Goal: Information Seeking & Learning: Learn about a topic

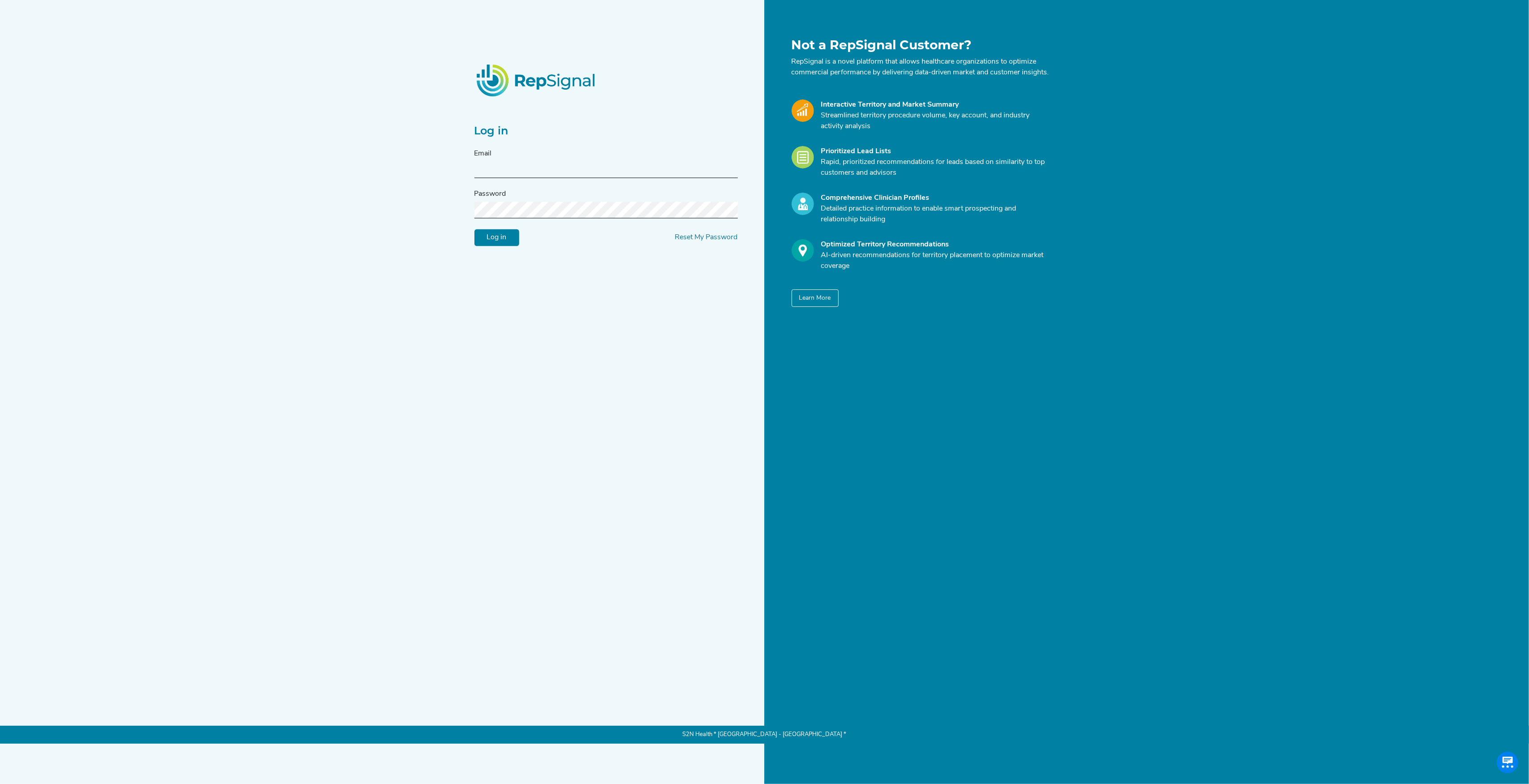
type input "[PERSON_NAME][EMAIL_ADDRESS][DOMAIN_NAME]"
click at [498, 245] on input "Log in" at bounding box center [496, 237] width 45 height 17
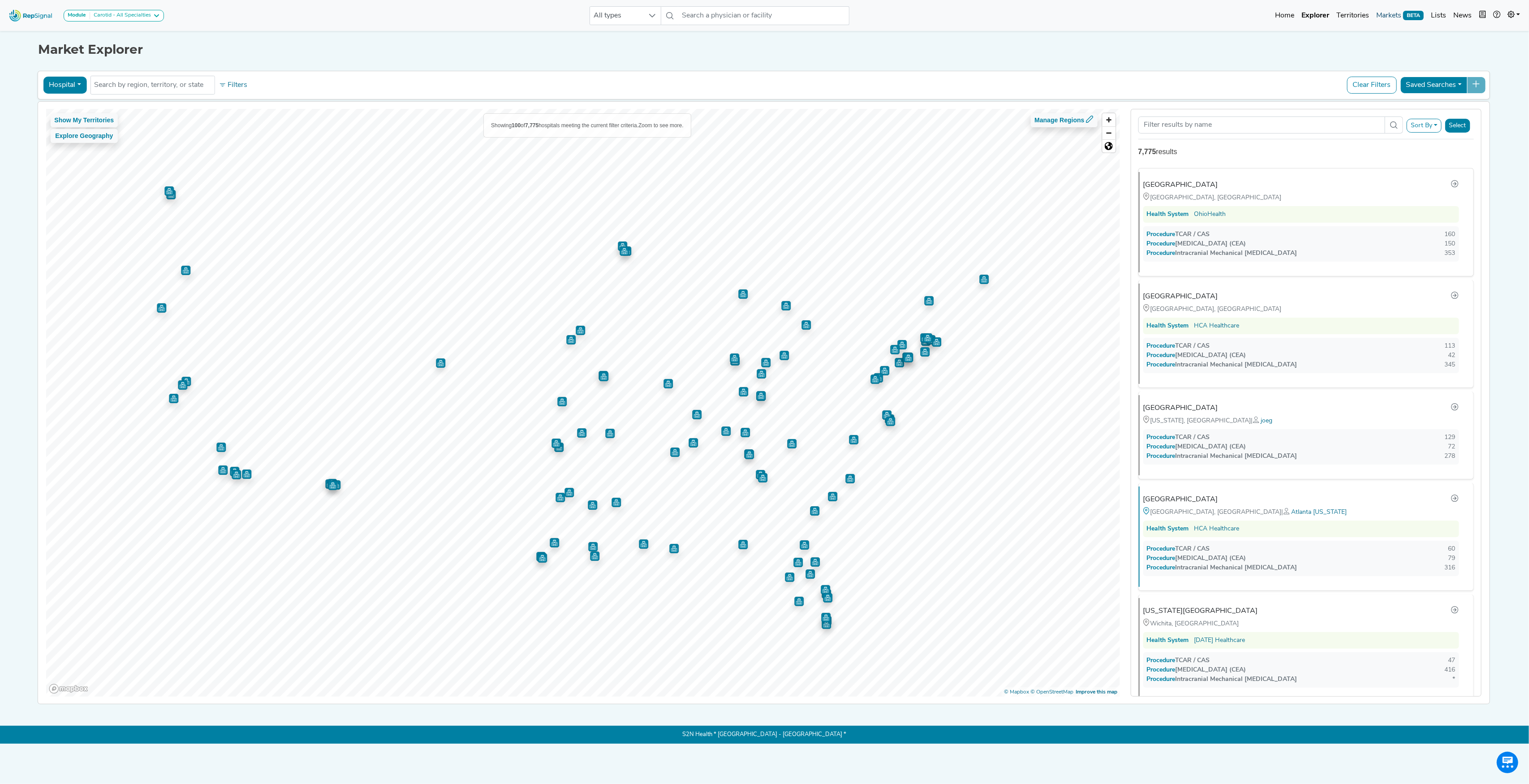
click at [1398, 17] on link "Markets BETA" at bounding box center [1400, 15] width 55 height 18
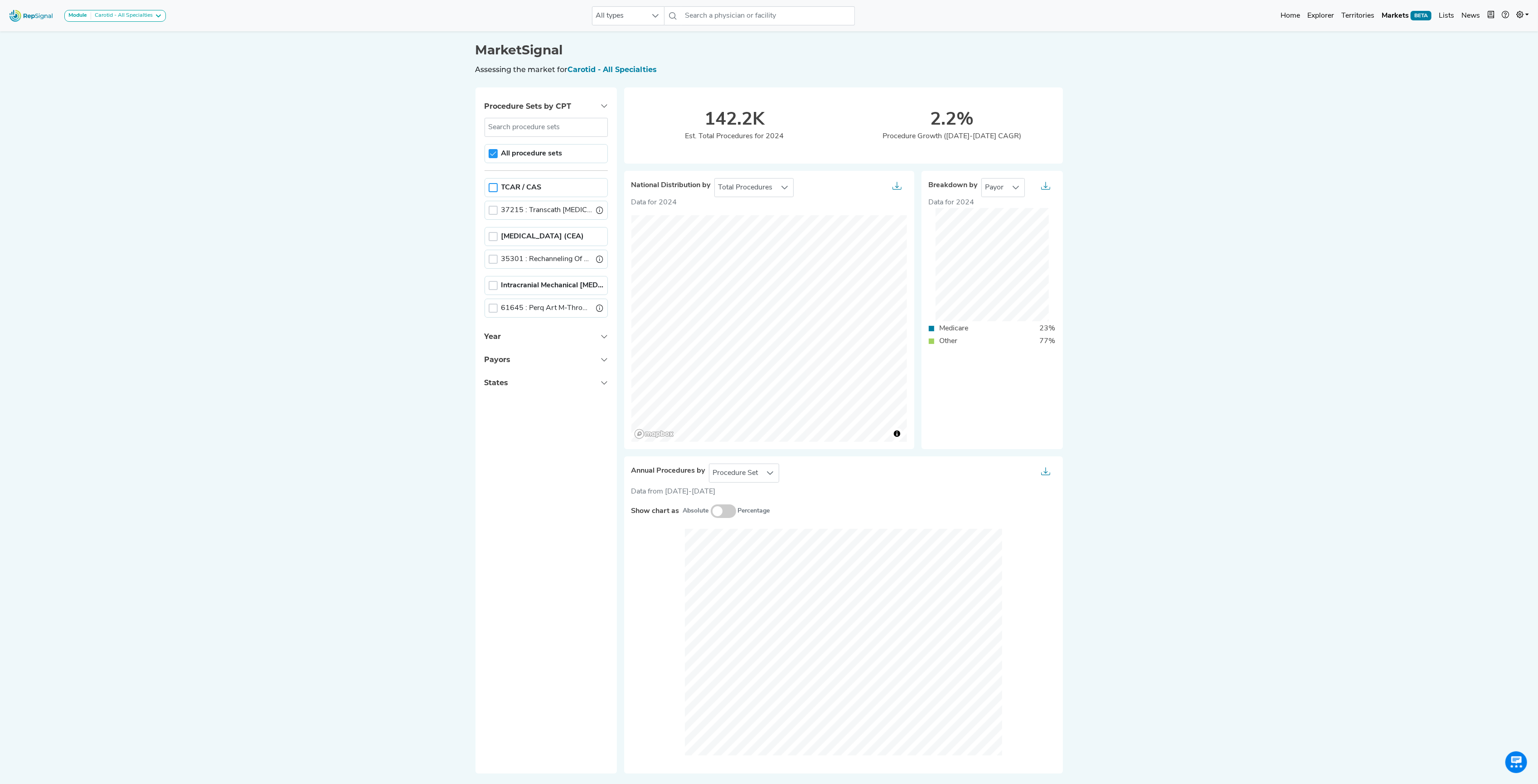
click at [494, 187] on div at bounding box center [493, 187] width 9 height 9
click at [491, 240] on div at bounding box center [493, 236] width 9 height 9
click at [495, 192] on div at bounding box center [493, 187] width 9 height 9
click at [495, 232] on div "[MEDICAL_DATA] (CEA)" at bounding box center [546, 237] width 123 height 19
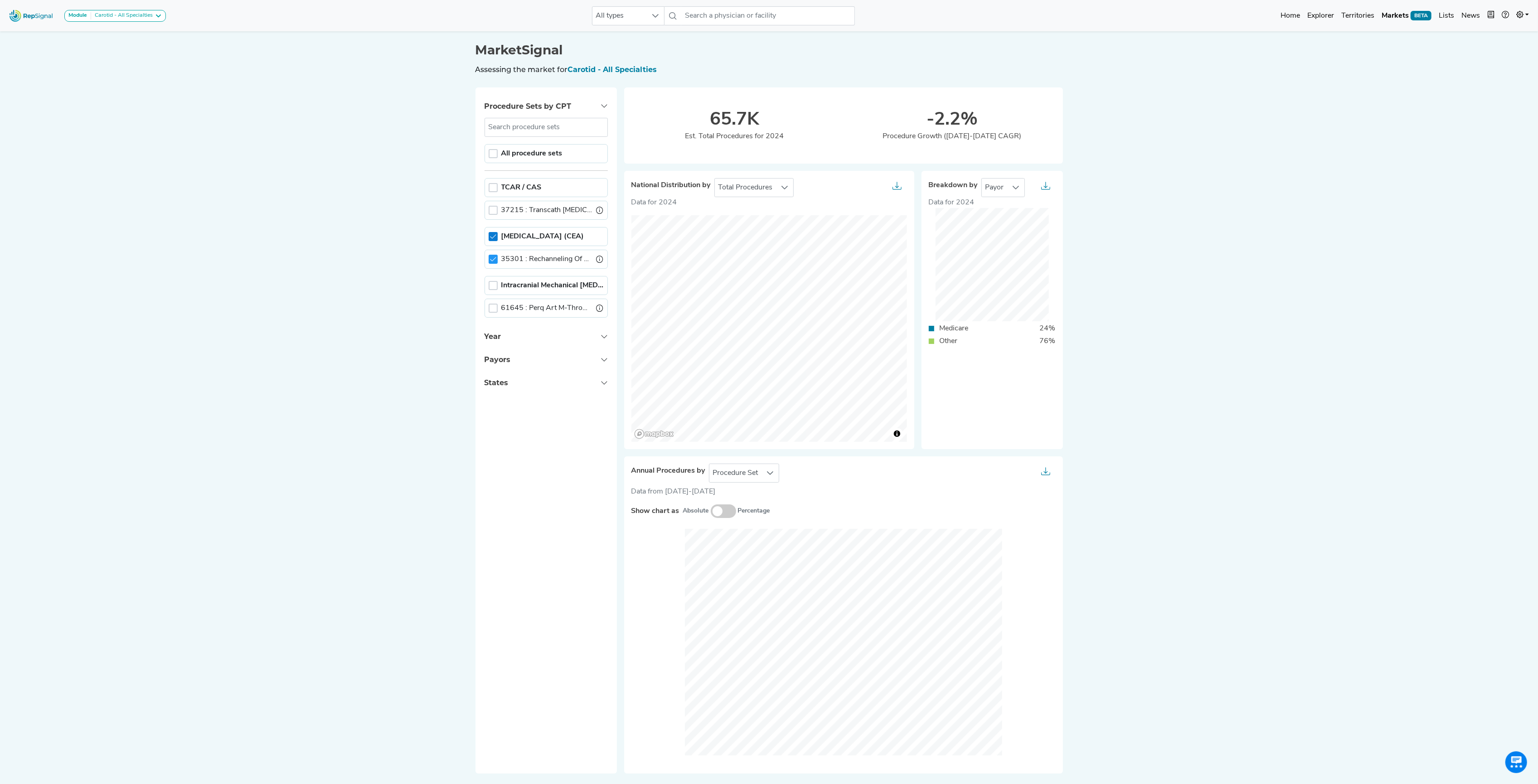
click at [494, 240] on icon at bounding box center [493, 237] width 7 height 7
click at [491, 285] on div at bounding box center [493, 285] width 9 height 9
click at [495, 155] on div at bounding box center [493, 153] width 9 height 9
click at [31, 20] on img at bounding box center [31, 16] width 52 height 19
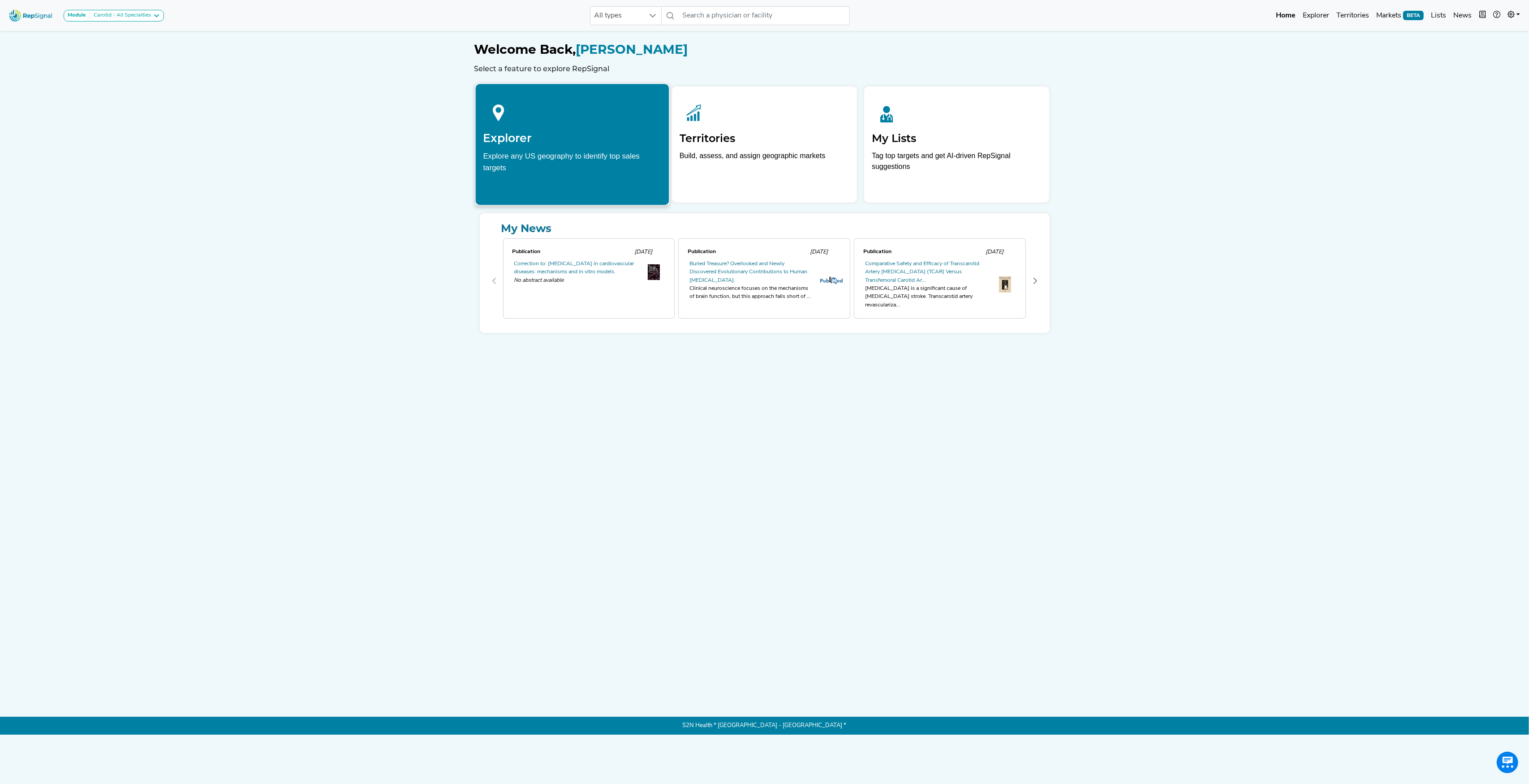
click at [524, 116] on div at bounding box center [572, 111] width 178 height 40
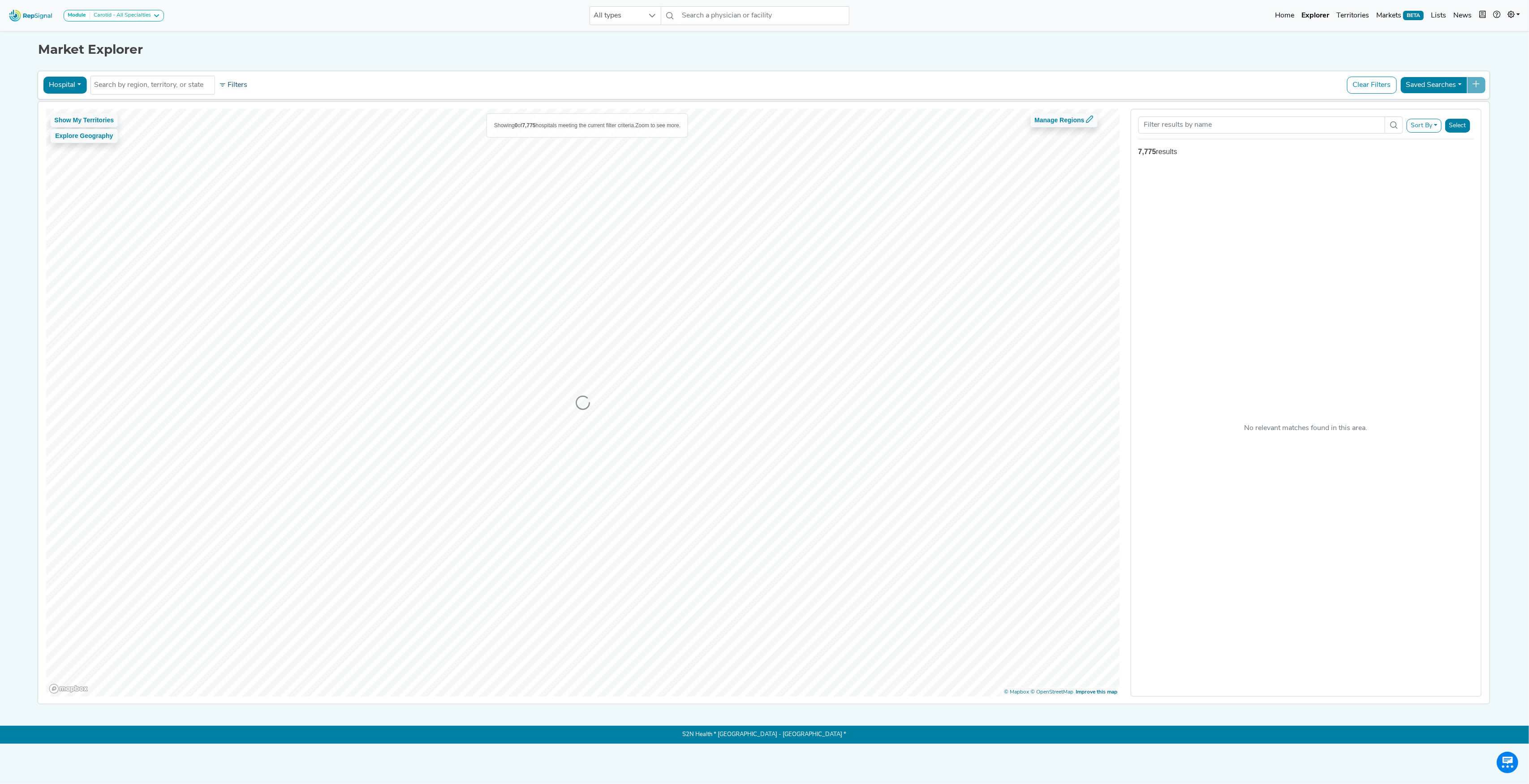
click at [237, 84] on button "Filters" at bounding box center [233, 85] width 33 height 15
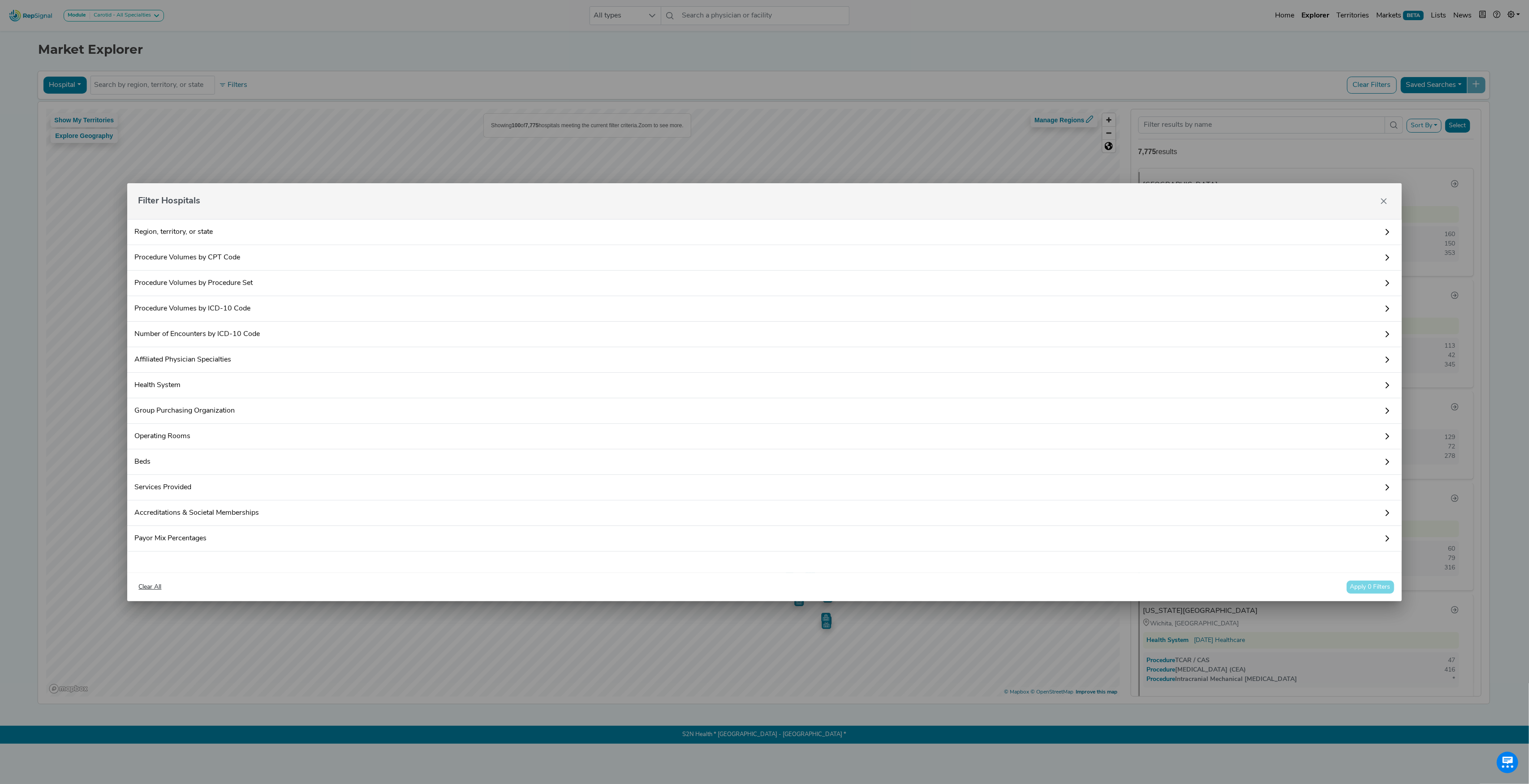
click at [189, 311] on link "Procedure Volumes by ICD-10 Code" at bounding box center [764, 309] width 1274 height 26
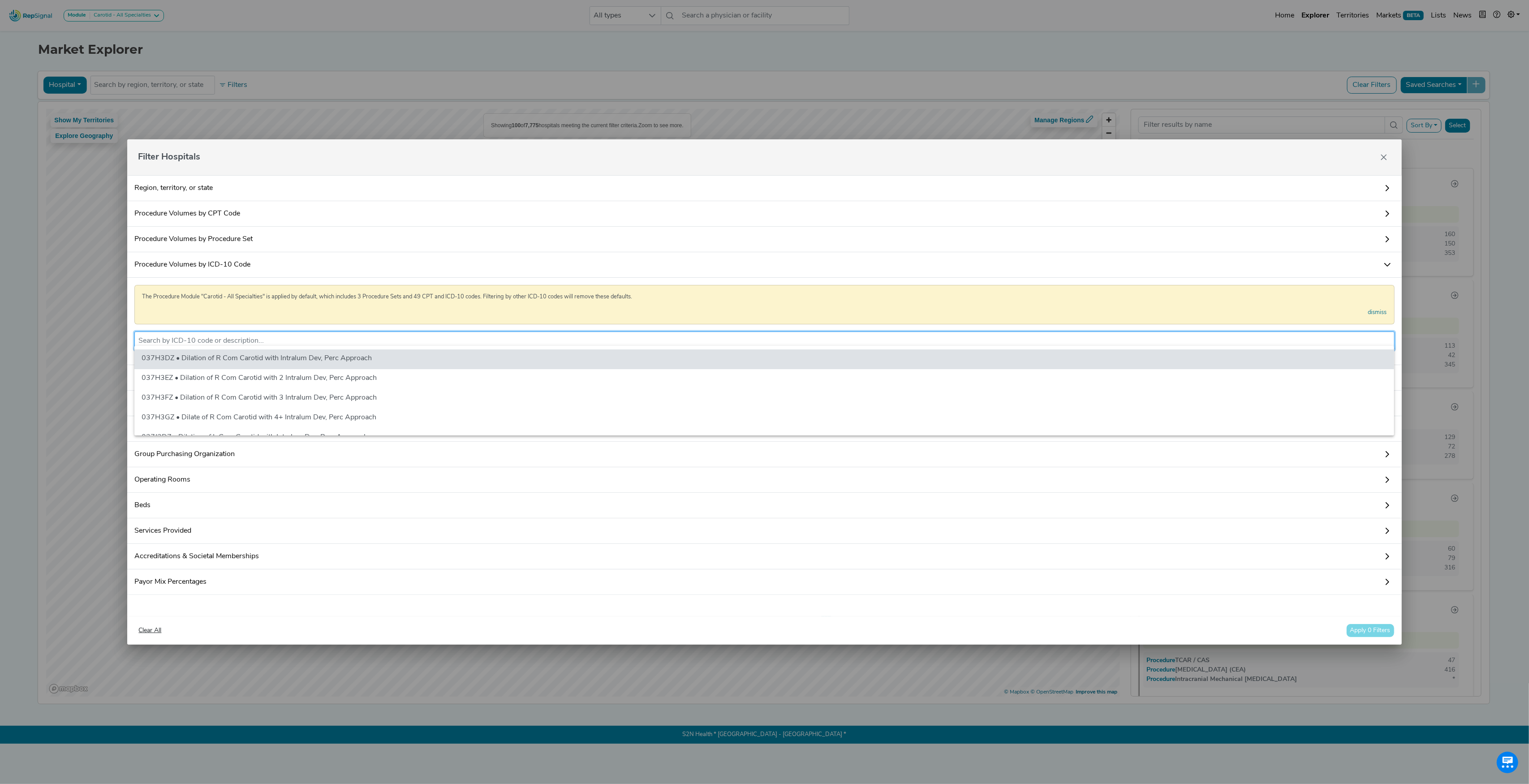
click at [232, 335] on input "text" at bounding box center [764, 341] width 1252 height 11
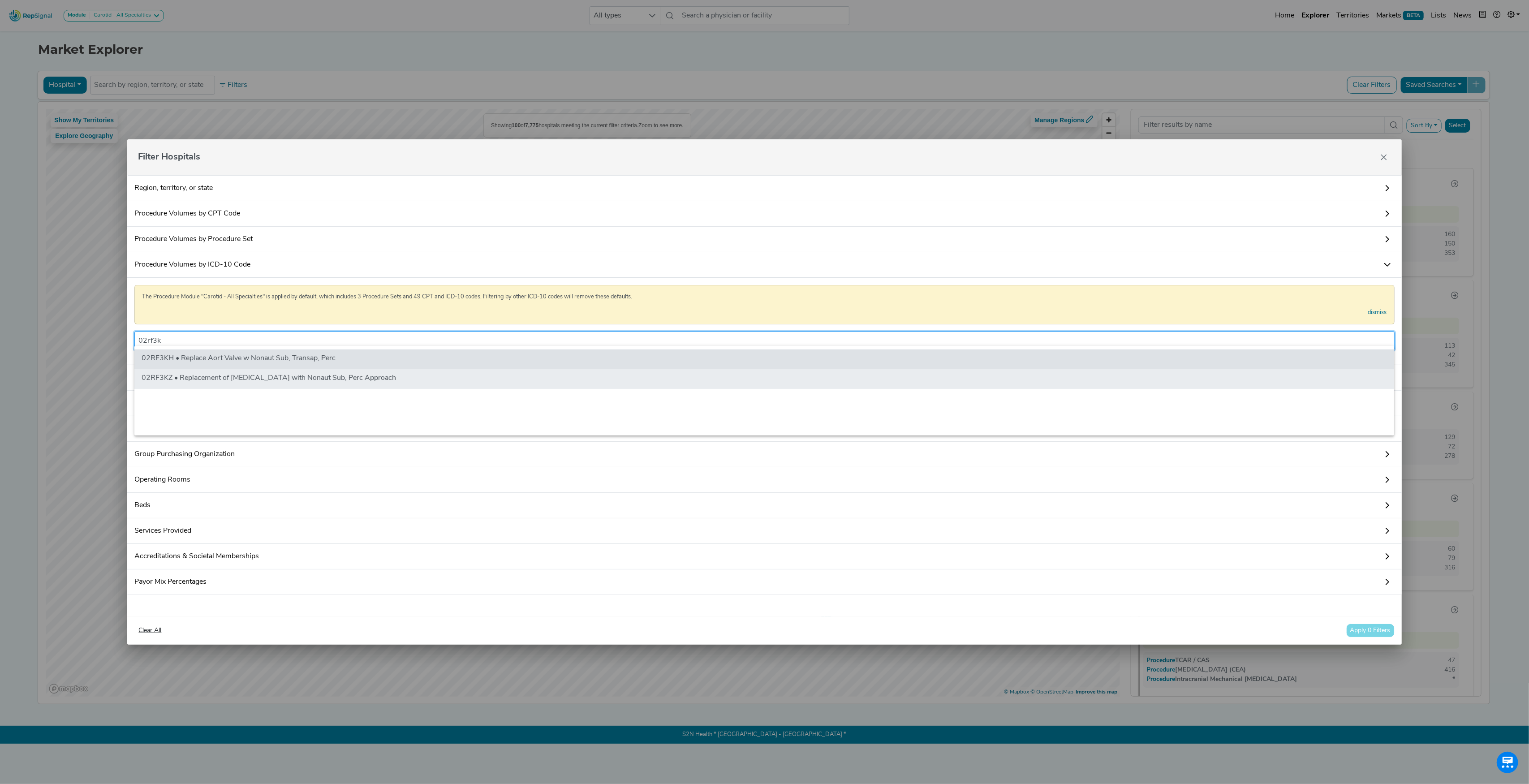
type input "02rf3k"
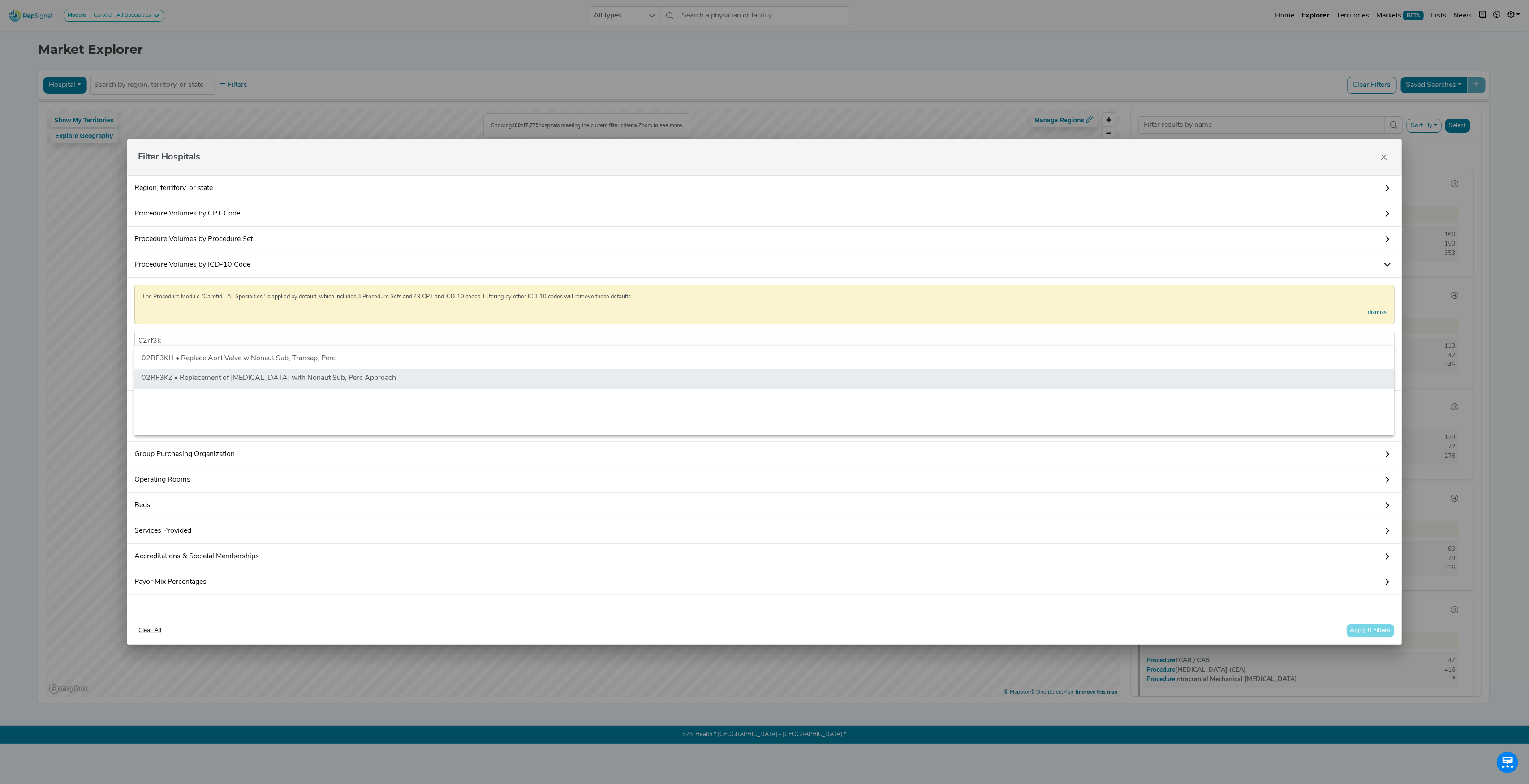
click at [224, 377] on li "02RF3KZ • Replacement of [MEDICAL_DATA] with Nonaut Sub, Perc Approach" at bounding box center [764, 379] width 1260 height 20
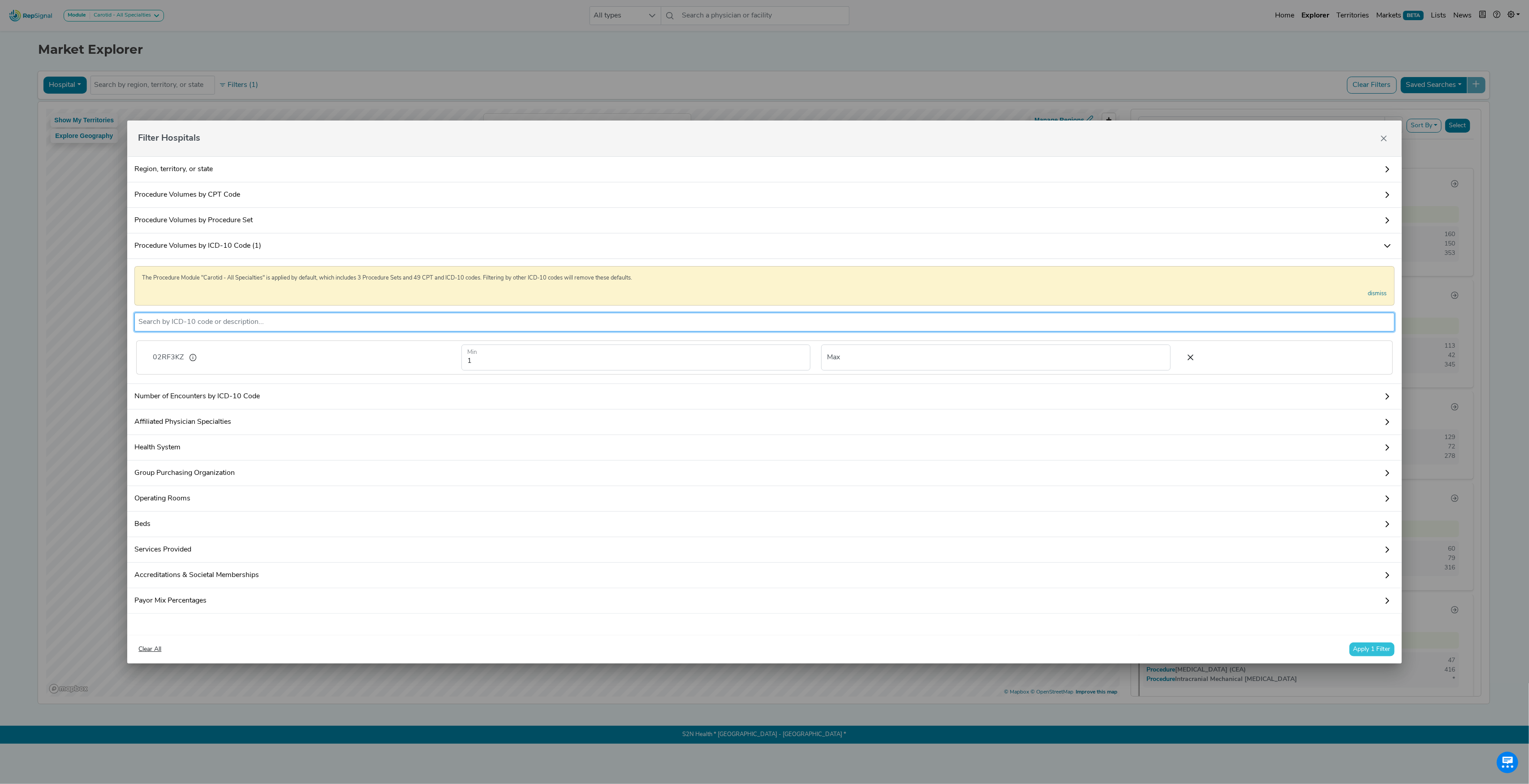
click at [1370, 655] on button "Apply 1 Filter" at bounding box center [1372, 649] width 45 height 14
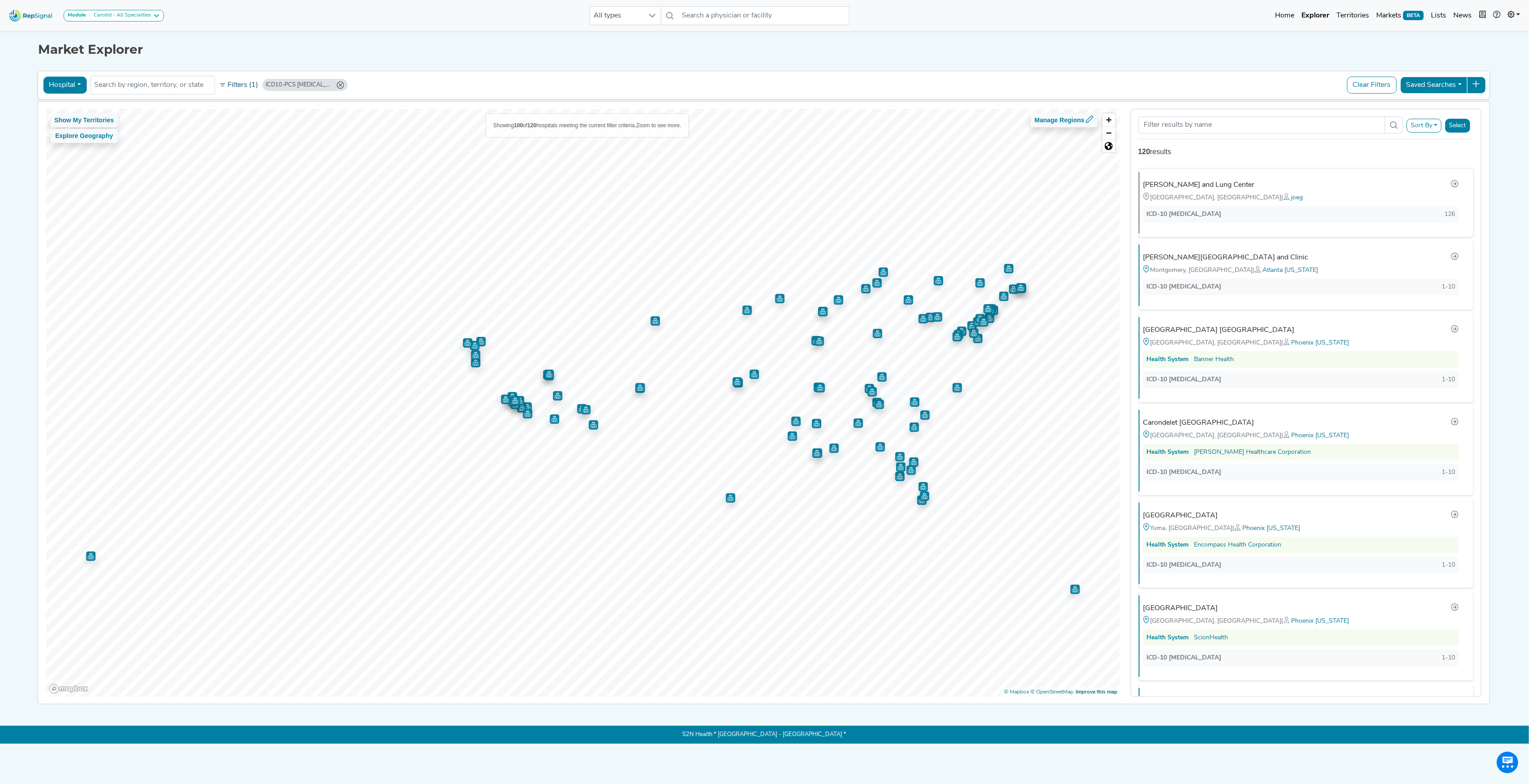
click at [239, 83] on button "Filters (1)" at bounding box center [239, 85] width 44 height 15
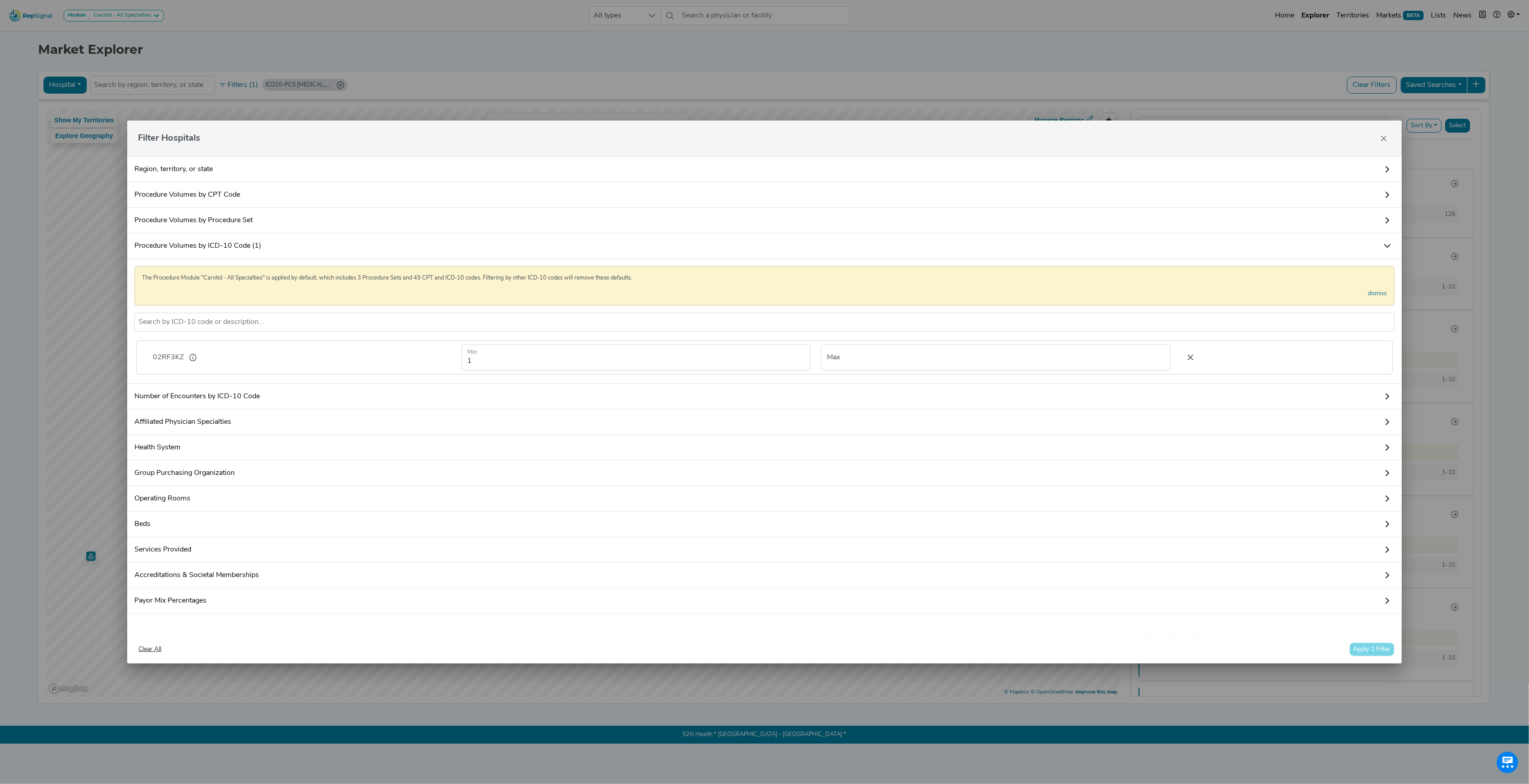
click at [1181, 354] on icon at bounding box center [1191, 357] width 19 height 14
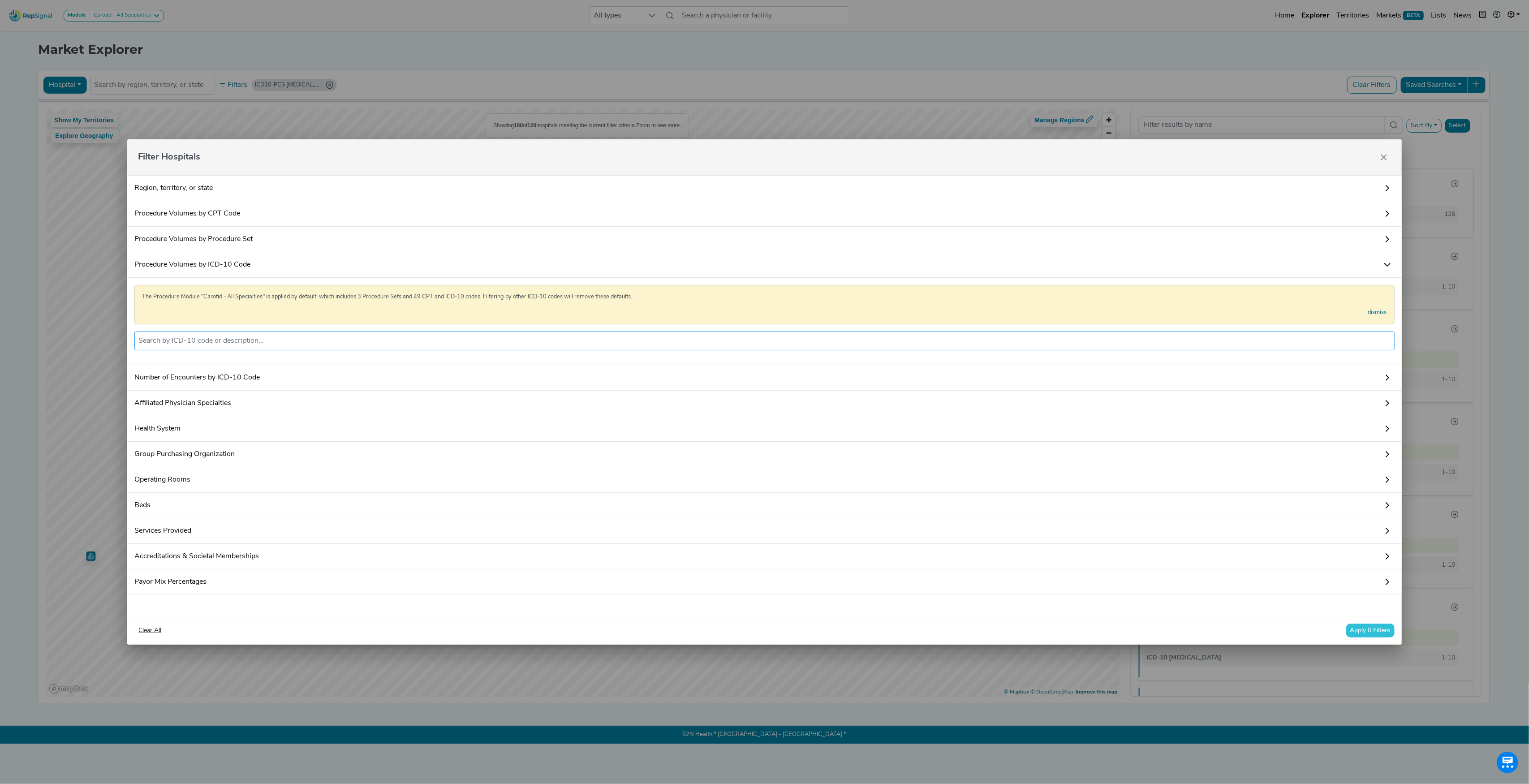
click at [267, 335] on input "text" at bounding box center [764, 341] width 1252 height 11
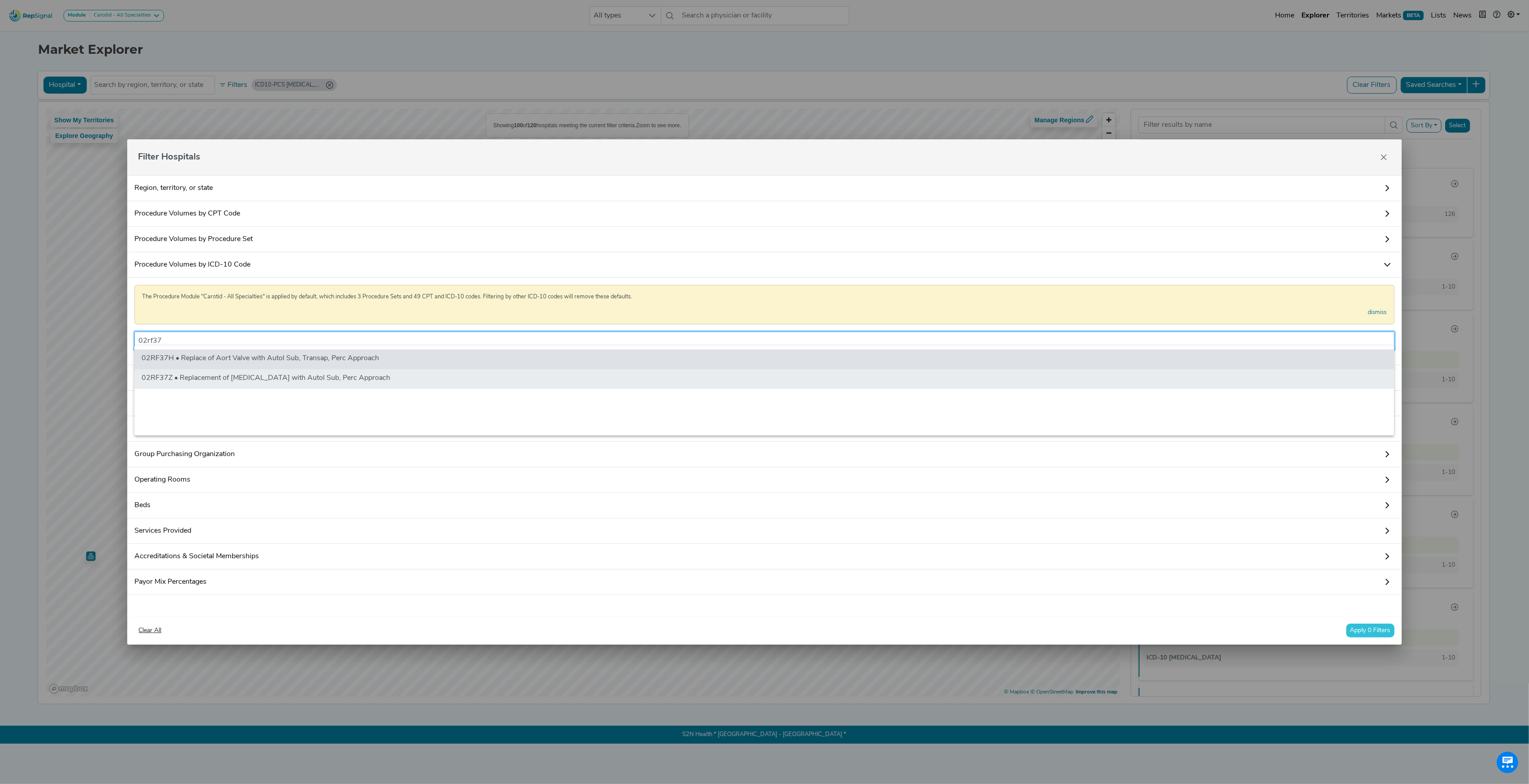
type input "02rf37"
click at [319, 383] on li "02RF37Z • Replacement of [MEDICAL_DATA] with Autol Sub, Perc Approach" at bounding box center [764, 379] width 1260 height 20
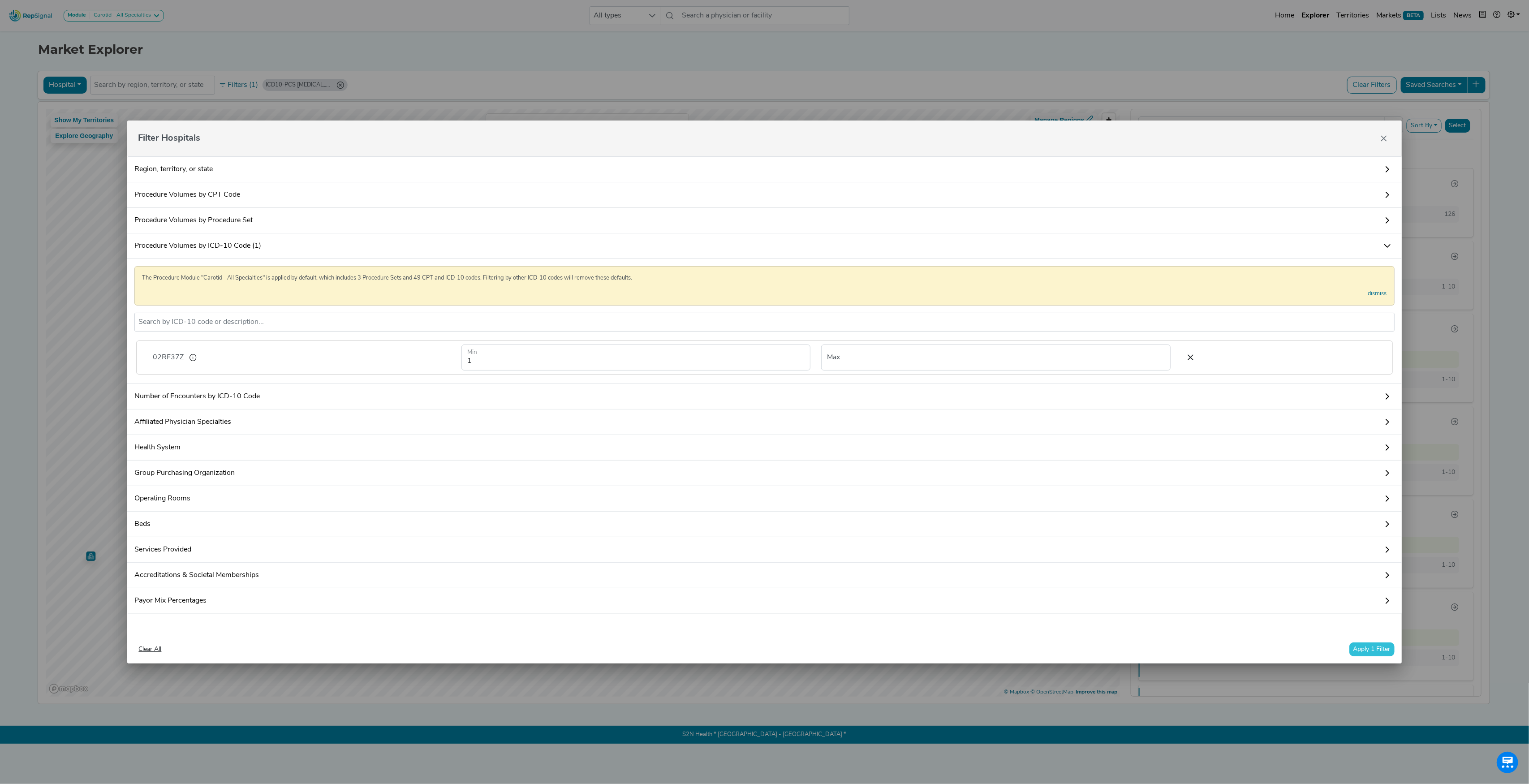
click at [1381, 656] on button "Apply 1 Filter" at bounding box center [1372, 649] width 45 height 14
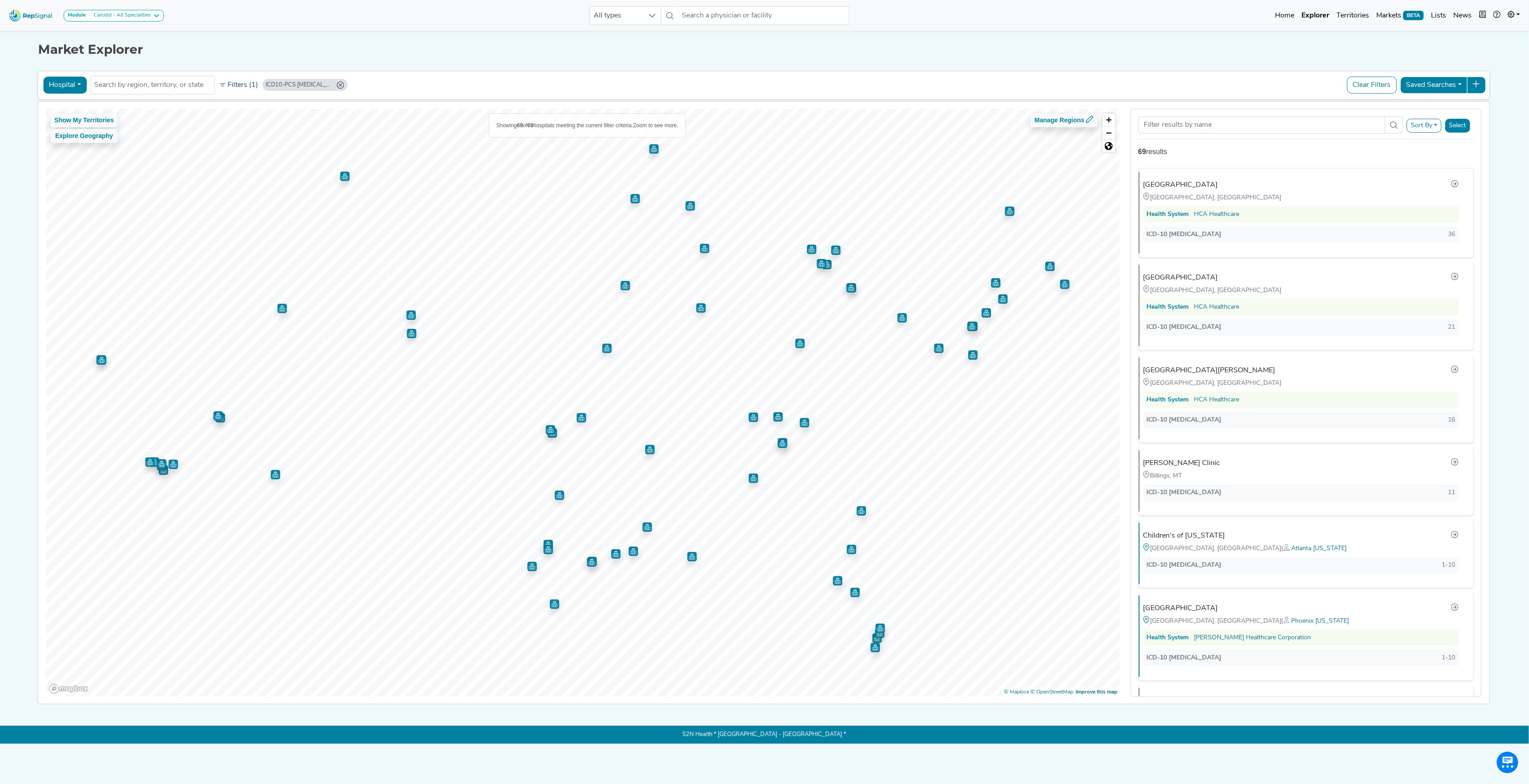
click at [250, 82] on button "Filters (1)" at bounding box center [239, 85] width 44 height 15
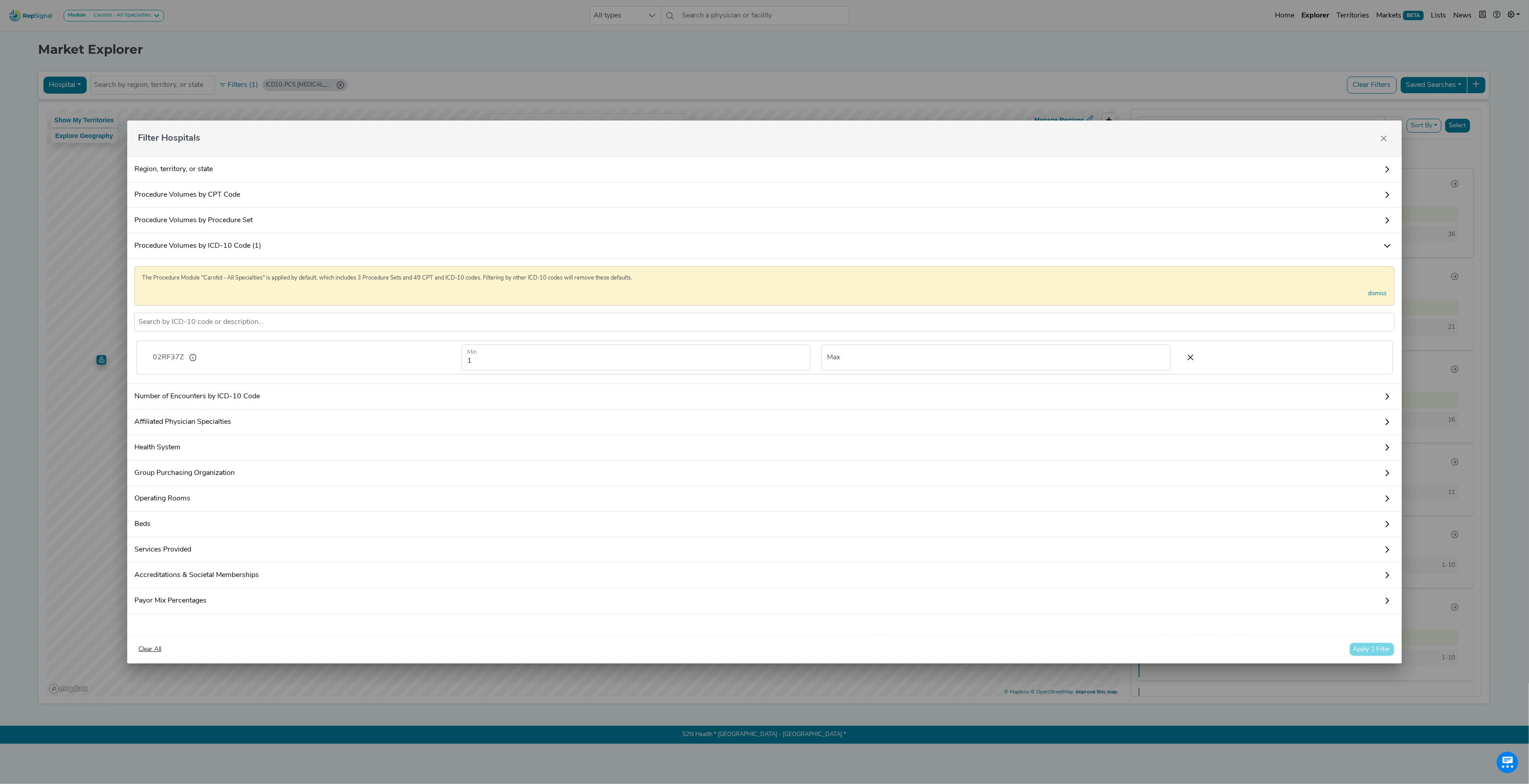
drag, startPoint x: 1265, startPoint y: 128, endPoint x: 1059, endPoint y: 122, distance: 206.1
click at [1059, 122] on div "Filter Hospitals" at bounding box center [764, 138] width 1274 height 36
click at [1391, 134] on button "Close" at bounding box center [1384, 138] width 14 height 14
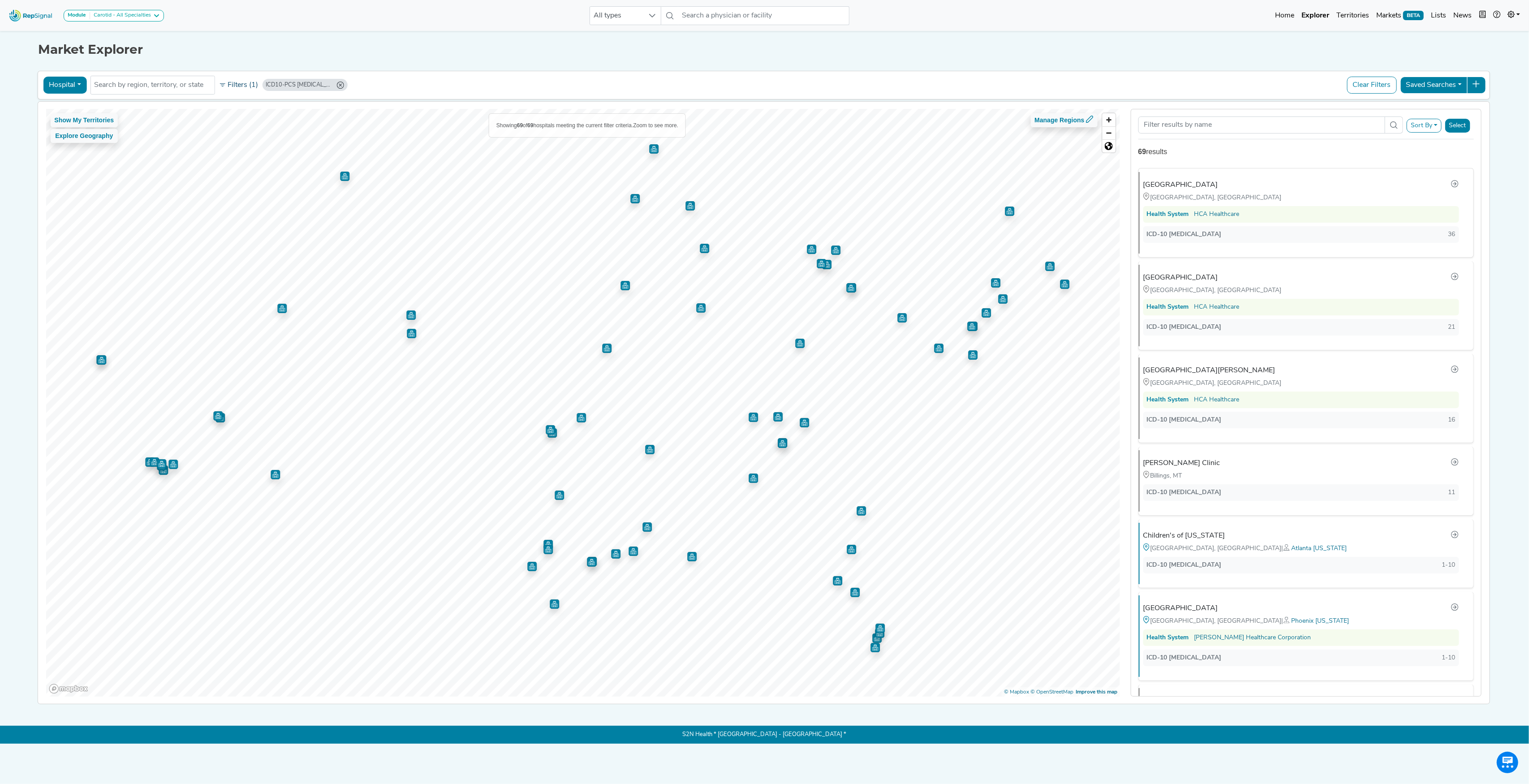
click at [239, 90] on button "Filters (1)" at bounding box center [239, 85] width 44 height 15
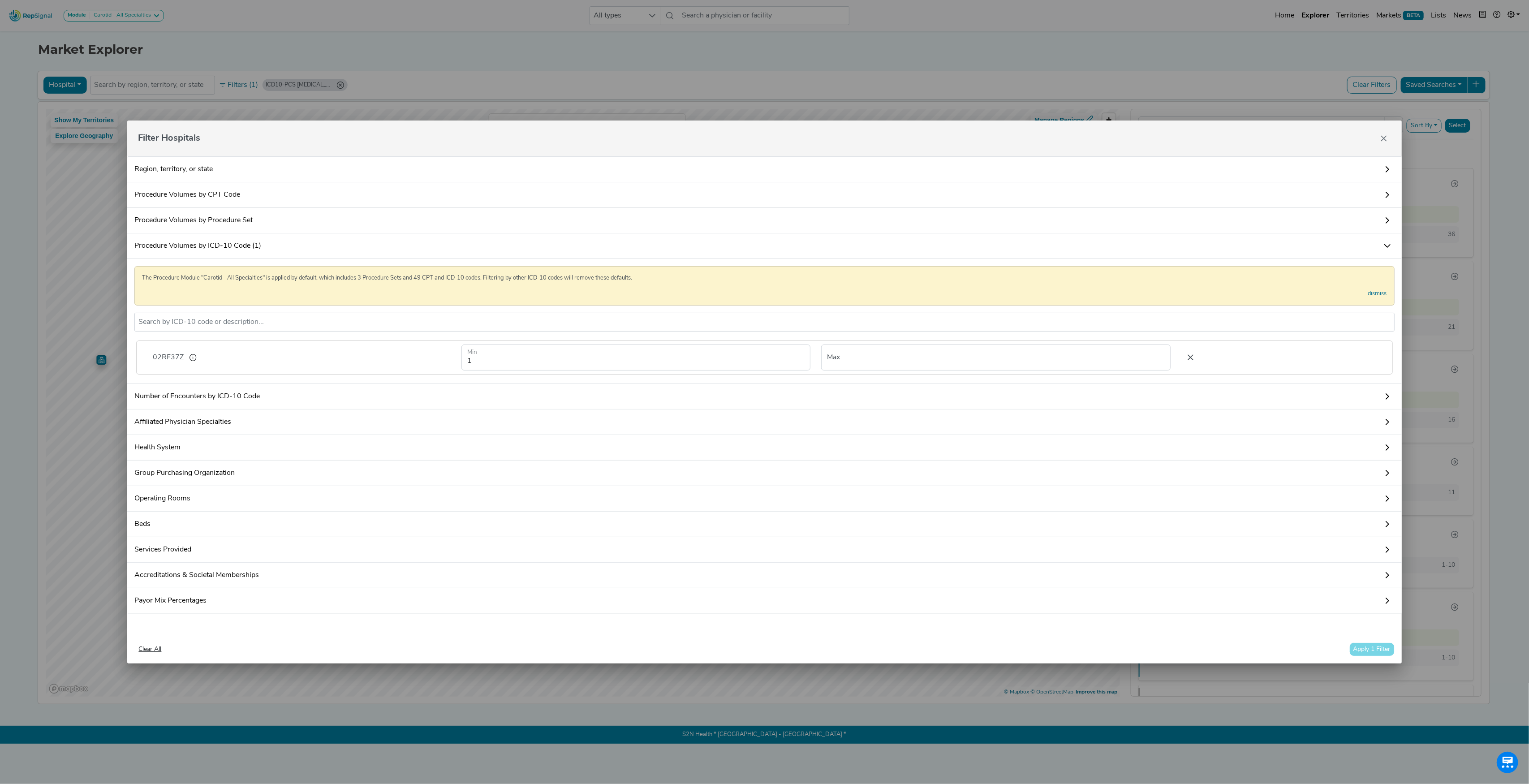
click at [1181, 353] on icon at bounding box center [1191, 357] width 19 height 14
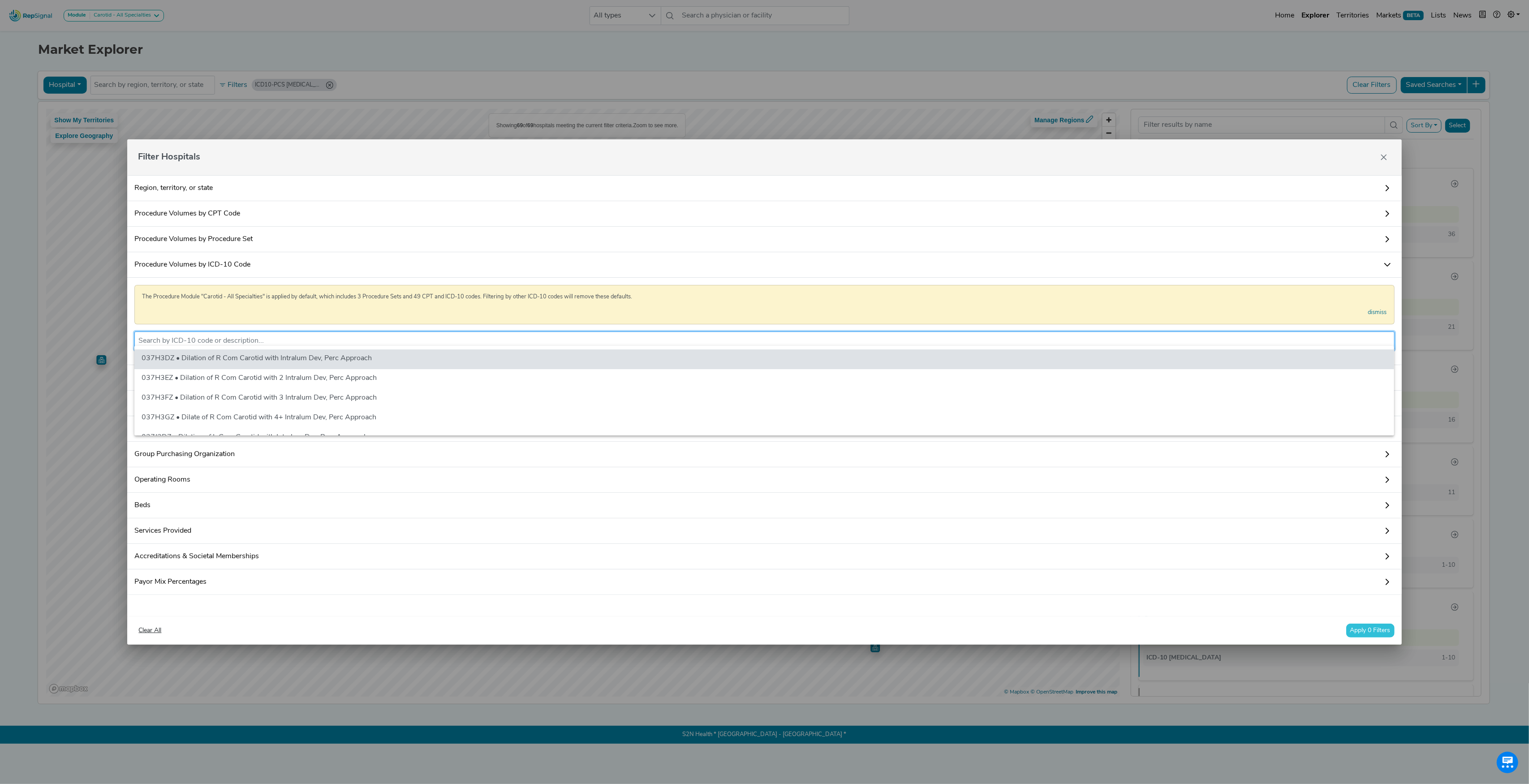
click at [180, 341] on input "text" at bounding box center [764, 341] width 1252 height 11
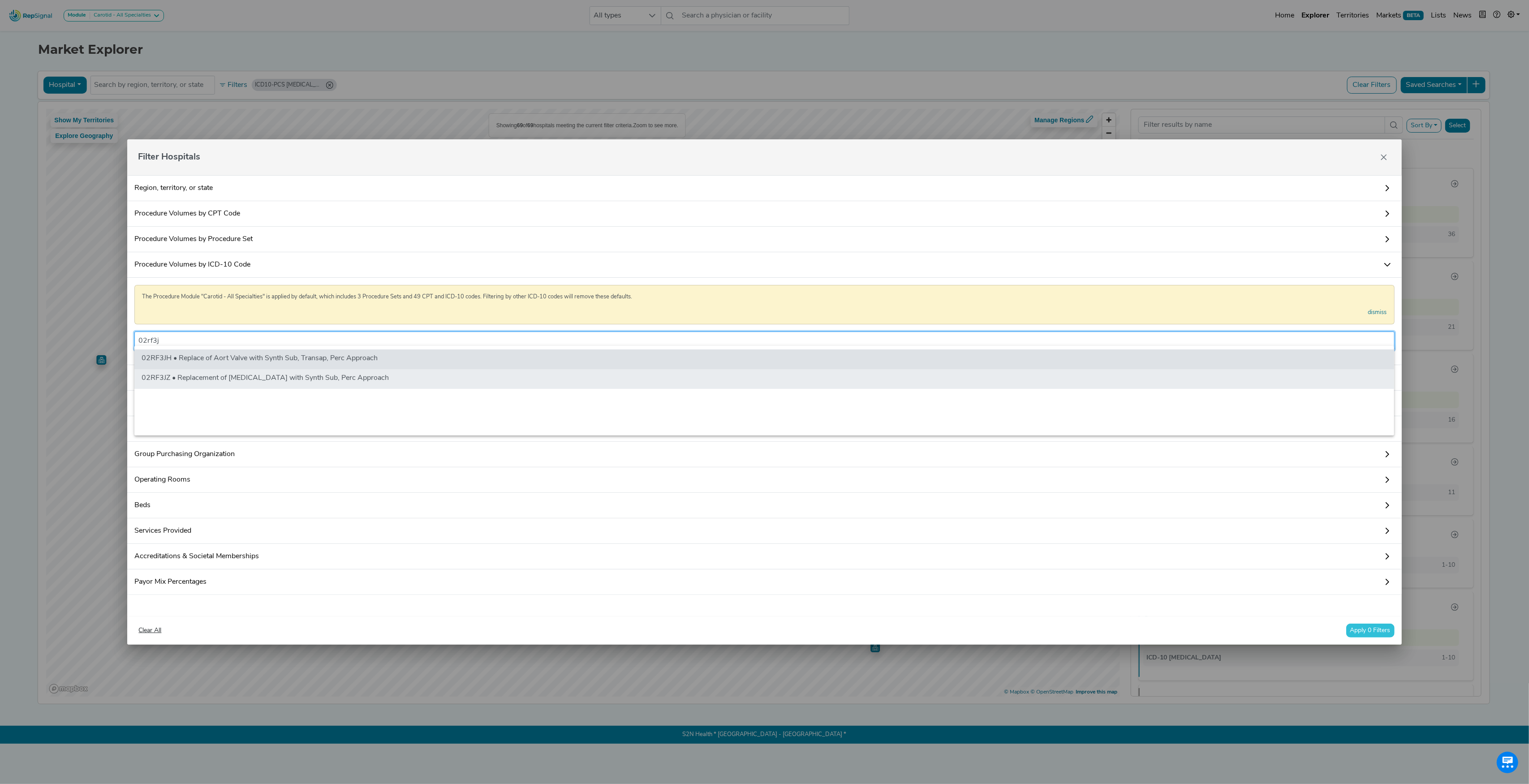
type input "02rf3j"
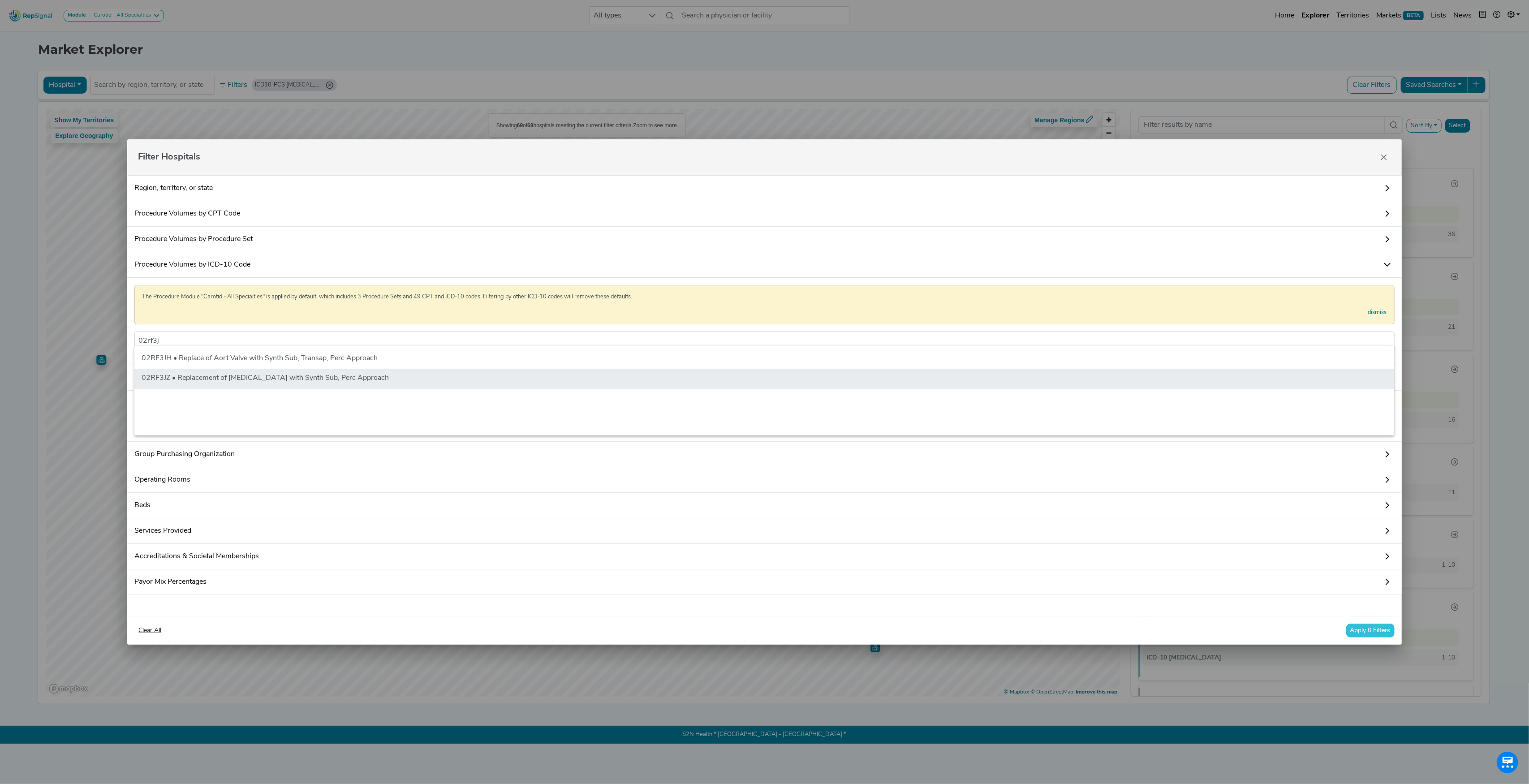
click at [293, 372] on li "02RF3JZ • Replacement of [MEDICAL_DATA] with Synth Sub, Perc Approach" at bounding box center [764, 379] width 1260 height 20
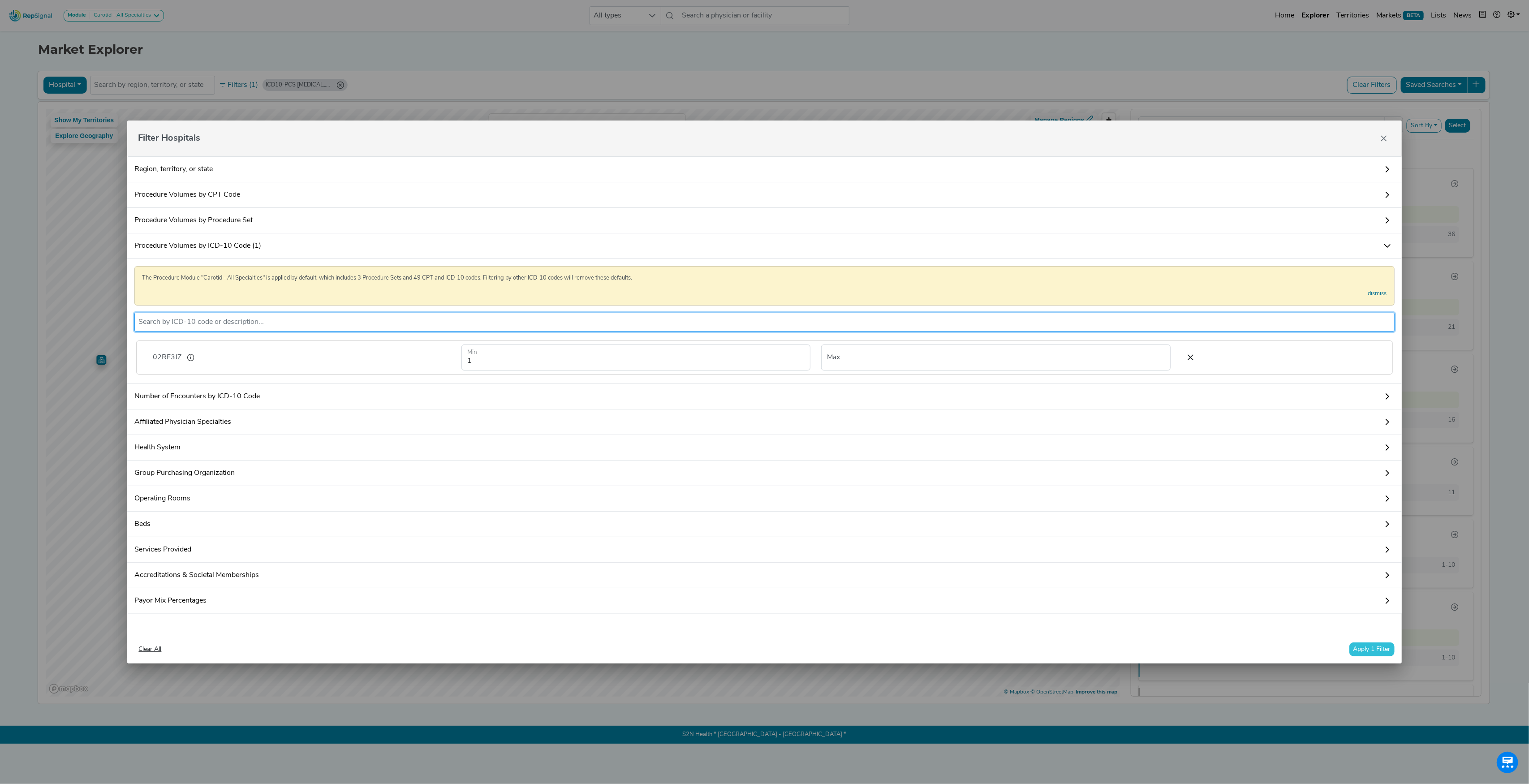
click at [1363, 656] on button "Apply 1 Filter" at bounding box center [1372, 649] width 45 height 14
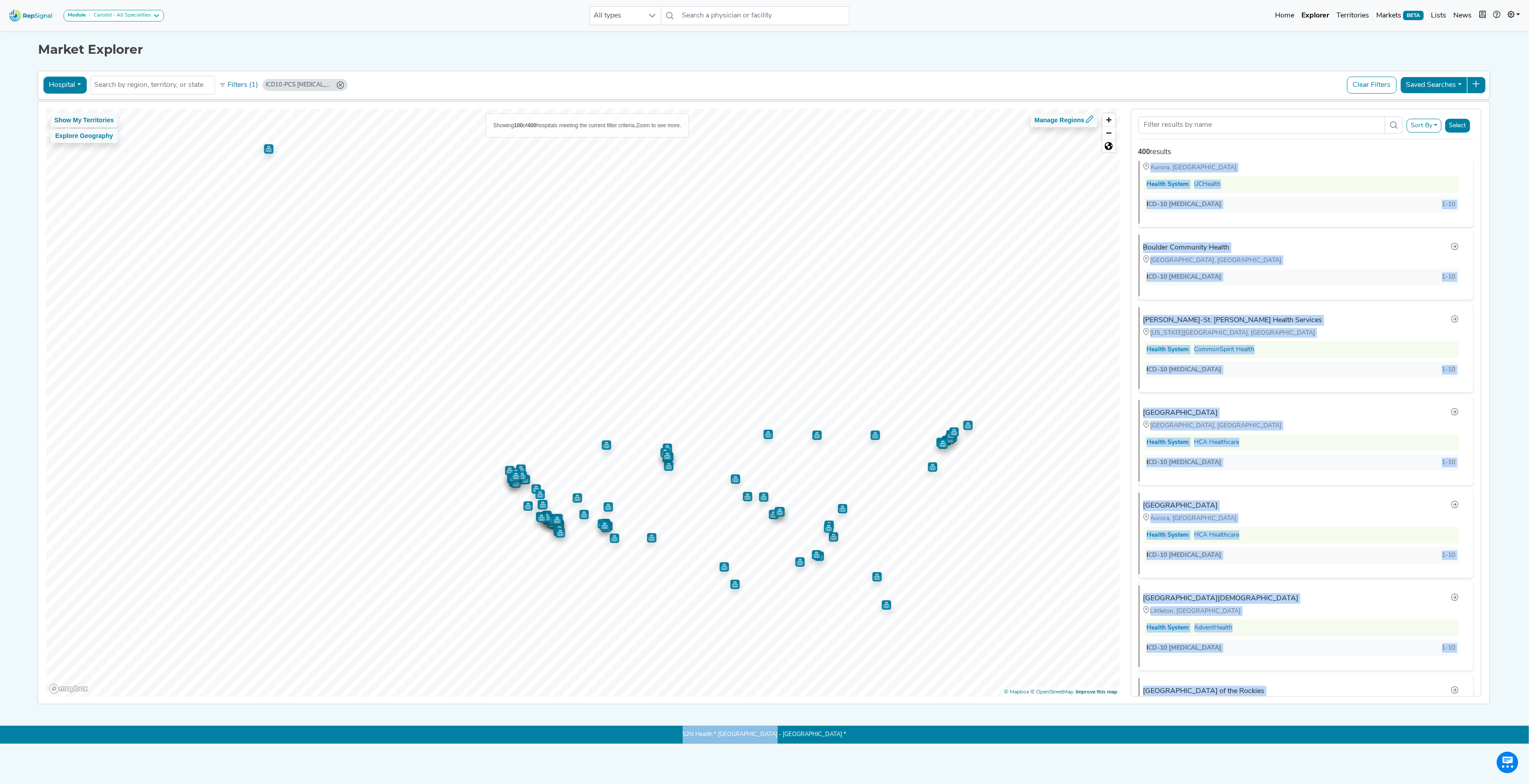
scroll to position [8558, 0]
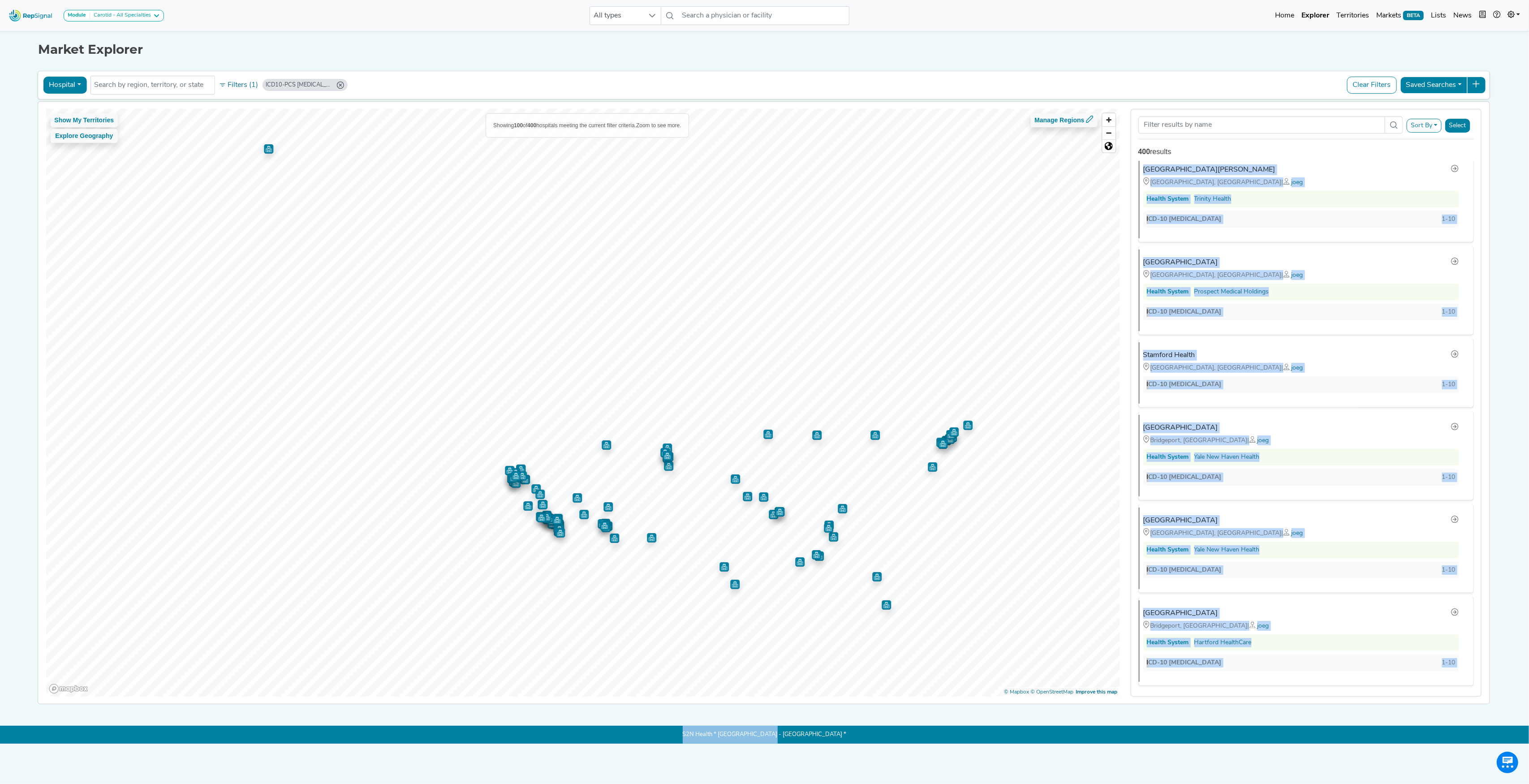
drag, startPoint x: 1131, startPoint y: 187, endPoint x: 1347, endPoint y: 807, distance: 656.5
click at [1347, 783] on html "Module Carotid - All Specialties Carotid - All Specialties Carotid - Interventi…" at bounding box center [764, 392] width 1529 height 784
copy div "[GEOGRAPHIC_DATA] [GEOGRAPHIC_DATA], [GEOGRAPHIC_DATA] Health System CommonSpir…"
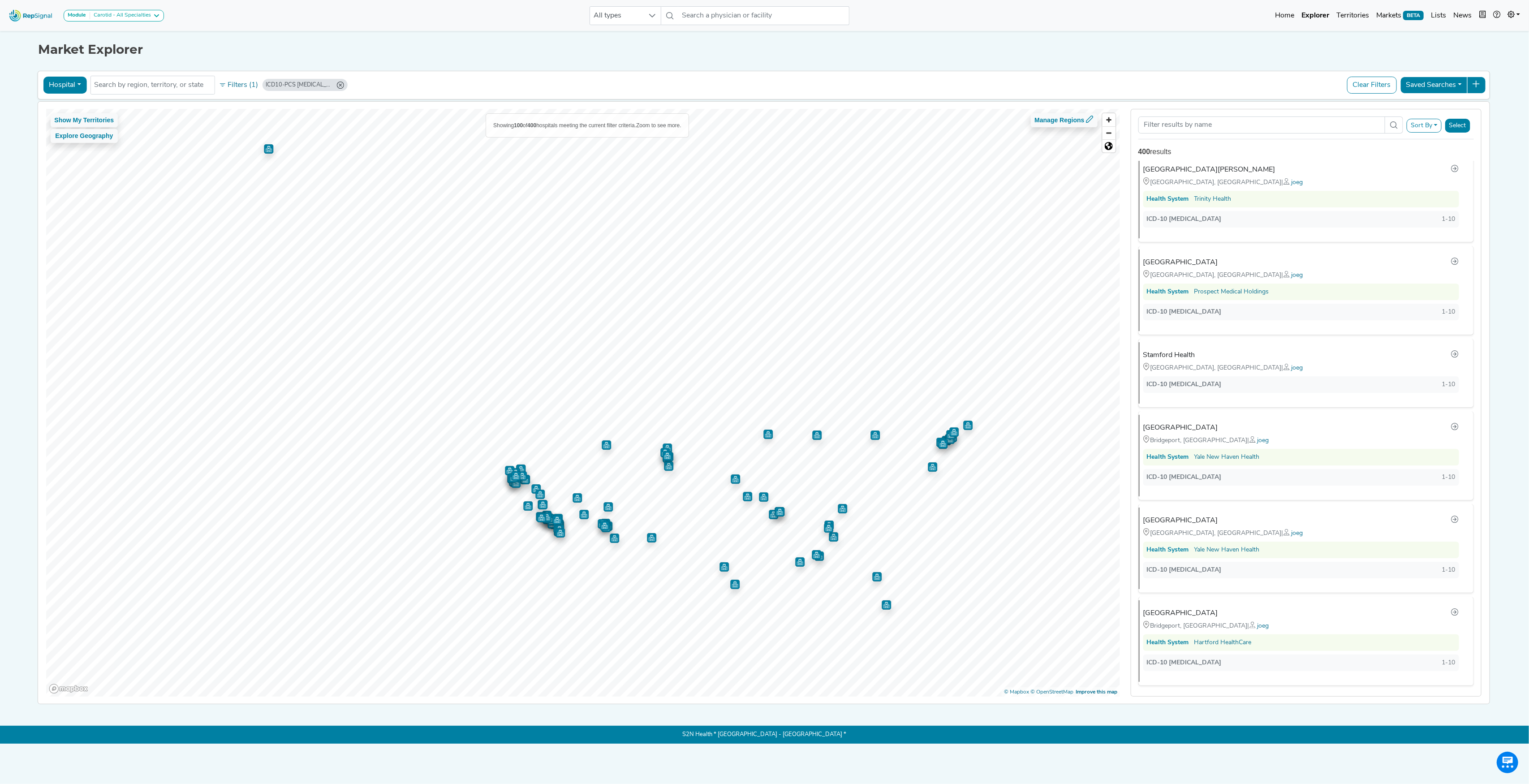
click at [1332, 151] on div "400 results" at bounding box center [1306, 152] width 335 height 11
drag, startPoint x: 1135, startPoint y: 167, endPoint x: 1321, endPoint y: 262, distance: 208.9
click at [1321, 262] on div "[GEOGRAPHIC_DATA] [GEOGRAPHIC_DATA], [GEOGRAPHIC_DATA] Health System CommonSpir…" at bounding box center [1306, 428] width 350 height 536
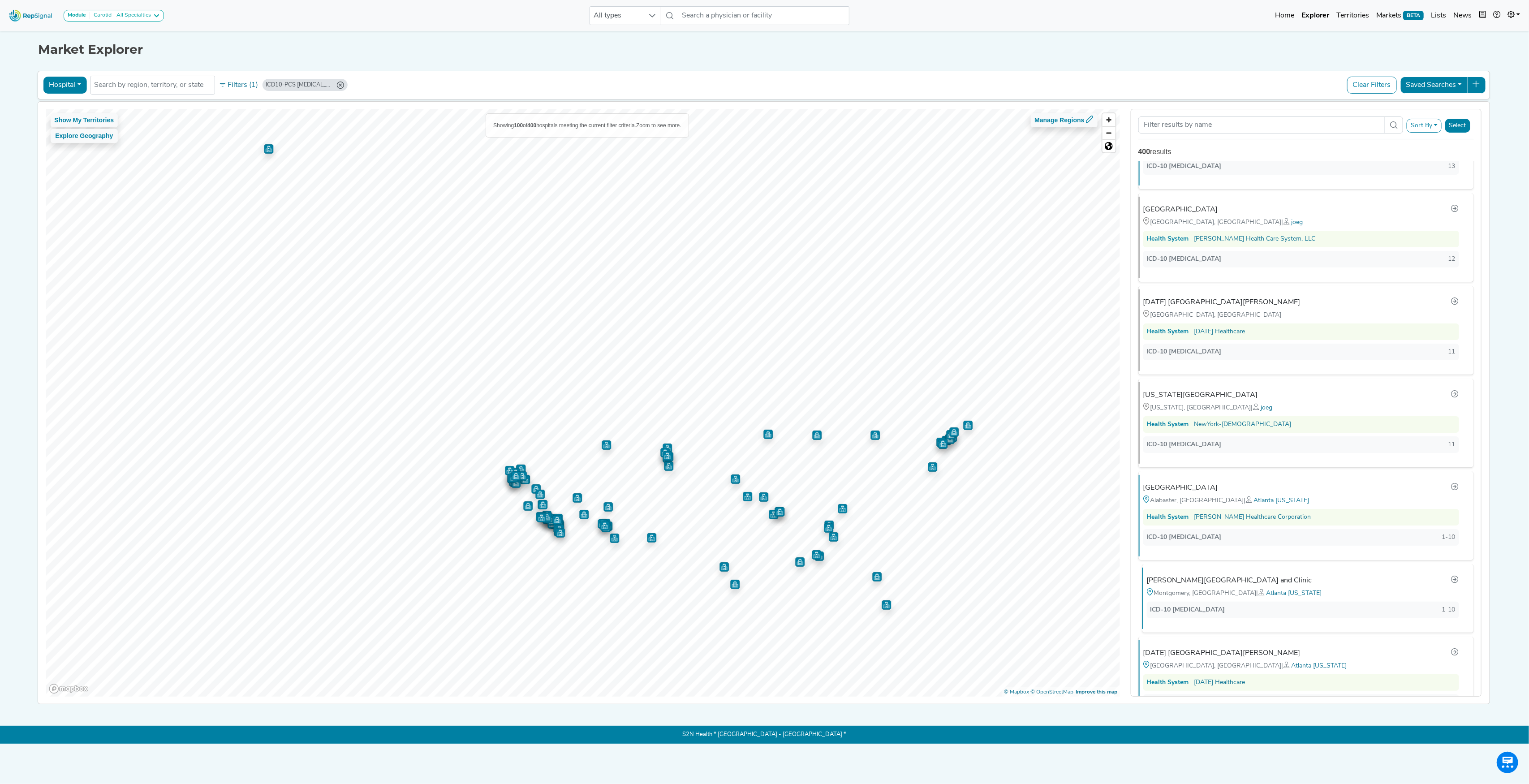
scroll to position [1868, 0]
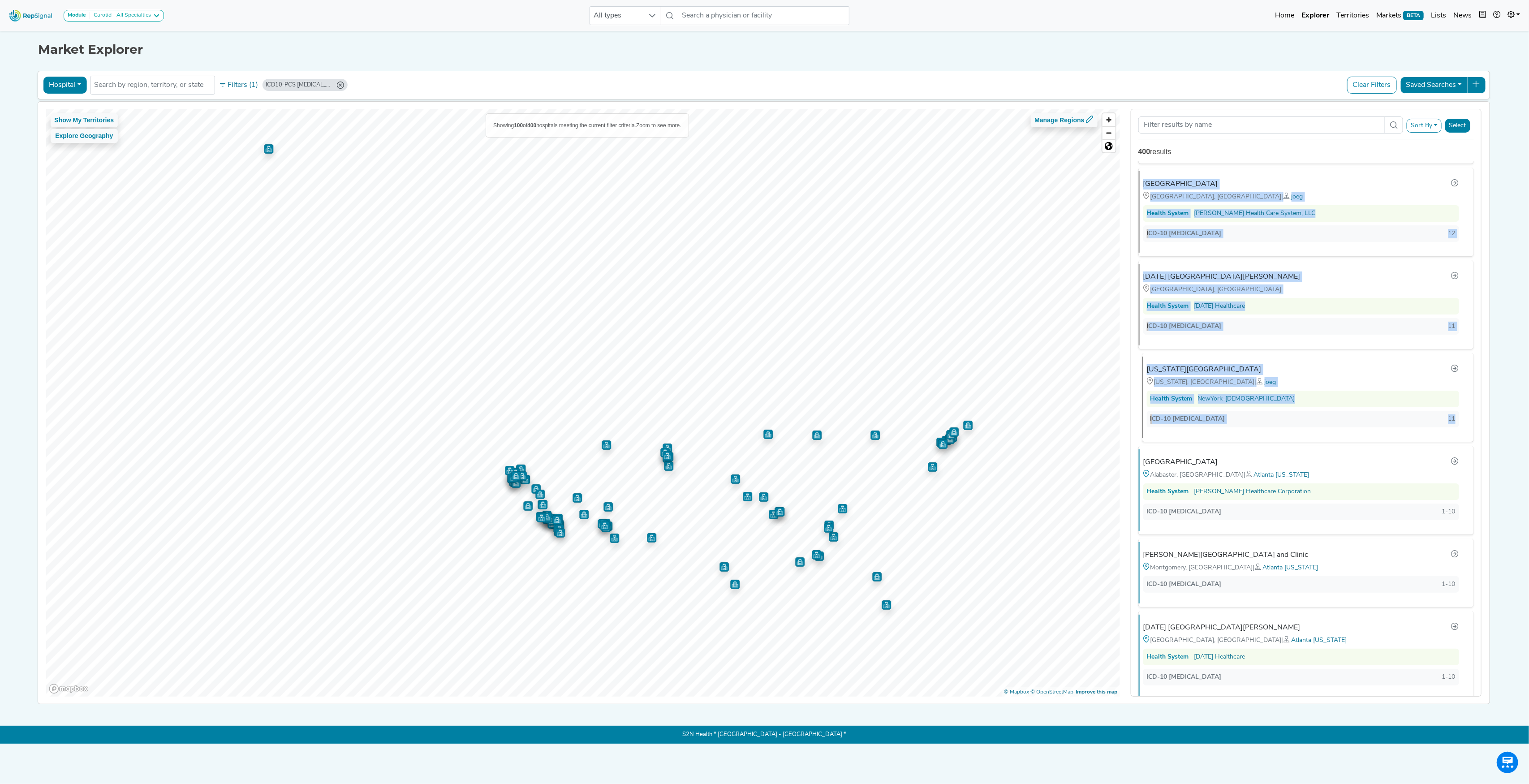
drag, startPoint x: 1137, startPoint y: 185, endPoint x: 1445, endPoint y: 439, distance: 399.2
click at [1445, 439] on div "[GEOGRAPHIC_DATA] [GEOGRAPHIC_DATA], [GEOGRAPHIC_DATA] Health System CommonSpir…" at bounding box center [1306, 428] width 350 height 536
copy ul "[GEOGRAPHIC_DATA] [GEOGRAPHIC_DATA], [GEOGRAPHIC_DATA] Health System CommonSpir…"
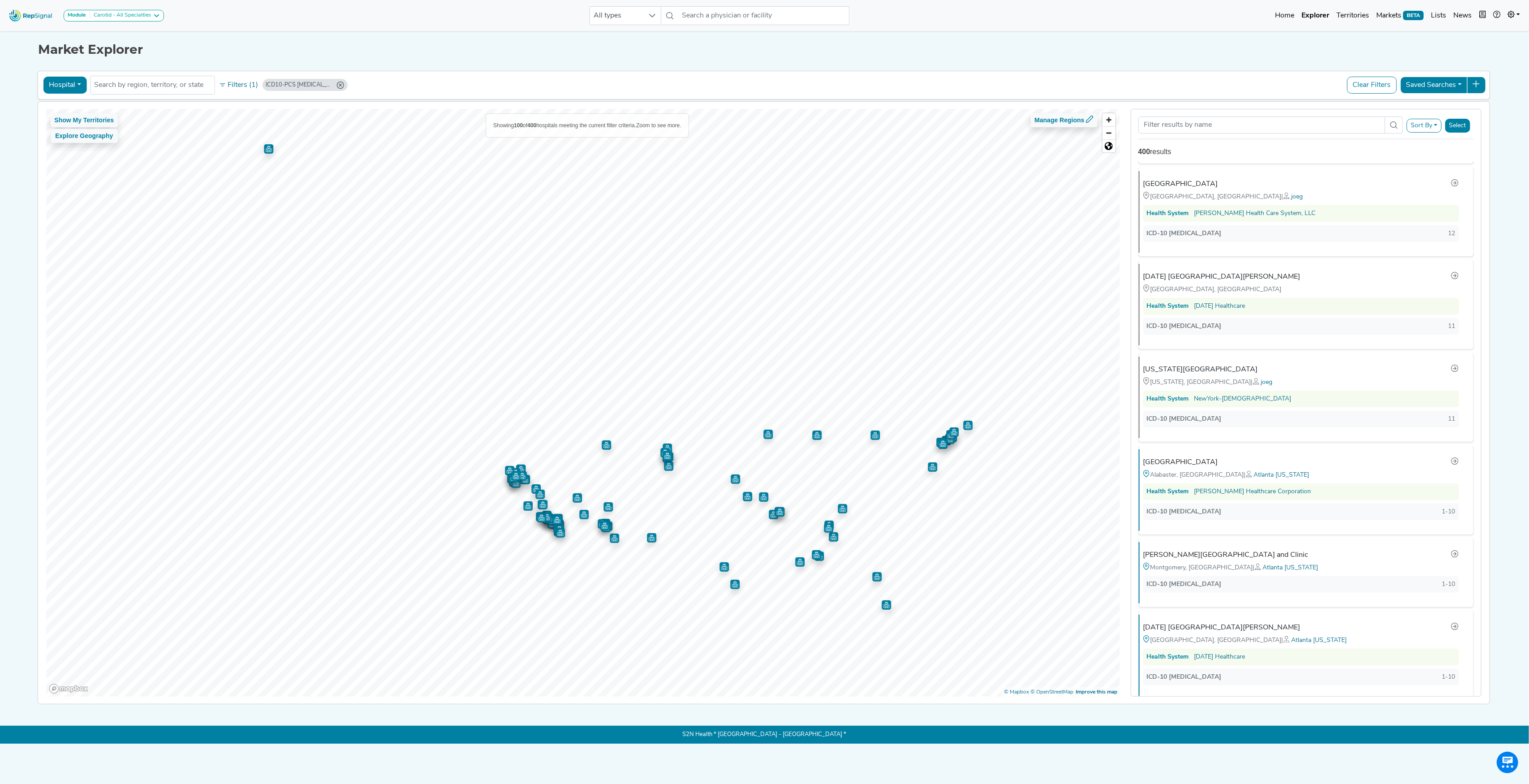
click at [337, 86] on div "ICD10-PCS [MEDICAL_DATA] (Min: 1)" at bounding box center [304, 85] width 85 height 12
click at [337, 85] on icon "ICD10-PCS 02RF3JZ (Min: 1)" at bounding box center [340, 85] width 7 height 7
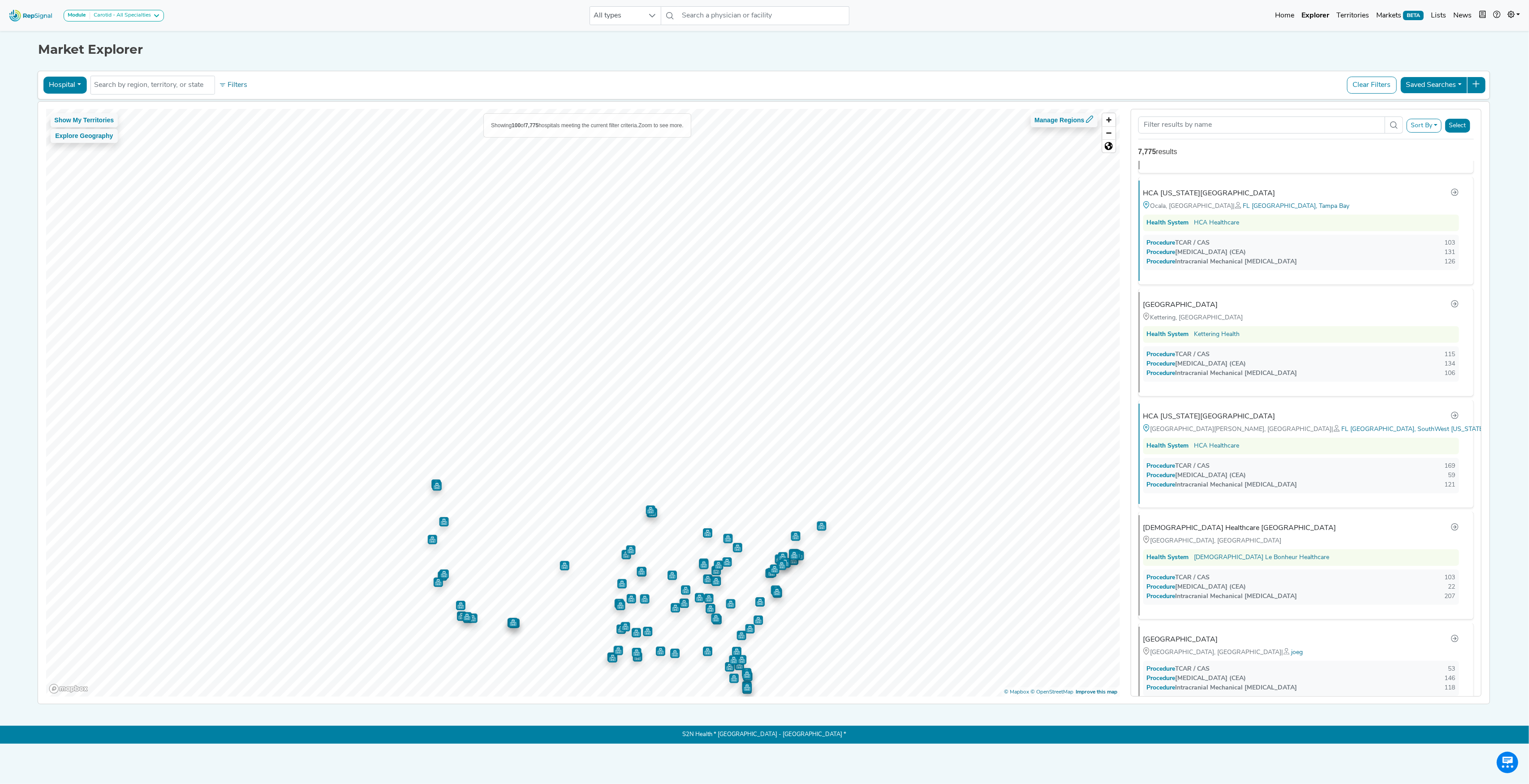
scroll to position [1521, 0]
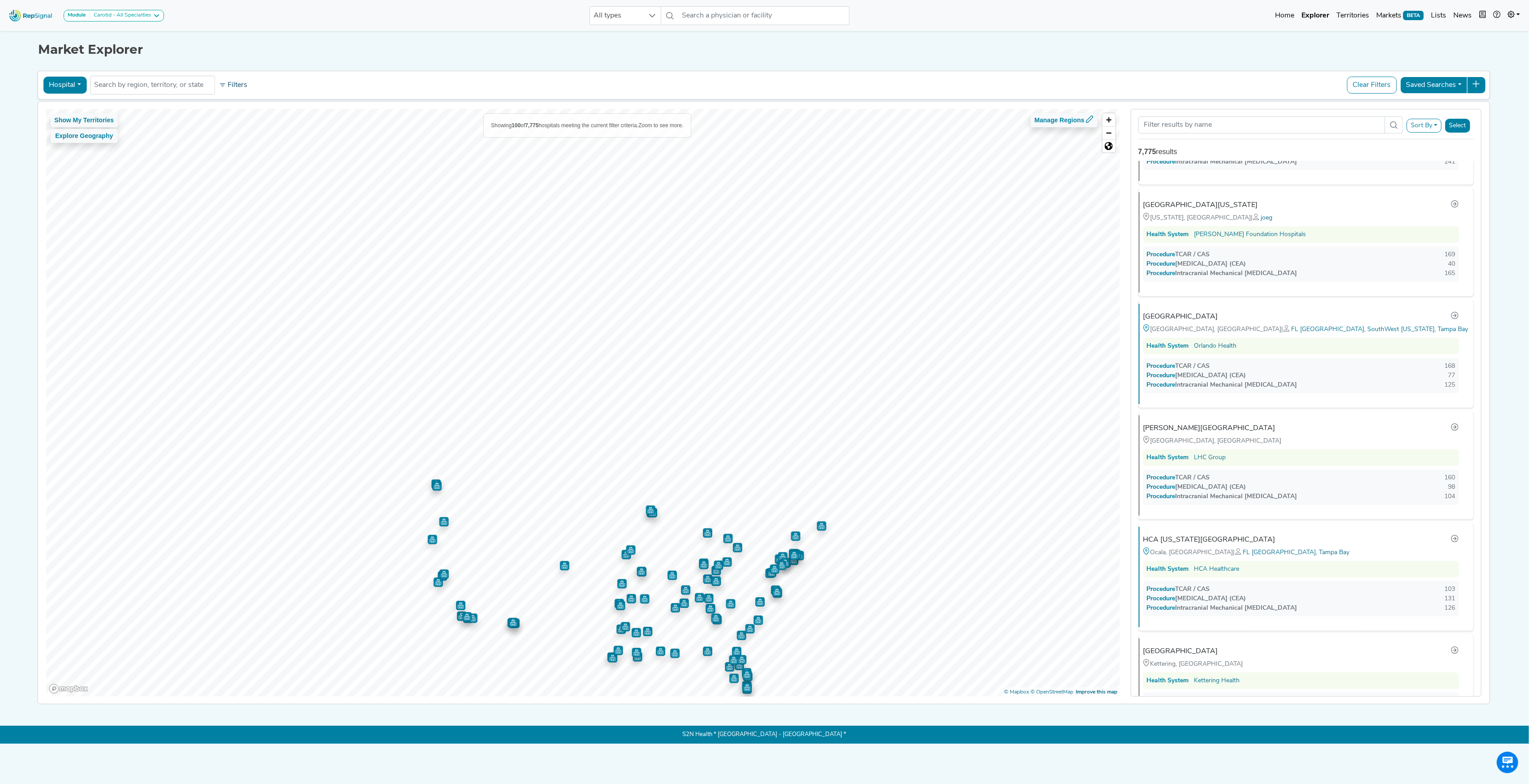
click at [234, 87] on button "Filters" at bounding box center [233, 85] width 33 height 15
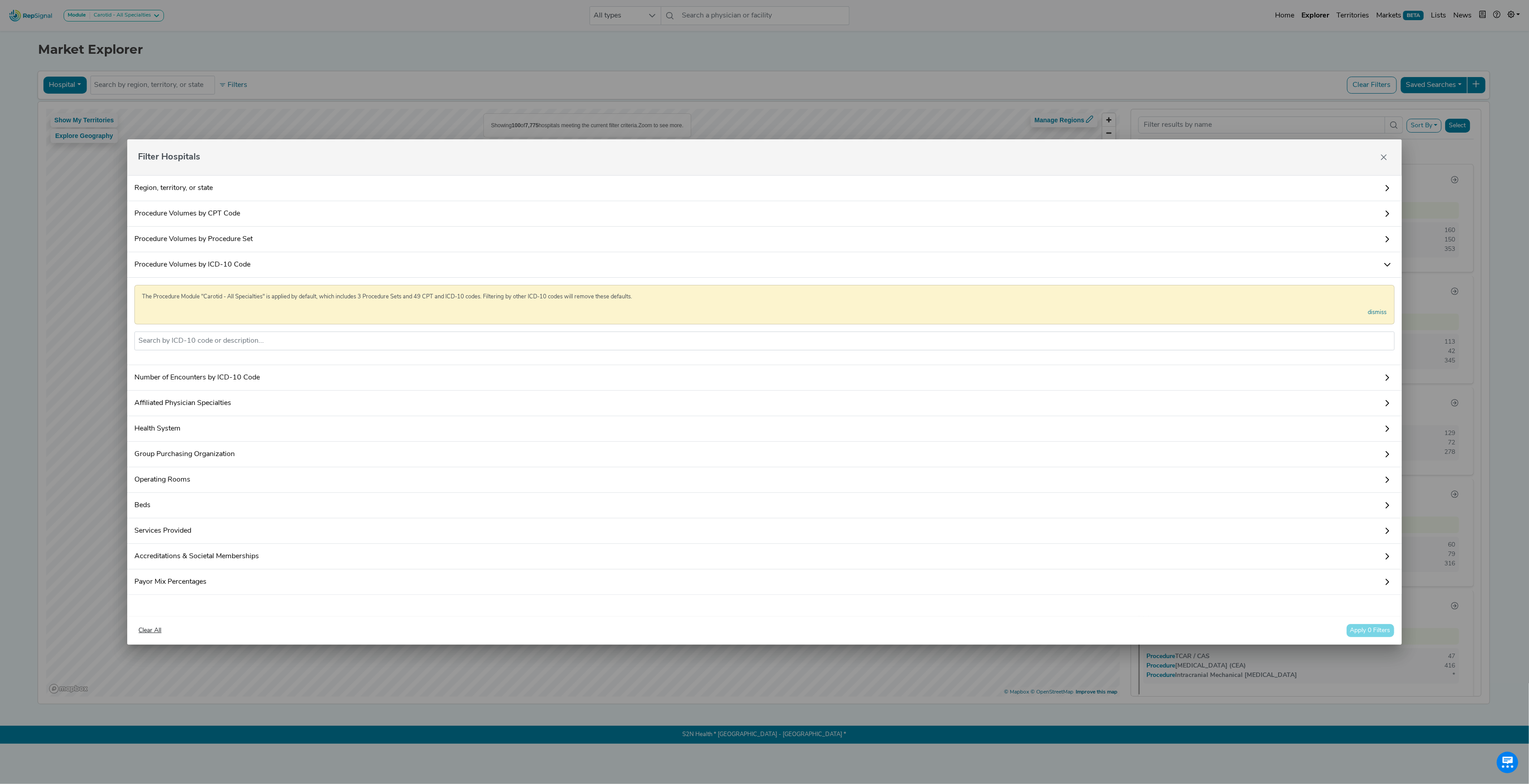
scroll to position [0, 0]
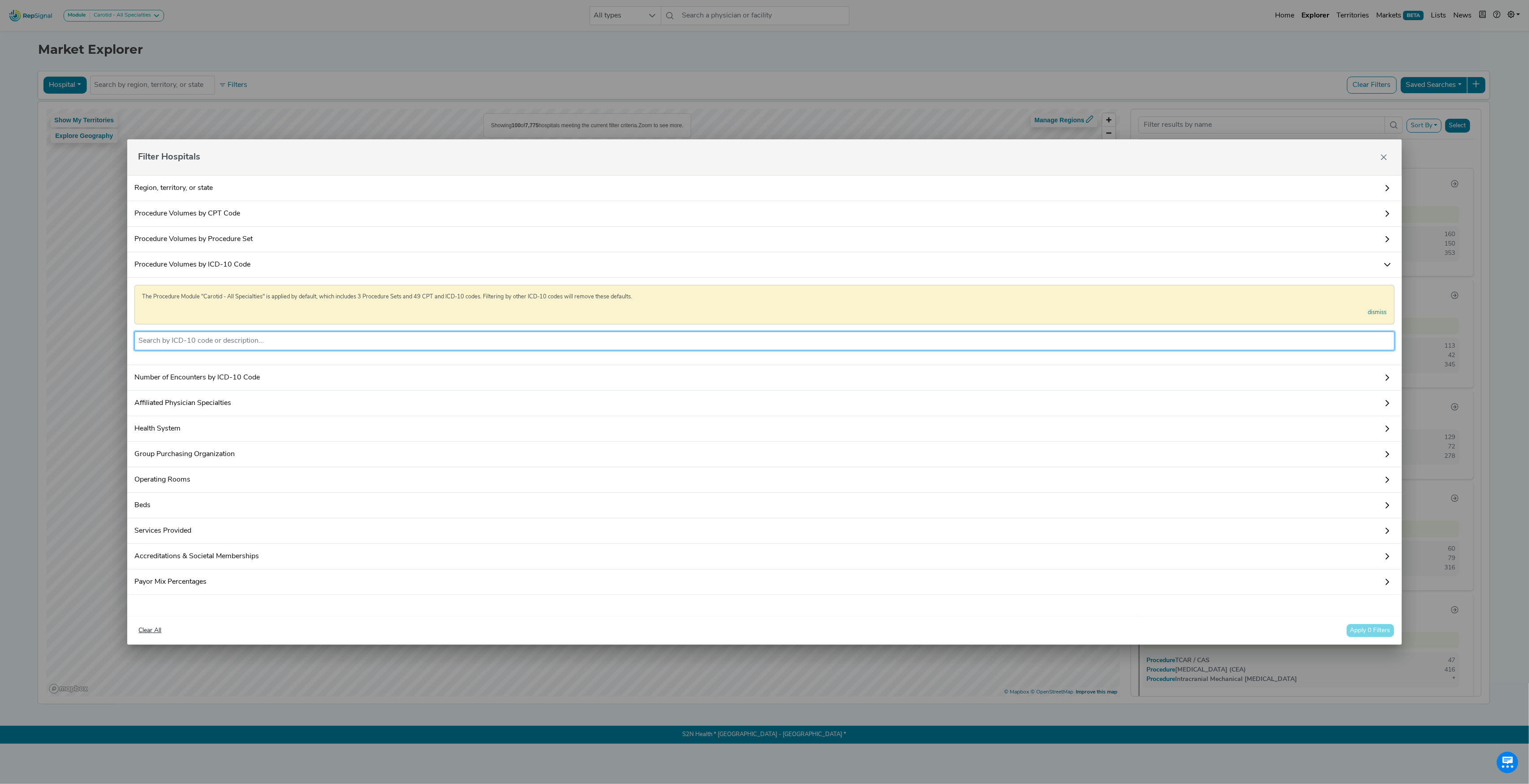
click at [243, 334] on li at bounding box center [764, 341] width 1252 height 14
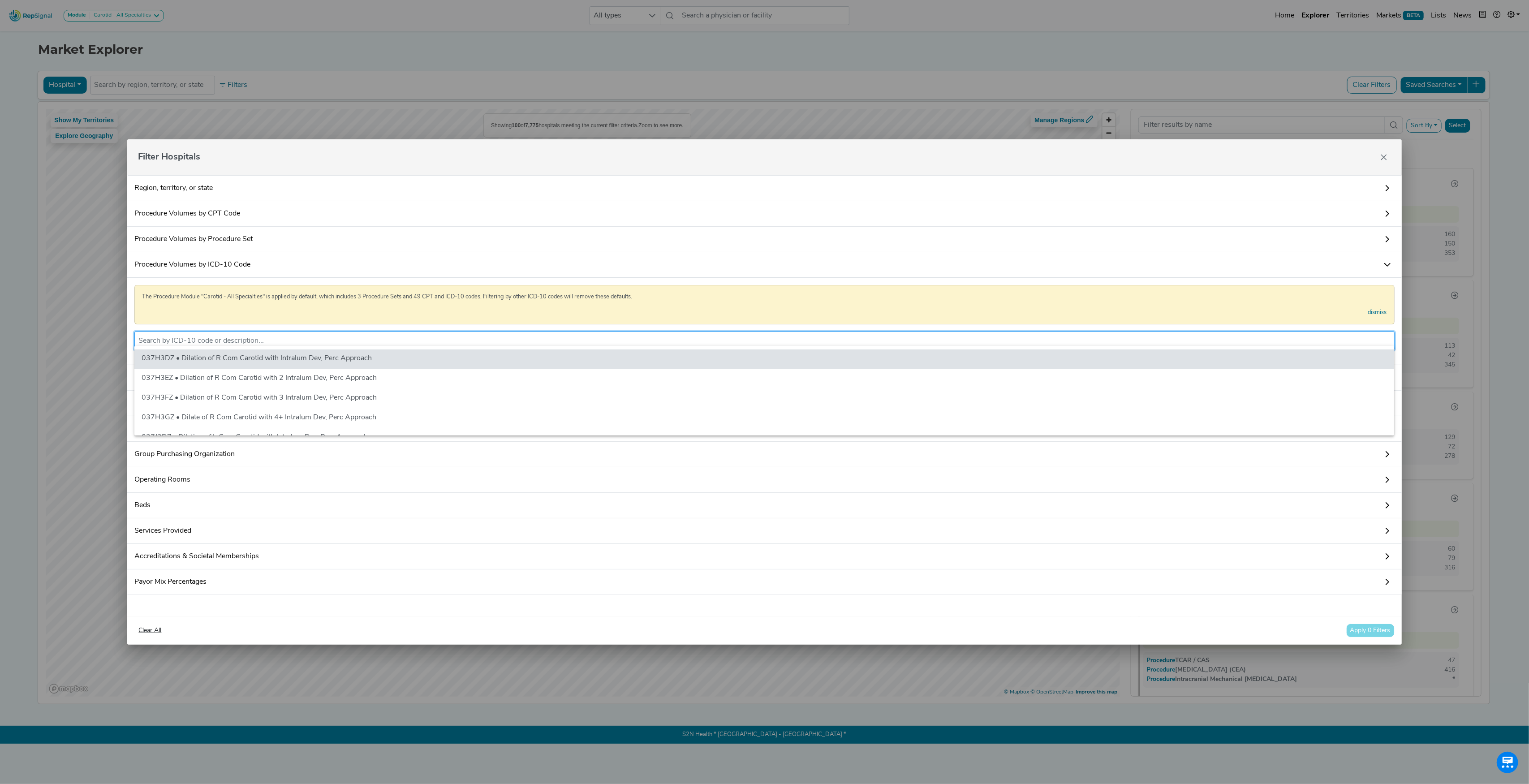
click at [240, 339] on input "text" at bounding box center [764, 341] width 1252 height 11
paste input "02RF37Z"
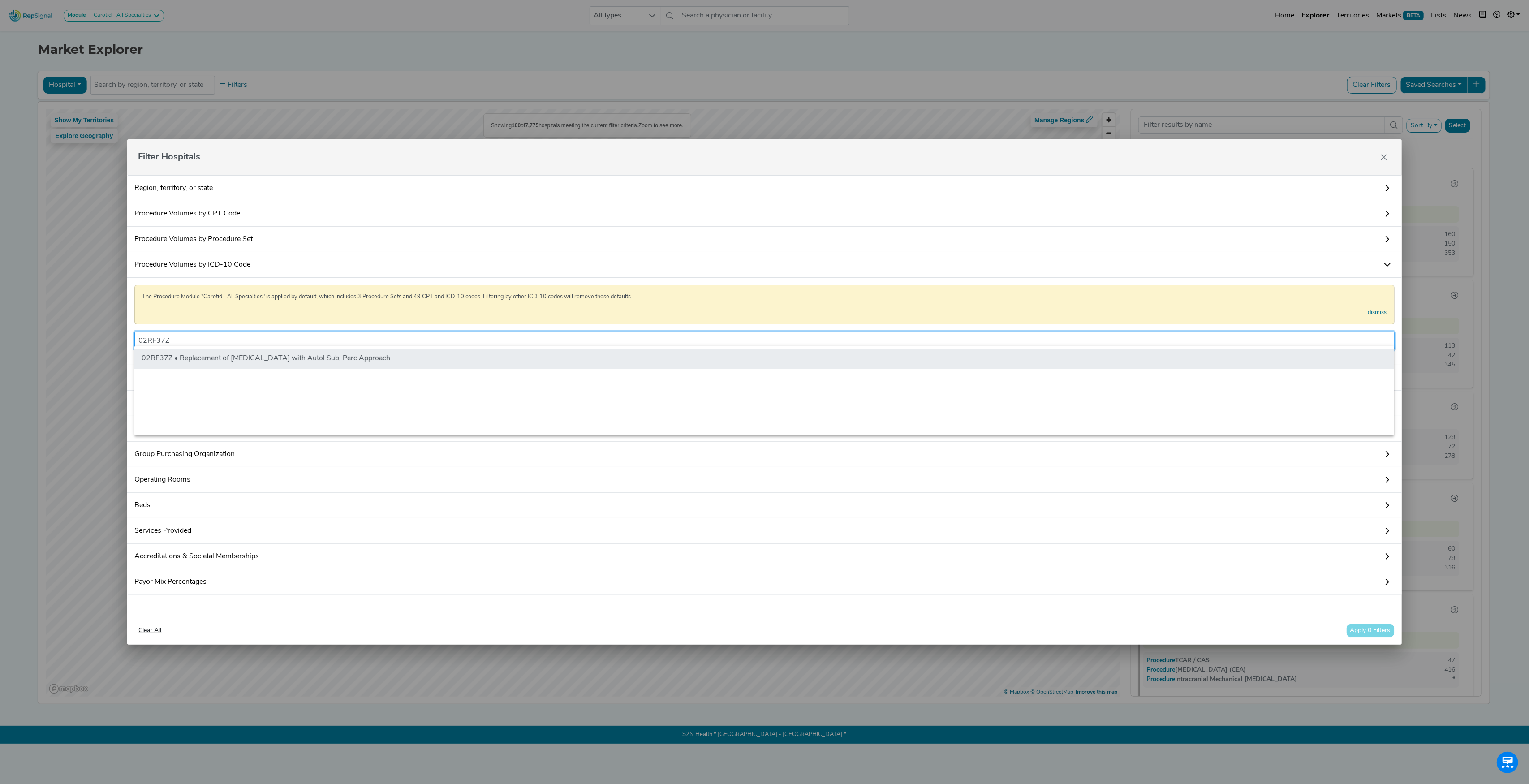
type input "02RF37Z"
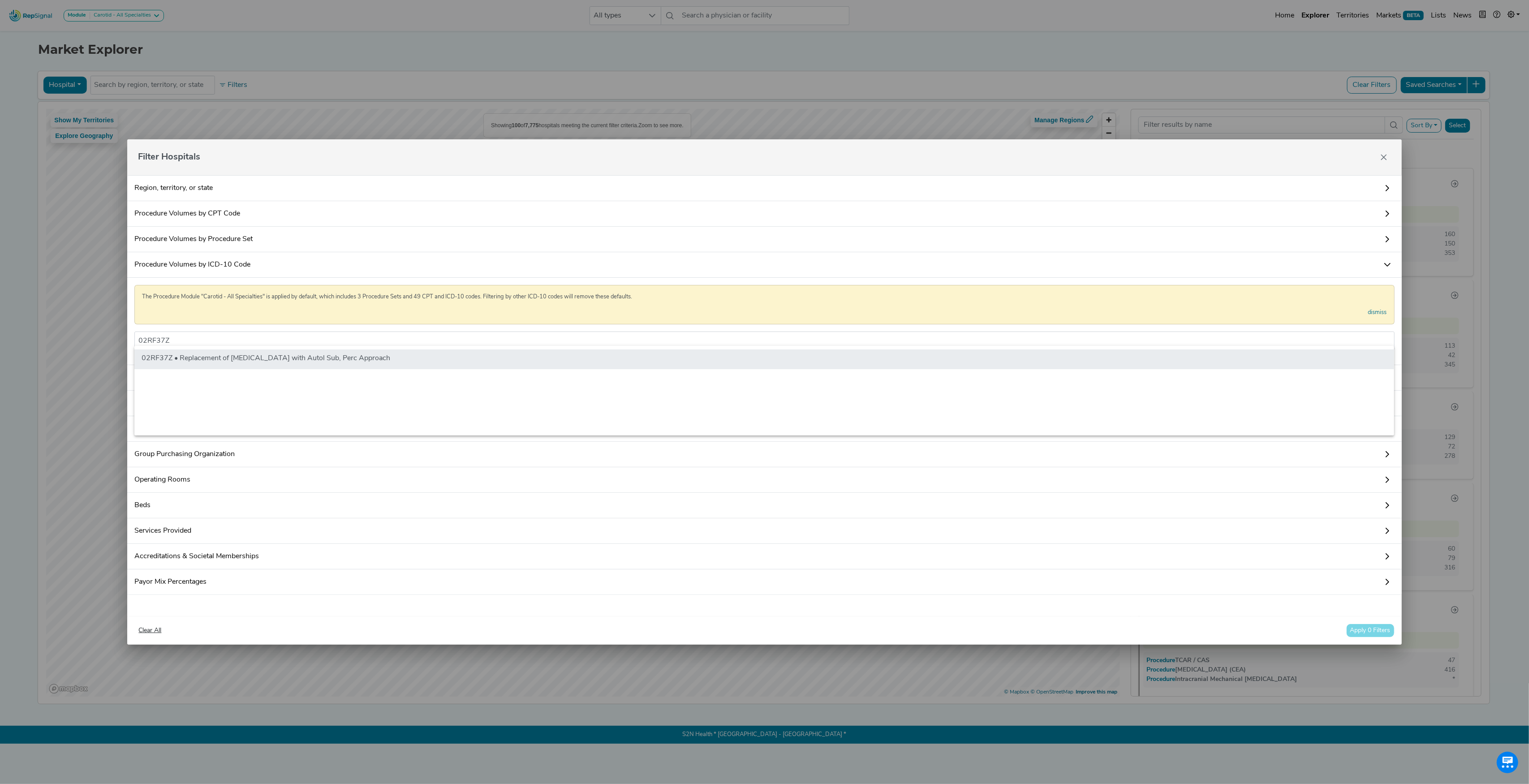
click at [239, 356] on li "02RF37Z • Replacement of [MEDICAL_DATA] with Autol Sub, Perc Approach" at bounding box center [764, 359] width 1260 height 20
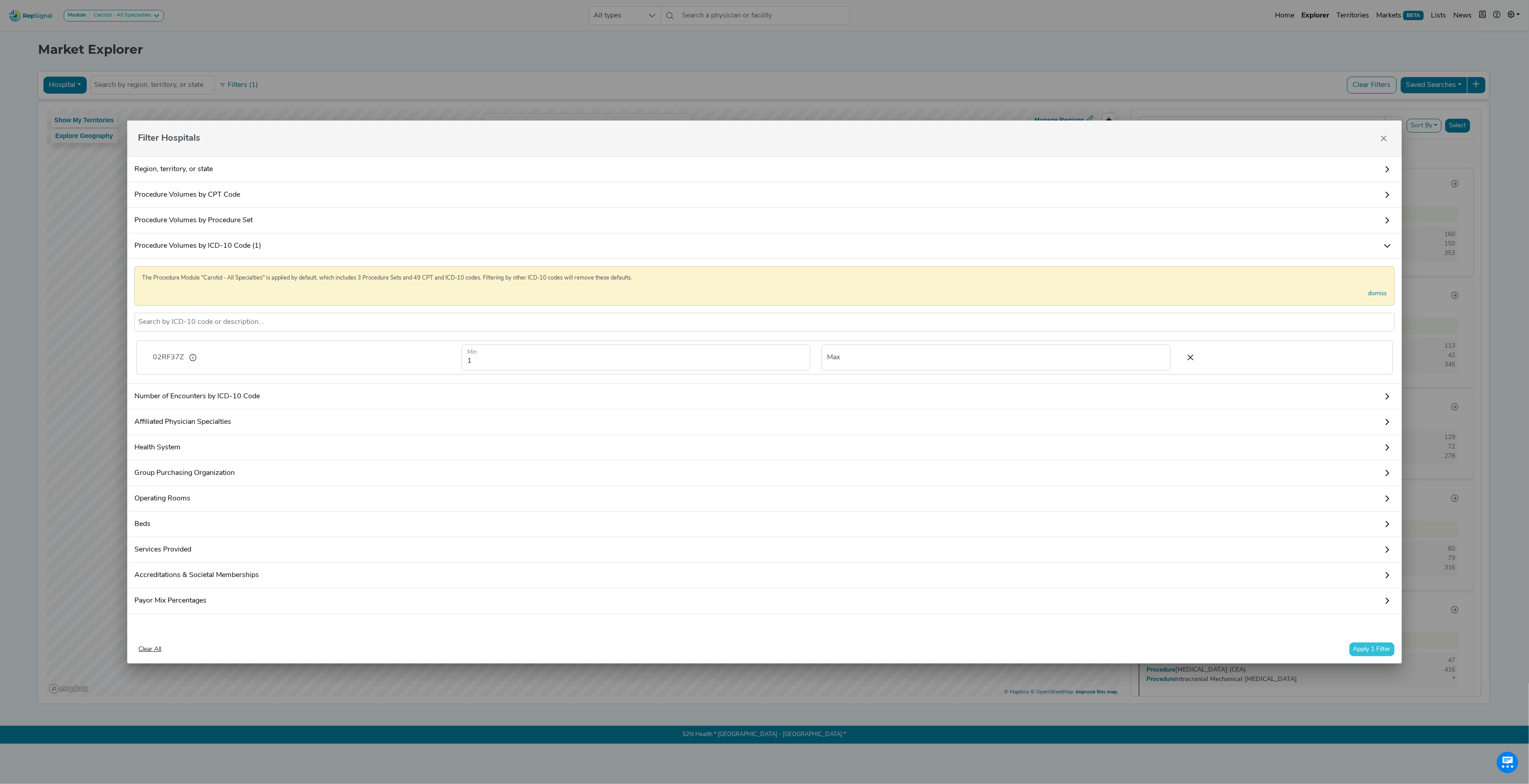
click at [1368, 649] on button "Apply 1 Filter" at bounding box center [1372, 649] width 45 height 14
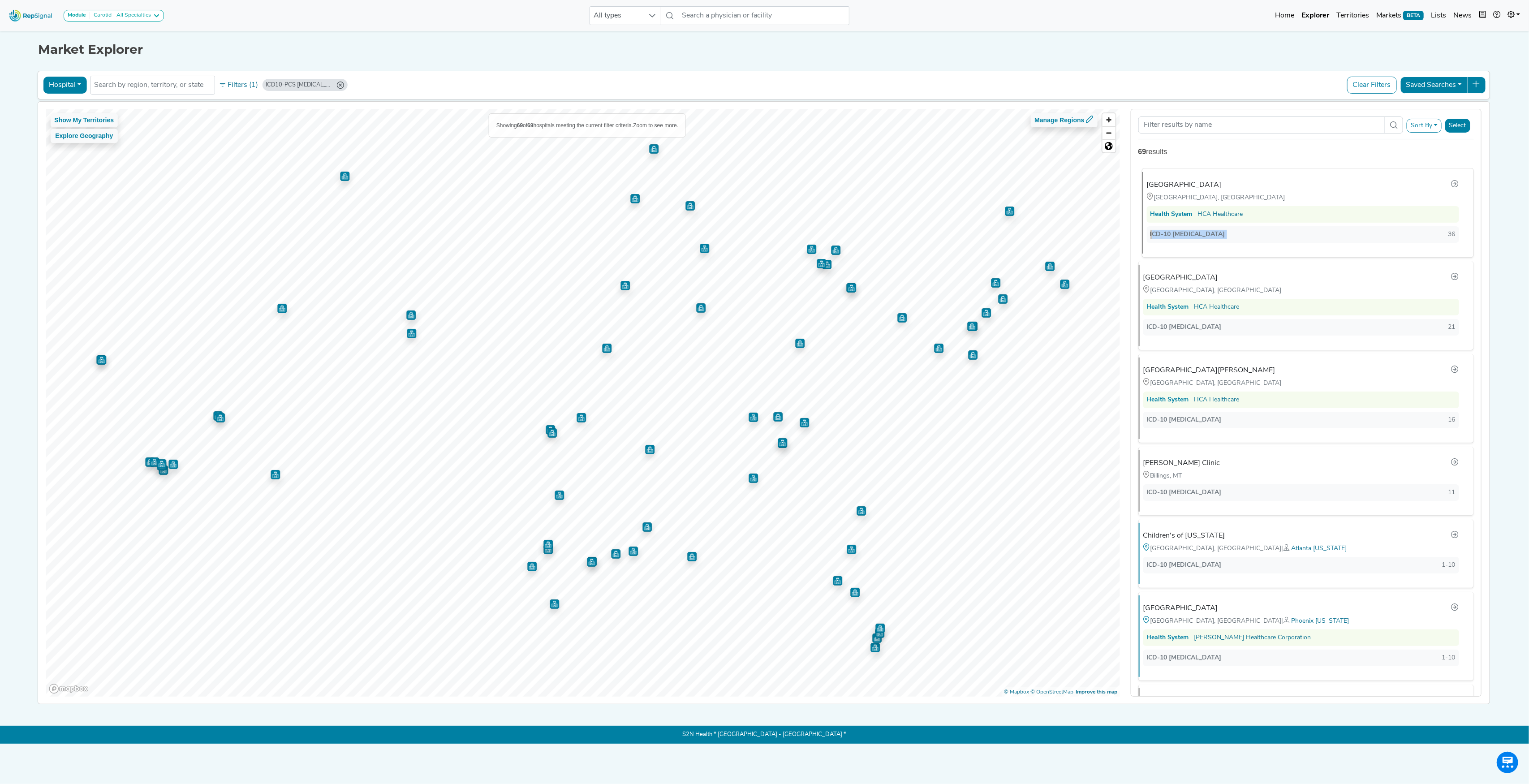
drag, startPoint x: 1391, startPoint y: 206, endPoint x: 1439, endPoint y: 257, distance: 70.0
click at [1439, 257] on li "[GEOGRAPHIC_DATA] [GEOGRAPHIC_DATA], [GEOGRAPHIC_DATA] Health System HCA Health…" at bounding box center [1308, 212] width 332 height 90
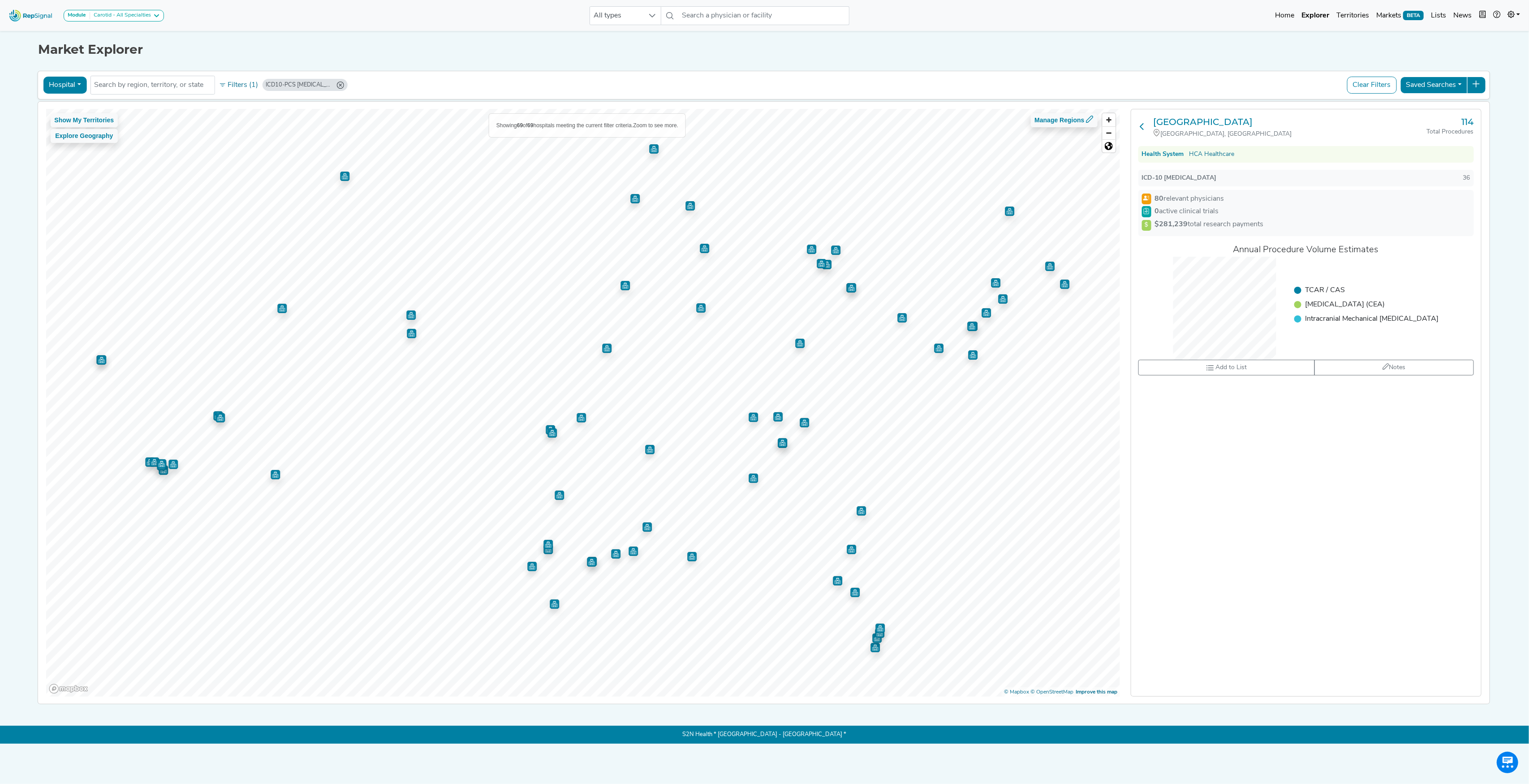
click at [1144, 129] on icon at bounding box center [1143, 126] width 7 height 7
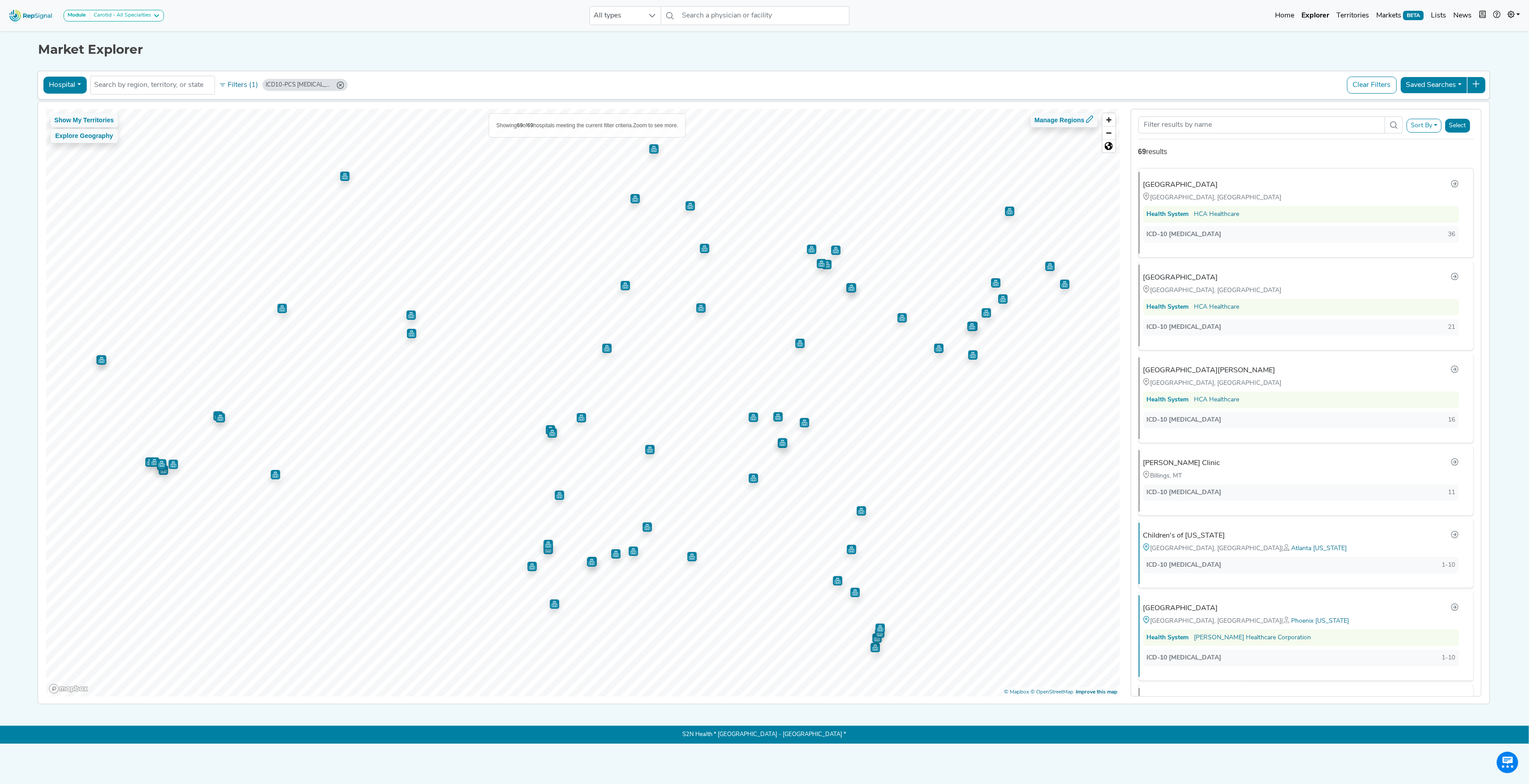
drag, startPoint x: 1225, startPoint y: 149, endPoint x: 1466, endPoint y: 490, distance: 417.6
click at [1466, 490] on div "Sort By RepSignal Annual Procedure Volume Estimate 02RF37Z Total Procedures Rel…" at bounding box center [1306, 402] width 351 height 588
copy div "[GEOGRAPHIC_DATA] [GEOGRAPHIC_DATA], [GEOGRAPHIC_DATA] Health System HCA Health…"
click at [340, 86] on icon "ICD10-PCS 02RF37Z (Min: 1)" at bounding box center [340, 85] width 7 height 7
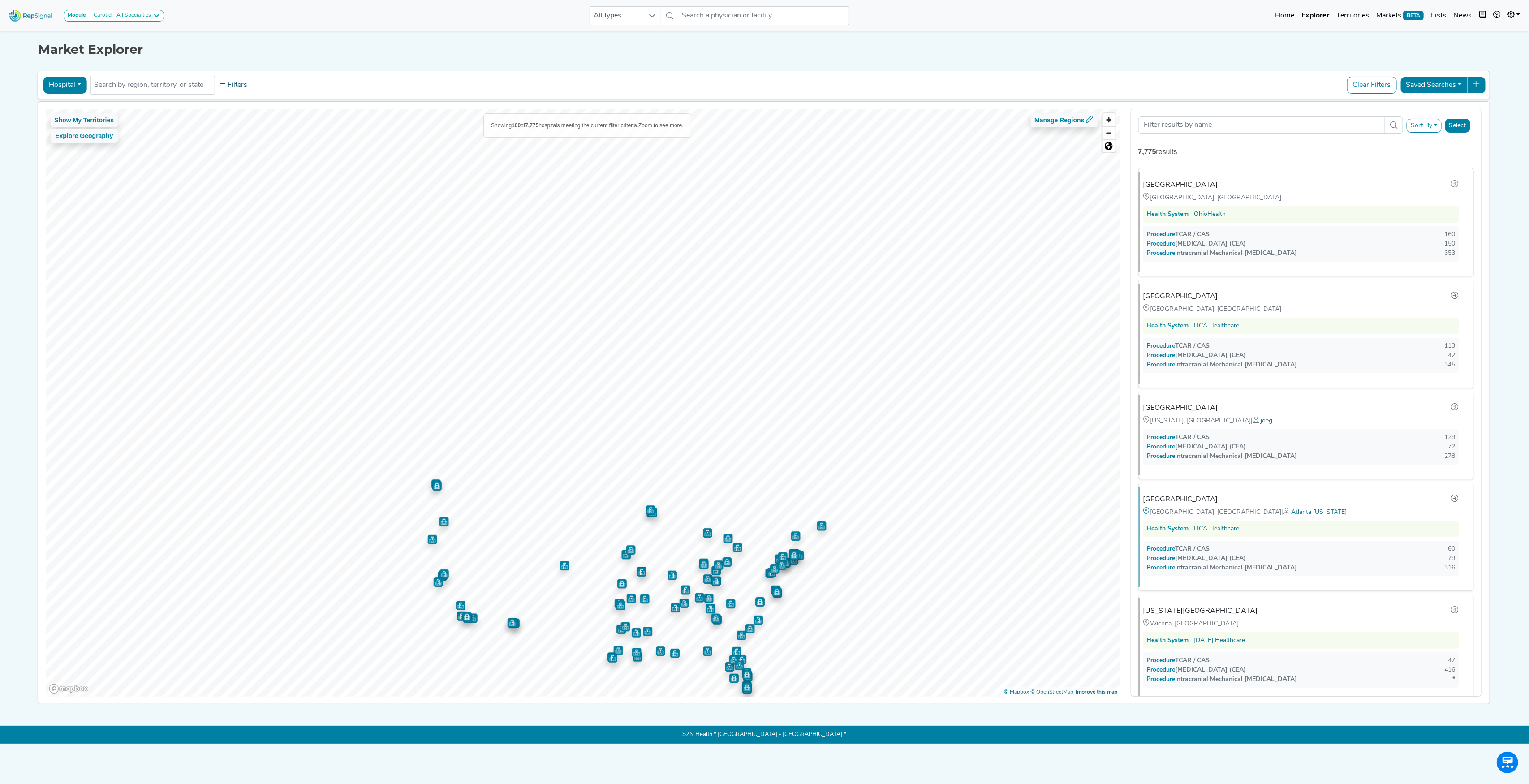
click at [239, 86] on button "Filters" at bounding box center [233, 85] width 33 height 15
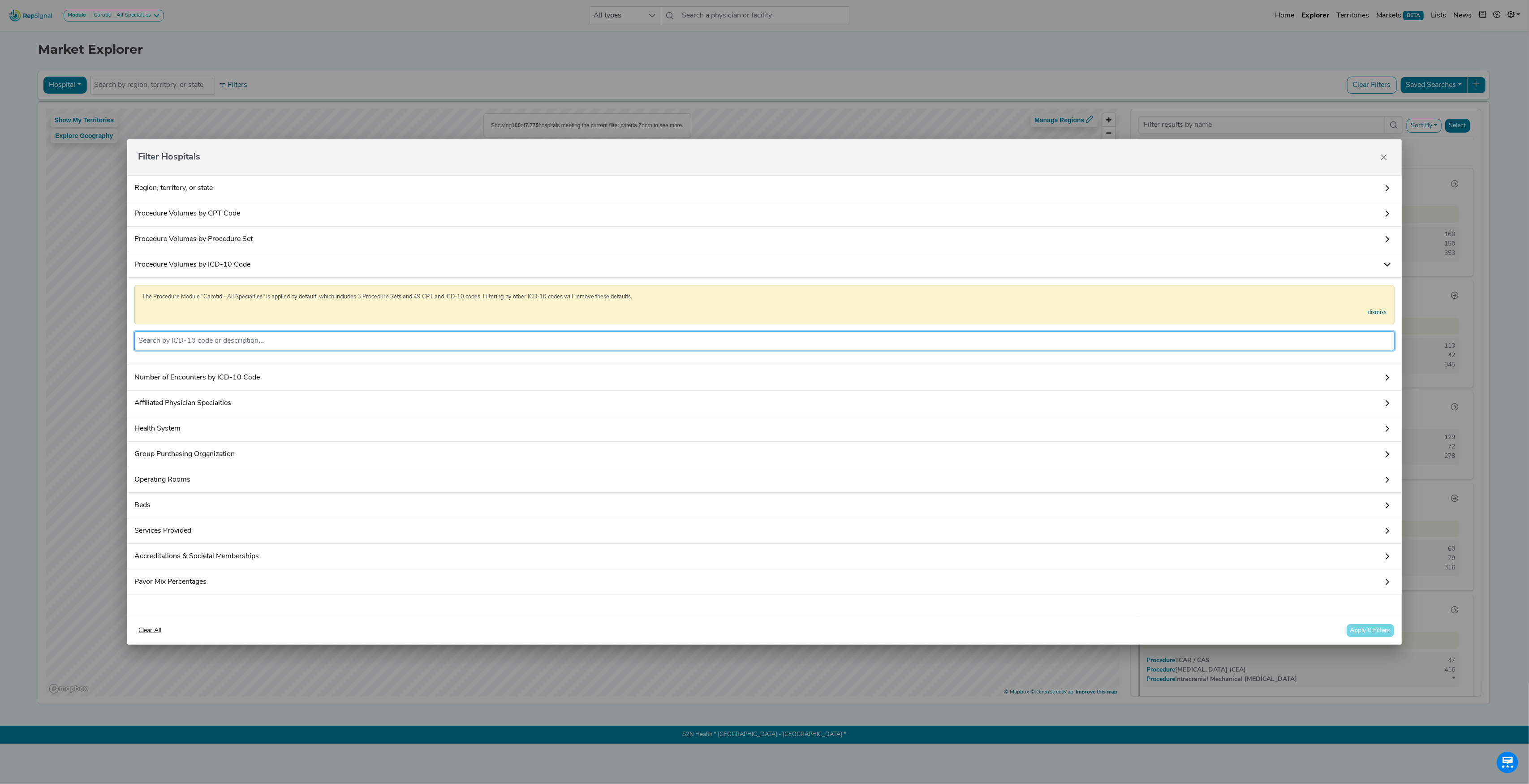
click at [221, 334] on li at bounding box center [764, 341] width 1252 height 14
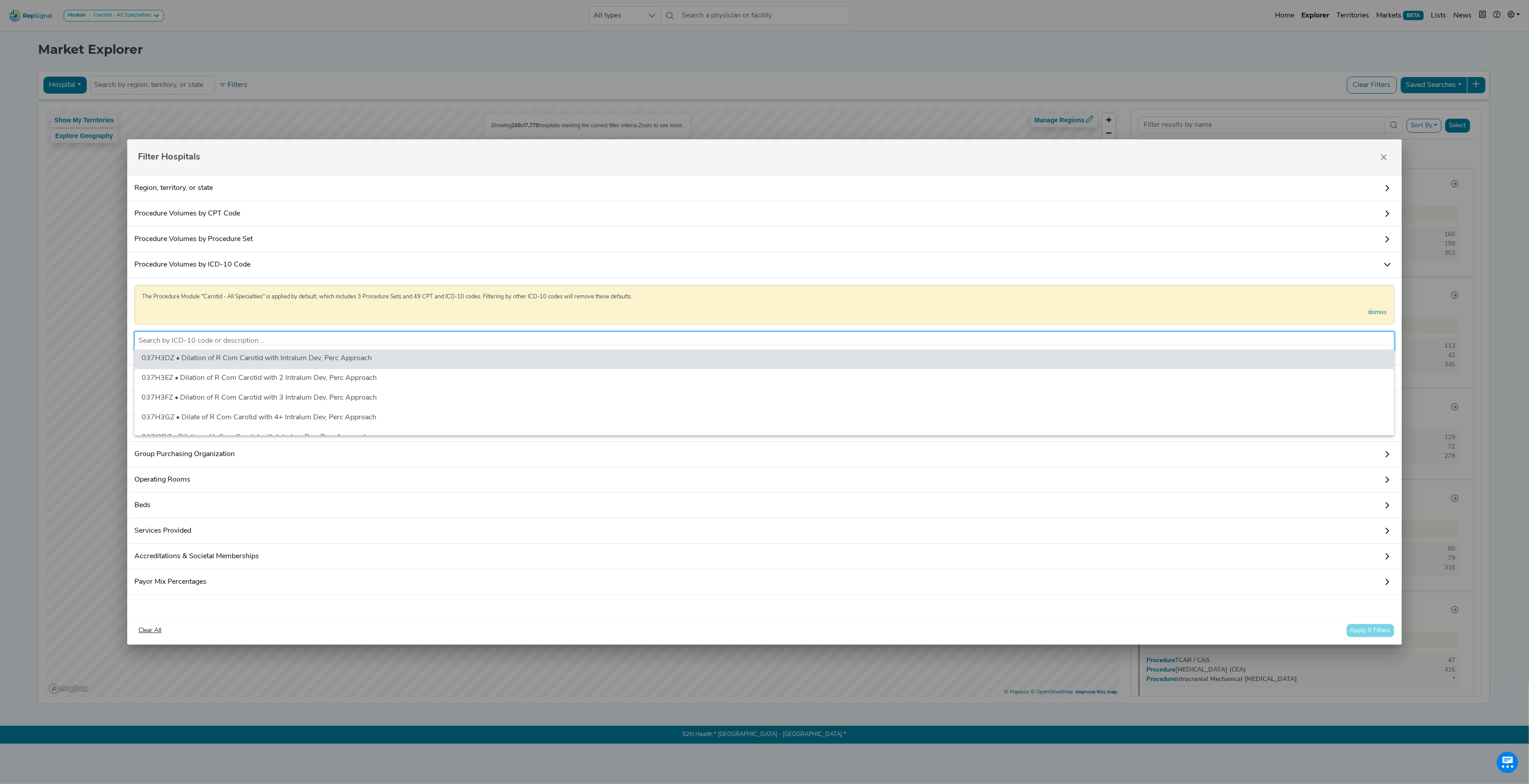
click at [221, 334] on li at bounding box center [764, 341] width 1252 height 14
paste input "02RF3KZ"
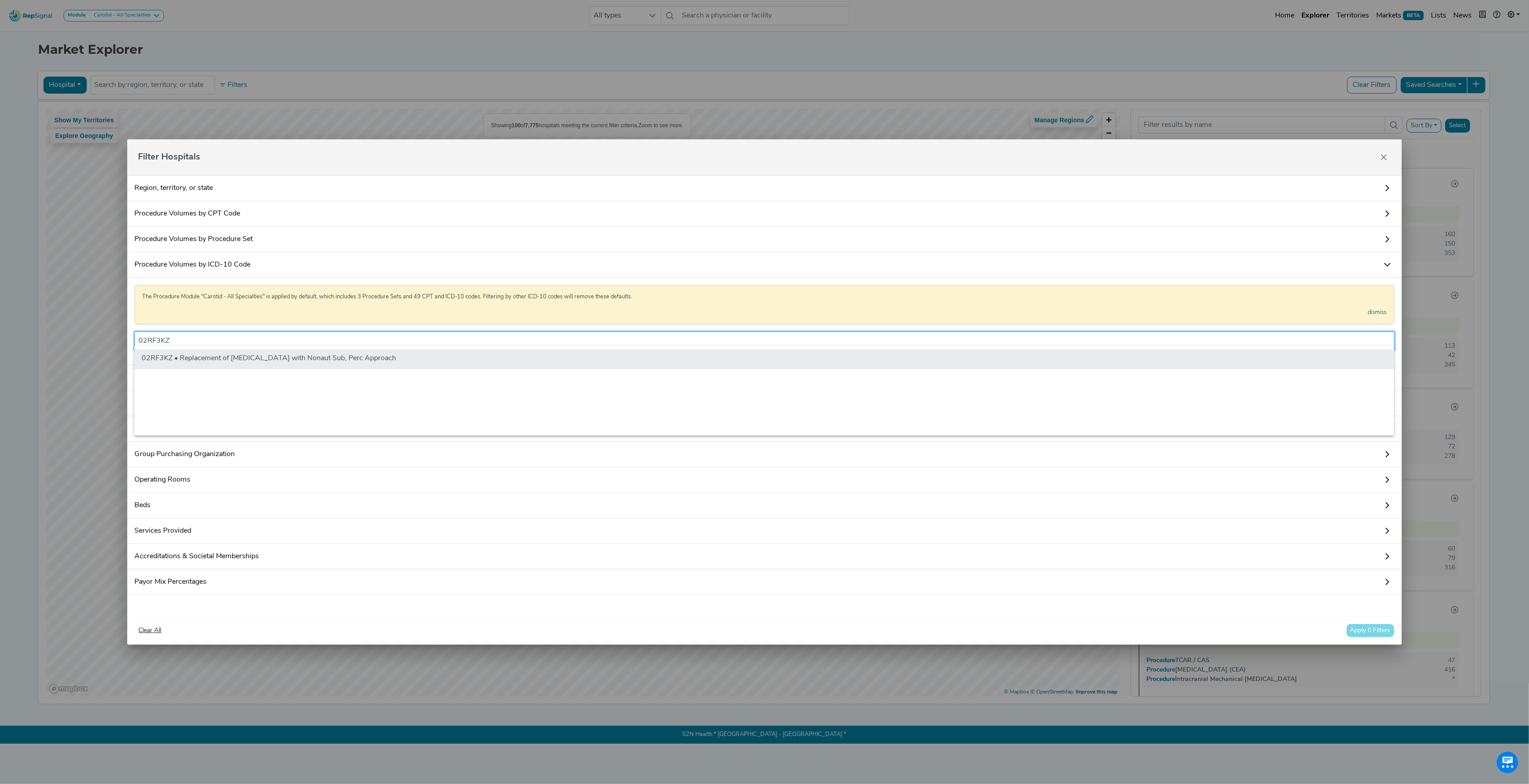
type input "02RF3KZ"
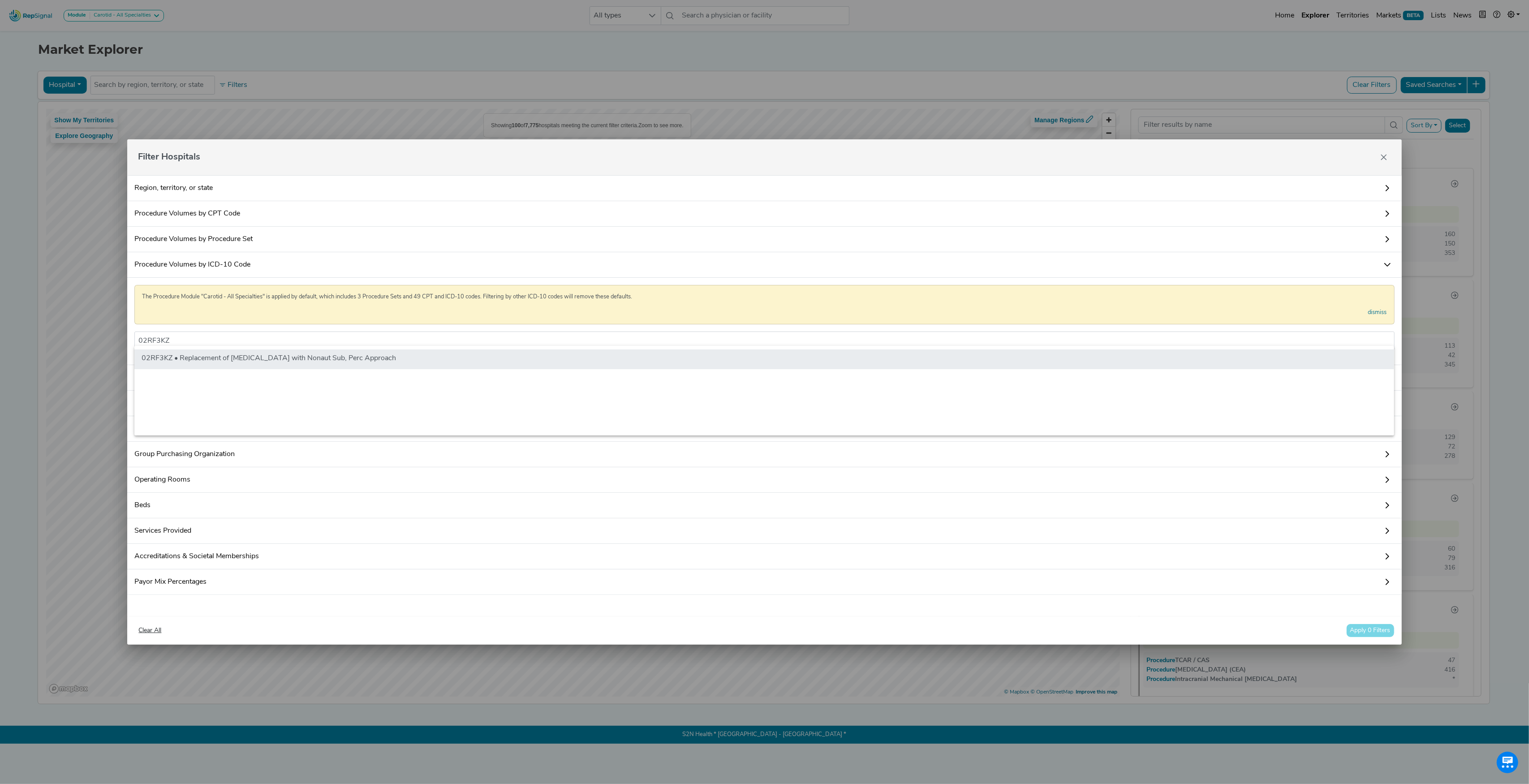
click at [221, 359] on li "02RF3KZ • Replacement of [MEDICAL_DATA] with Nonaut Sub, Perc Approach" at bounding box center [764, 359] width 1260 height 20
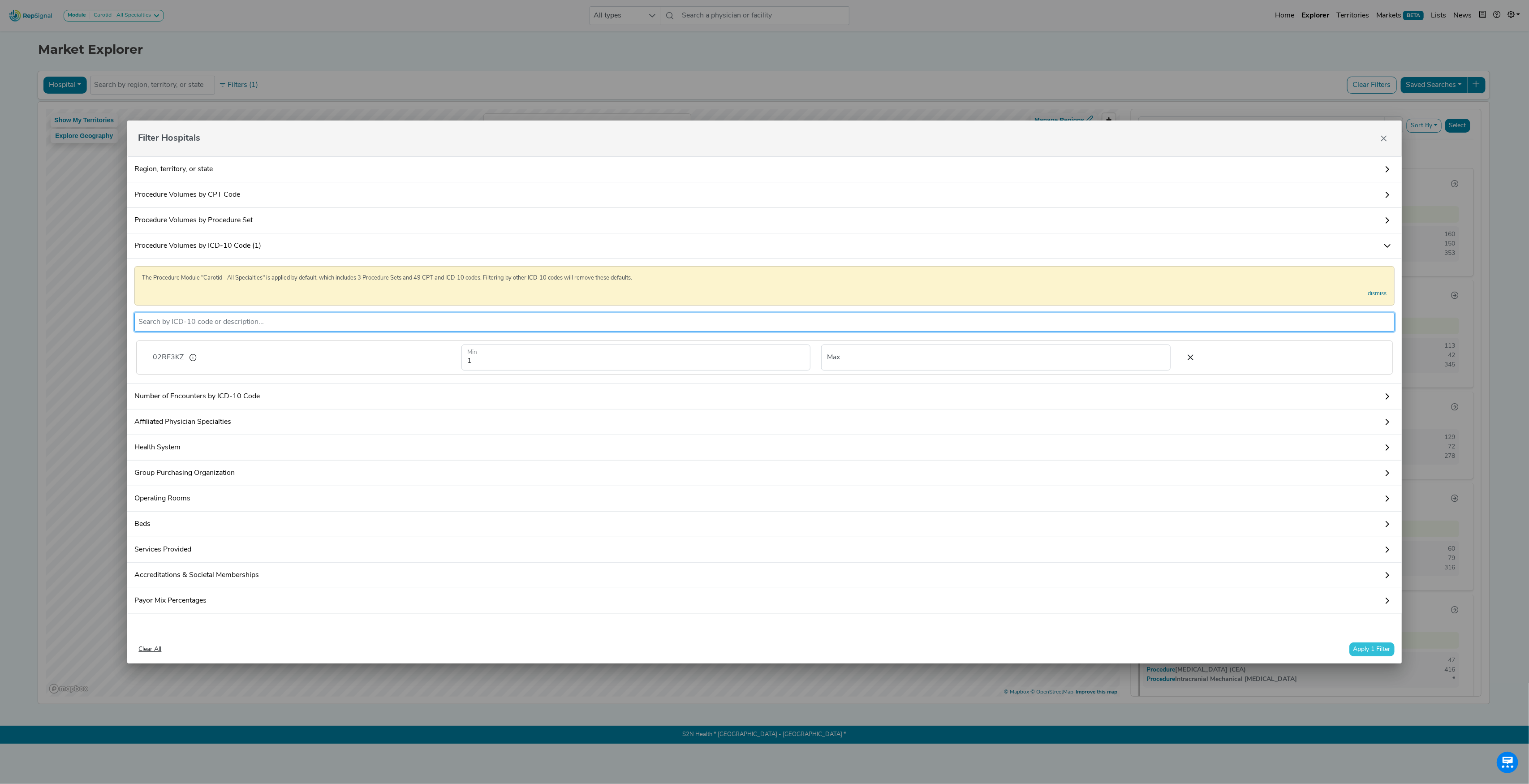
click at [1369, 656] on button "Apply 1 Filter" at bounding box center [1372, 649] width 45 height 14
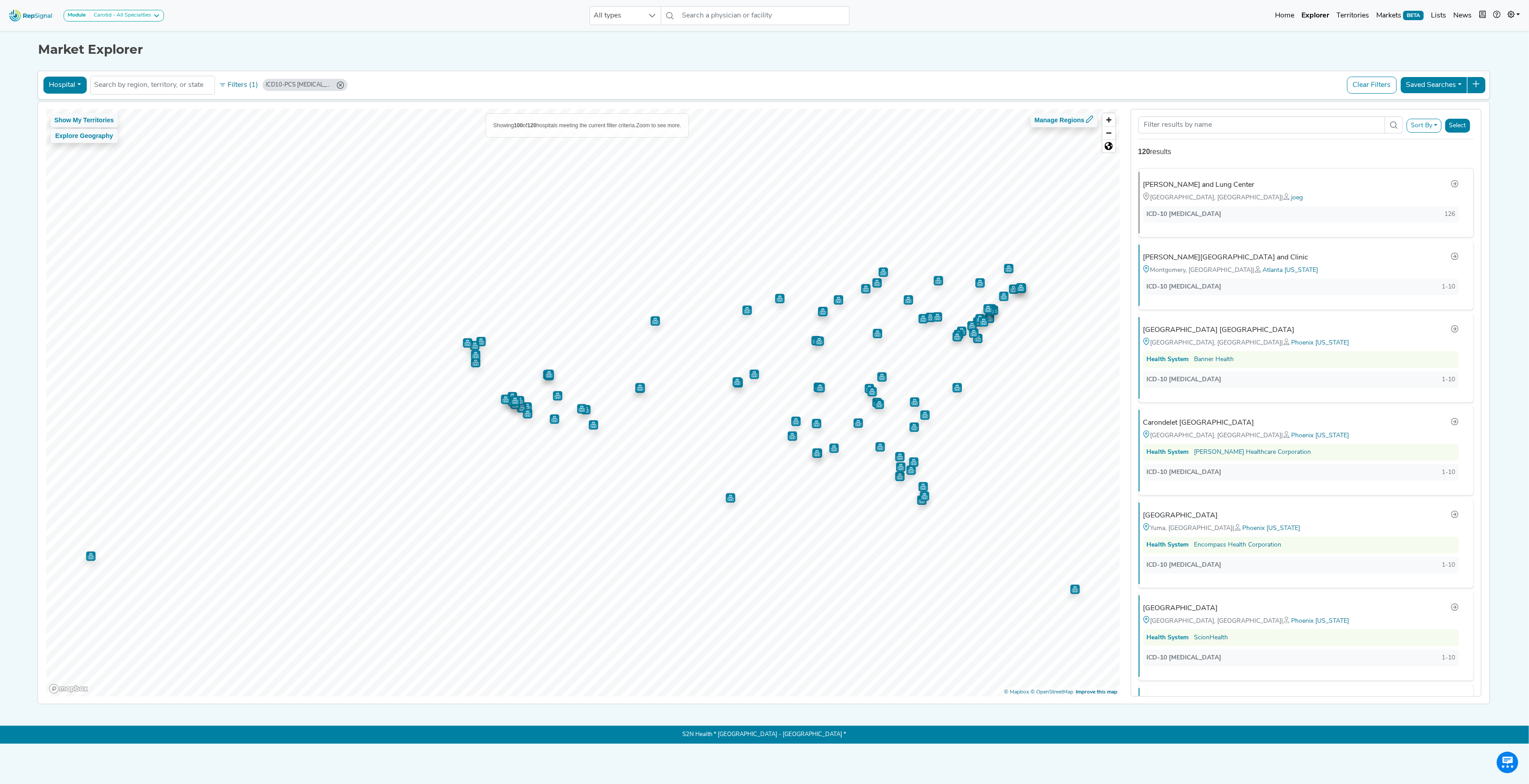
click at [341, 86] on icon "ICD10-PCS 02RF3KZ (Min: 1)" at bounding box center [340, 85] width 7 height 7
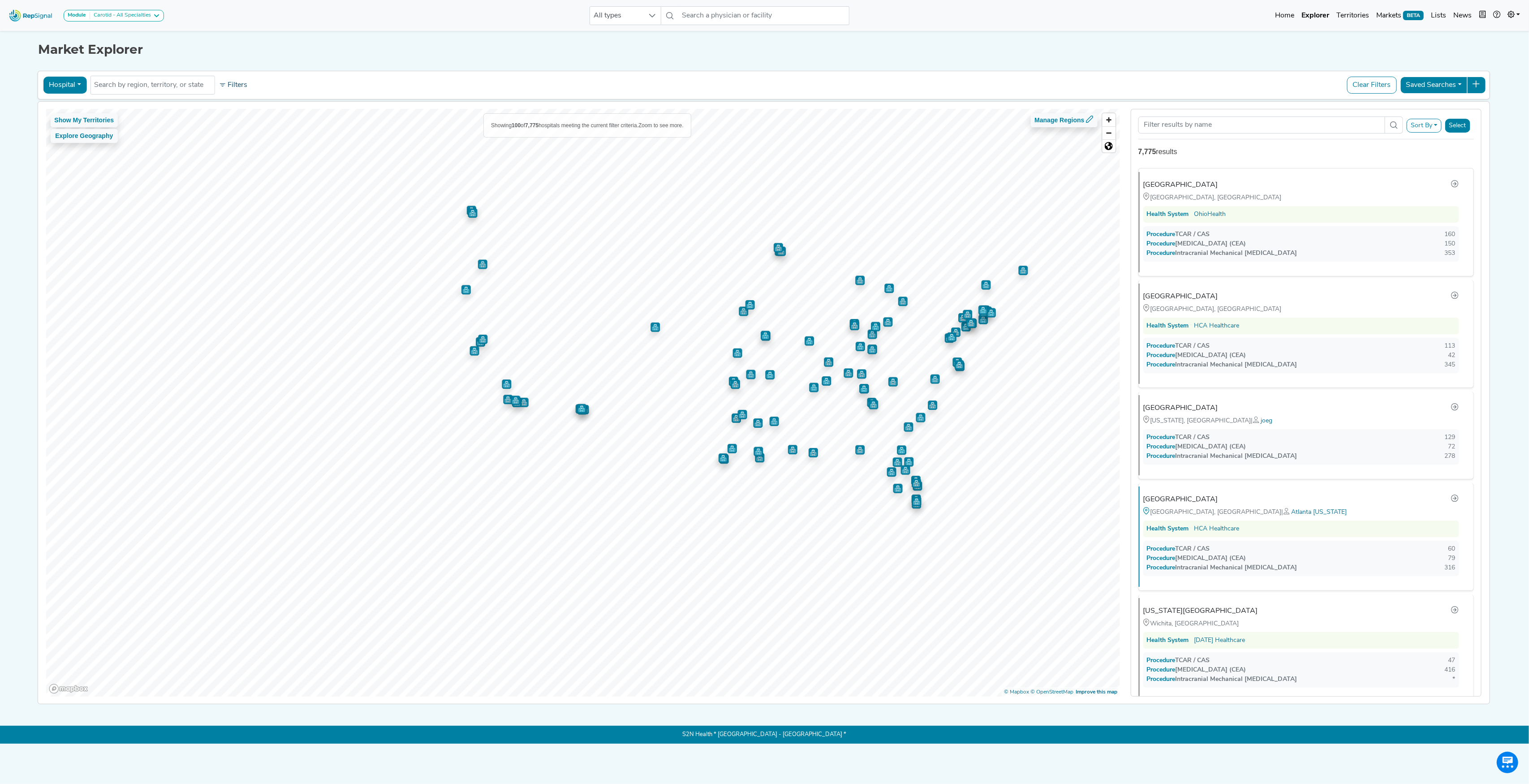
click at [246, 87] on button "Filters" at bounding box center [233, 85] width 33 height 15
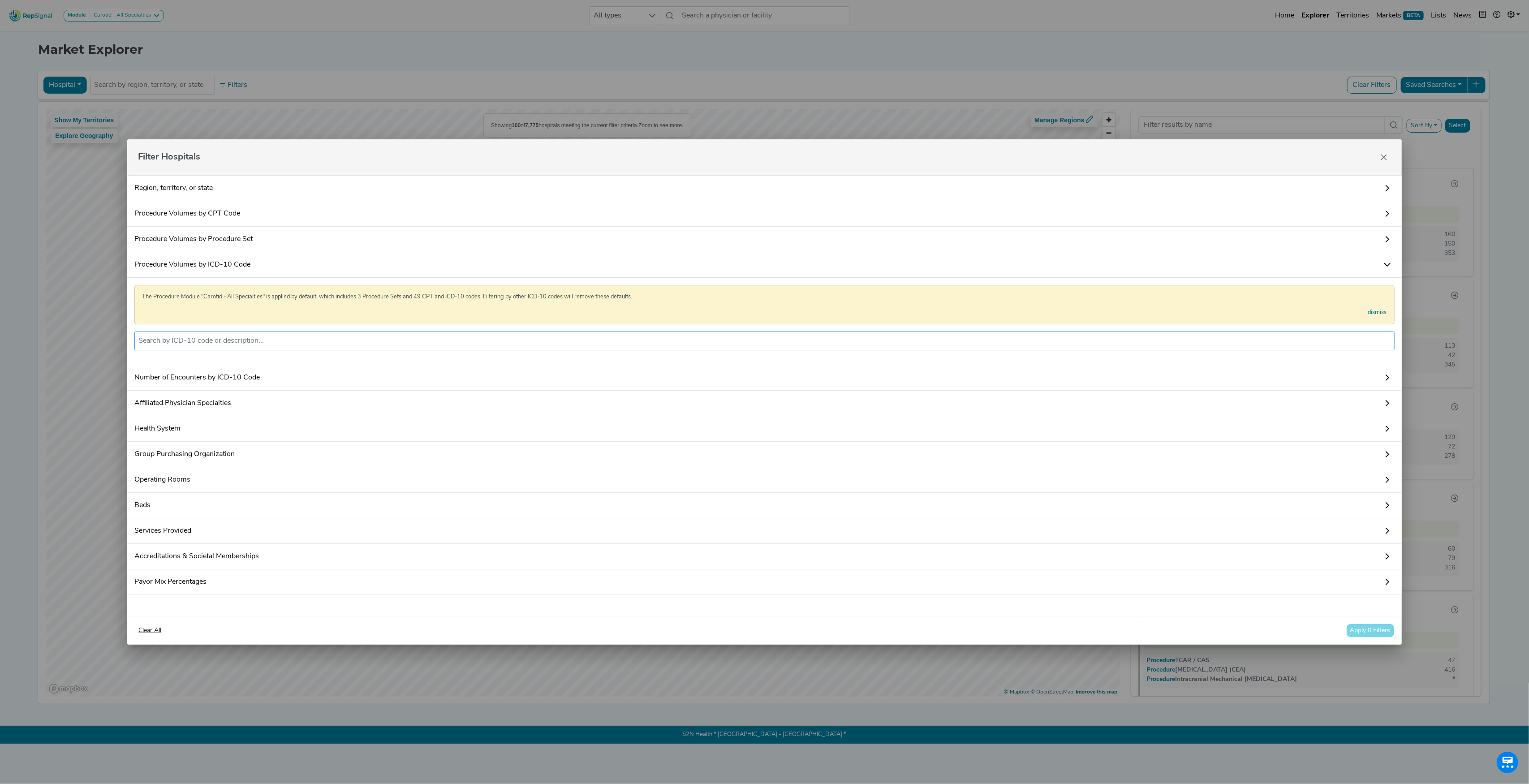
click at [248, 335] on input "text" at bounding box center [764, 341] width 1252 height 11
paste input "02RF38Z"
type input "02RF38H"
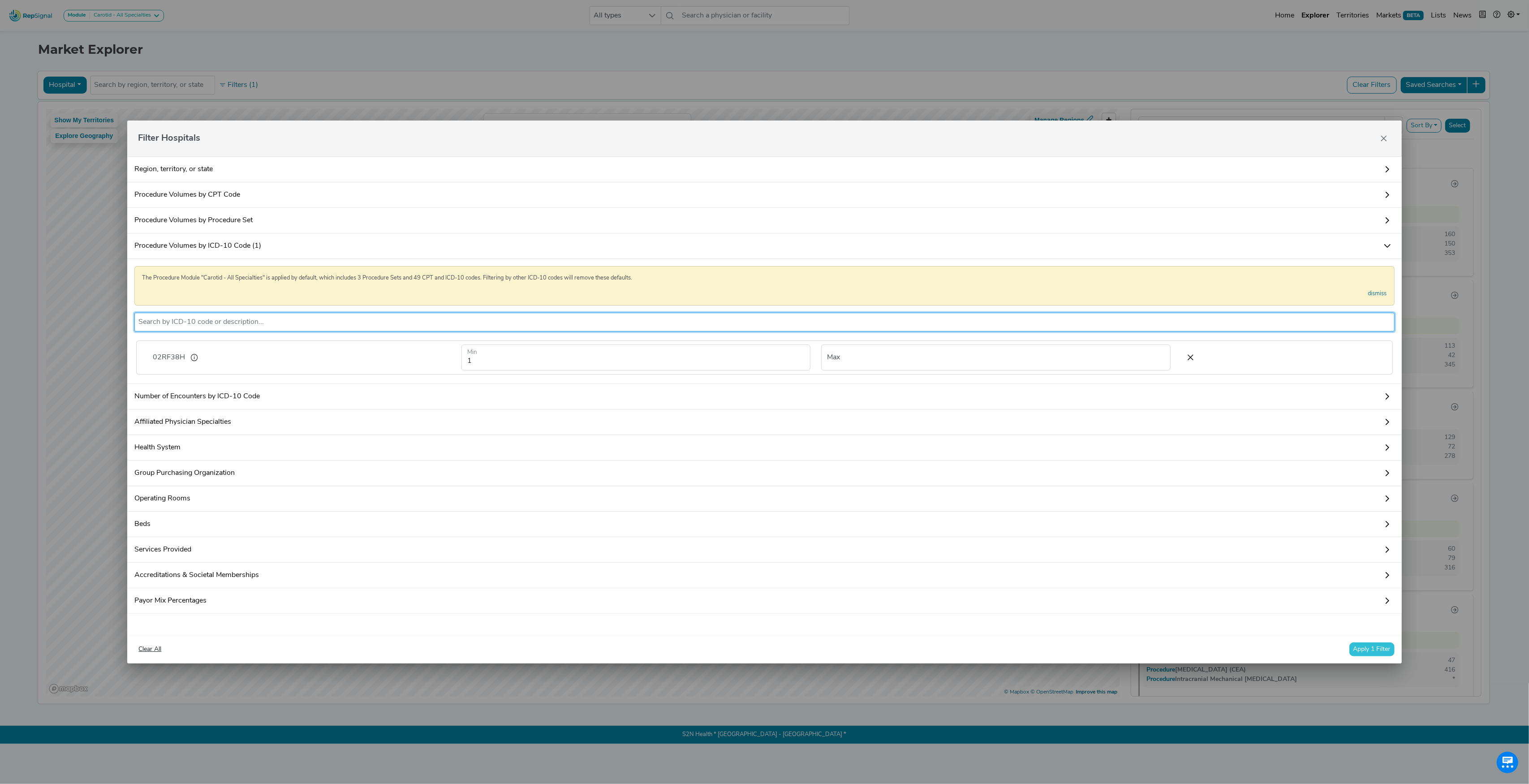
click at [1357, 653] on button "Apply 1 Filter" at bounding box center [1372, 649] width 45 height 14
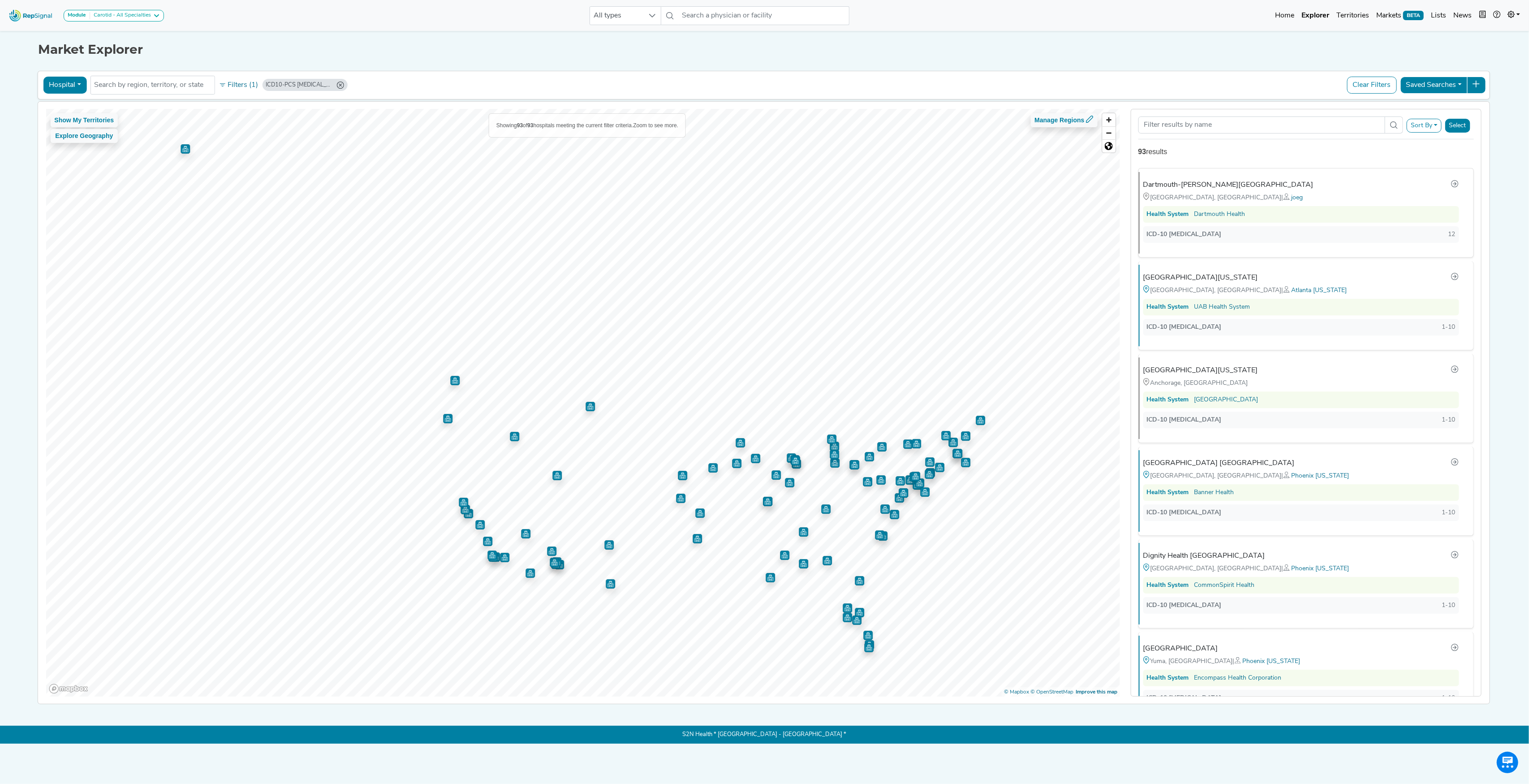
click at [338, 86] on icon "ICD10-PCS 02RF38H (Min: 1)" at bounding box center [340, 85] width 7 height 7
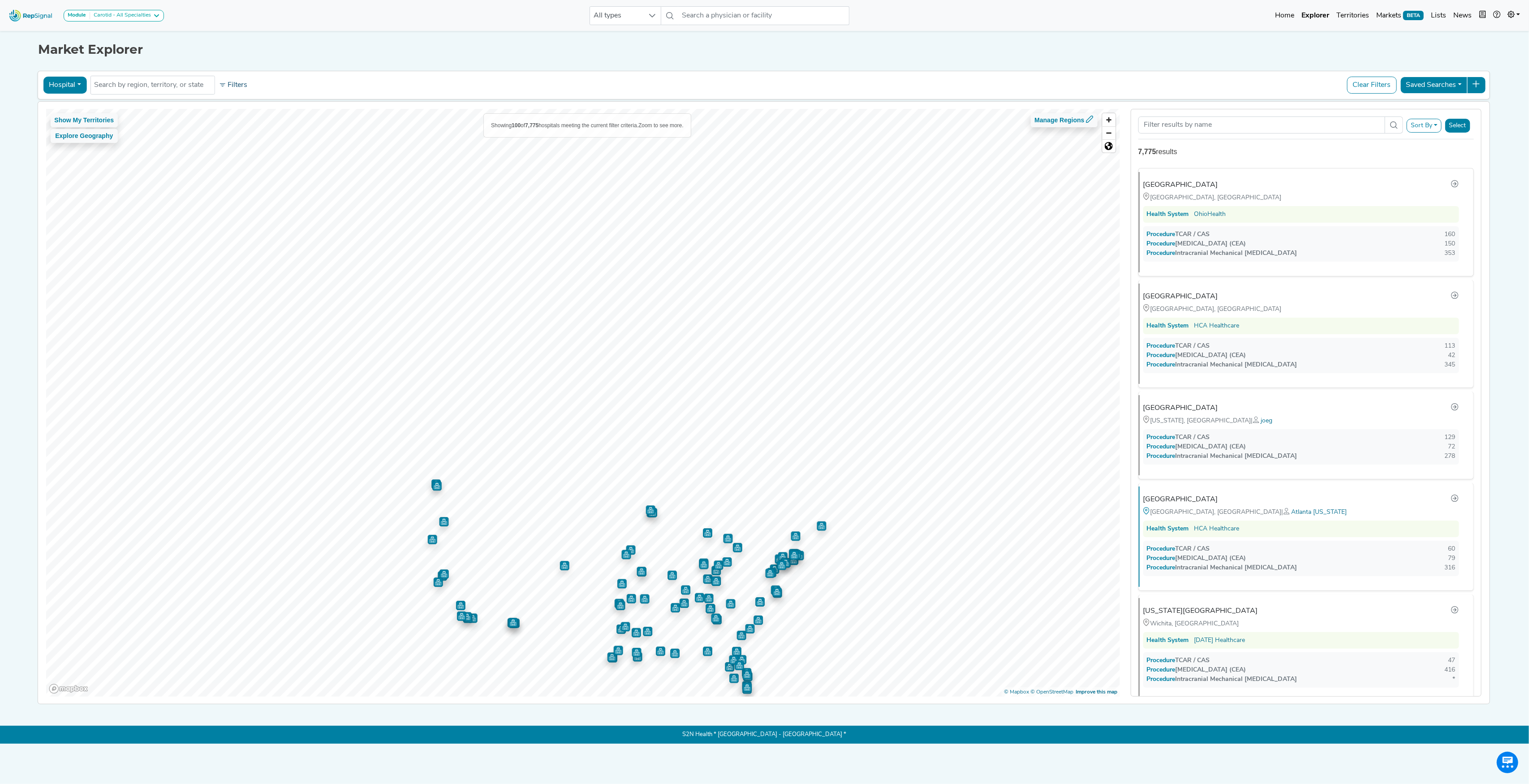
click at [239, 84] on button "Filters" at bounding box center [233, 85] width 33 height 15
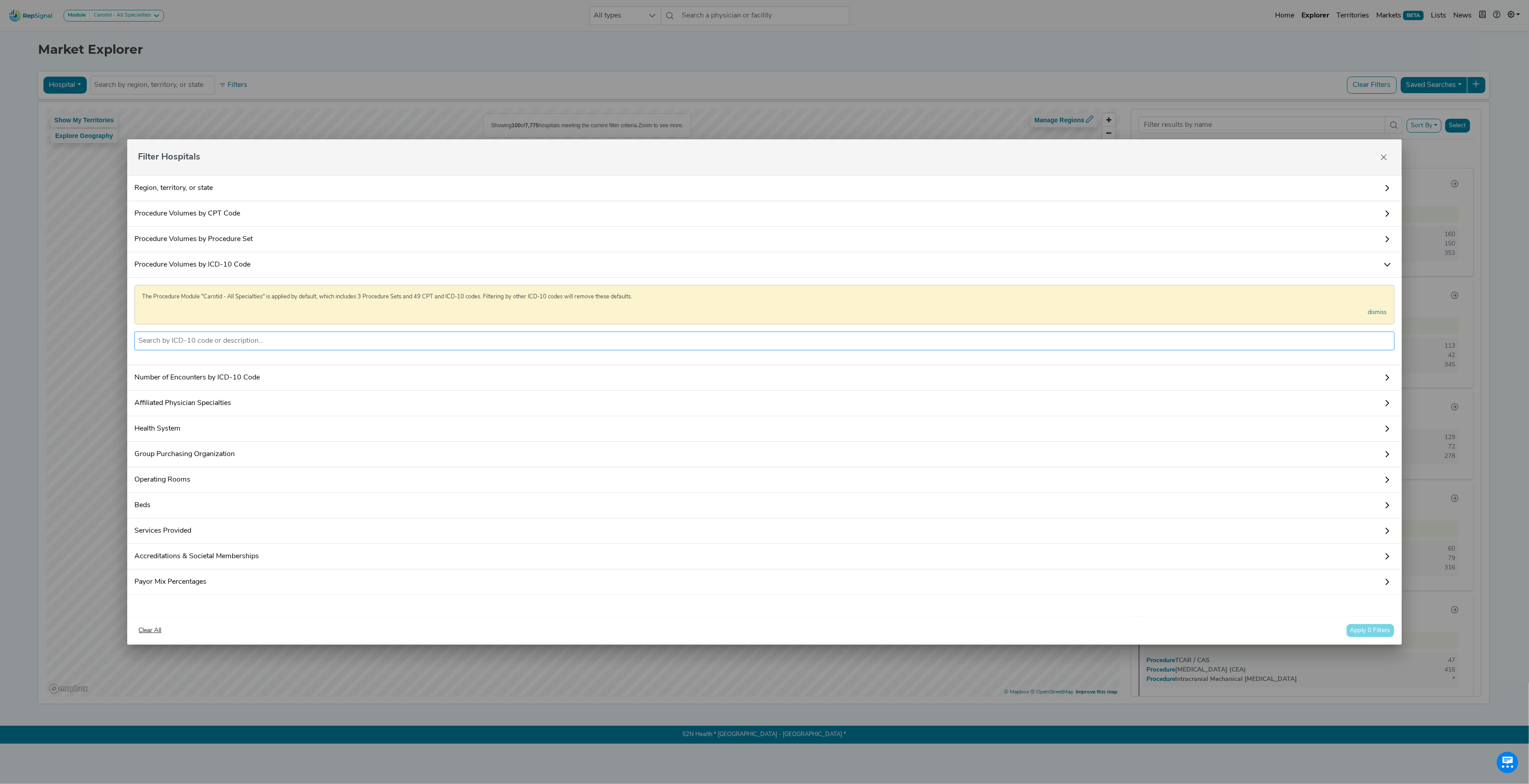
click at [246, 334] on li at bounding box center [764, 341] width 1252 height 14
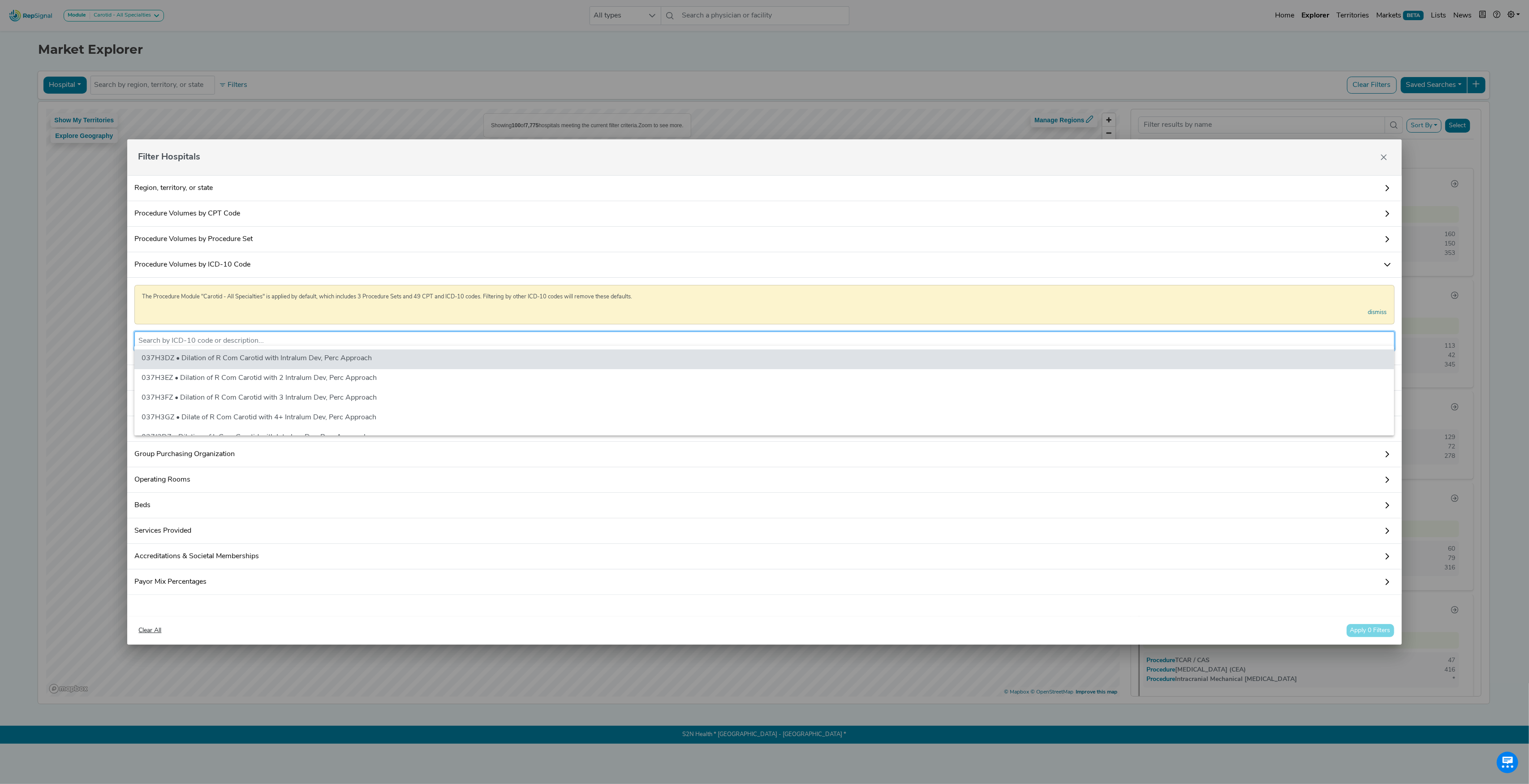
click at [248, 337] on input "text" at bounding box center [764, 341] width 1252 height 11
paste input "02RF37H"
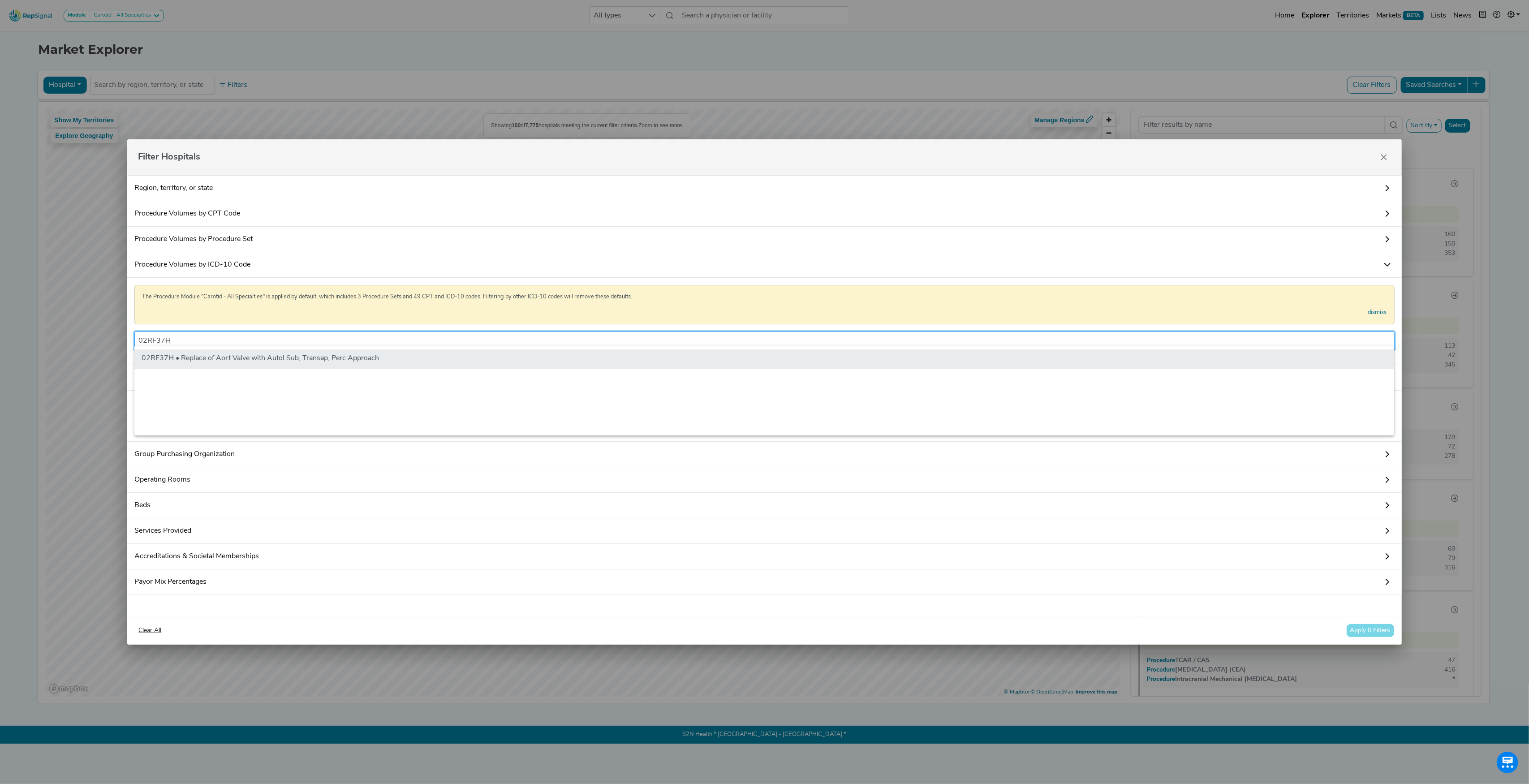
type input "02RF37H"
click at [262, 359] on li "02RF37H • Replace of Aort Valve with Autol Sub, Transap, Perc Approach" at bounding box center [764, 359] width 1260 height 20
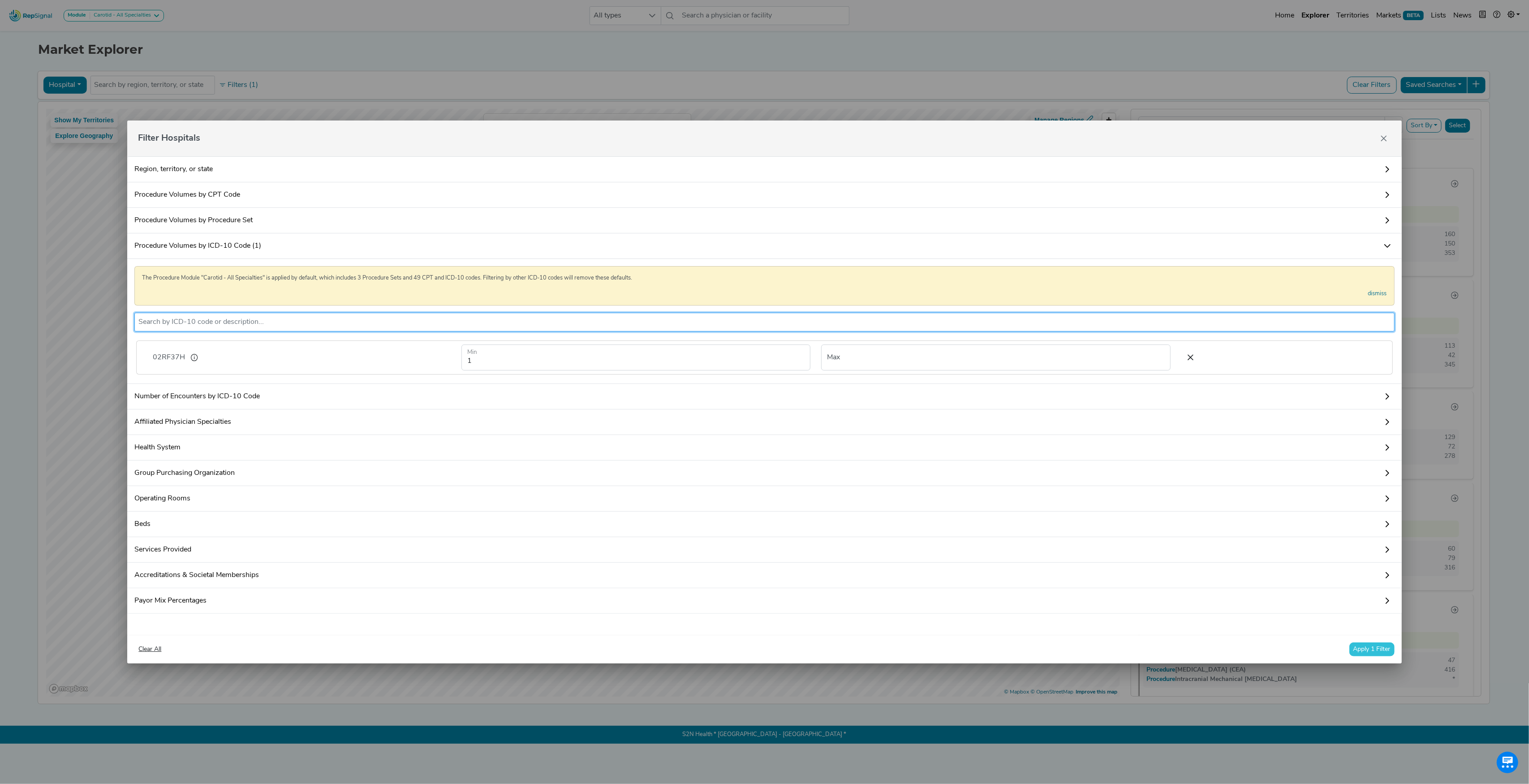
click at [1366, 656] on button "Apply 1 Filter" at bounding box center [1372, 649] width 45 height 14
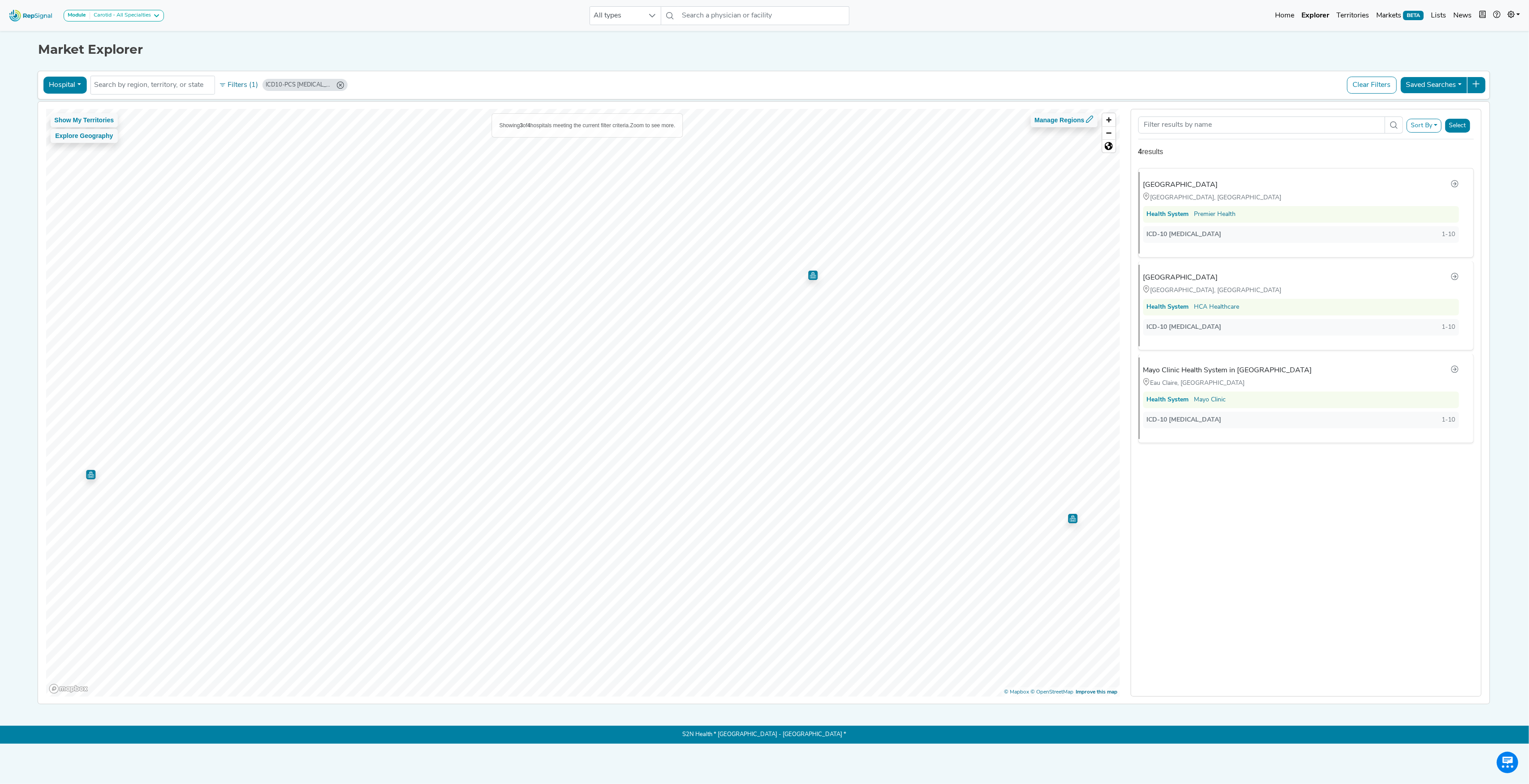
click at [341, 83] on icon "ICD10-PCS 02RF37H (Min: 1)" at bounding box center [340, 85] width 7 height 7
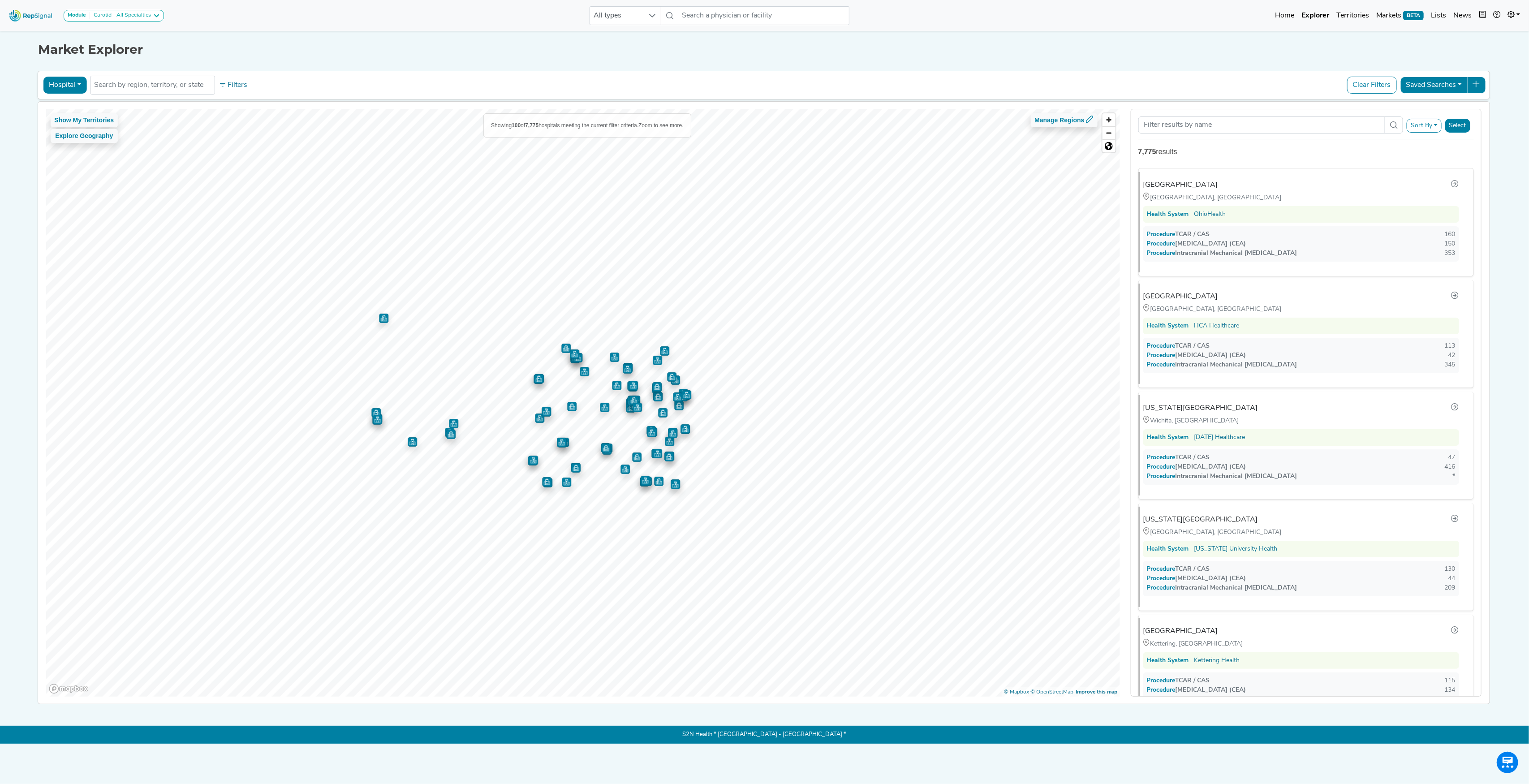
click at [249, 83] on button "Filters" at bounding box center [233, 85] width 33 height 15
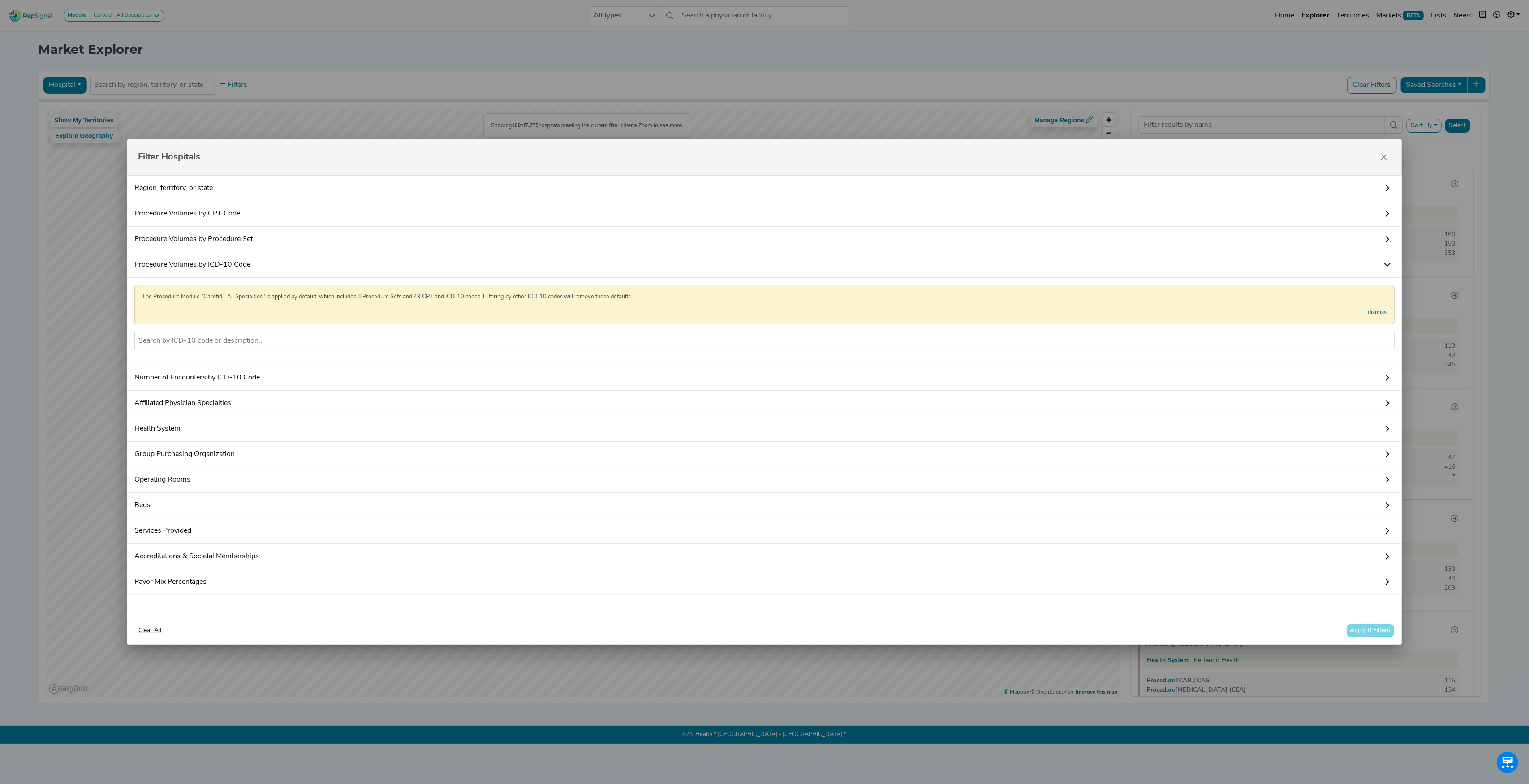
click at [244, 83] on div "Filter Hospitals Region, territory, or state Procedure Volumes by CPT Code The …" at bounding box center [764, 392] width 1529 height 784
click at [294, 339] on input "text" at bounding box center [764, 341] width 1252 height 11
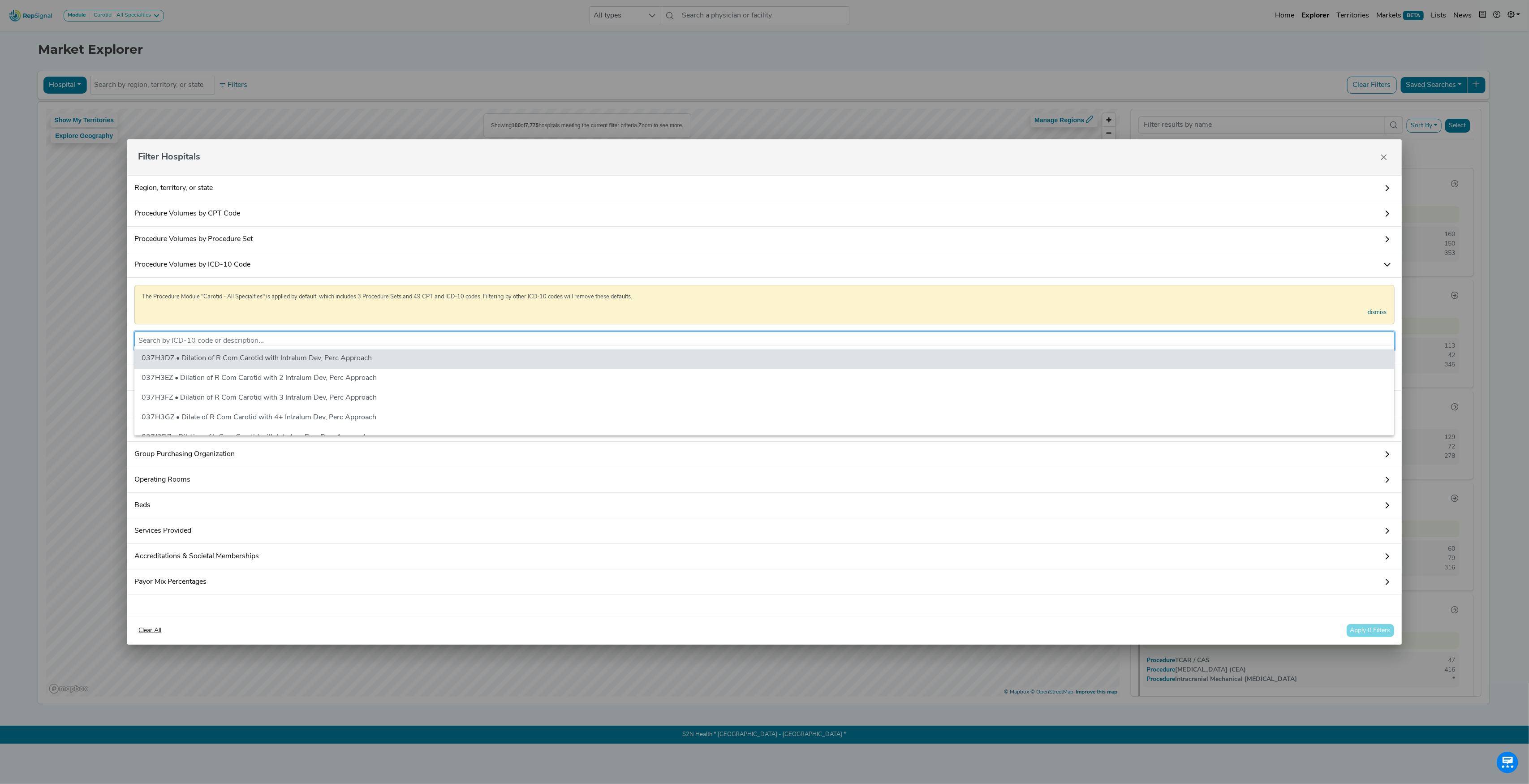
paste input "02RF3JH"
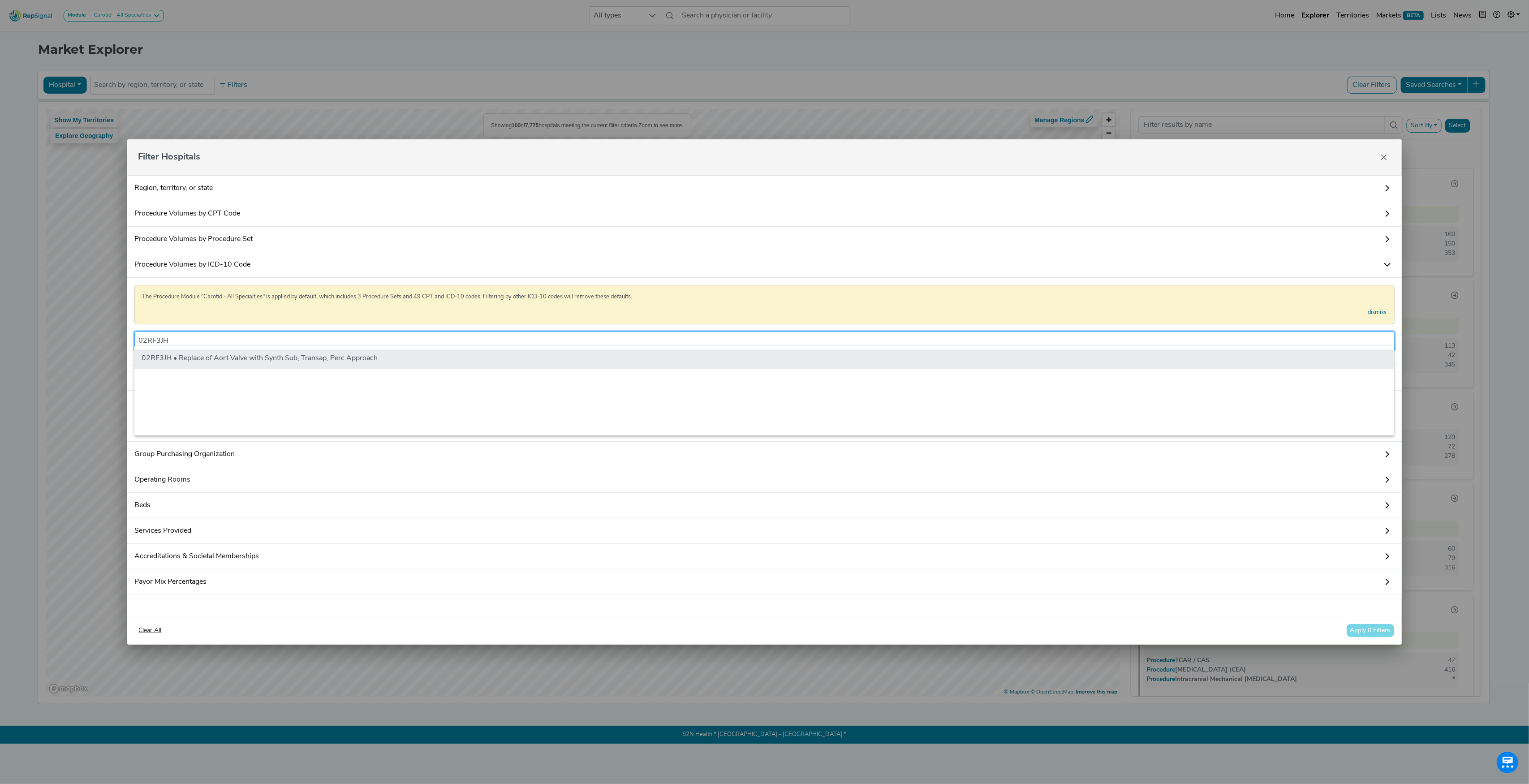
type input "02RF3JH"
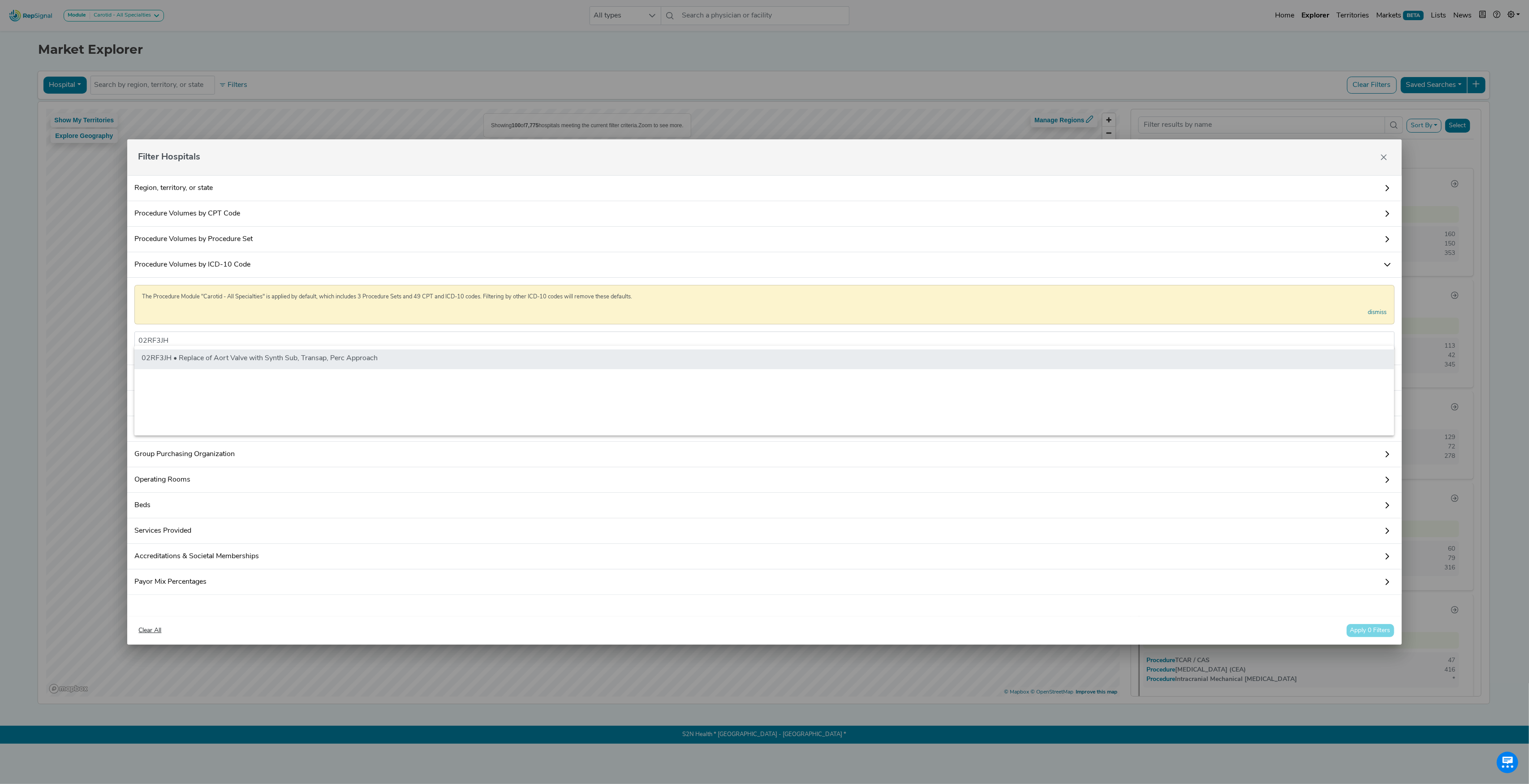
click at [239, 364] on li "02RF3JH • Replace of Aort Valve with Synth Sub, Transap, Perc Approach" at bounding box center [764, 359] width 1260 height 20
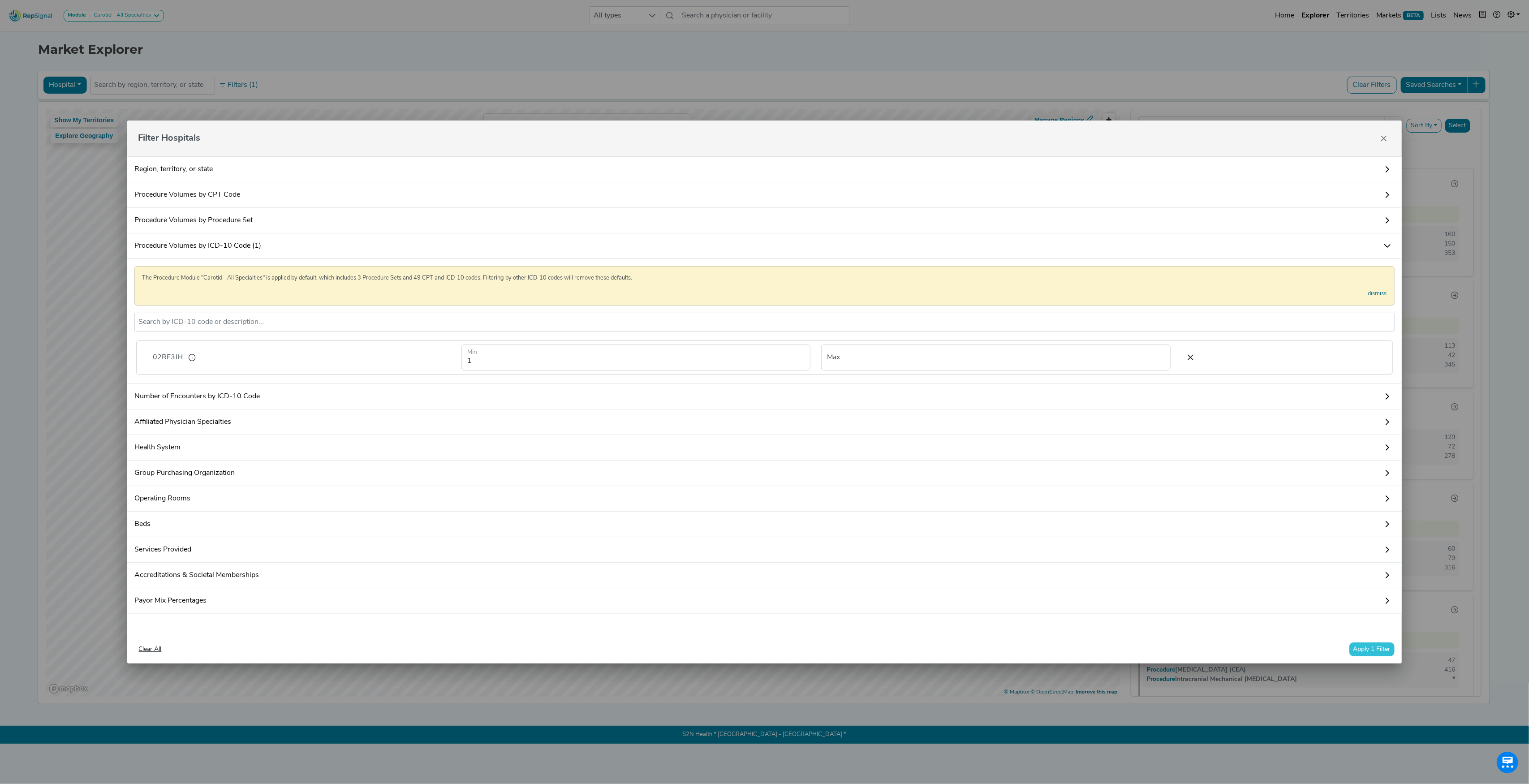
click at [1372, 656] on button "Apply 1 Filter" at bounding box center [1372, 649] width 45 height 14
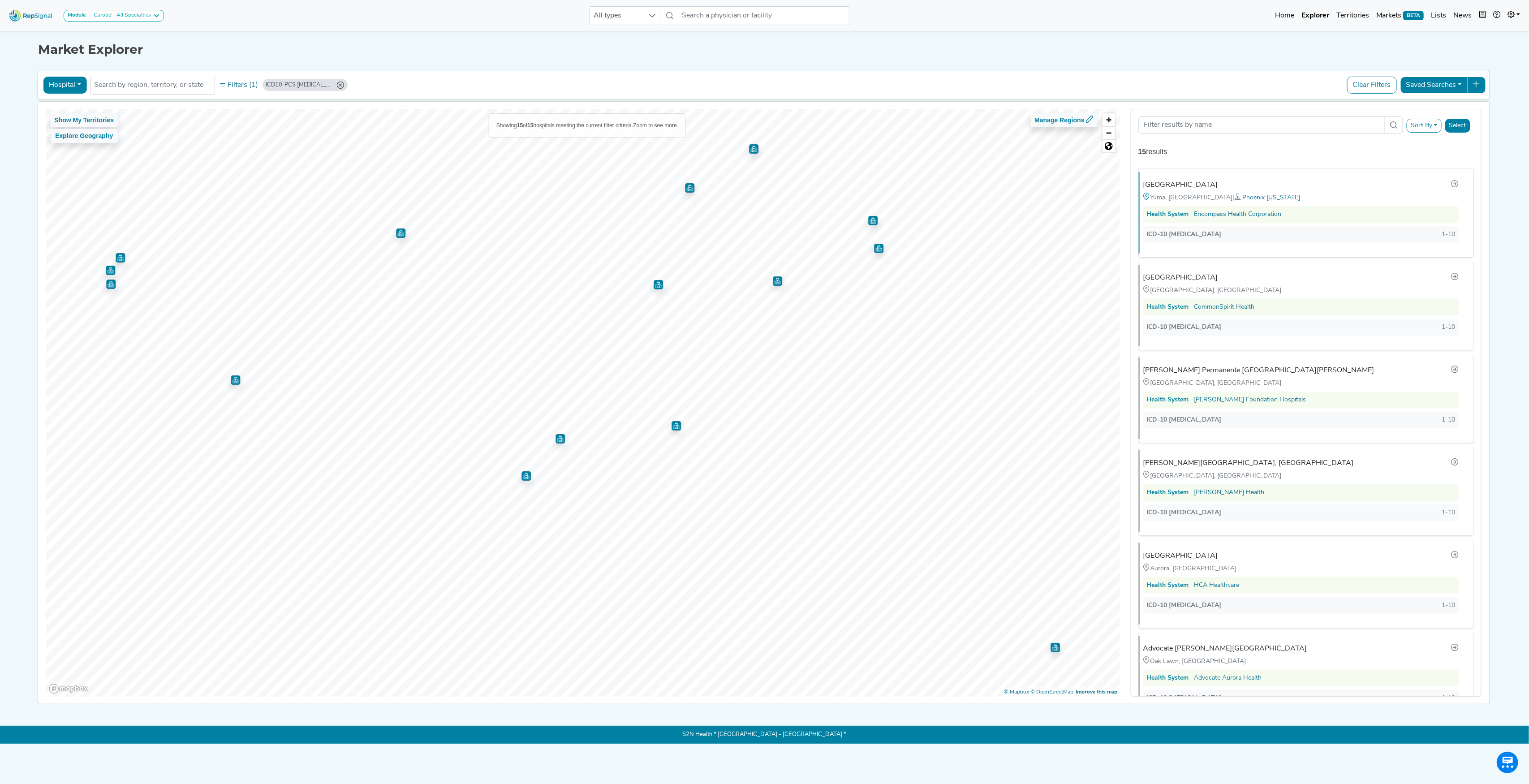
click at [341, 85] on icon "ICD10-PCS 02RF3JH (Min: 1)" at bounding box center [340, 85] width 7 height 7
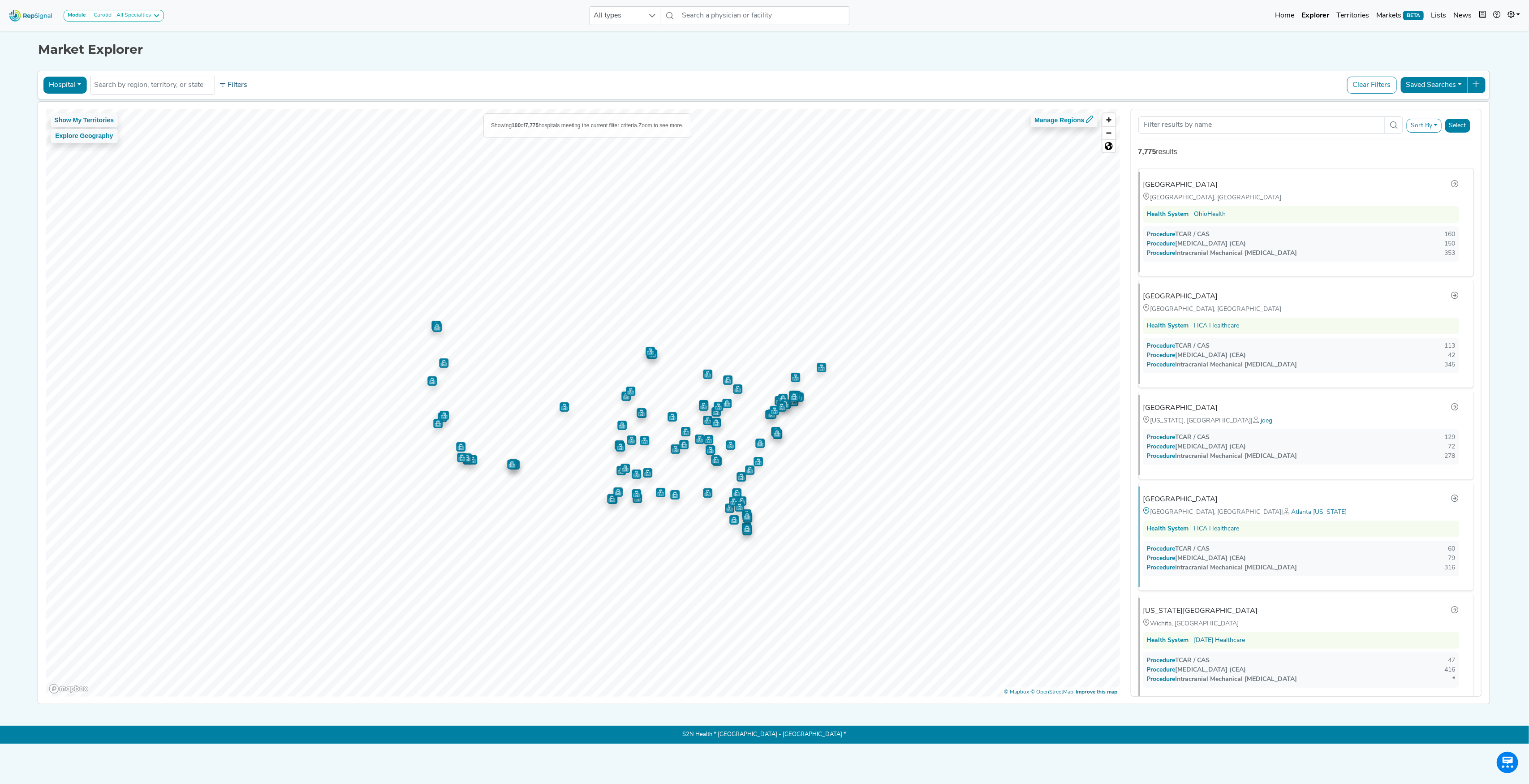
click at [243, 87] on button "Filters" at bounding box center [233, 85] width 33 height 15
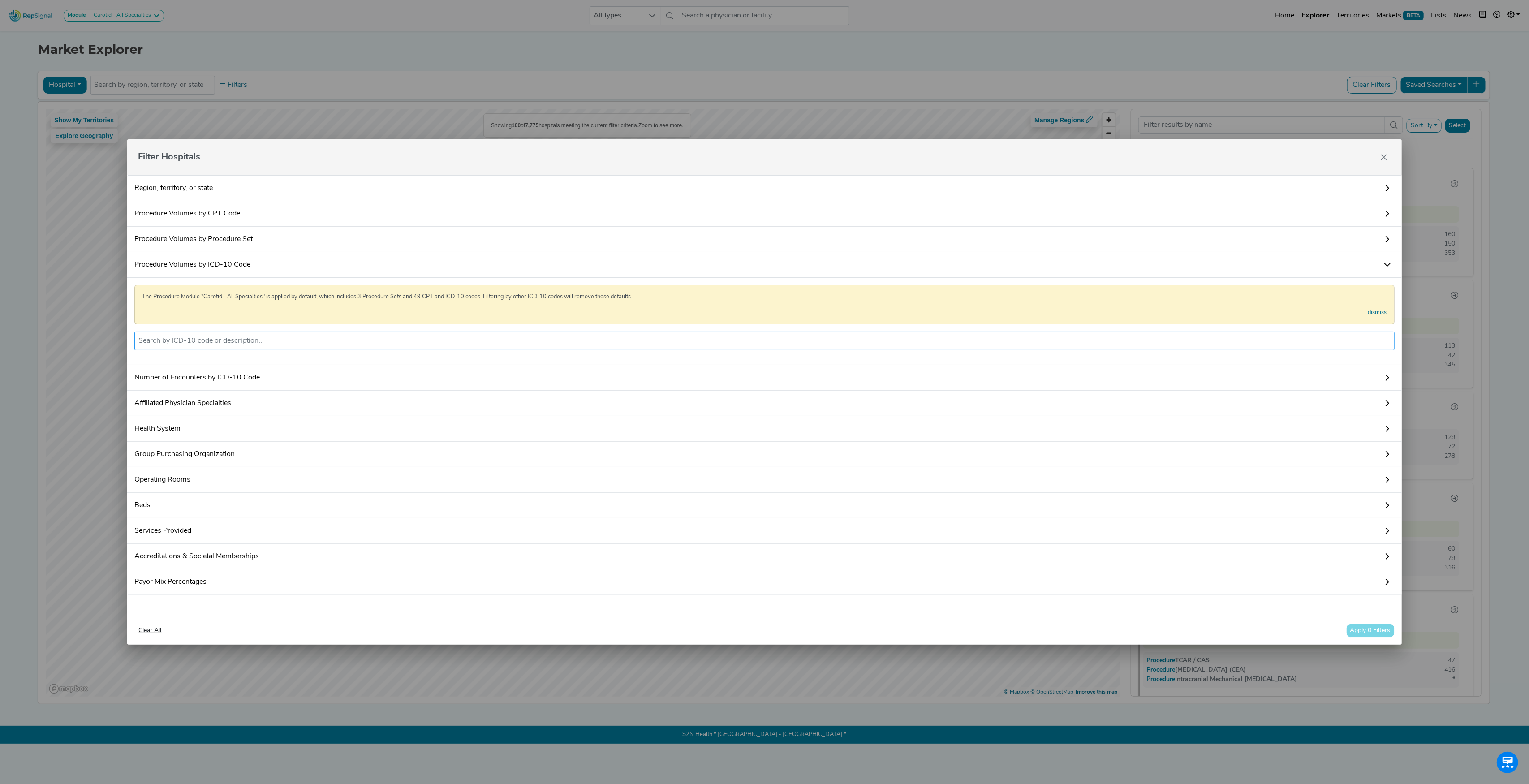
click at [269, 338] on input "text" at bounding box center [764, 341] width 1252 height 11
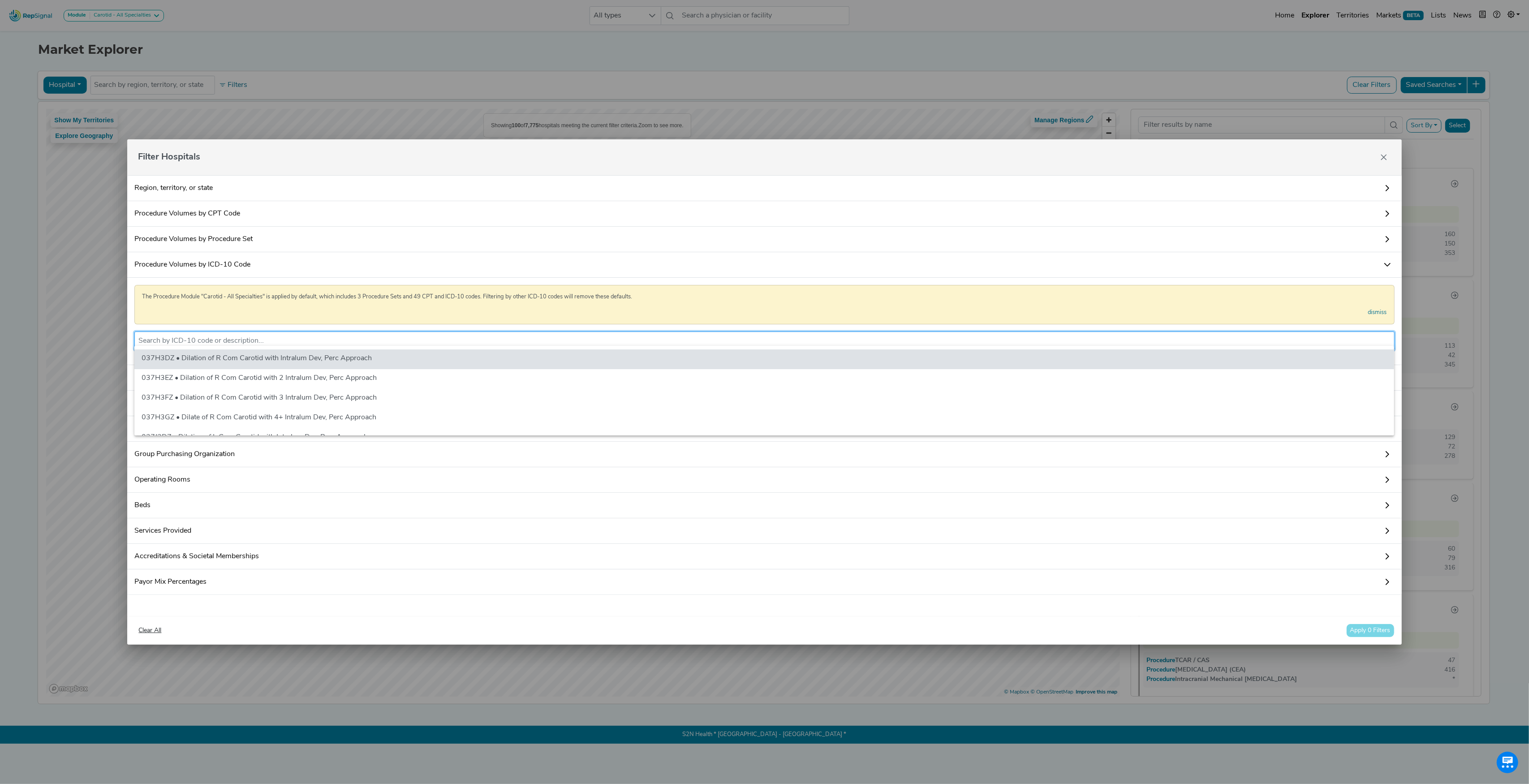
paste input "02RF3KH"
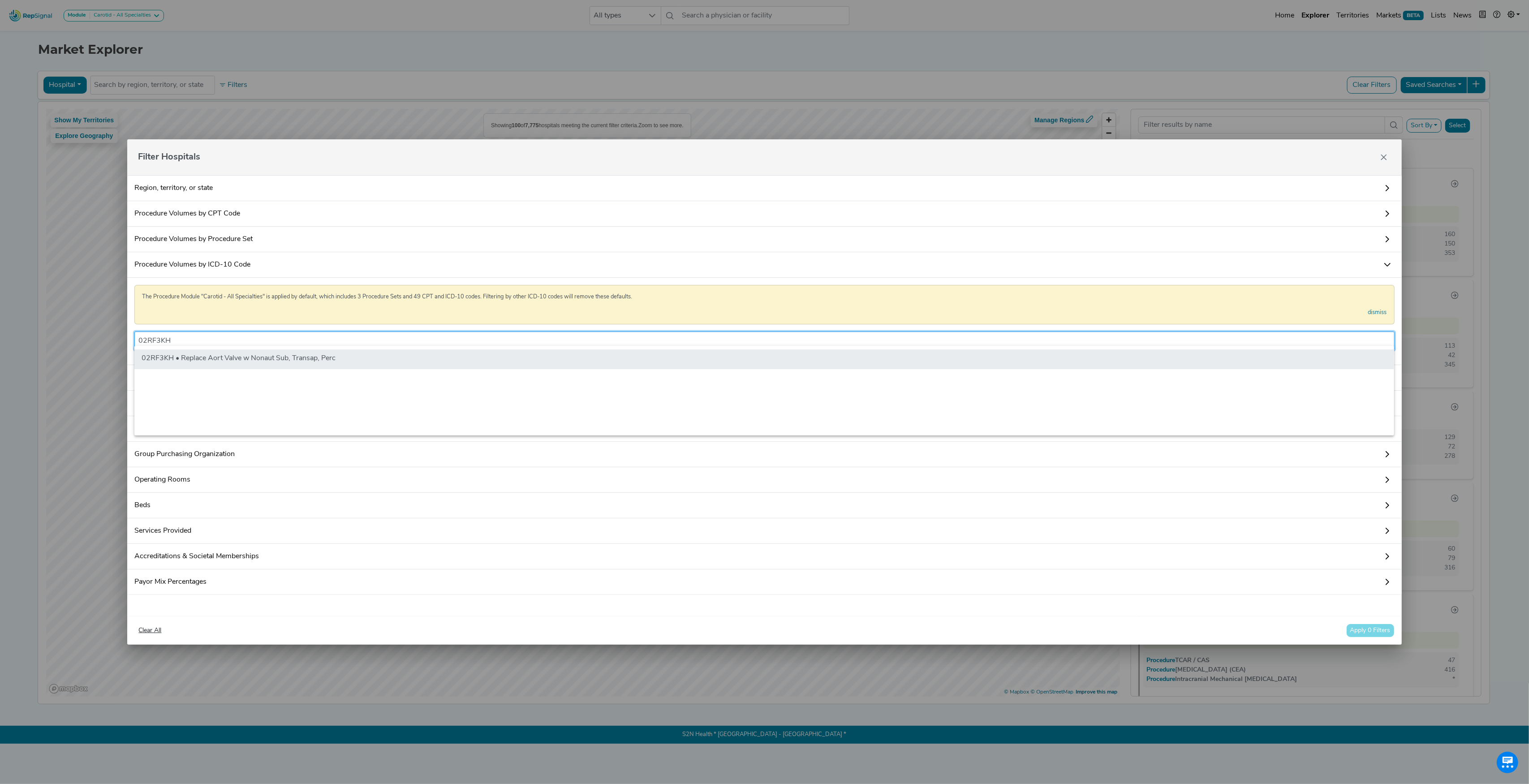
type input "02RF3KH"
click at [246, 361] on li "02RF3KH • Replace Aort Valve w Nonaut Sub, Transap, Perc" at bounding box center [764, 359] width 1260 height 20
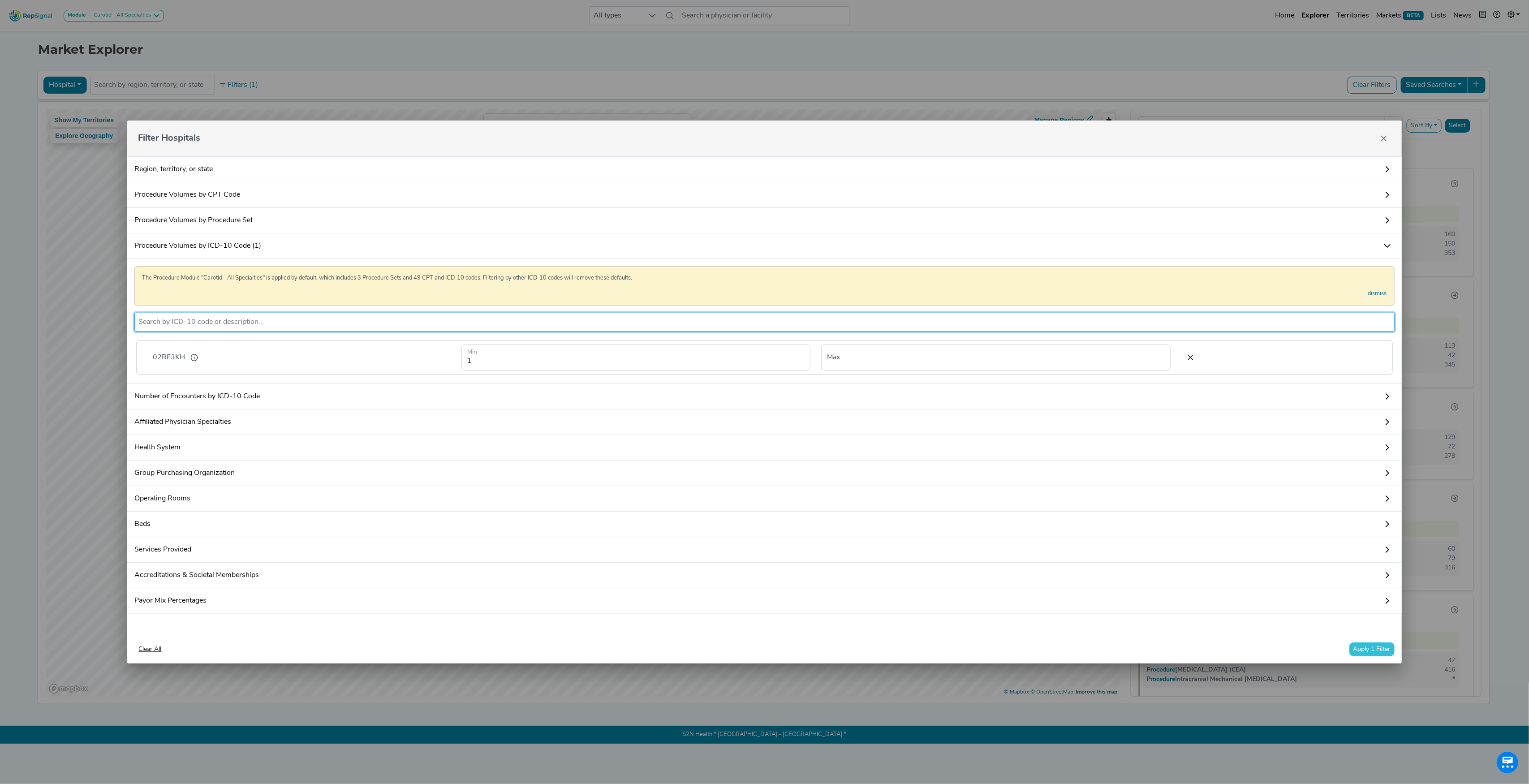
click at [1360, 652] on button "Apply 1 Filter" at bounding box center [1372, 649] width 45 height 14
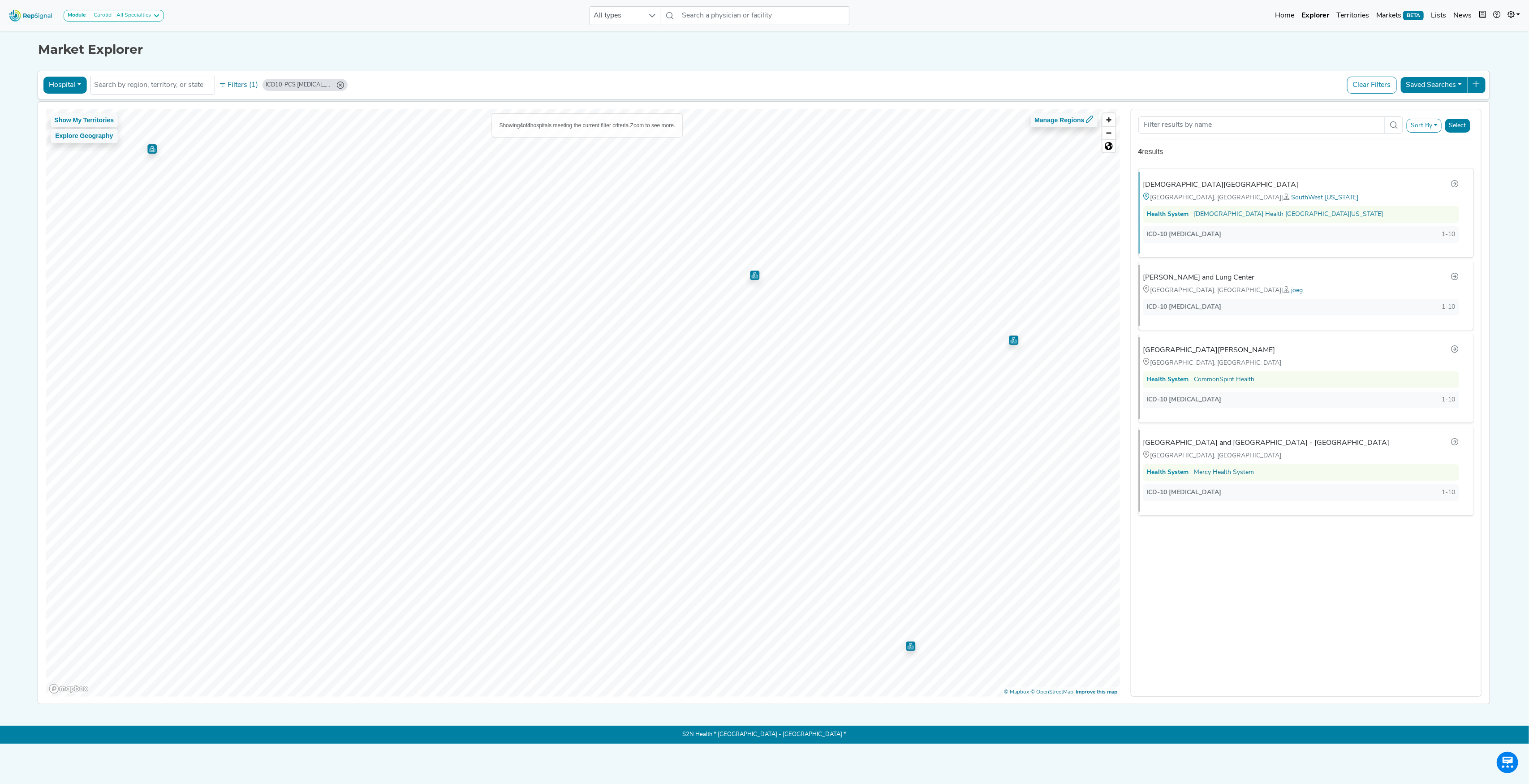
click at [341, 85] on icon "ICD10-PCS 02RF3KH (Min: 1)" at bounding box center [340, 85] width 7 height 7
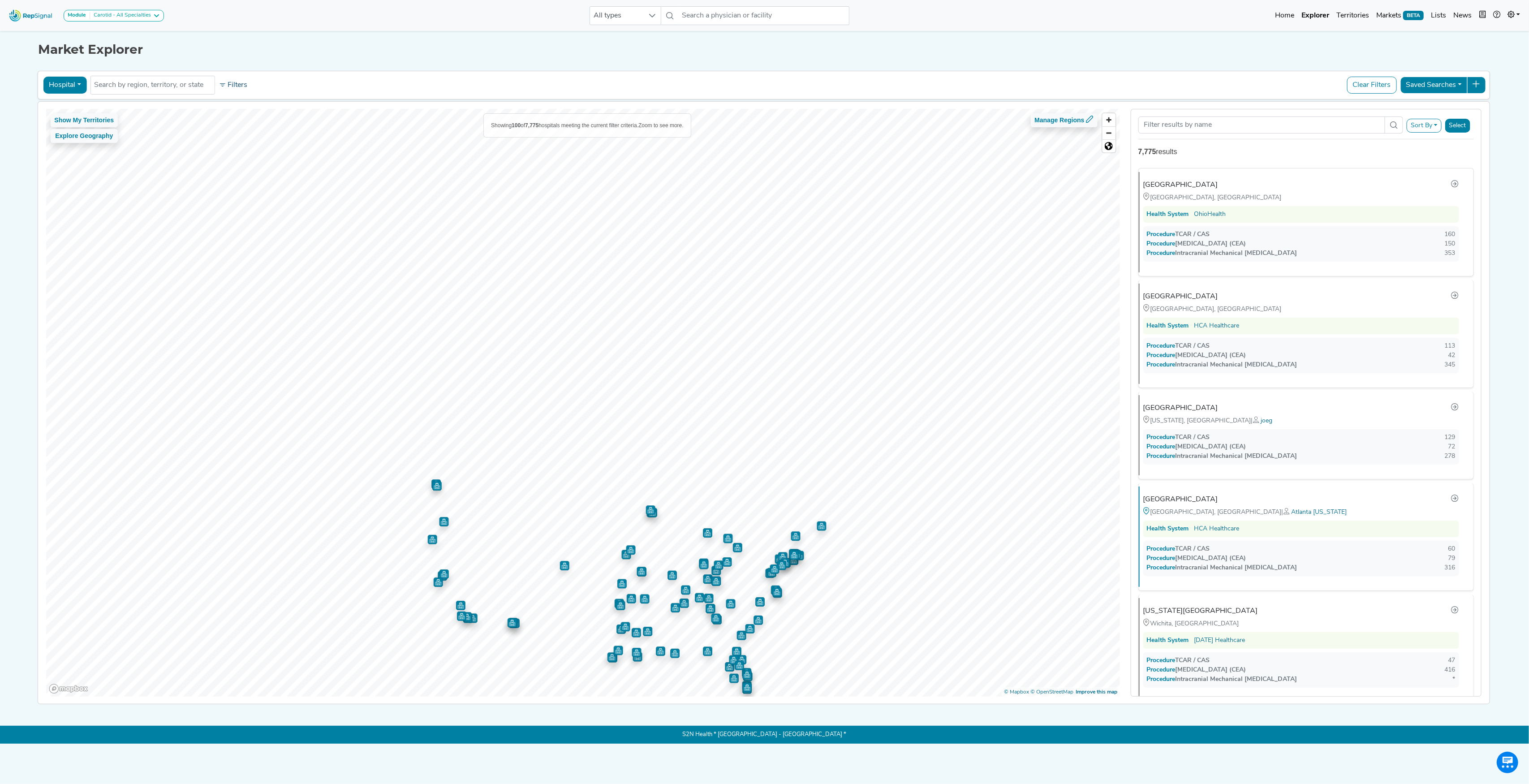
click at [234, 85] on button "Filters" at bounding box center [233, 85] width 33 height 15
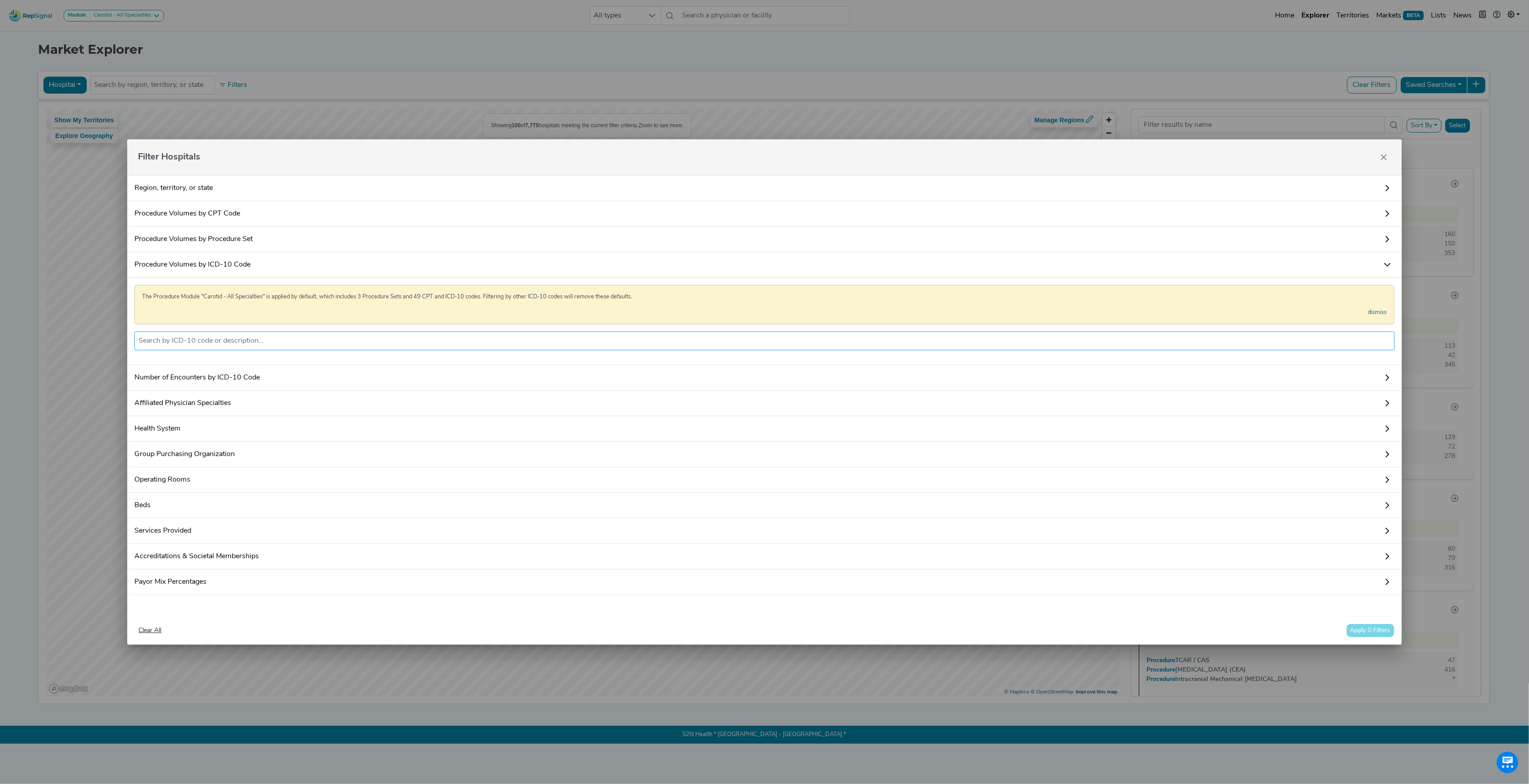
click at [246, 335] on input "text" at bounding box center [764, 341] width 1252 height 11
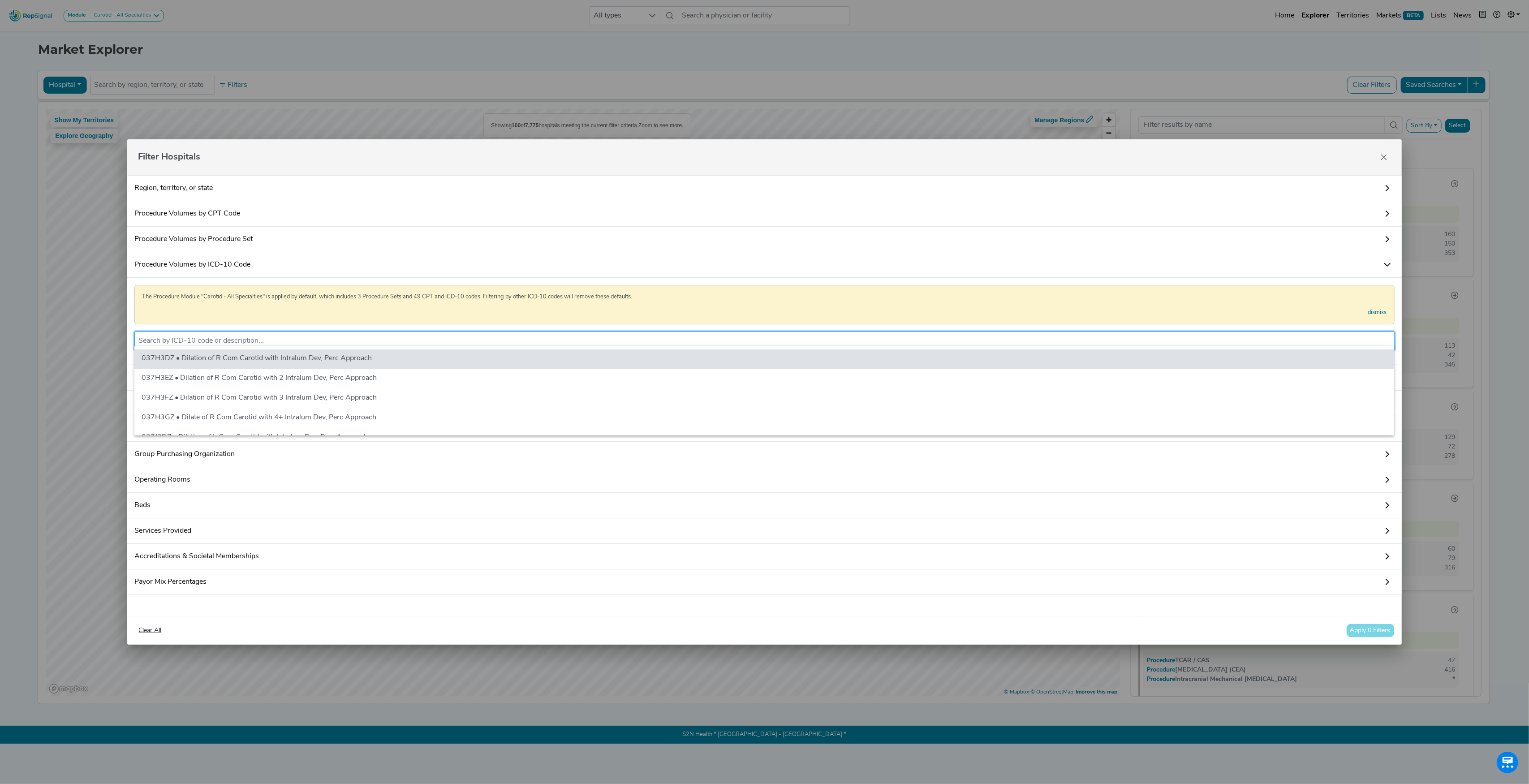
paste input "02RF07Z"
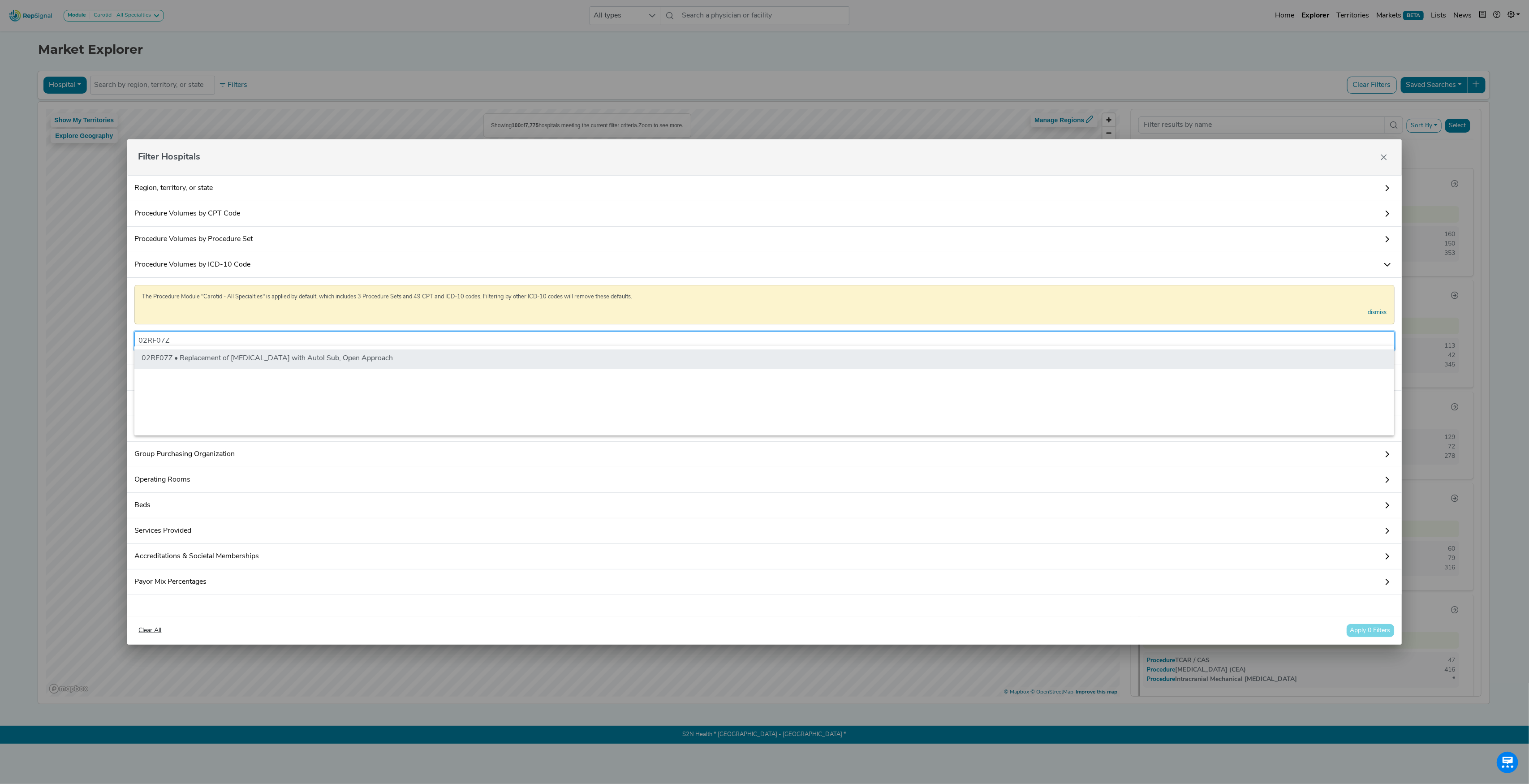
type input "02RF07Z"
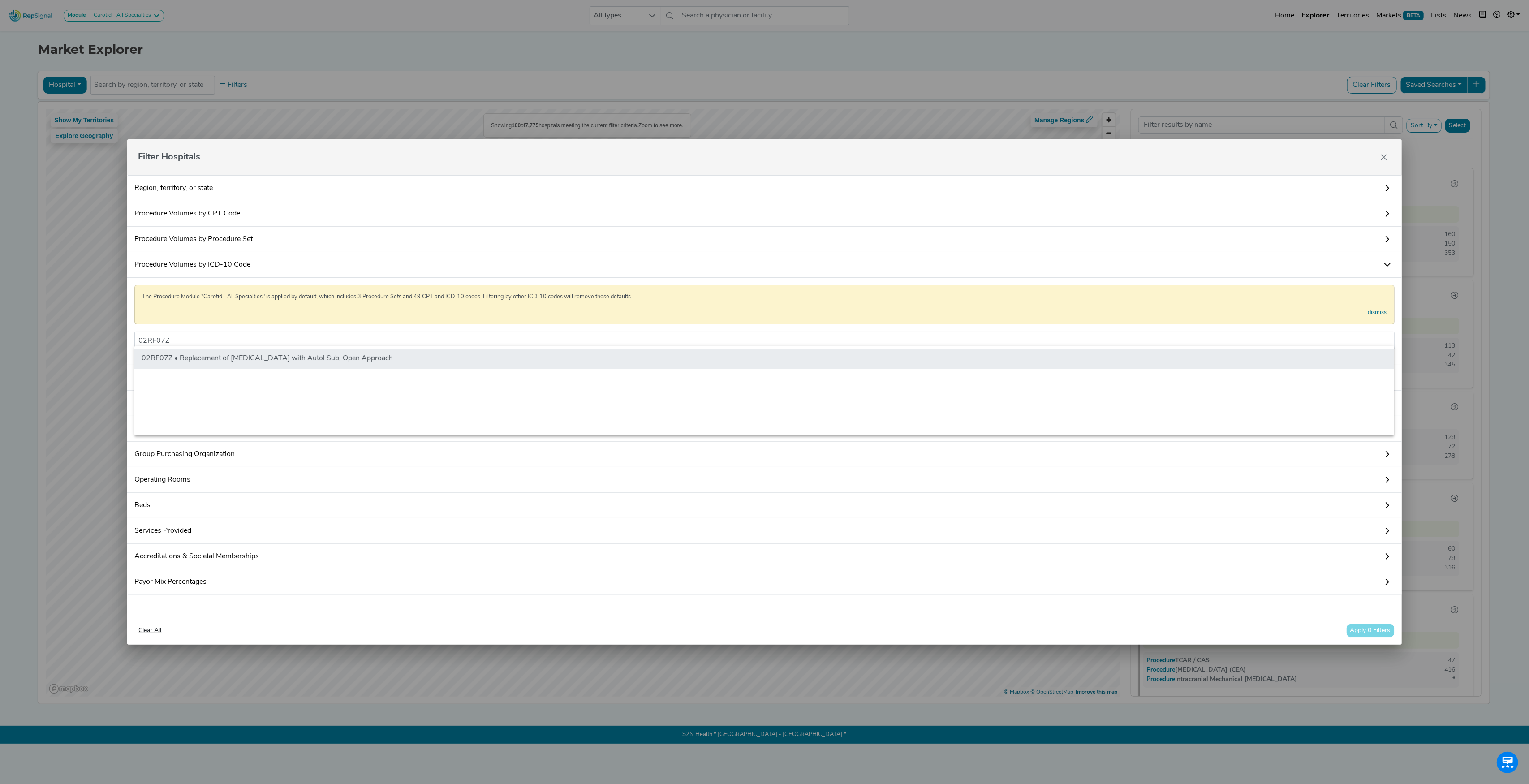
click at [248, 357] on li "02RF07Z • Replacement of [MEDICAL_DATA] with Autol Sub, Open Approach" at bounding box center [764, 359] width 1260 height 20
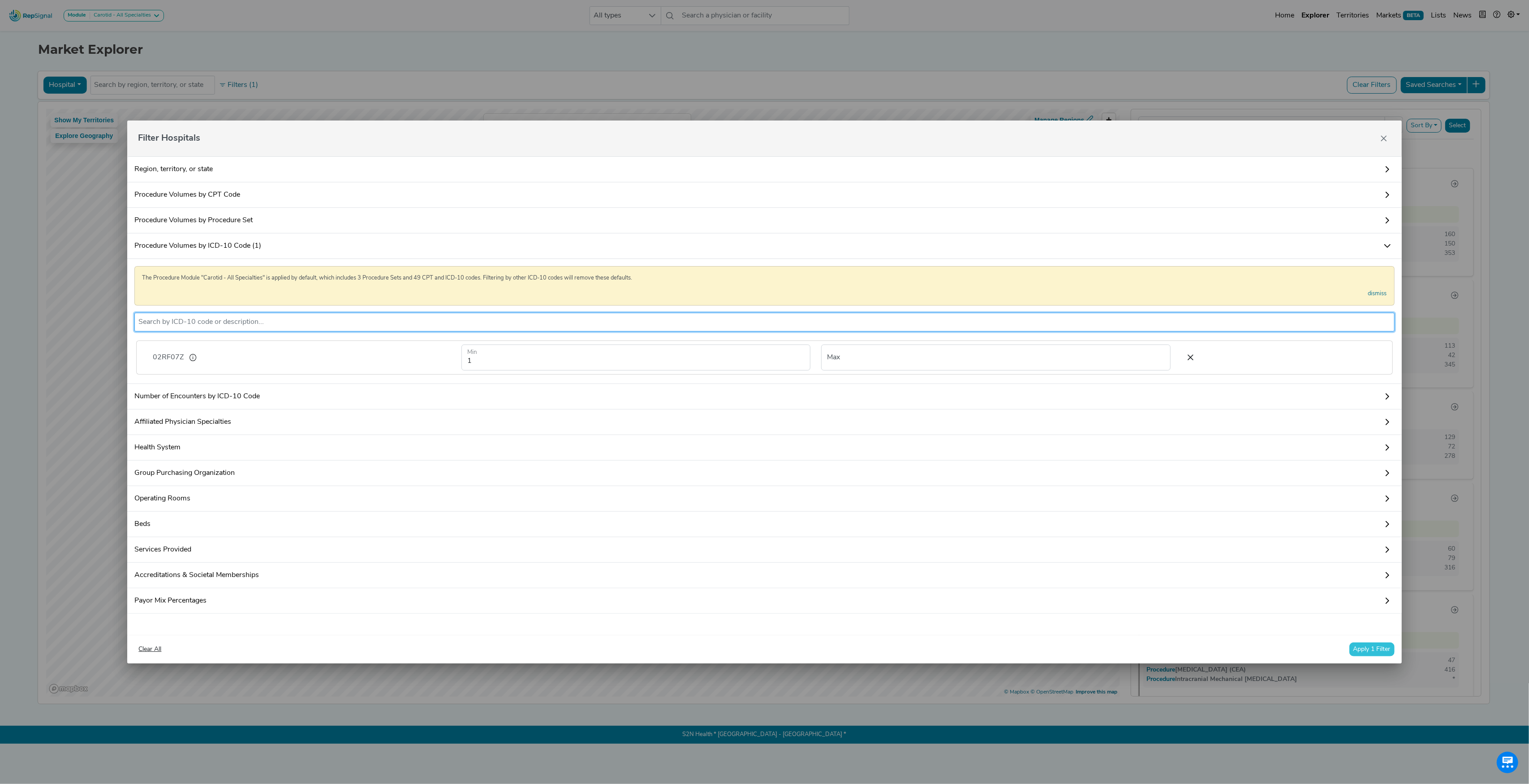
click at [1384, 656] on button "Apply 1 Filter" at bounding box center [1372, 649] width 45 height 14
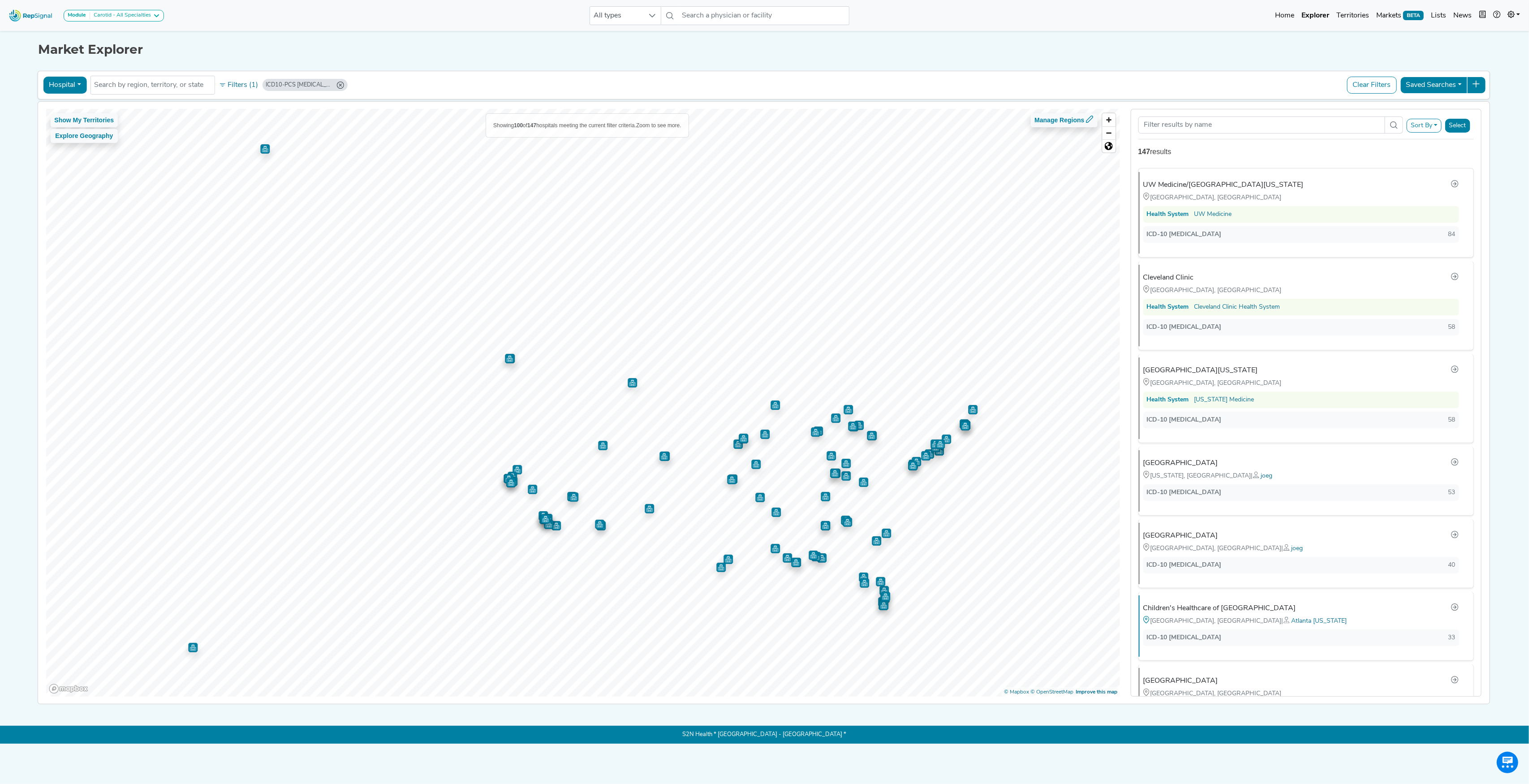
click at [340, 85] on icon "ICD10-PCS 02RF07Z (Min: 1)" at bounding box center [340, 85] width 7 height 7
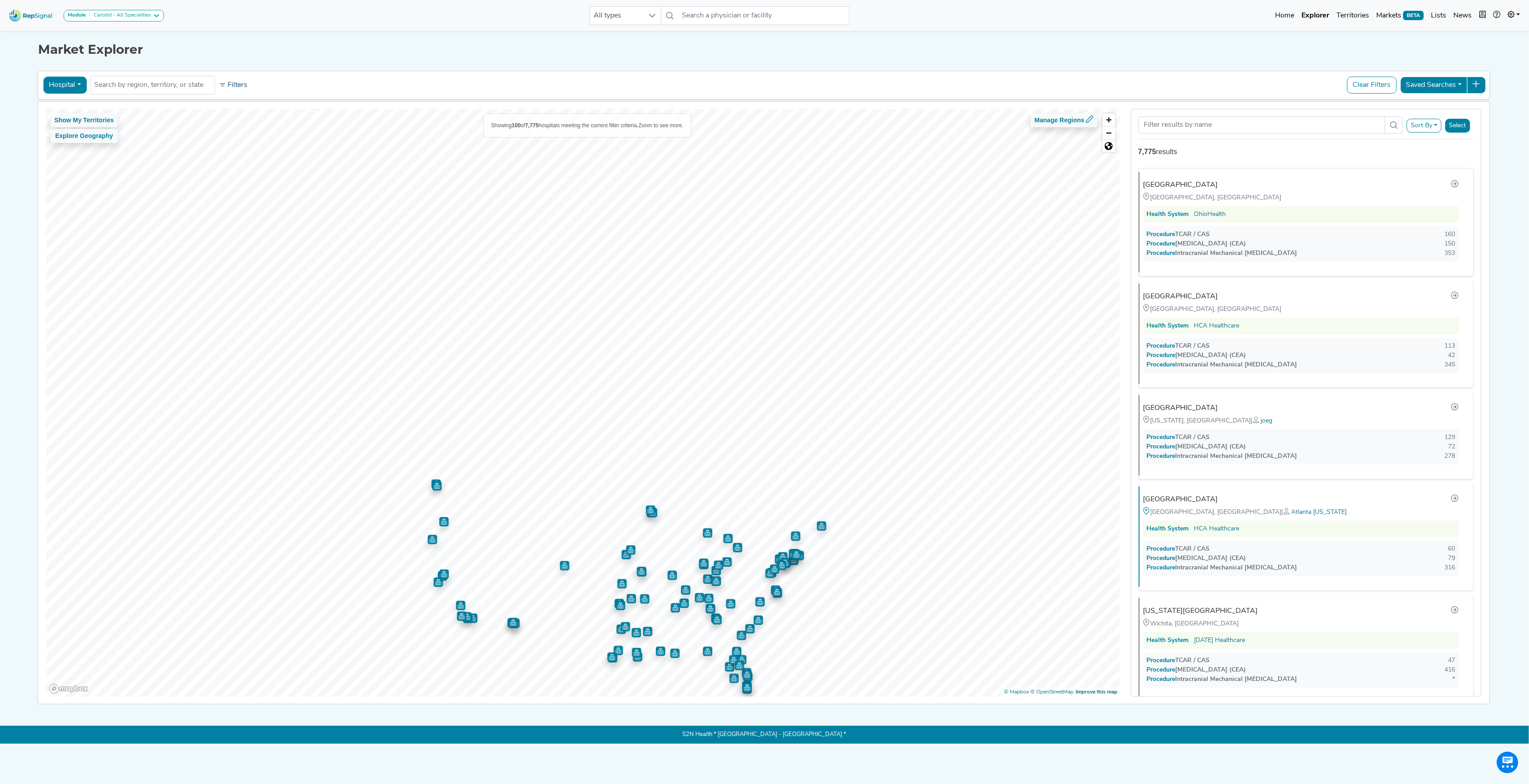
click at [237, 87] on button "Filters" at bounding box center [233, 85] width 33 height 15
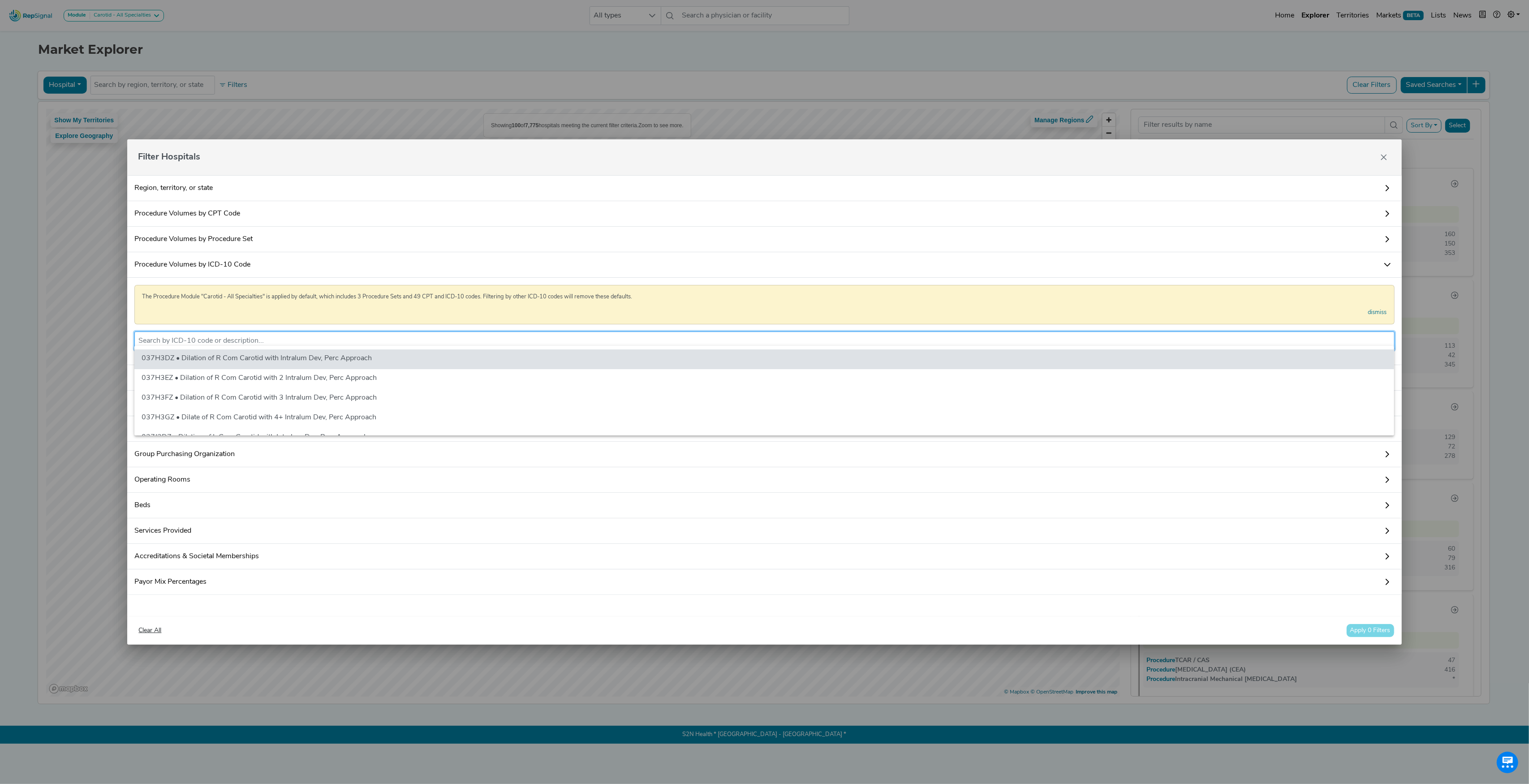
click at [204, 341] on input "text" at bounding box center [764, 341] width 1252 height 11
paste input "02RF0KZ"
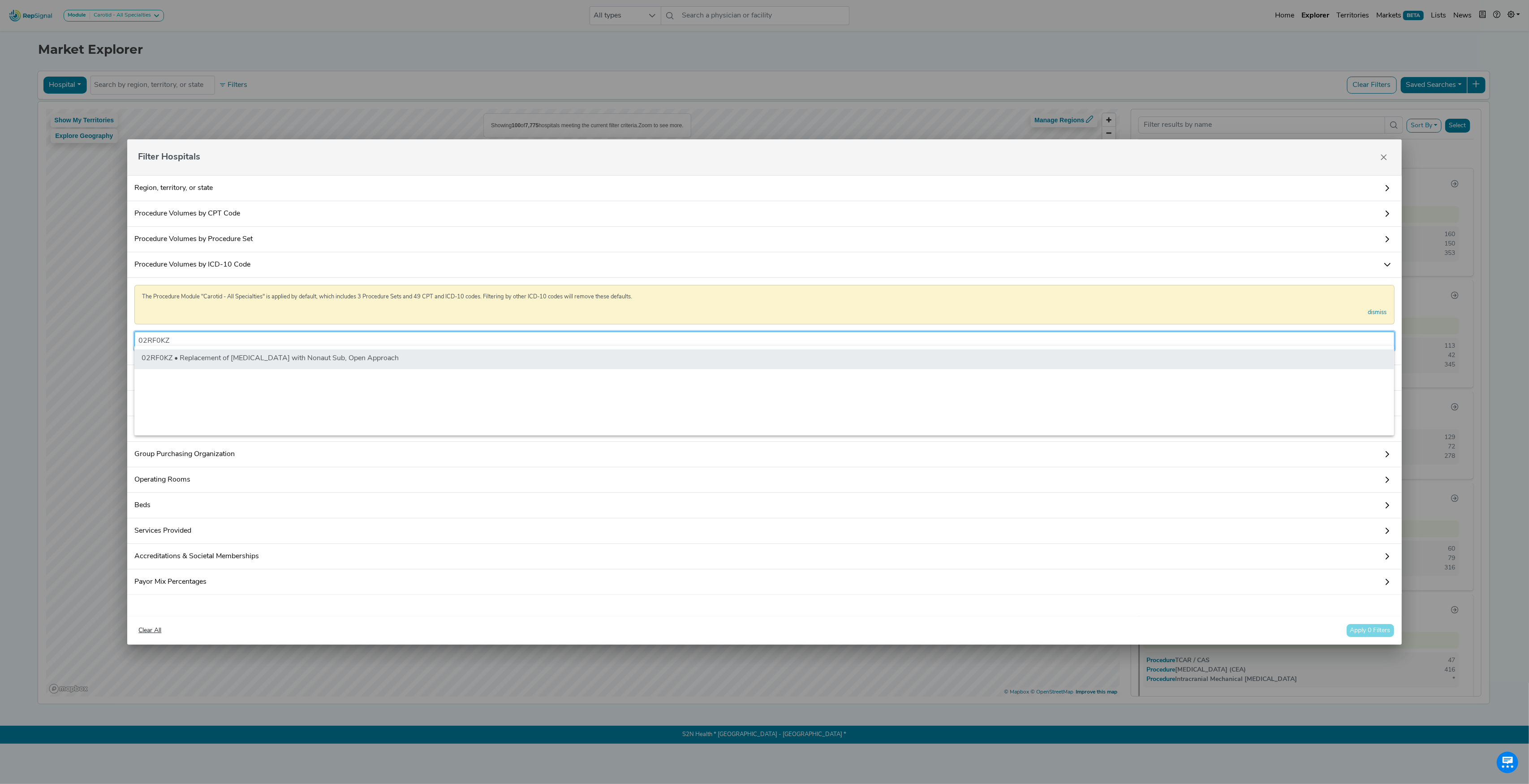
type input "02RF0KZ"
click at [225, 366] on li "02RF0KZ • Replacement of [MEDICAL_DATA] with Nonaut Sub, Open Approach" at bounding box center [764, 359] width 1260 height 20
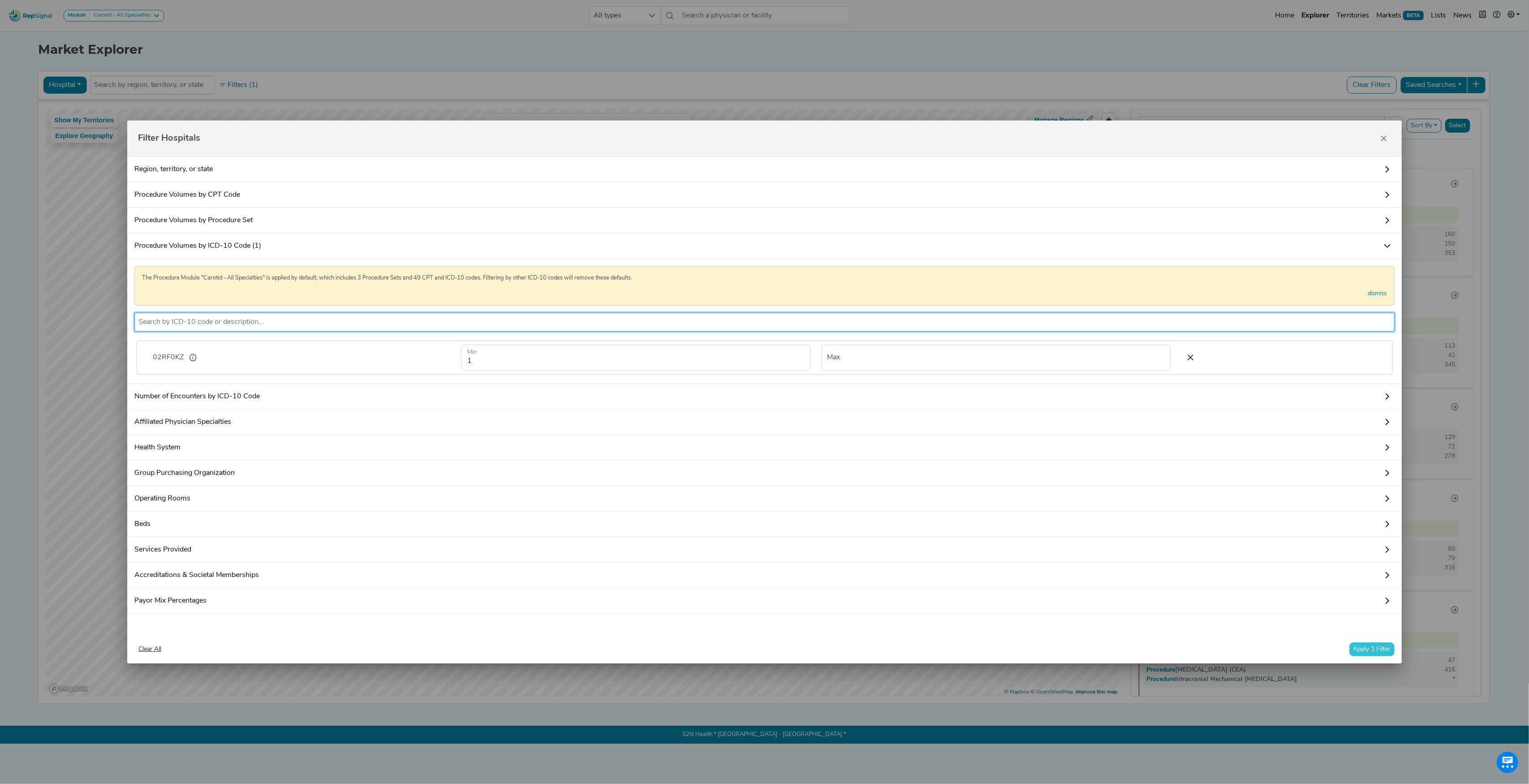
click at [1358, 650] on button "Apply 1 Filter" at bounding box center [1372, 649] width 45 height 14
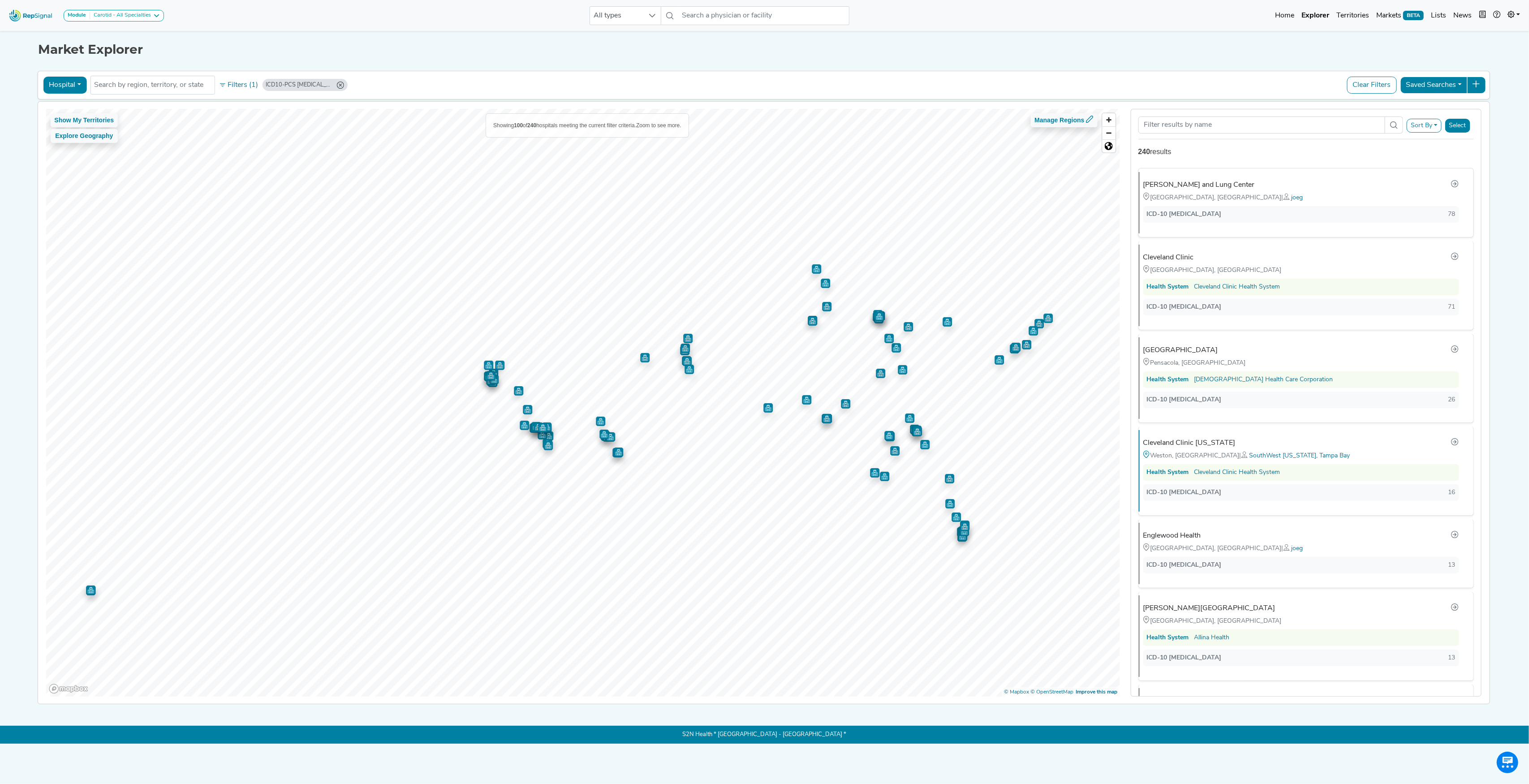
click at [341, 85] on icon "ICD10-PCS 02RF0KZ (Min: 1)" at bounding box center [340, 85] width 7 height 7
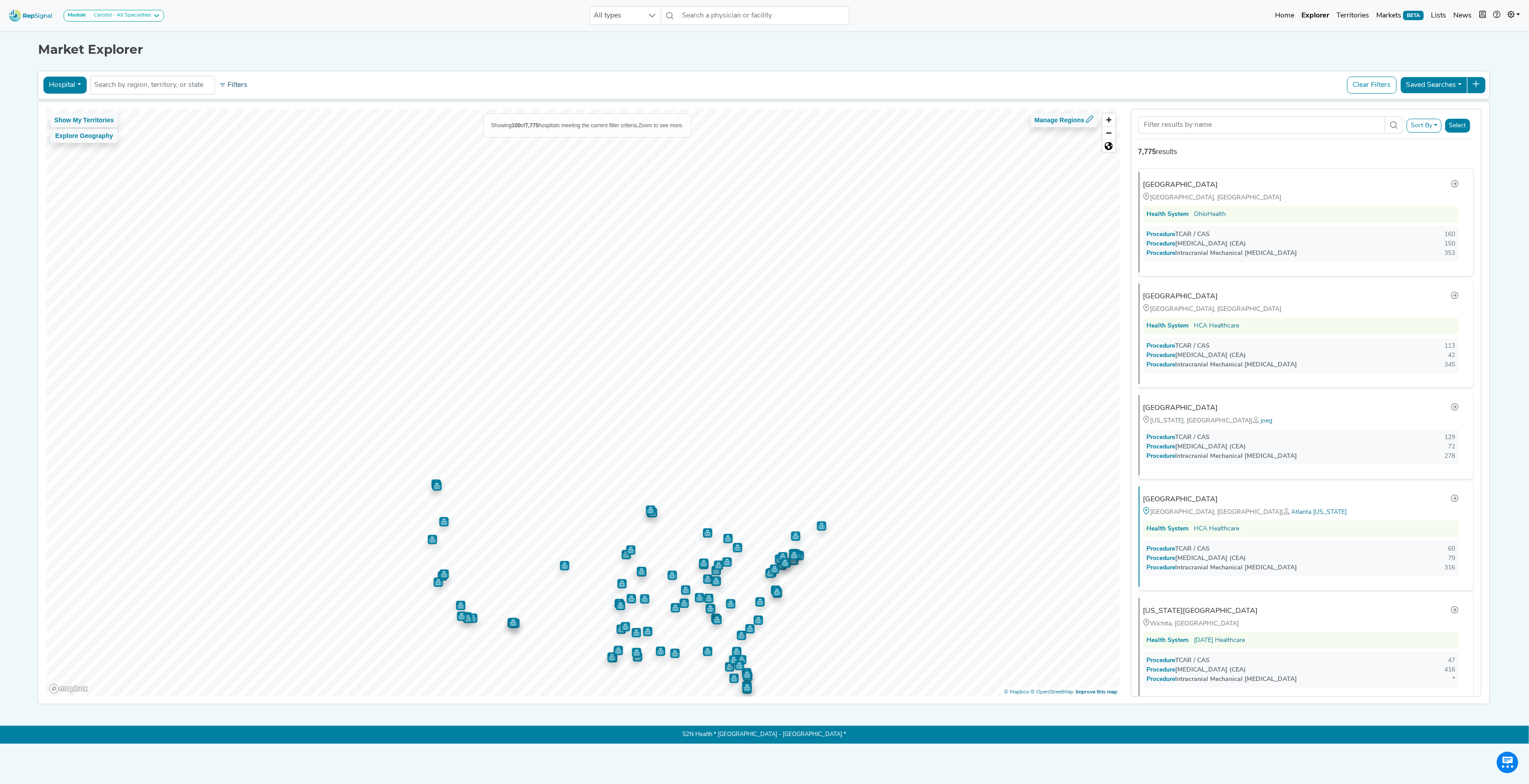
click at [245, 84] on button "Filters" at bounding box center [233, 85] width 33 height 15
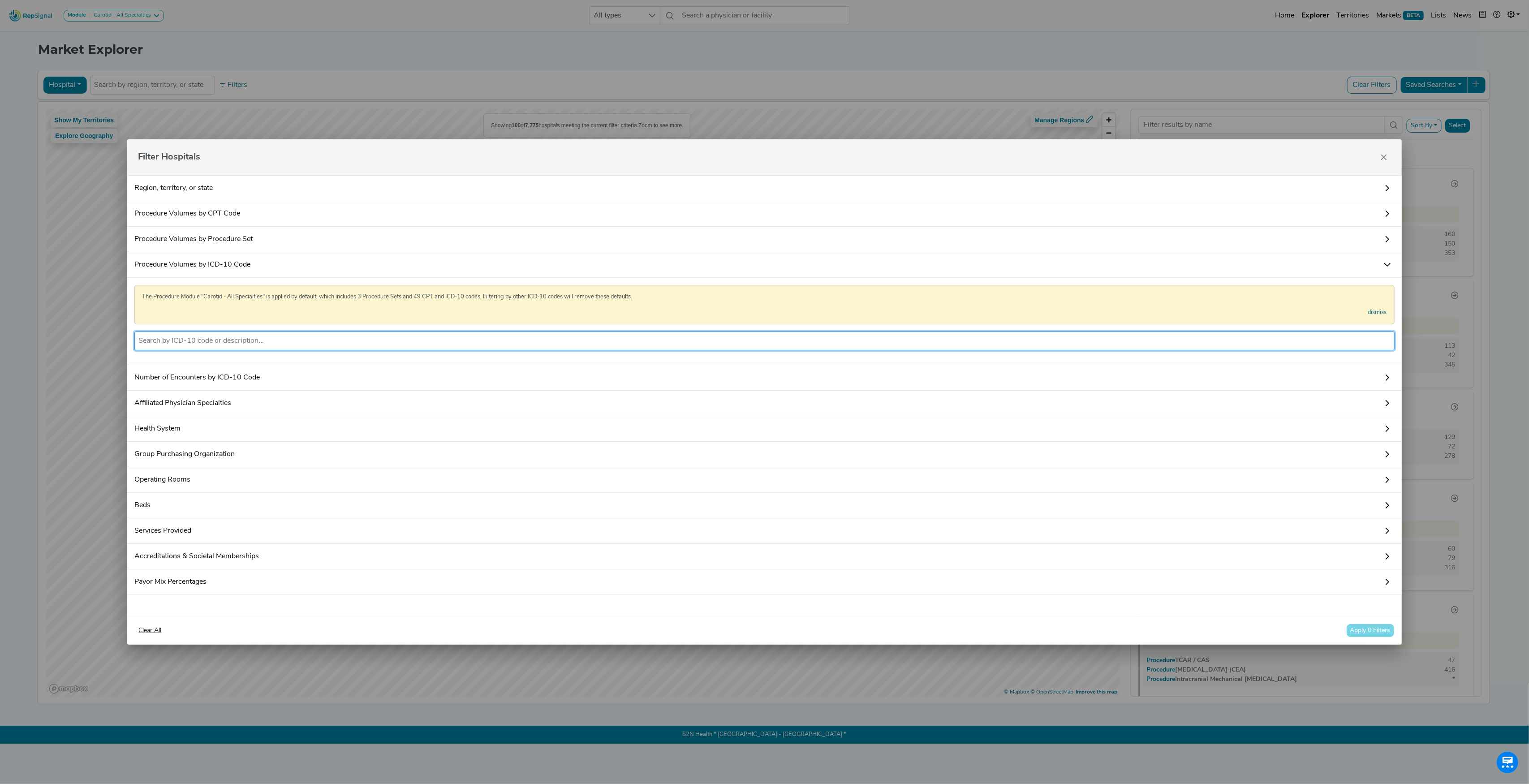
click at [208, 335] on input "text" at bounding box center [764, 341] width 1252 height 11
paste input "02RF0JZ"
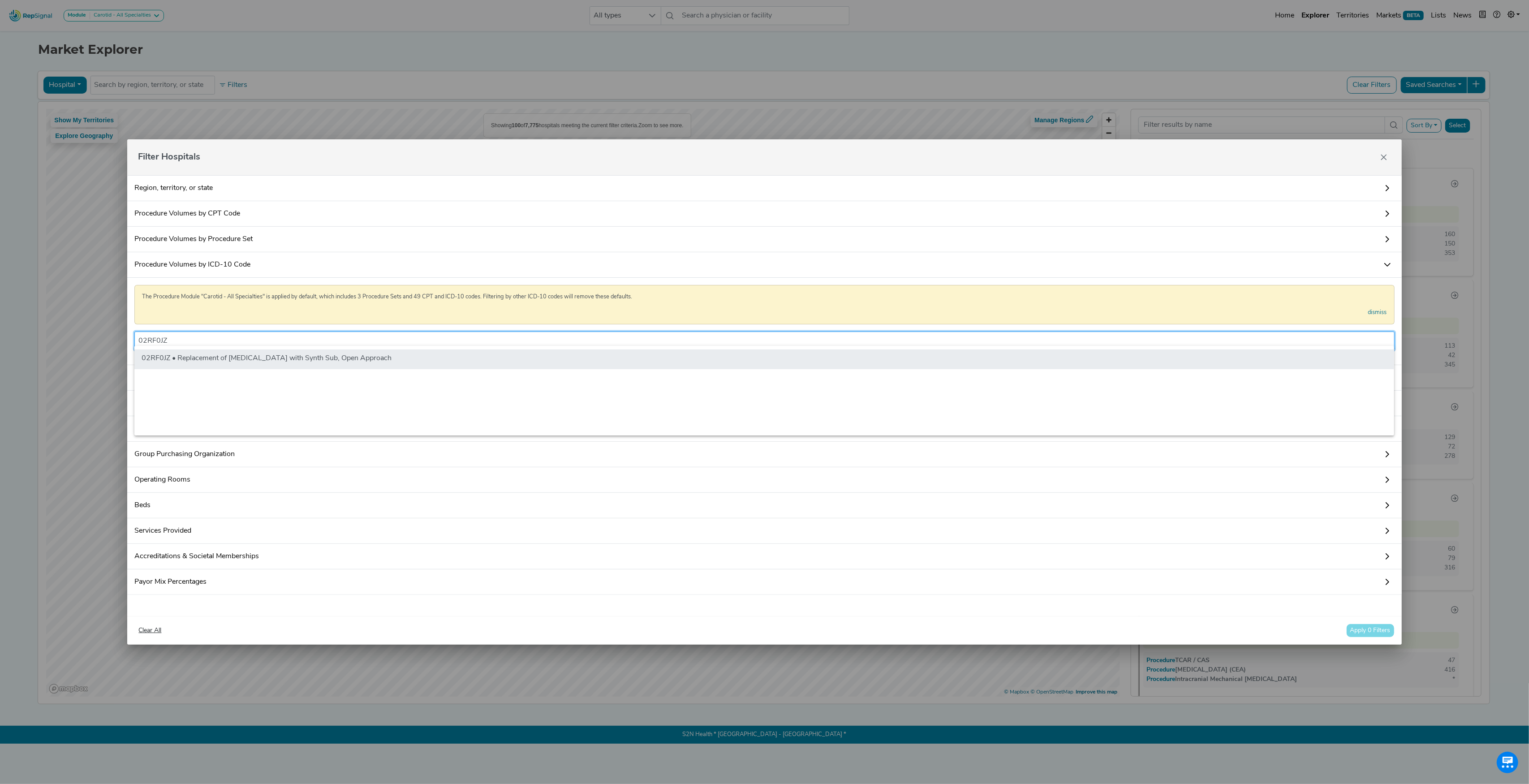
type input "02RF0JZ"
click at [211, 356] on li "02RF0JZ • Replacement of [MEDICAL_DATA] with Synth Sub, Open Approach" at bounding box center [764, 359] width 1260 height 20
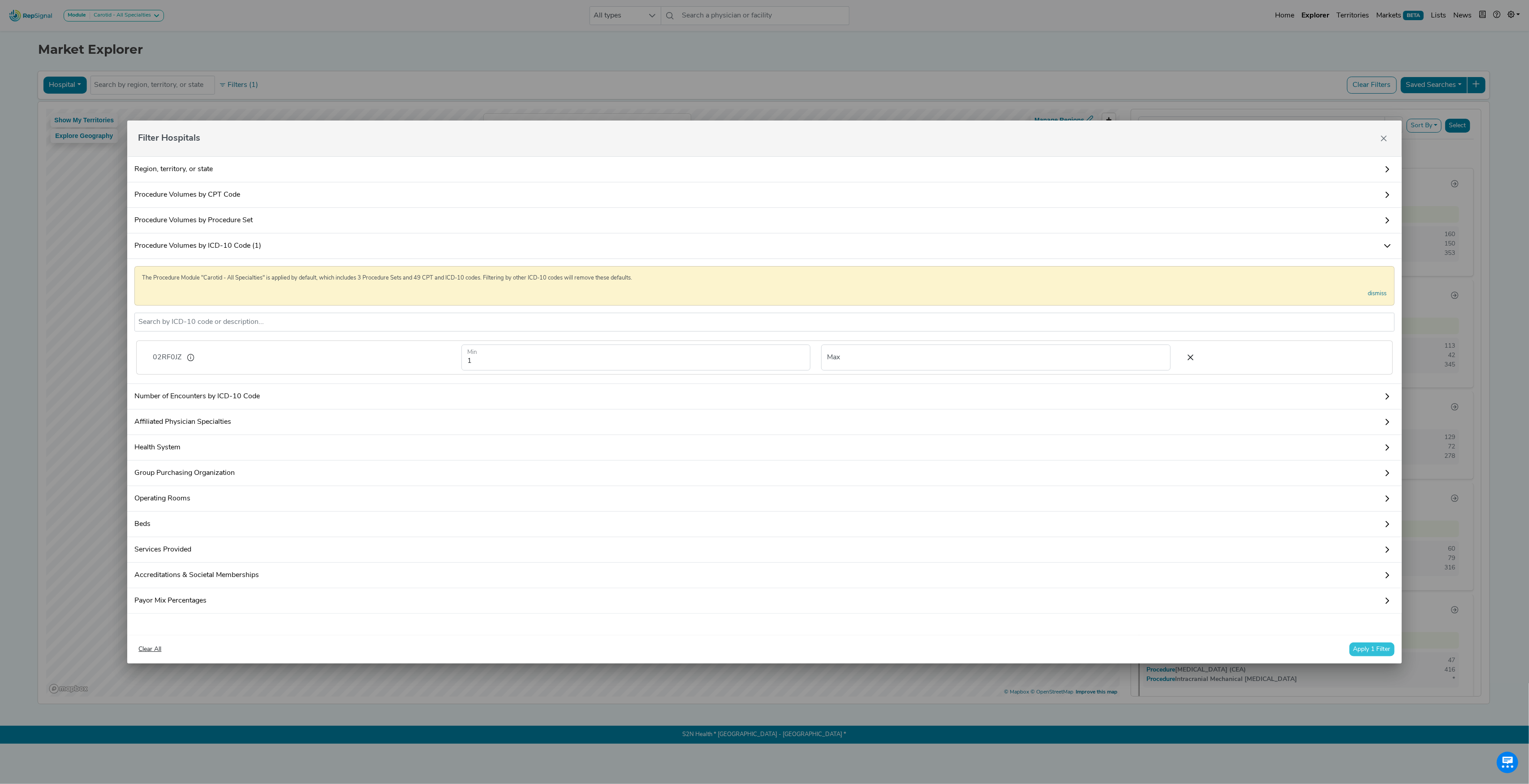
click at [1366, 653] on button "Apply 1 Filter" at bounding box center [1372, 649] width 45 height 14
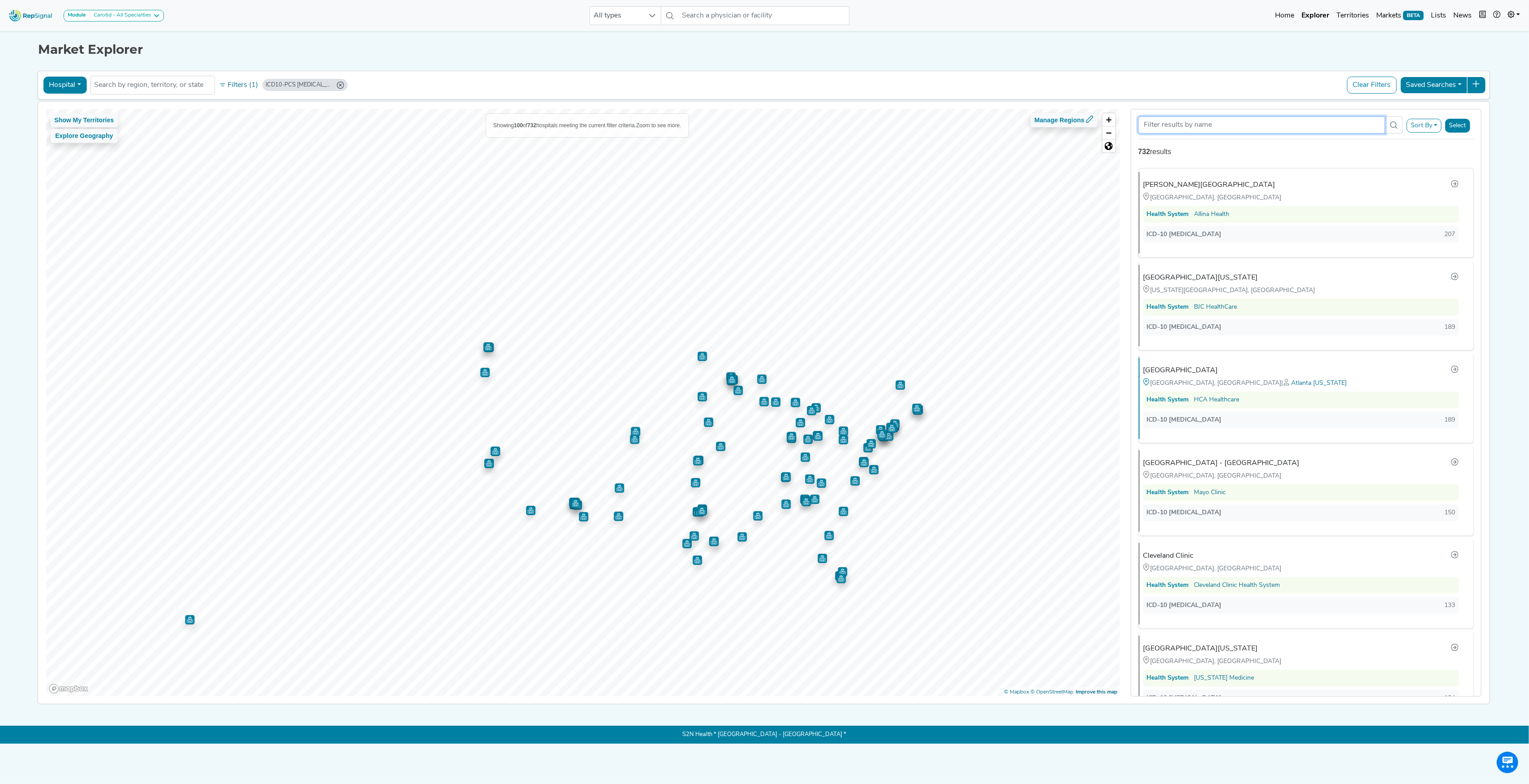
click at [1154, 131] on input "Search Term" at bounding box center [1262, 125] width 248 height 17
click at [341, 87] on icon "ICD10-PCS 02RF0JZ (Min: 1)" at bounding box center [340, 85] width 7 height 7
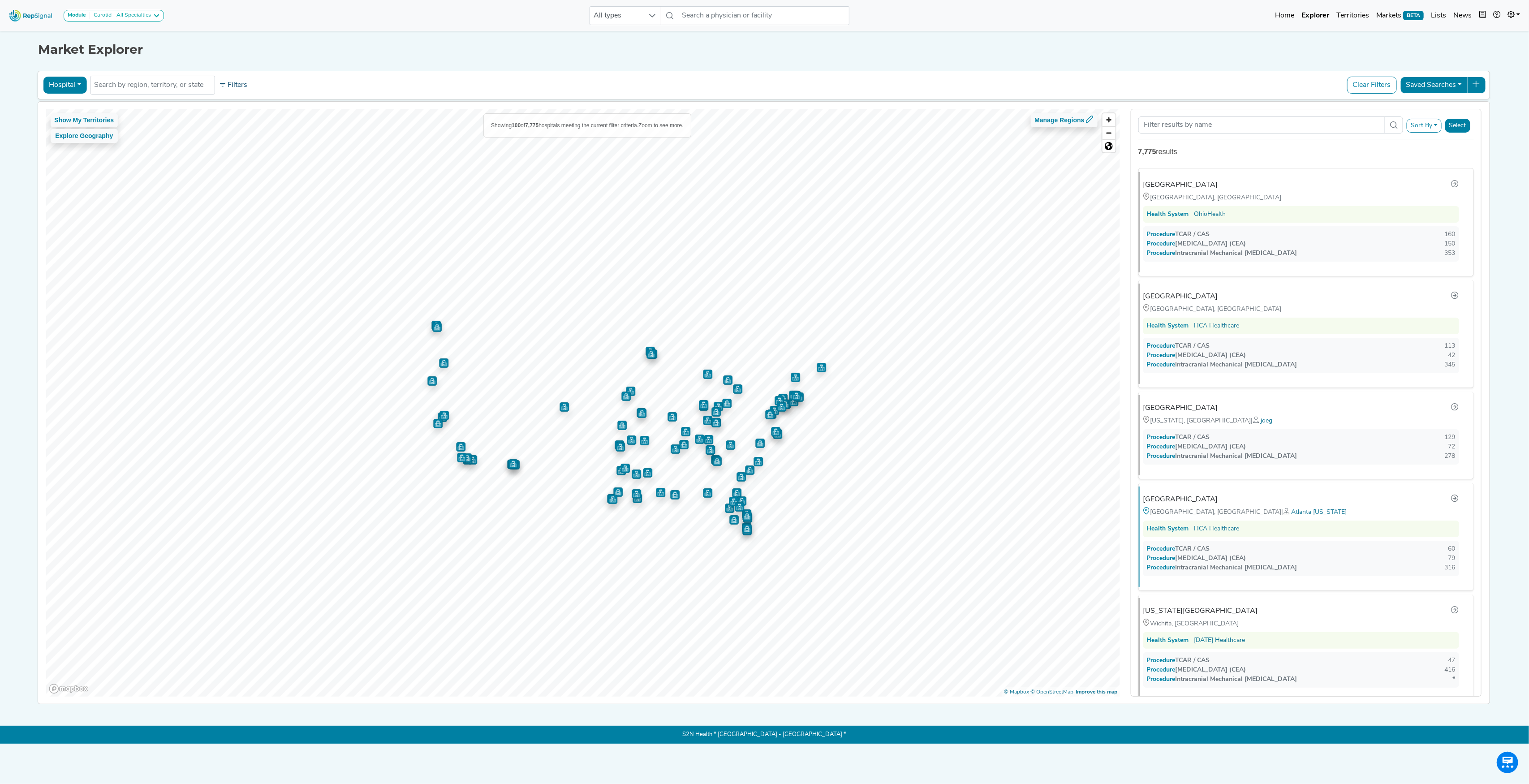
click at [230, 90] on button "Filters" at bounding box center [233, 85] width 33 height 15
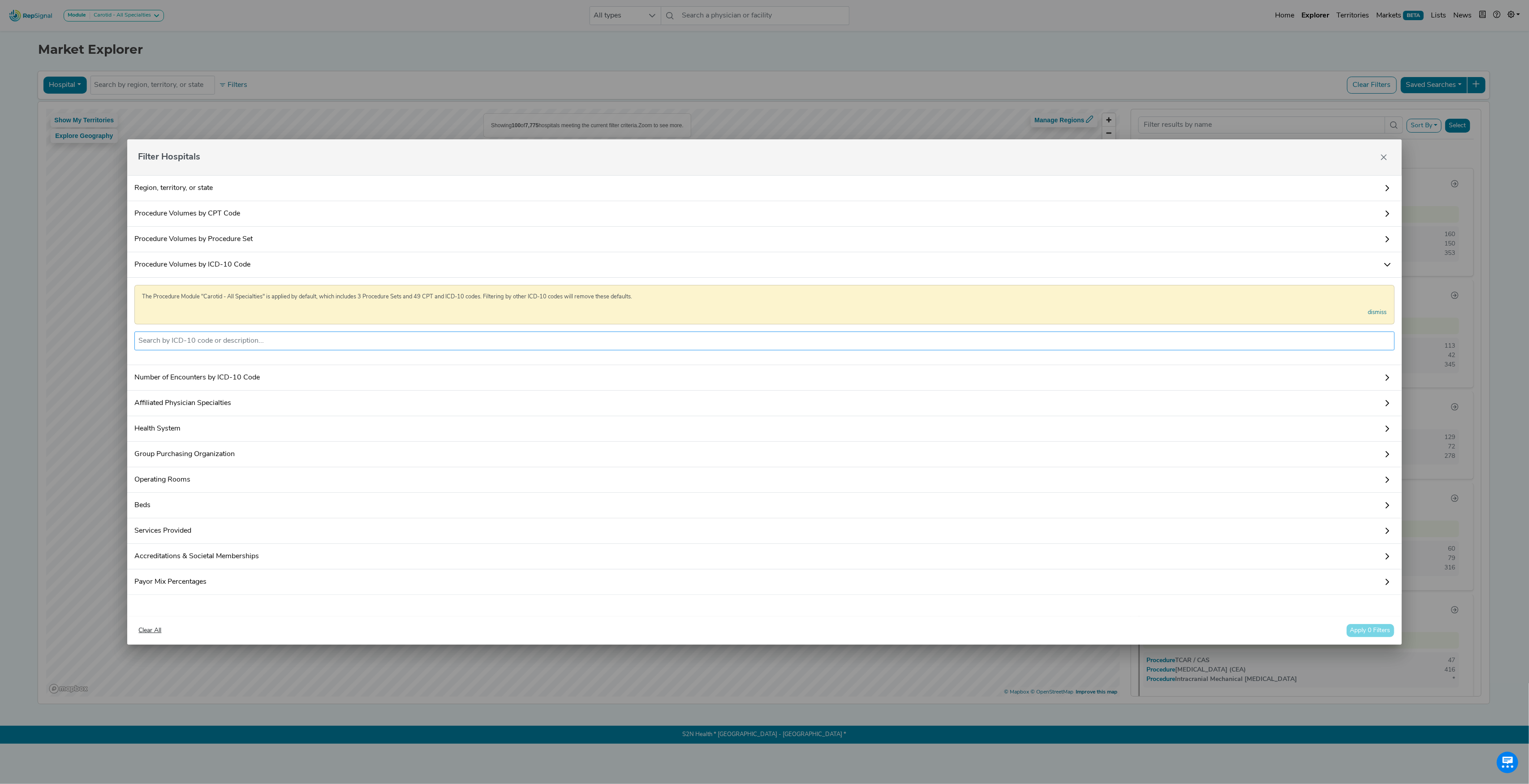
click at [203, 341] on input "text" at bounding box center [764, 341] width 1252 height 11
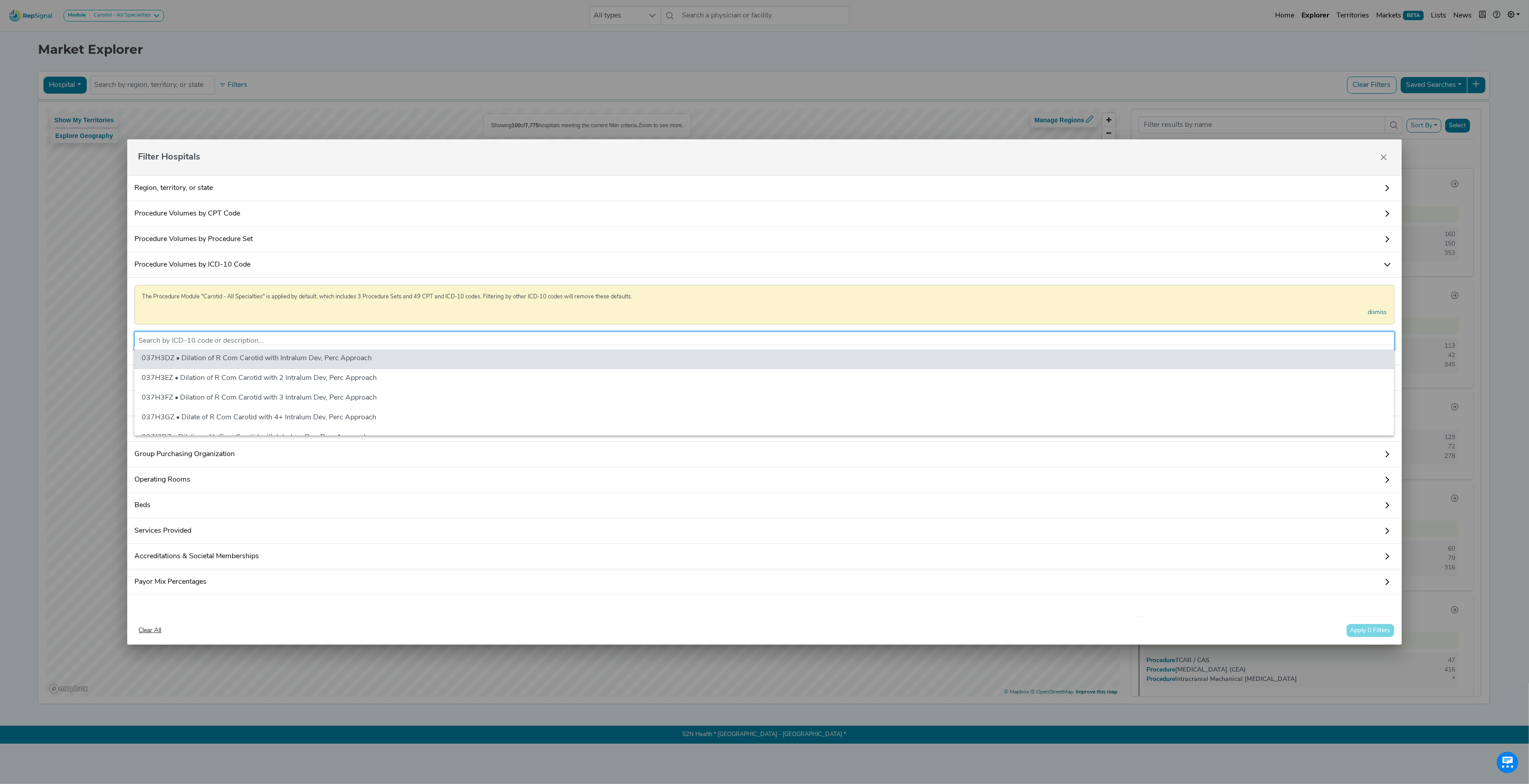
paste input "02RF08Z"
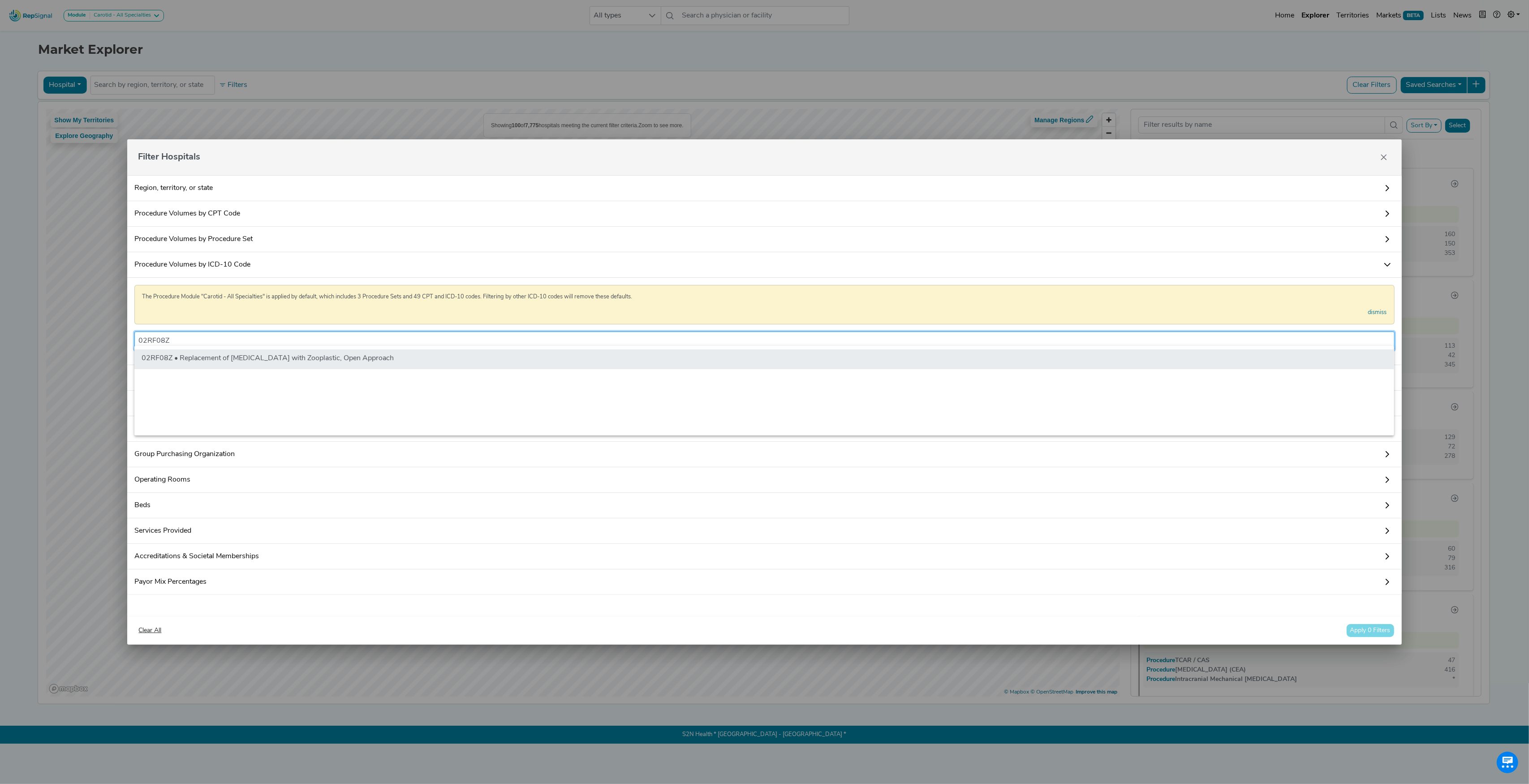
type input "02RF08Z"
click at [205, 359] on li "02RF08Z • Replacement of [MEDICAL_DATA] with Zooplastic, Open Approach" at bounding box center [764, 359] width 1260 height 20
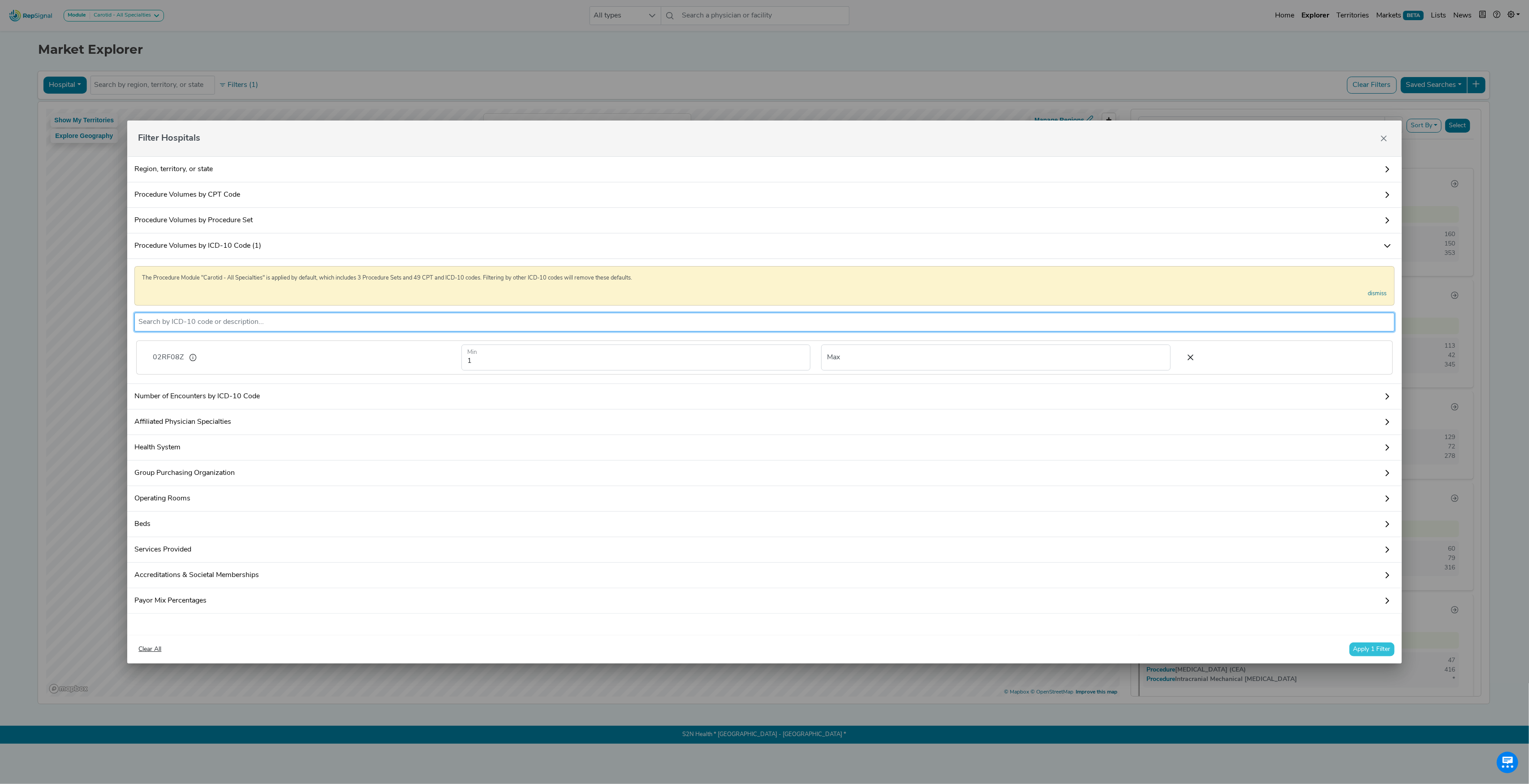
click at [1365, 655] on button "Apply 1 Filter" at bounding box center [1372, 649] width 45 height 14
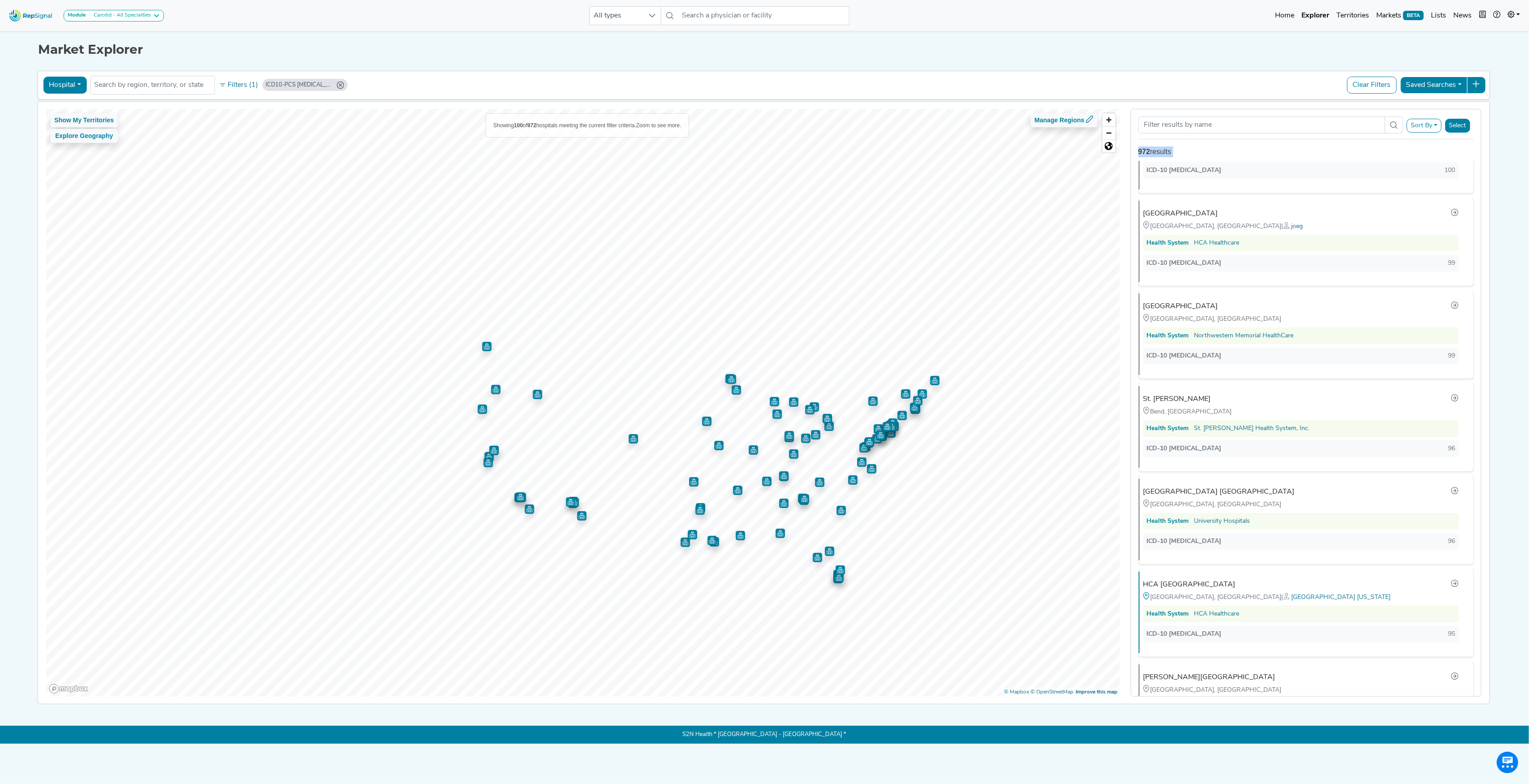
scroll to position [8740, 0]
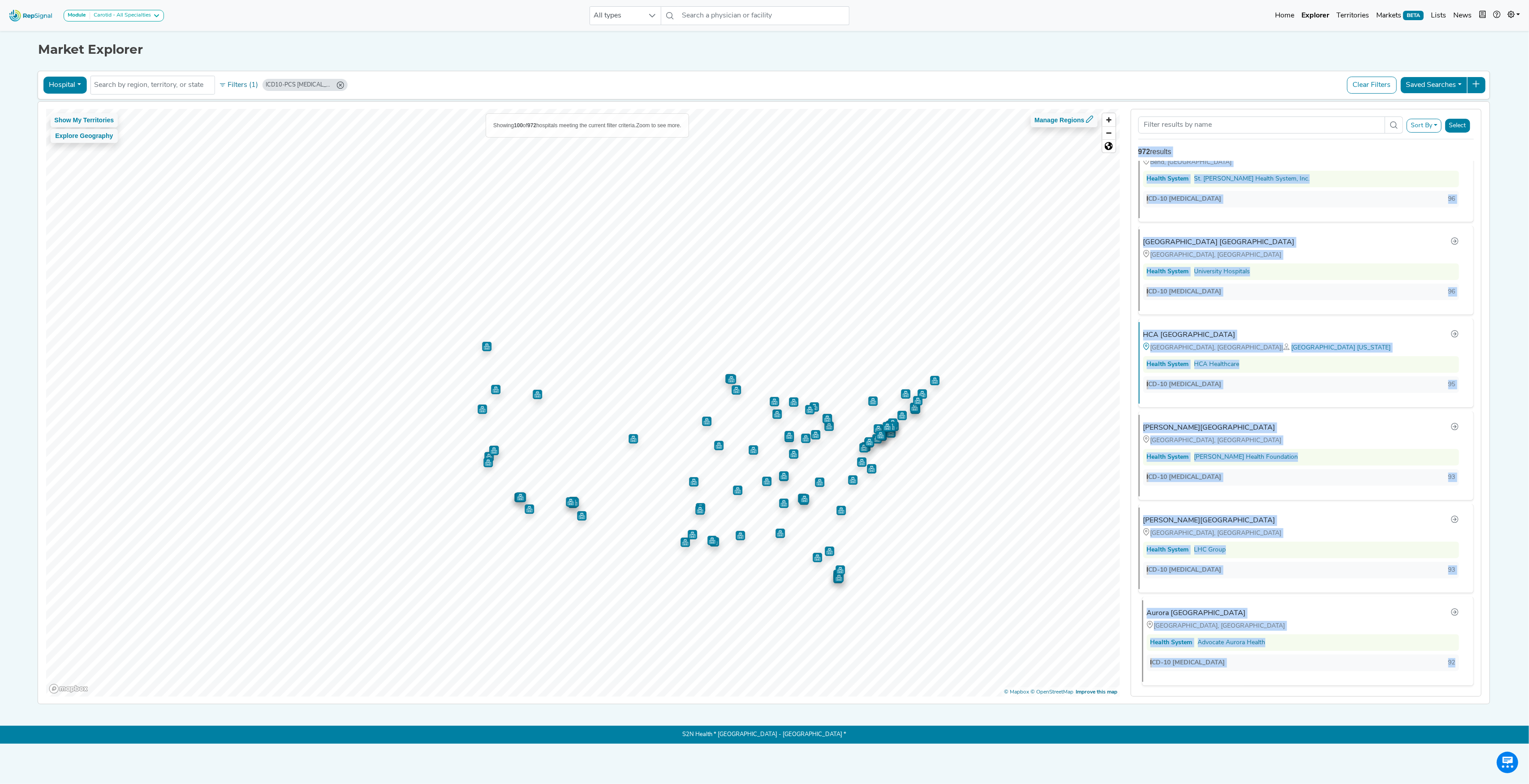
drag, startPoint x: 1138, startPoint y: 153, endPoint x: 1454, endPoint y: 658, distance: 595.7
click at [1454, 658] on div "Sort By RepSignal Annual Procedure Volume Estimate 02RF08Z Total Procedures Rel…" at bounding box center [1306, 402] width 351 height 588
copy div "972 results [GEOGRAPHIC_DATA] [GEOGRAPHIC_DATA], [GEOGRAPHIC_DATA] Health Syste…"
click at [244, 88] on button "Filters (1)" at bounding box center [239, 85] width 44 height 15
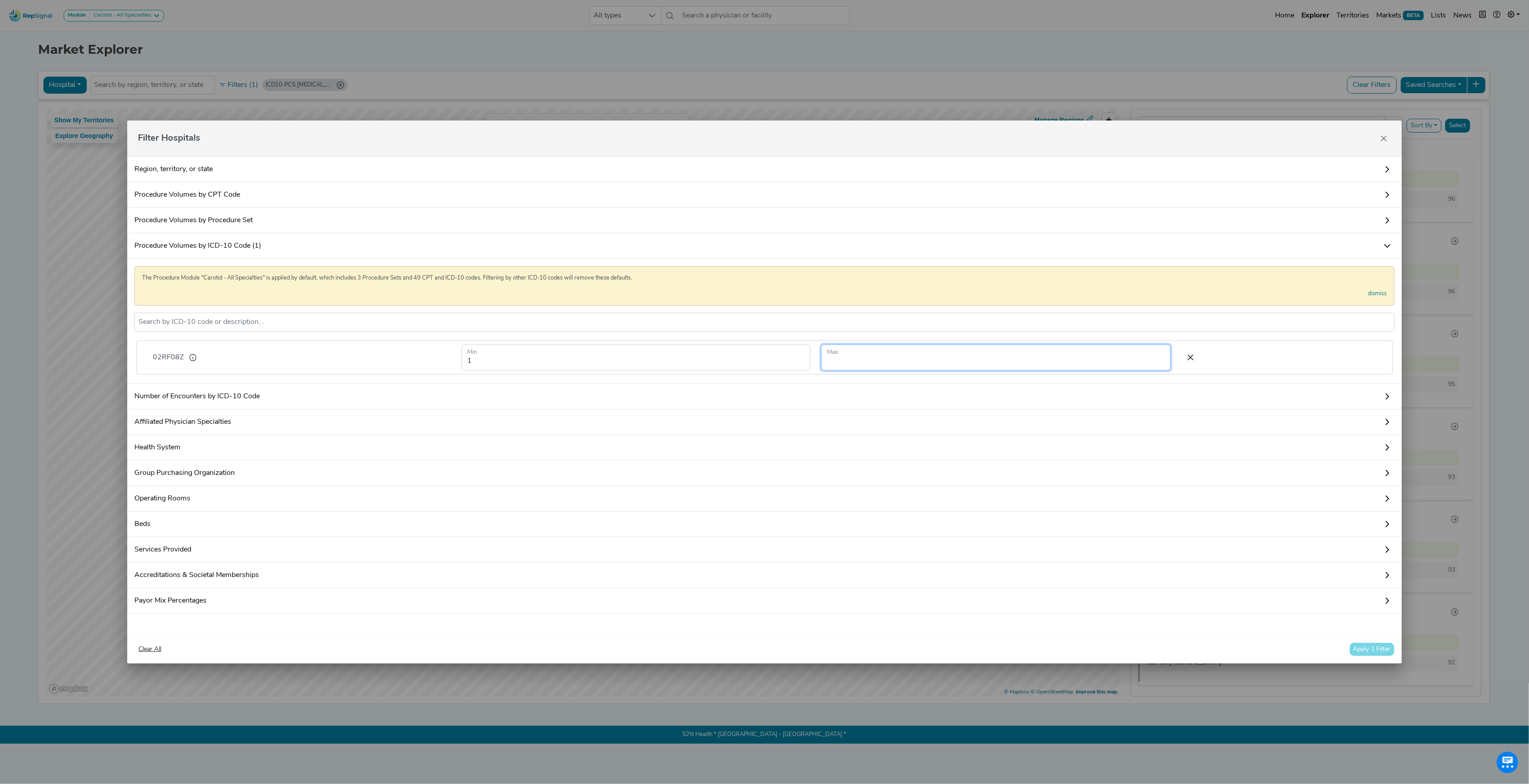
click at [858, 357] on input "number" at bounding box center [995, 357] width 349 height 26
click at [1366, 656] on button "Apply 1 Filter" at bounding box center [1372, 649] width 45 height 14
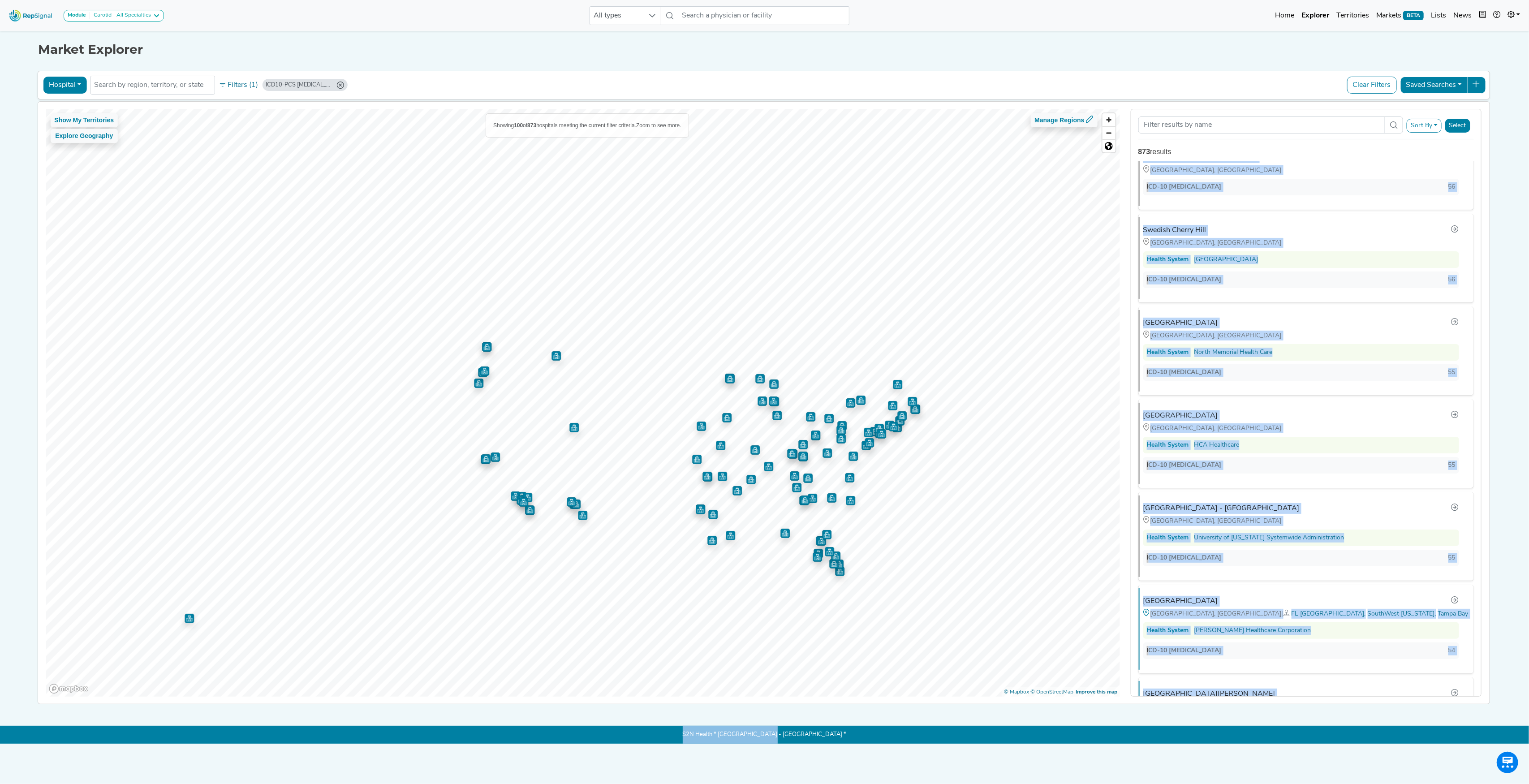
scroll to position [8558, 0]
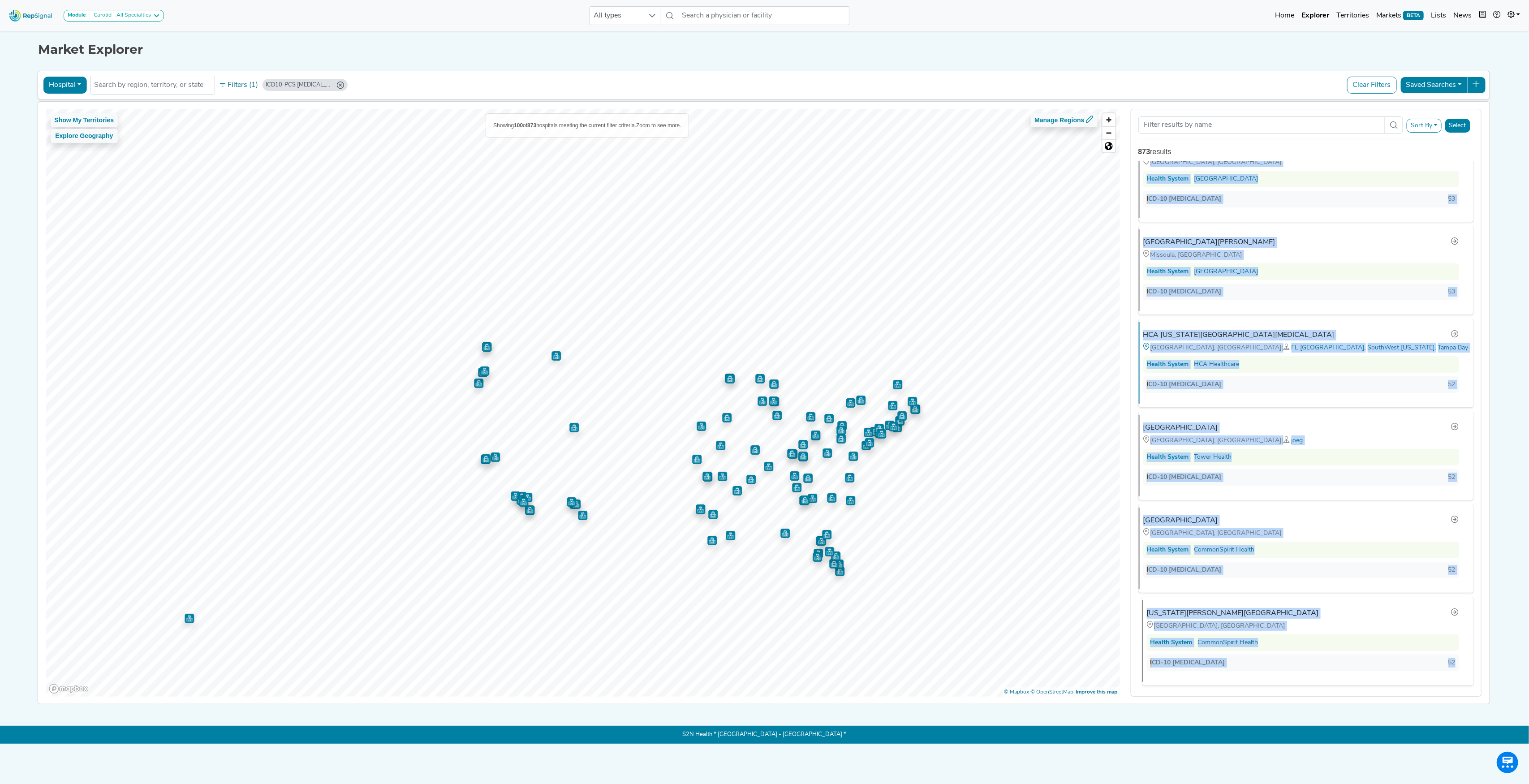
drag, startPoint x: 1134, startPoint y: 180, endPoint x: 1455, endPoint y: 656, distance: 574.1
click at [1455, 656] on div "Aurora [GEOGRAPHIC_DATA] [GEOGRAPHIC_DATA], [GEOGRAPHIC_DATA] Health System Adv…" at bounding box center [1306, 428] width 350 height 536
copy ul "Aurora [GEOGRAPHIC_DATA] [GEOGRAPHIC_DATA], [GEOGRAPHIC_DATA] Health System Adv…"
click at [248, 88] on button "Filters (1)" at bounding box center [239, 85] width 44 height 15
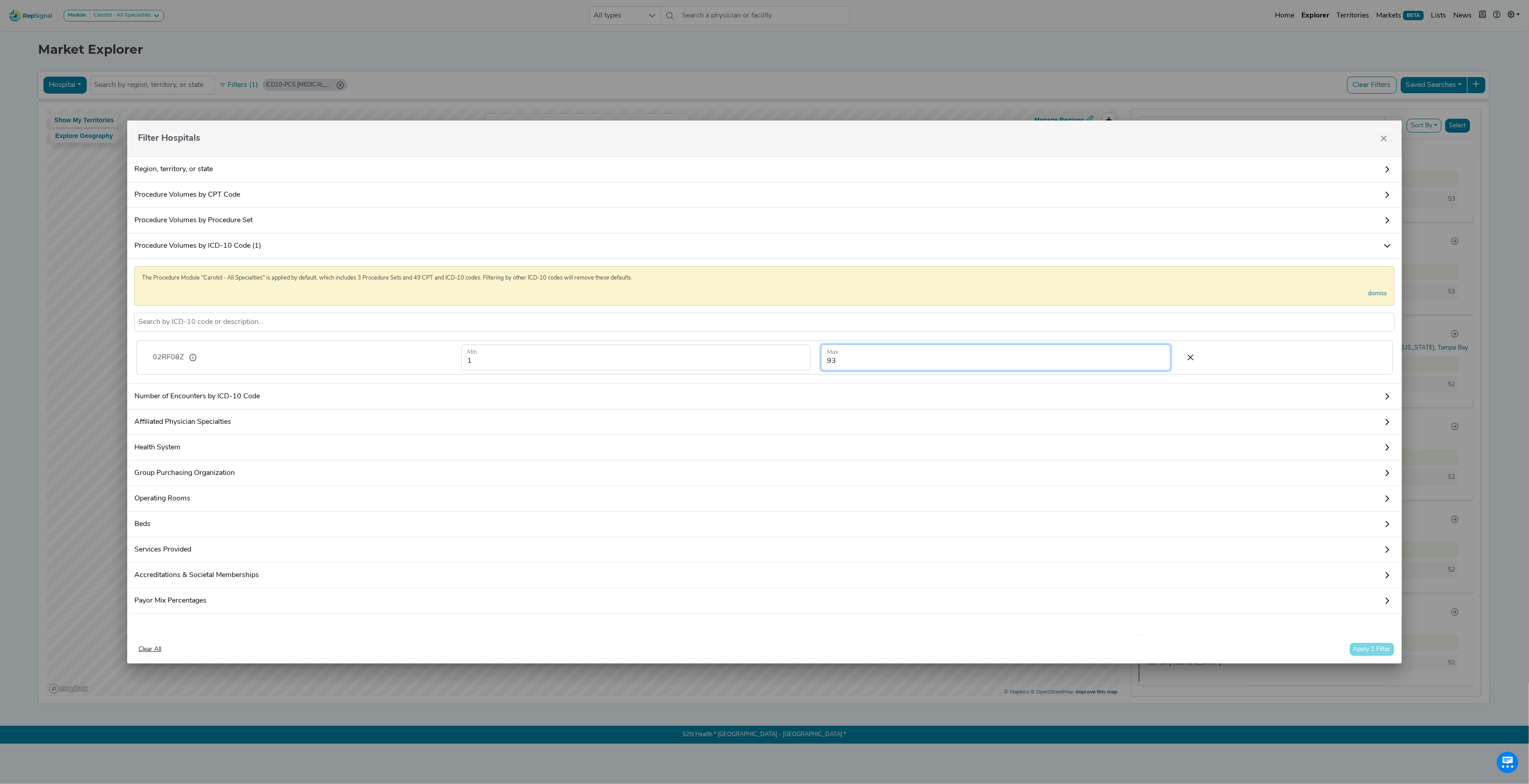
drag, startPoint x: 848, startPoint y: 361, endPoint x: 703, endPoint y: 357, distance: 145.1
click at [703, 357] on form "1 Min 93 Max" at bounding box center [816, 357] width 720 height 26
click at [1372, 656] on button "Apply 1 Filter" at bounding box center [1372, 649] width 45 height 14
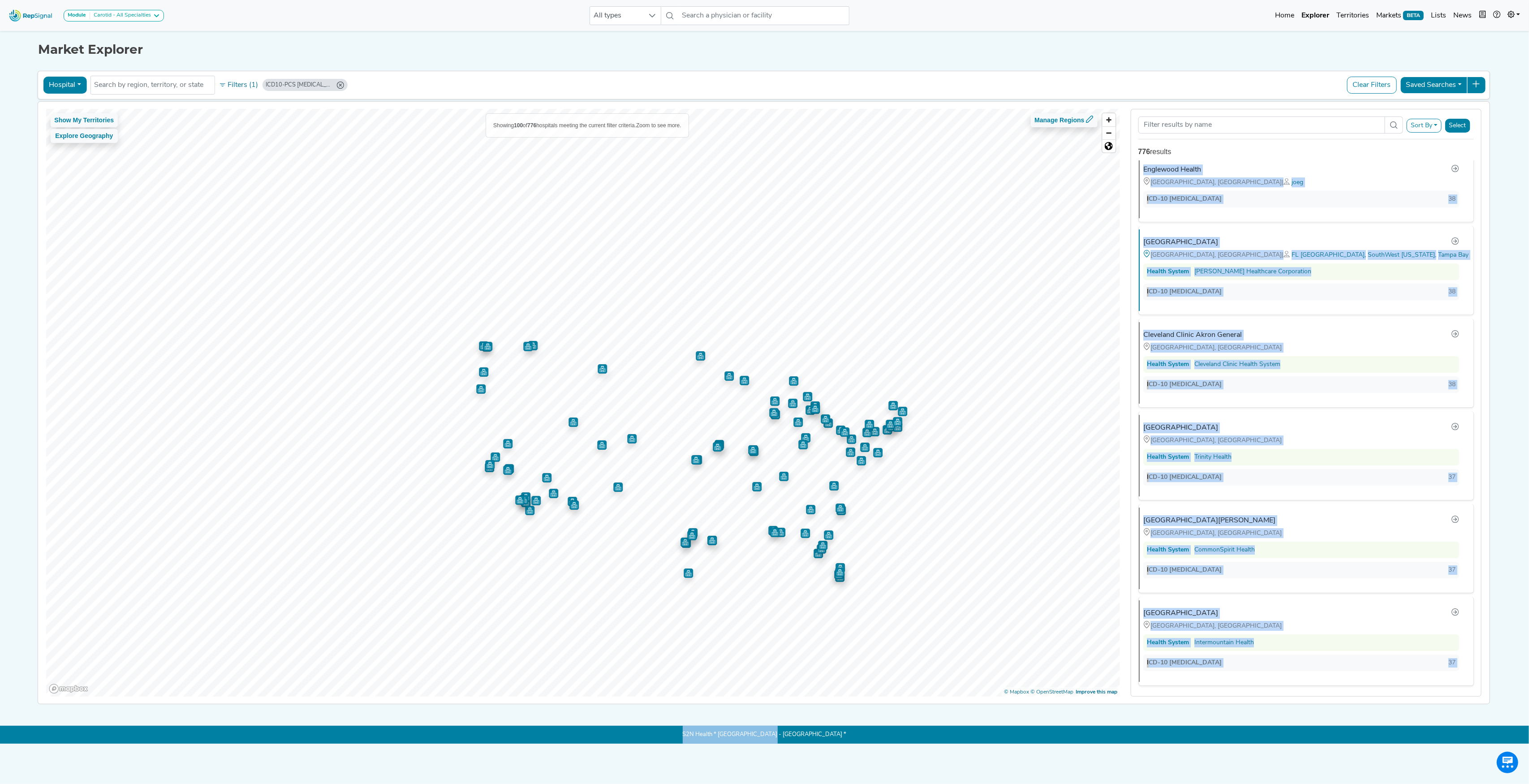
scroll to position [8518, 0]
drag, startPoint x: 1137, startPoint y: 185, endPoint x: 1449, endPoint y: 653, distance: 562.5
click at [1449, 653] on div "HCA [US_STATE][GEOGRAPHIC_DATA][MEDICAL_DATA] [GEOGRAPHIC_DATA], [GEOGRAPHIC_DA…" at bounding box center [1306, 428] width 350 height 536
copy ul "HCA [US_STATE][GEOGRAPHIC_DATA][MEDICAL_DATA] [GEOGRAPHIC_DATA], [GEOGRAPHIC_DA…"
click at [237, 88] on button "Filters (1)" at bounding box center [239, 85] width 44 height 15
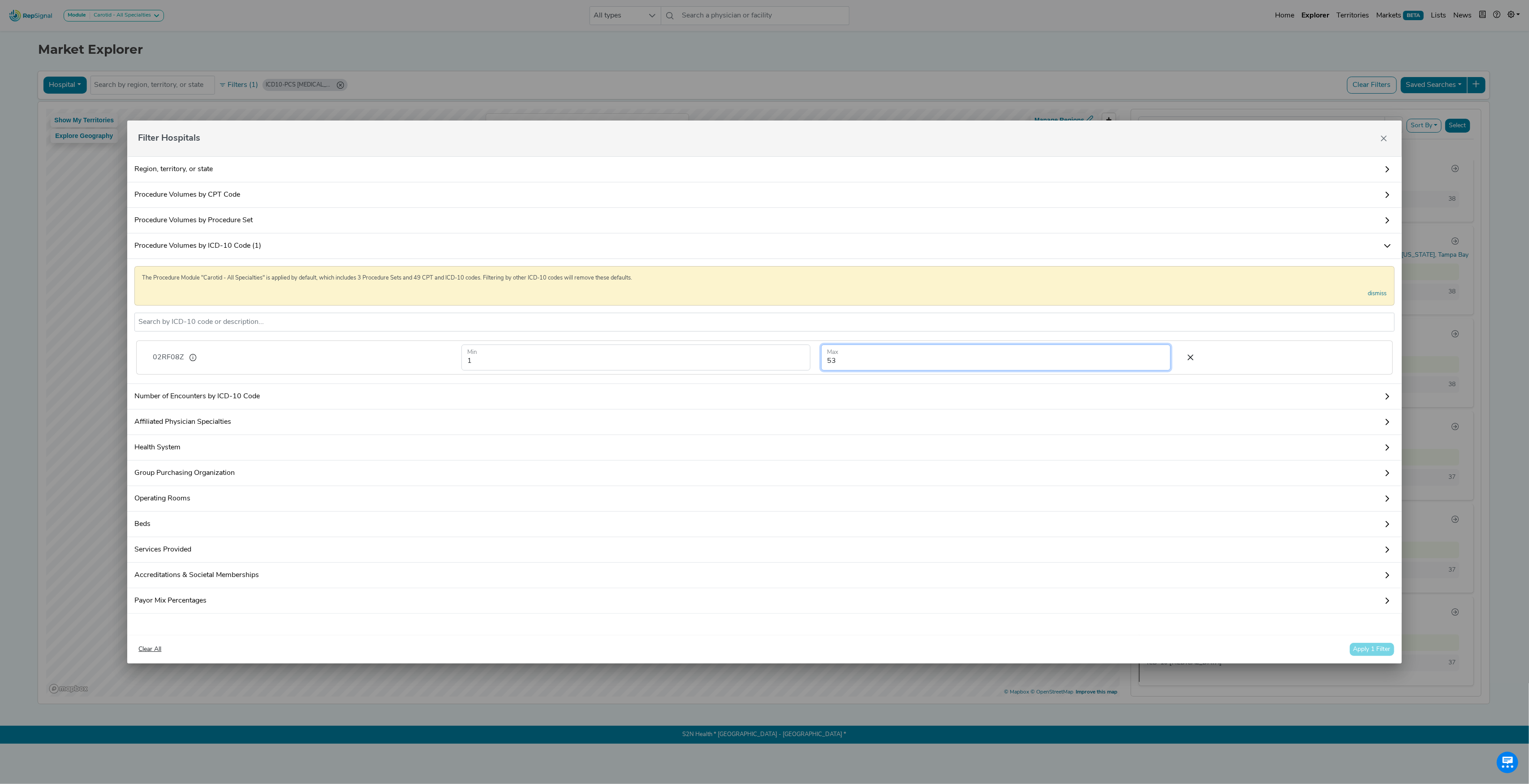
drag, startPoint x: 861, startPoint y: 354, endPoint x: 764, endPoint y: 353, distance: 97.0
click at [764, 353] on form "1 Min 53 Max" at bounding box center [816, 357] width 720 height 26
click at [1380, 656] on button "Apply 1 Filter" at bounding box center [1372, 649] width 45 height 14
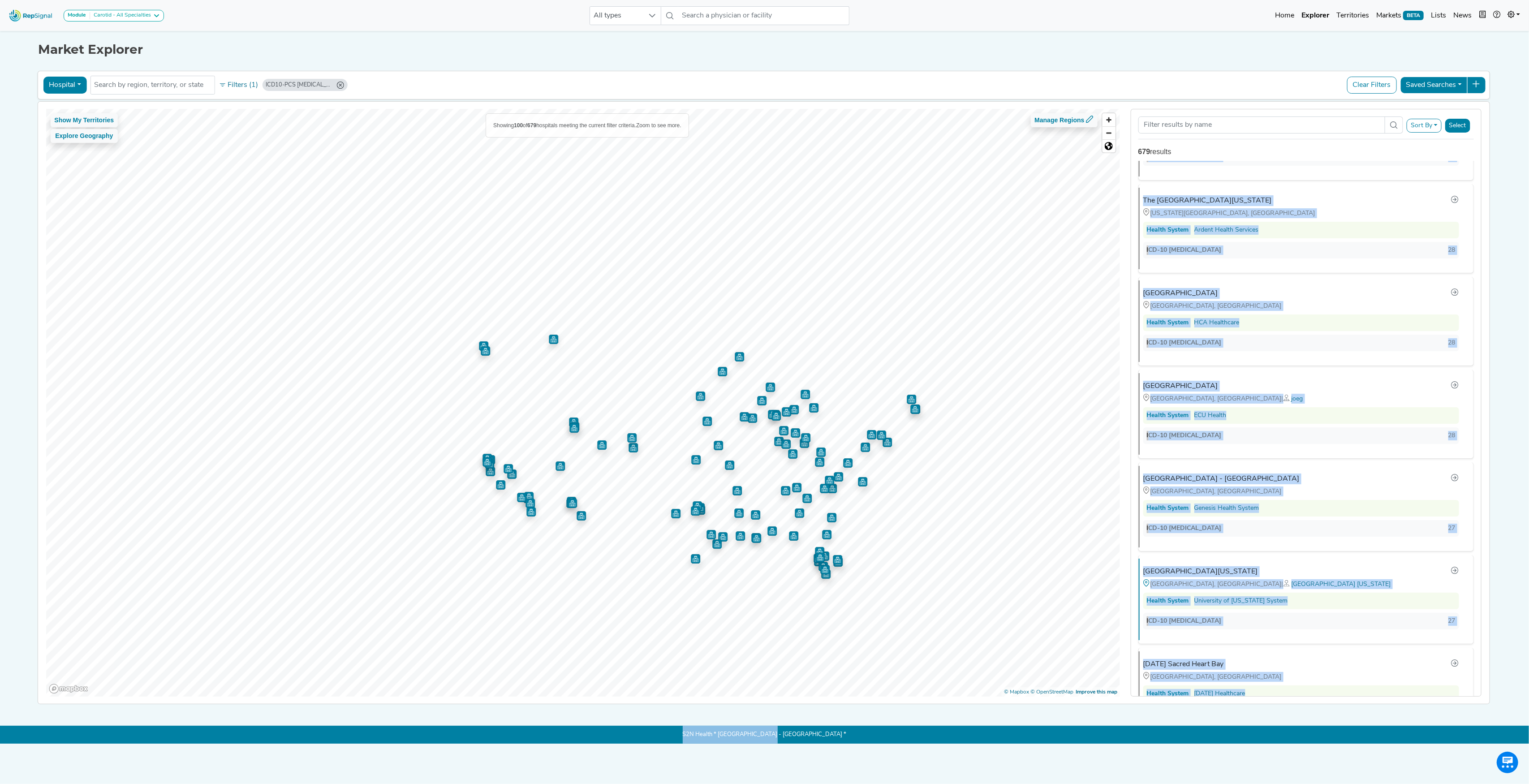
scroll to position [8619, 0]
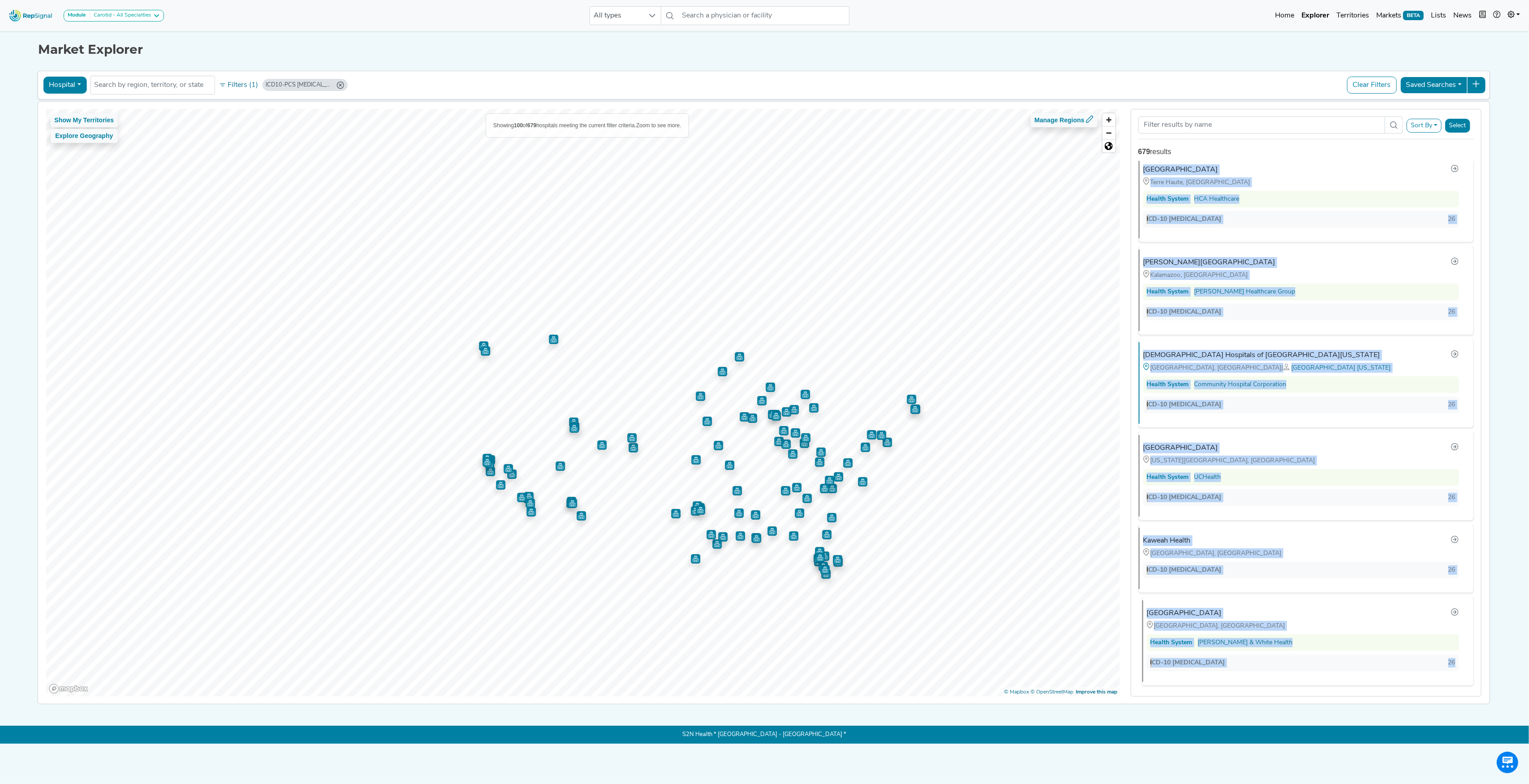
drag, startPoint x: 1135, startPoint y: 185, endPoint x: 1450, endPoint y: 655, distance: 565.8
click at [1450, 655] on div "[GEOGRAPHIC_DATA] [GEOGRAPHIC_DATA], [GEOGRAPHIC_DATA] Health System Trinity He…" at bounding box center [1306, 428] width 350 height 536
copy ul "[GEOGRAPHIC_DATA] [GEOGRAPHIC_DATA], [GEOGRAPHIC_DATA] Health System Trinity He…"
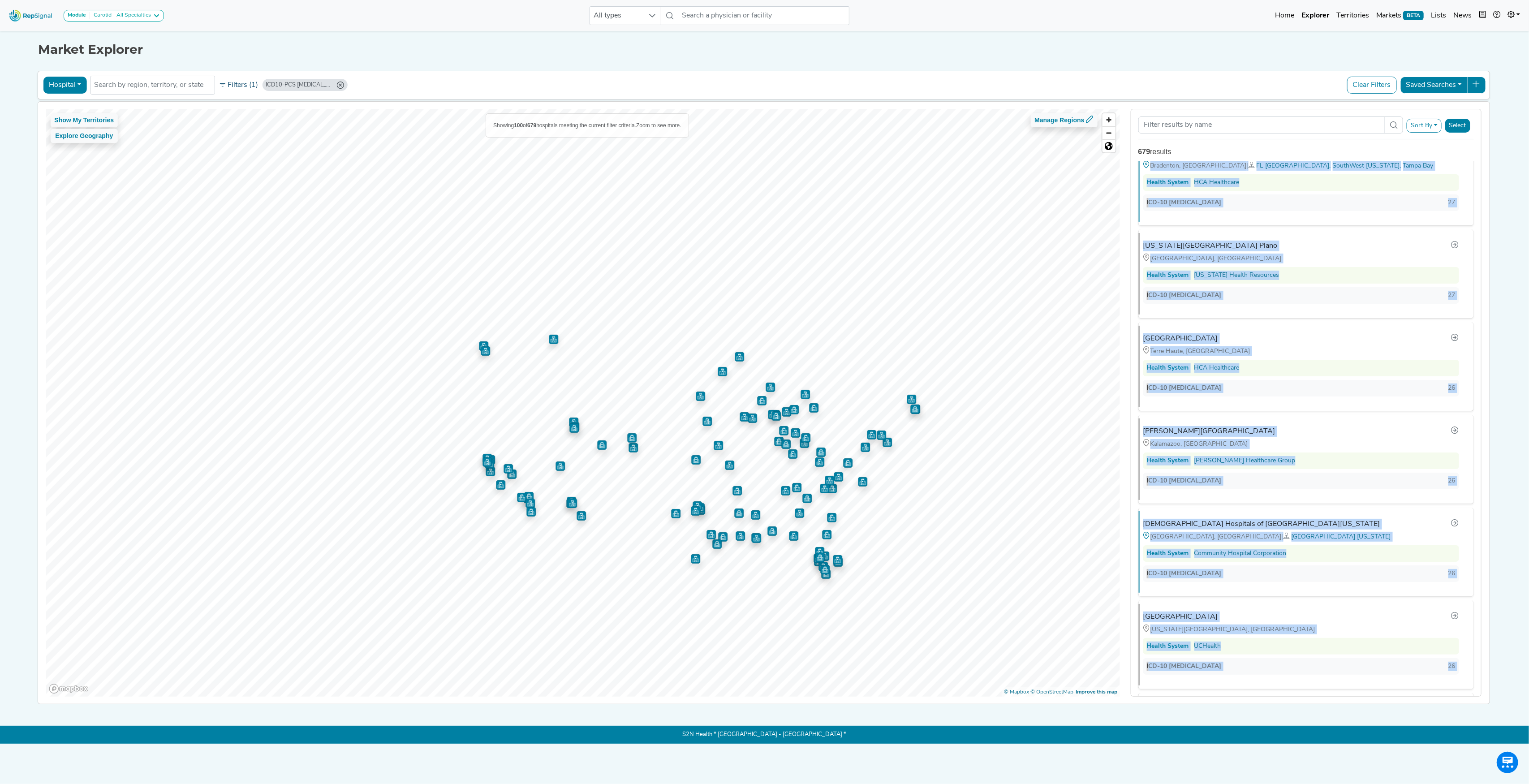
click at [239, 87] on button "Filters (1)" at bounding box center [239, 85] width 44 height 15
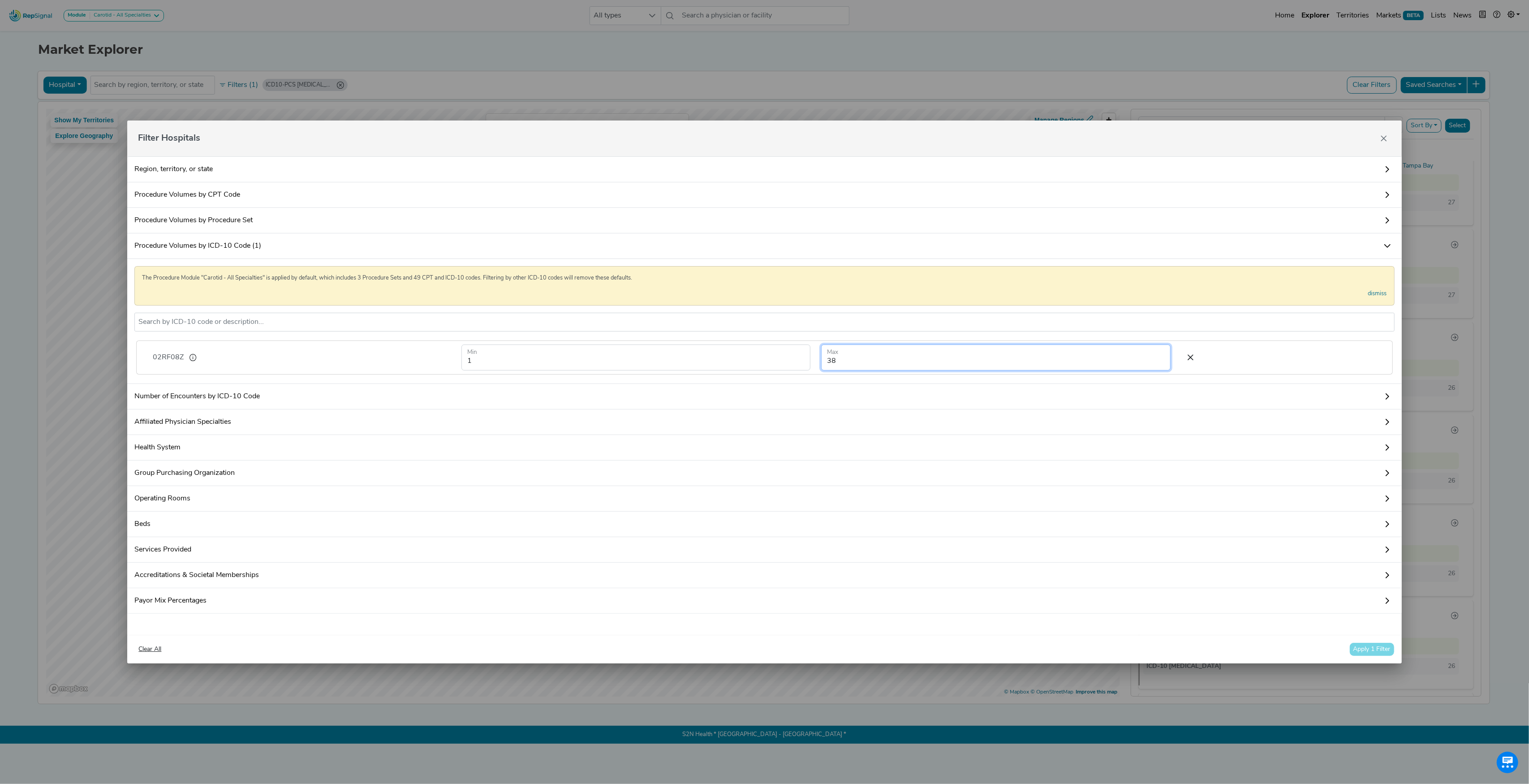
drag, startPoint x: 787, startPoint y: 358, endPoint x: 751, endPoint y: 359, distance: 36.0
click at [751, 359] on form "1 Min 38 Max" at bounding box center [816, 357] width 720 height 26
click at [1377, 656] on button "Apply 1 Filter" at bounding box center [1372, 649] width 45 height 14
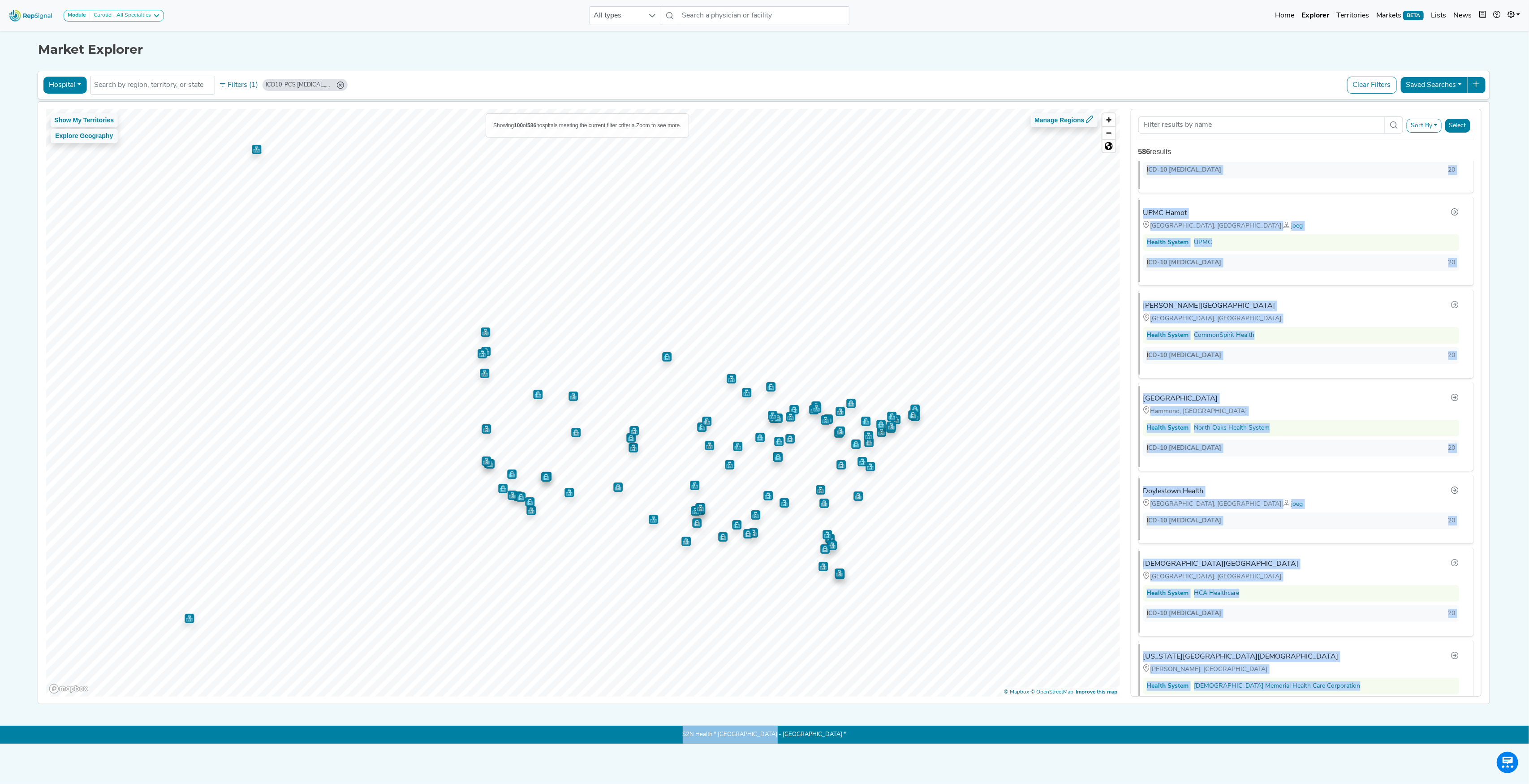
scroll to position [8539, 0]
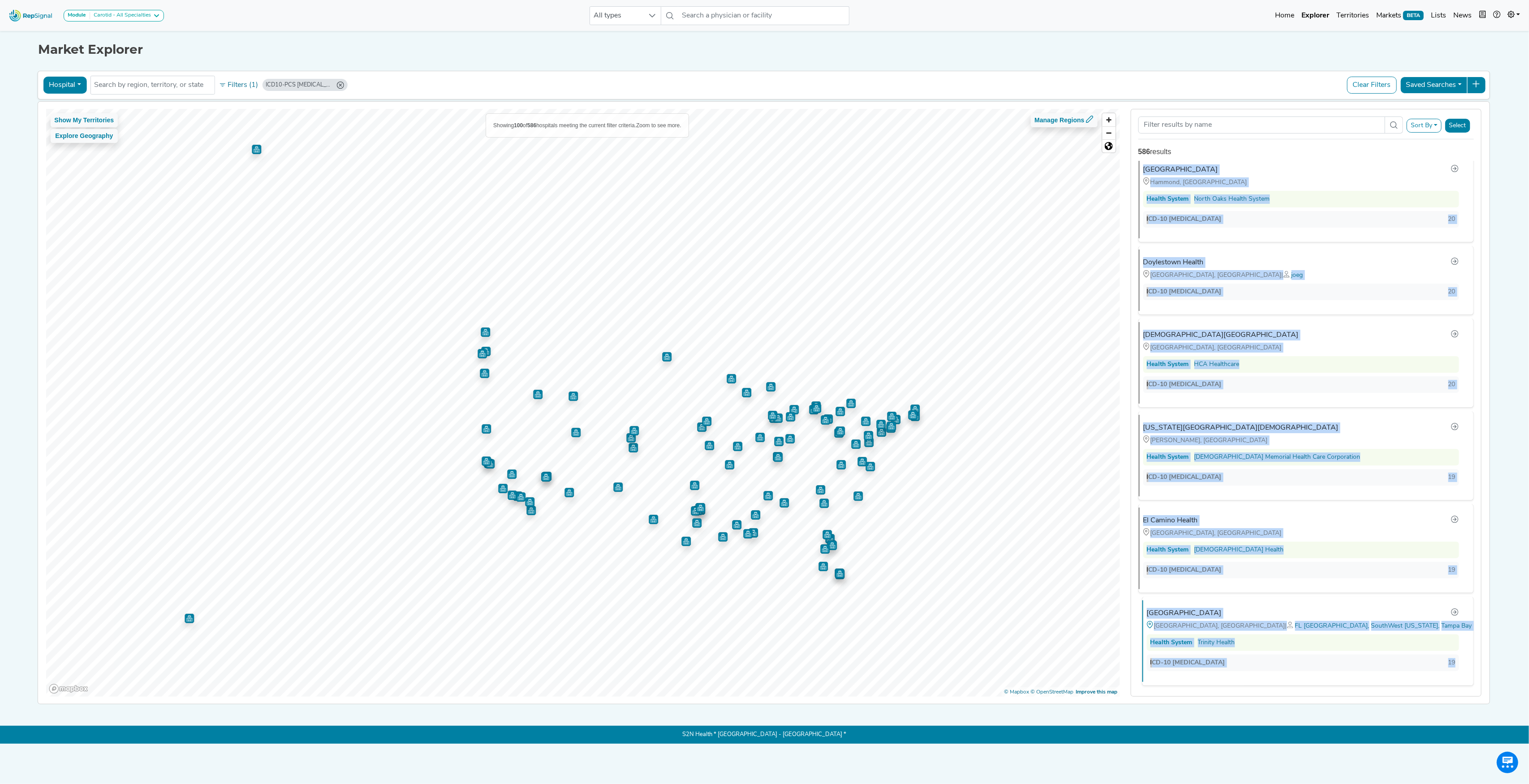
drag, startPoint x: 1133, startPoint y: 179, endPoint x: 1451, endPoint y: 652, distance: 570.0
click at [1451, 652] on div "[US_STATE][GEOGRAPHIC_DATA] Plano Plano, [GEOGRAPHIC_DATA] Health System [US_ST…" at bounding box center [1306, 428] width 350 height 536
copy ul "[US_STATE][GEOGRAPHIC_DATA] Plano Plano, [GEOGRAPHIC_DATA] Health System [US_ST…"
click at [234, 88] on button "Filters (1)" at bounding box center [239, 85] width 44 height 15
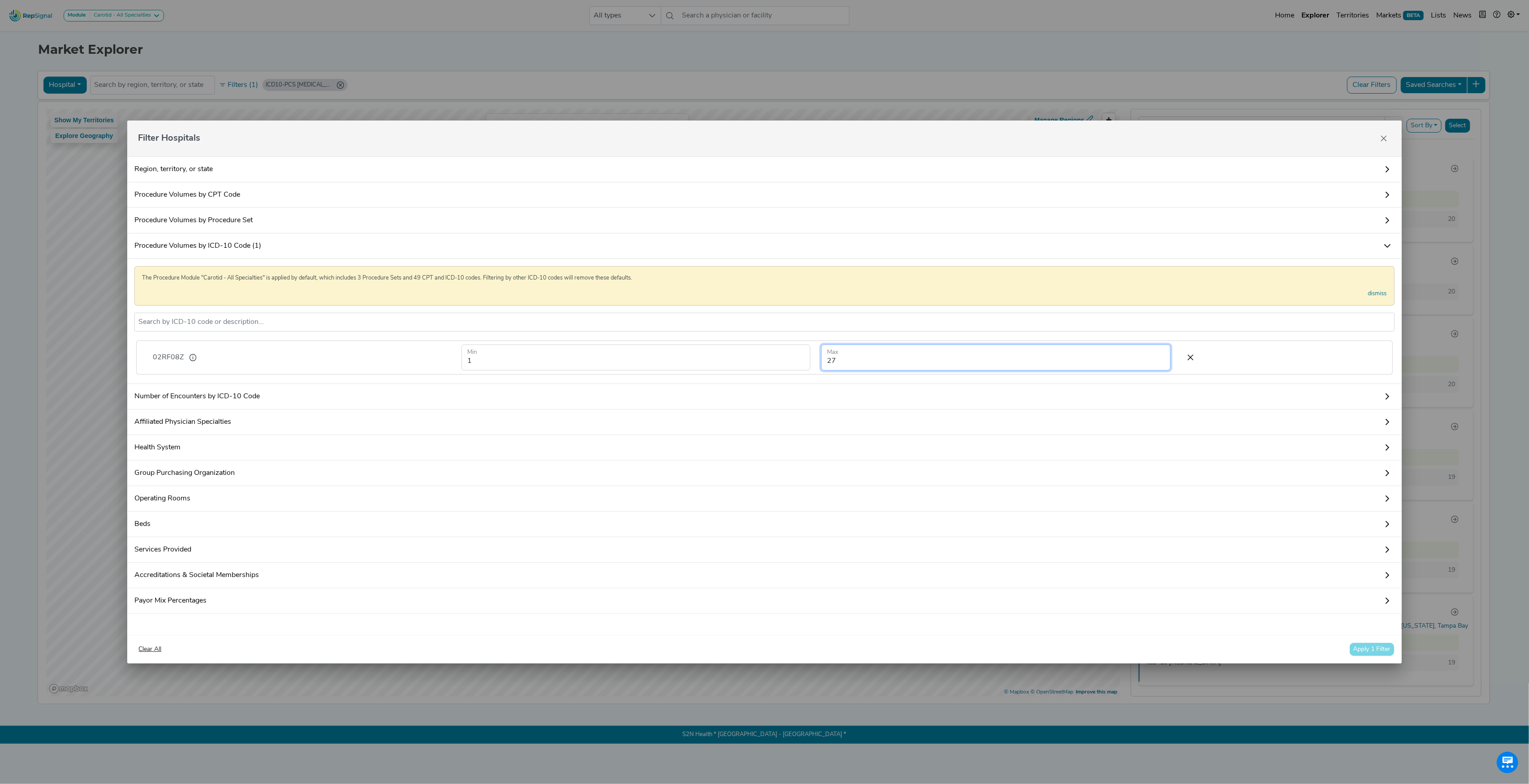
drag, startPoint x: 870, startPoint y: 357, endPoint x: 766, endPoint y: 354, distance: 104.0
click at [766, 354] on form "1 Min 27 Max" at bounding box center [816, 357] width 720 height 26
click at [1373, 649] on button "Apply 1 Filter" at bounding box center [1372, 649] width 45 height 14
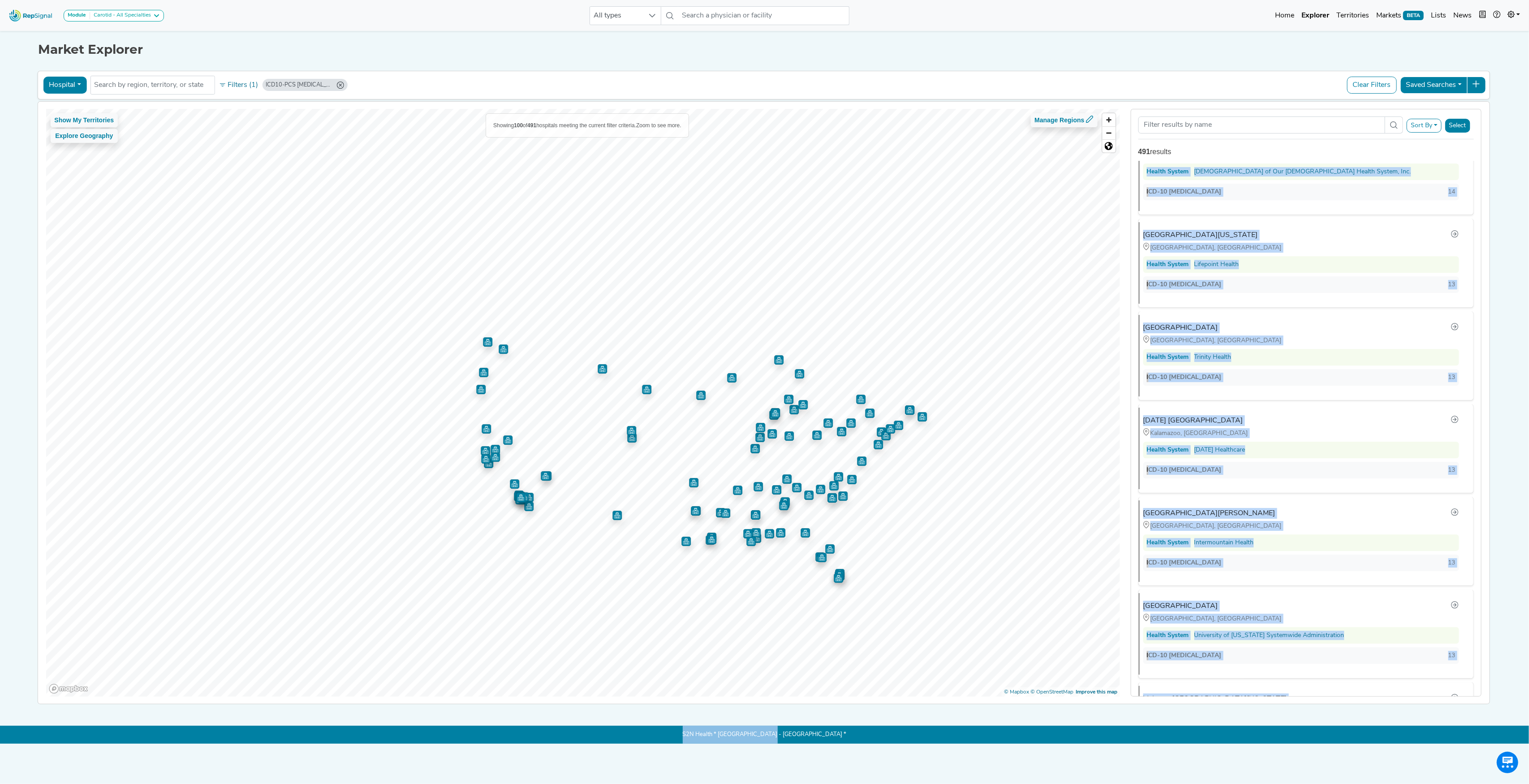
scroll to position [8518, 0]
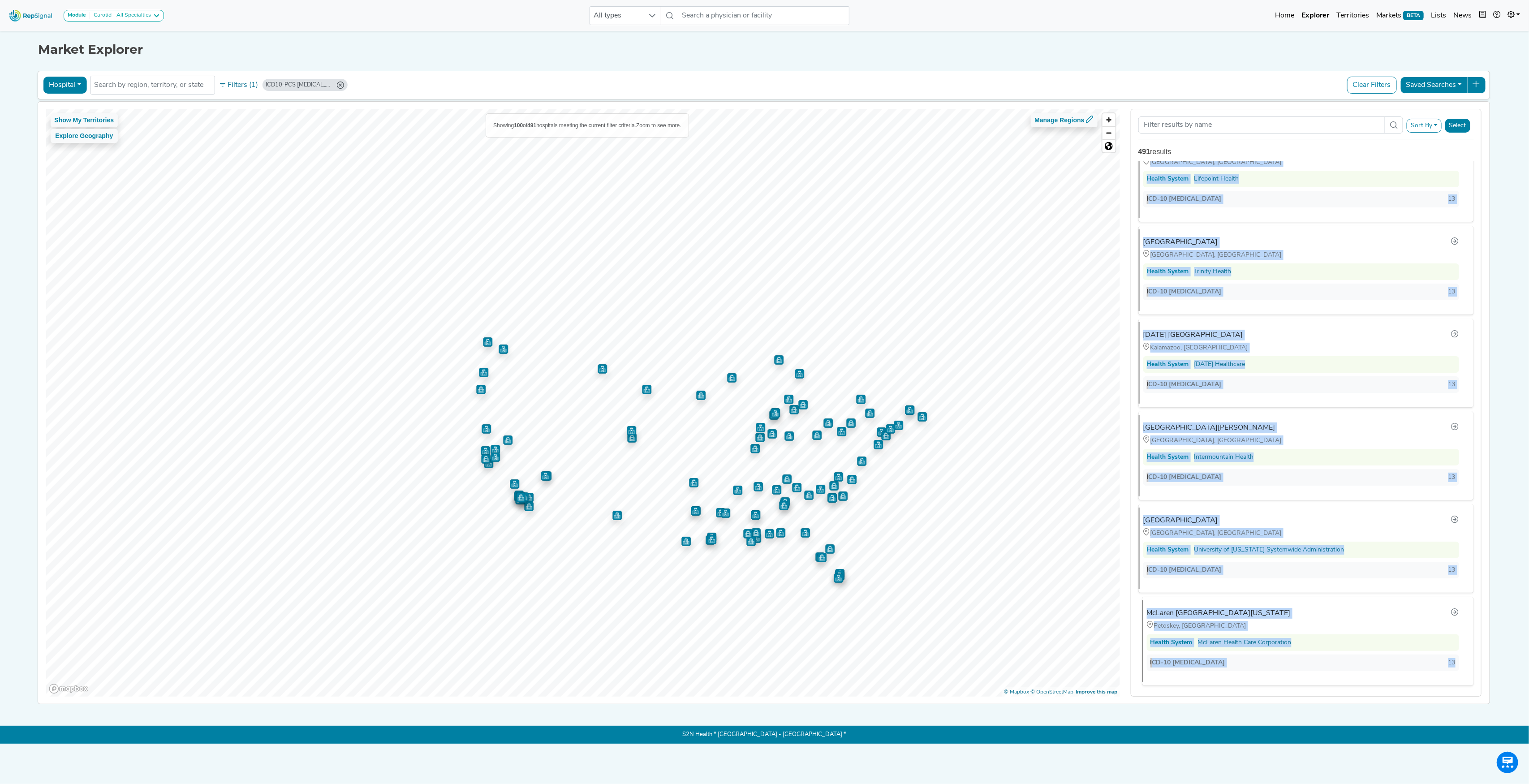
drag, startPoint x: 1132, startPoint y: 185, endPoint x: 1448, endPoint y: 647, distance: 559.7
click at [1448, 647] on div "Doylestown Health [GEOGRAPHIC_DATA], [GEOGRAPHIC_DATA] | joeg ICD-10 [MEDICAL_D…" at bounding box center [1306, 428] width 350 height 536
copy ul "Doylestown Health [GEOGRAPHIC_DATA], [GEOGRAPHIC_DATA] | joeg ICD-10 [MEDICAL_D…"
click at [240, 87] on button "Filters (1)" at bounding box center [239, 85] width 44 height 15
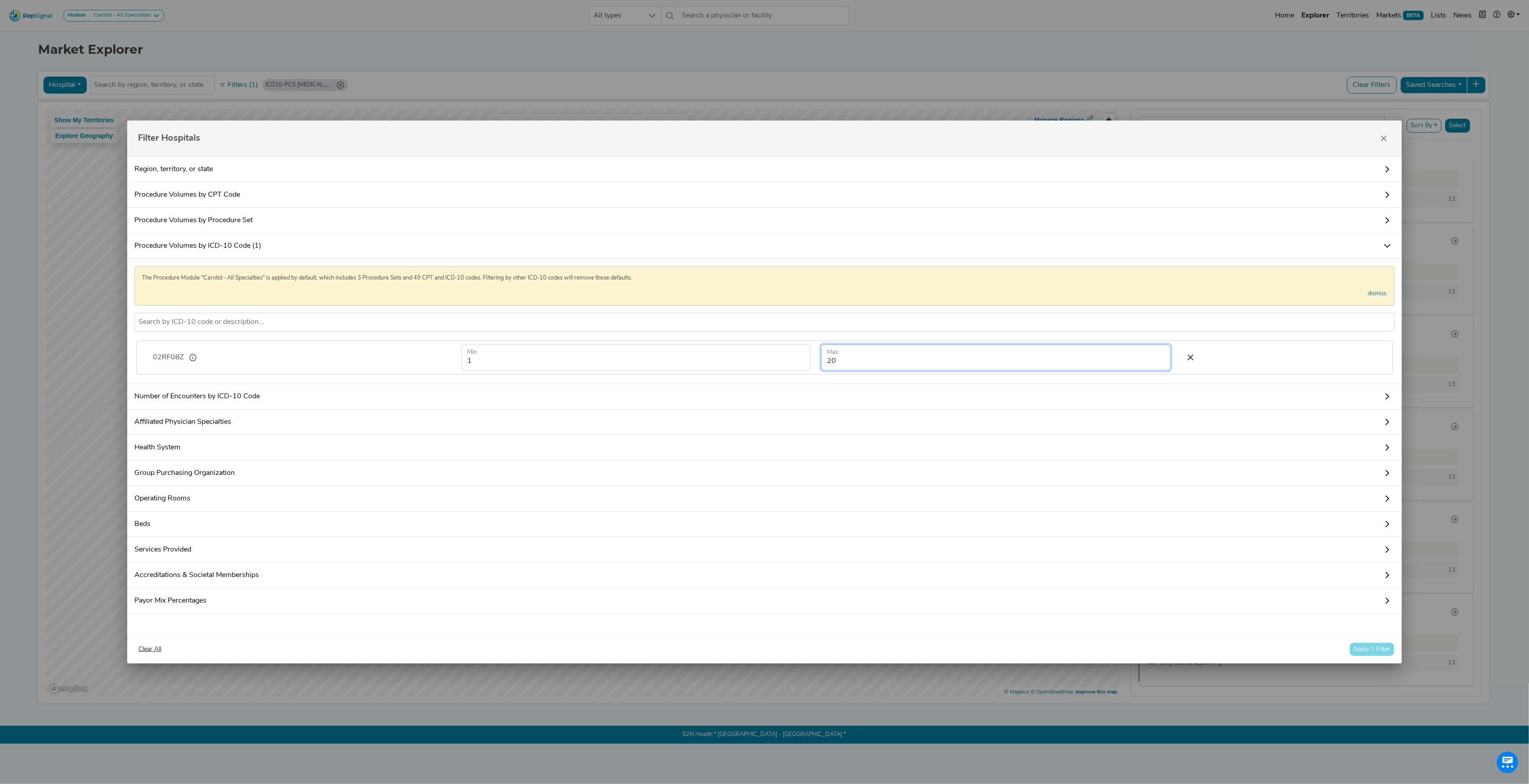
drag, startPoint x: 852, startPoint y: 360, endPoint x: 763, endPoint y: 357, distance: 89.1
click at [763, 357] on form "1 Min 20 Max" at bounding box center [816, 357] width 720 height 26
type input "14"
click at [1373, 656] on button "Apply 1 Filter" at bounding box center [1372, 649] width 45 height 14
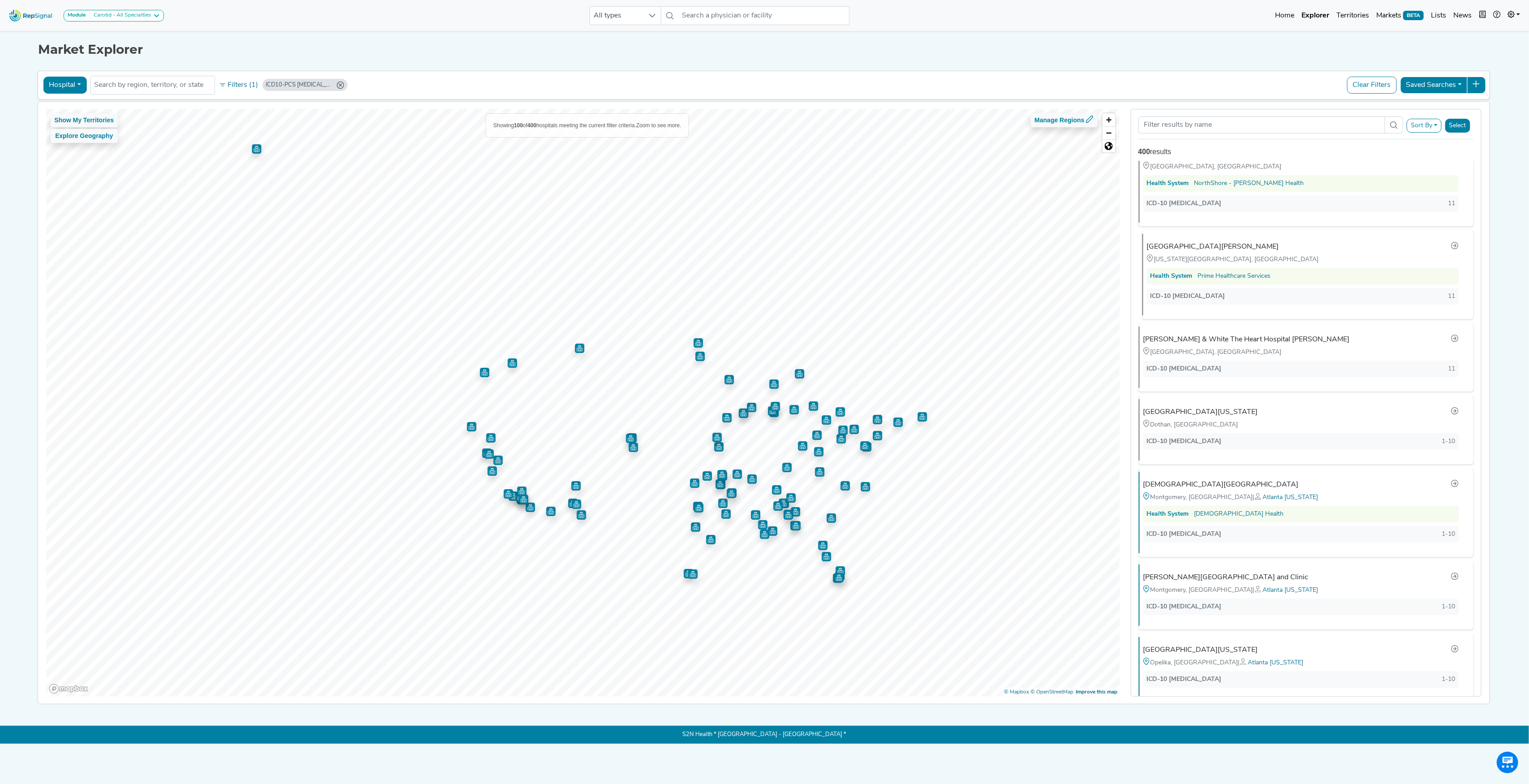
scroll to position [5868, 0]
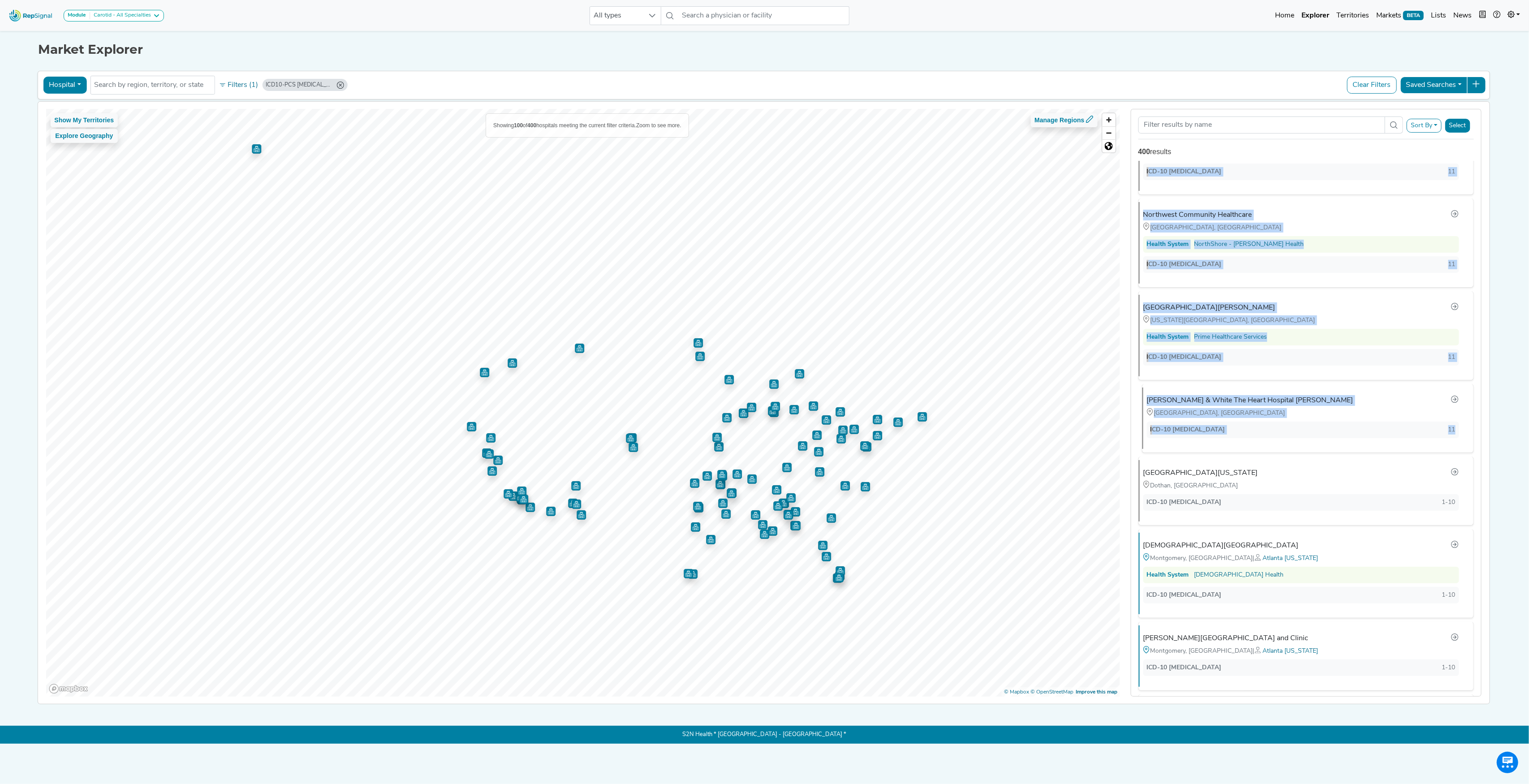
drag, startPoint x: 1130, startPoint y: 187, endPoint x: 1455, endPoint y: 477, distance: 435.6
click at [1455, 477] on div "Sort By RepSignal Annual Procedure Volume Estimate 02RF08Z Total Procedures Rel…" at bounding box center [1306, 402] width 361 height 588
copy ul "HCA [US_STATE][GEOGRAPHIC_DATA], [GEOGRAPHIC_DATA] | SouthWest [US_STATE] , Tam…"
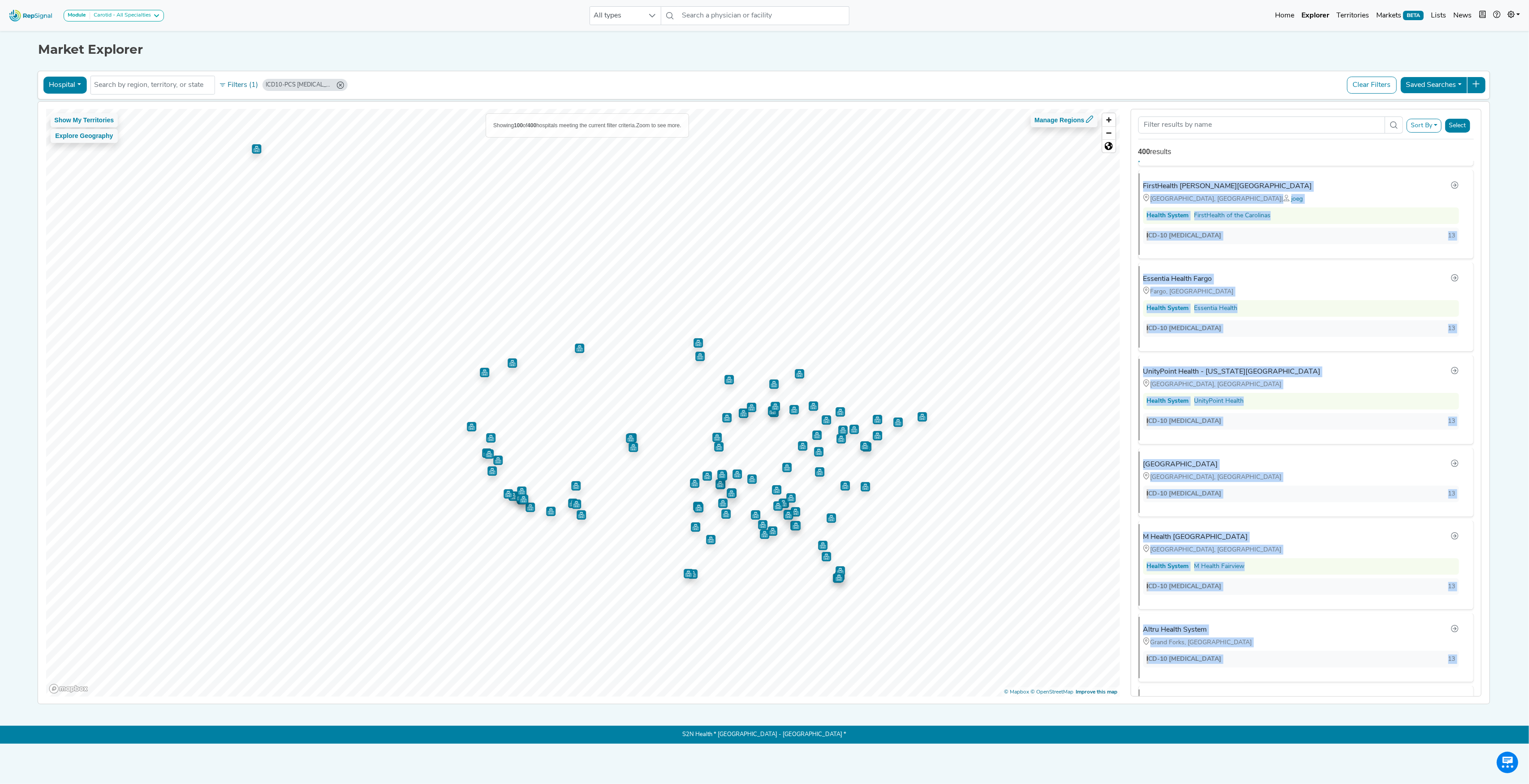
scroll to position [0, 0]
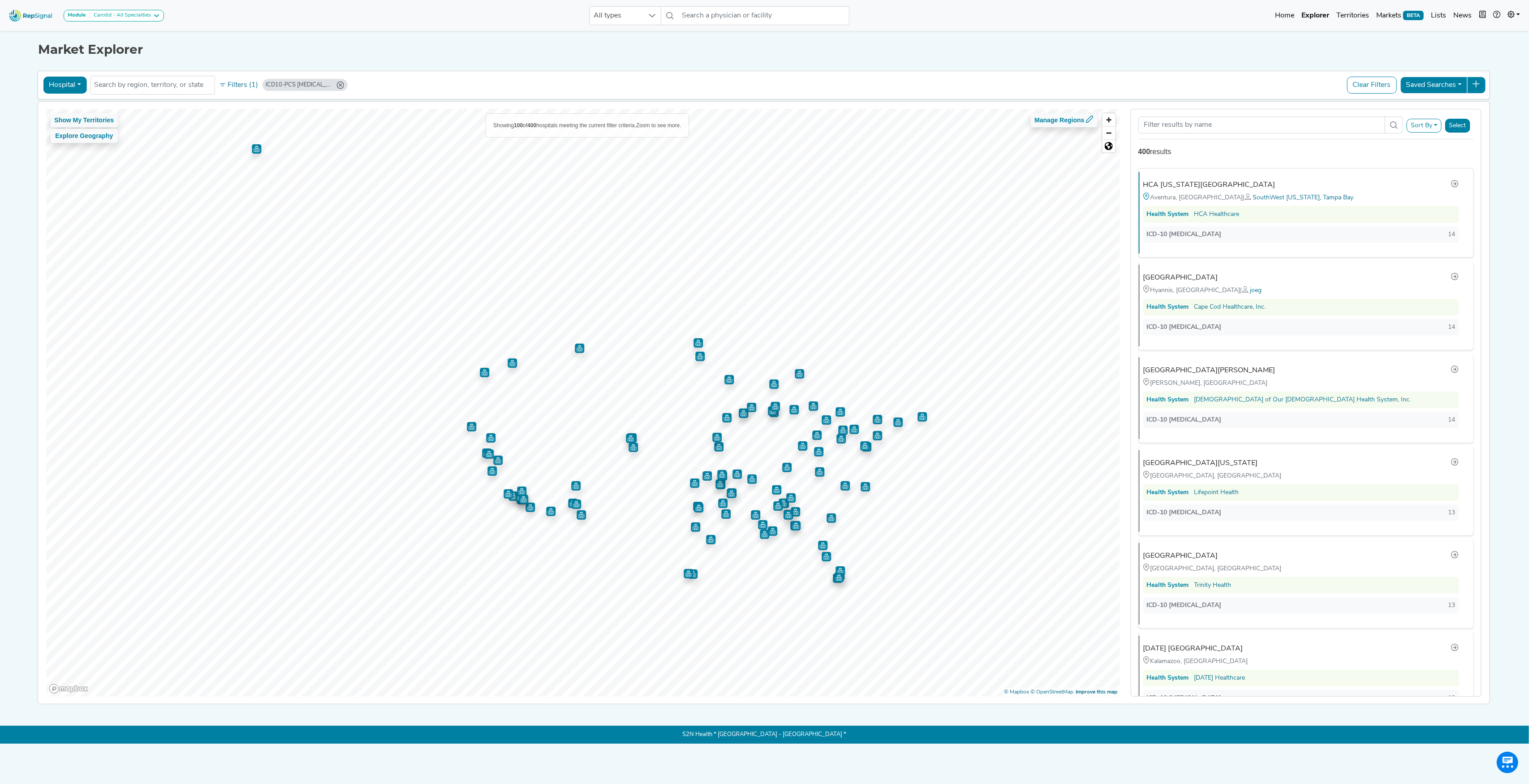
click at [339, 84] on icon "ICD10-PCS 02RF08Z (Min: 1, Max: 14)" at bounding box center [340, 85] width 7 height 7
click at [242, 88] on button "Filters (1)" at bounding box center [239, 85] width 44 height 15
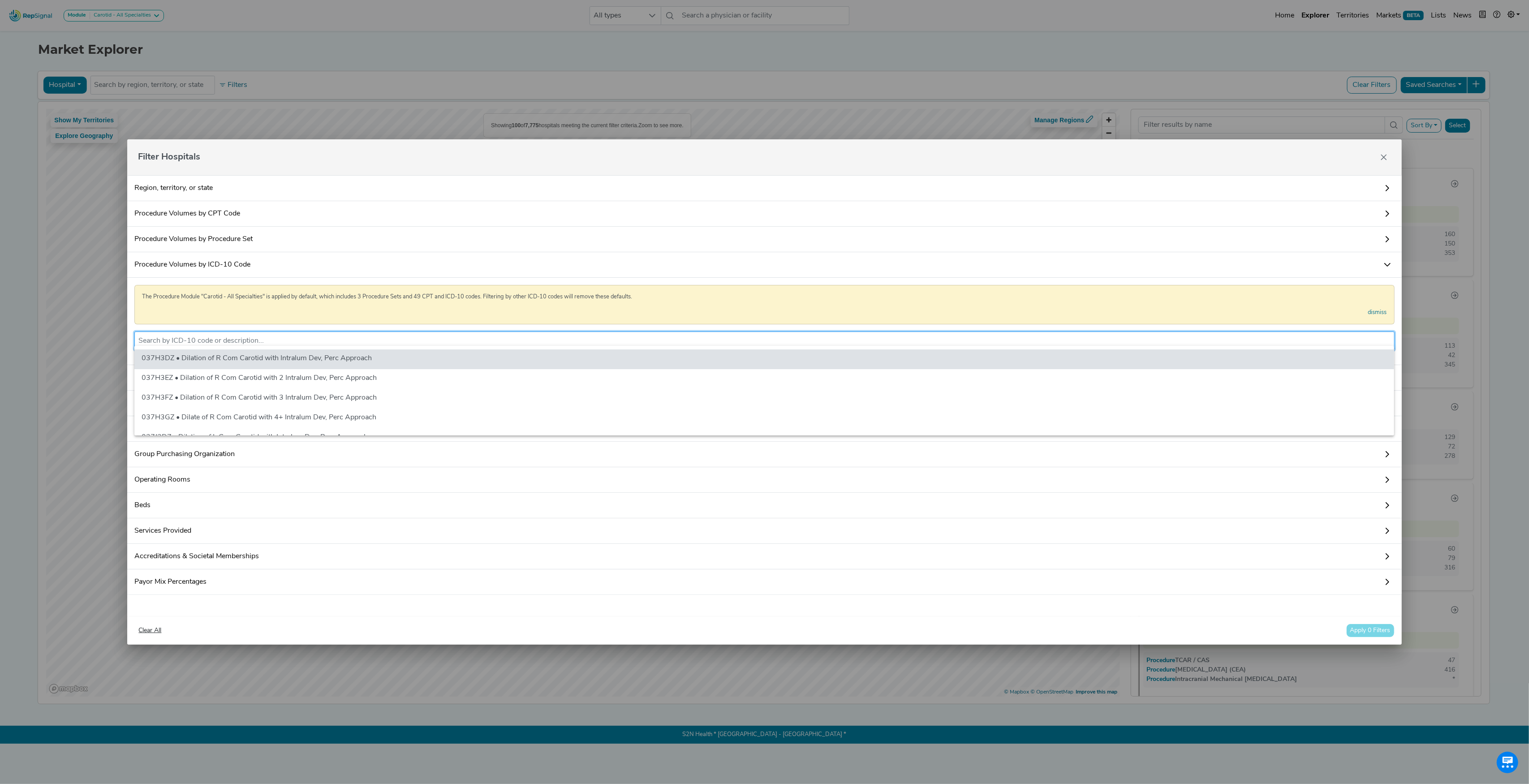
click at [206, 339] on input "text" at bounding box center [764, 341] width 1252 height 11
paste input "02RF07Z"
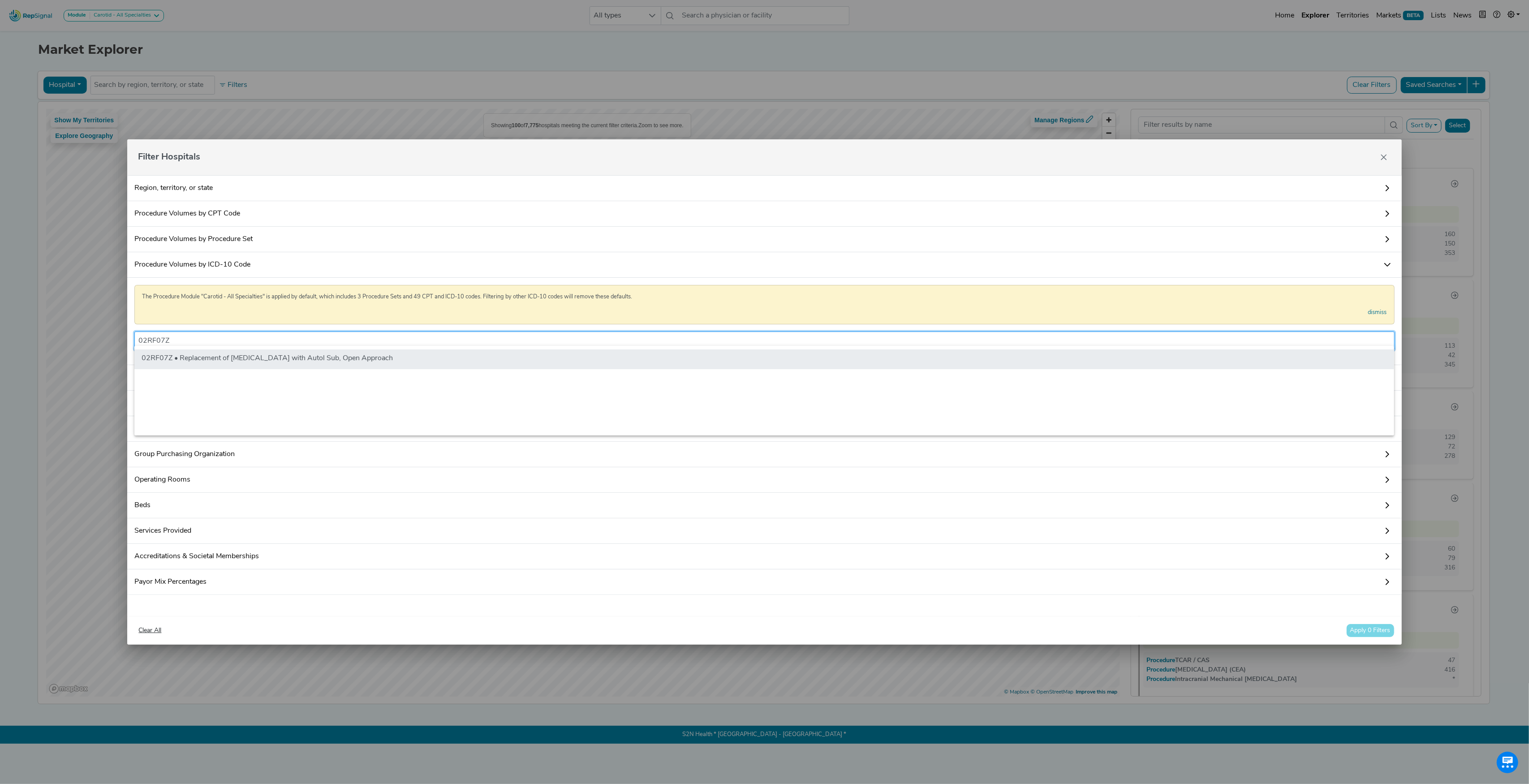
type input "02RF07Z"
click at [220, 359] on li "02RF07Z • Replacement of [MEDICAL_DATA] with Autol Sub, Open Approach" at bounding box center [764, 359] width 1260 height 20
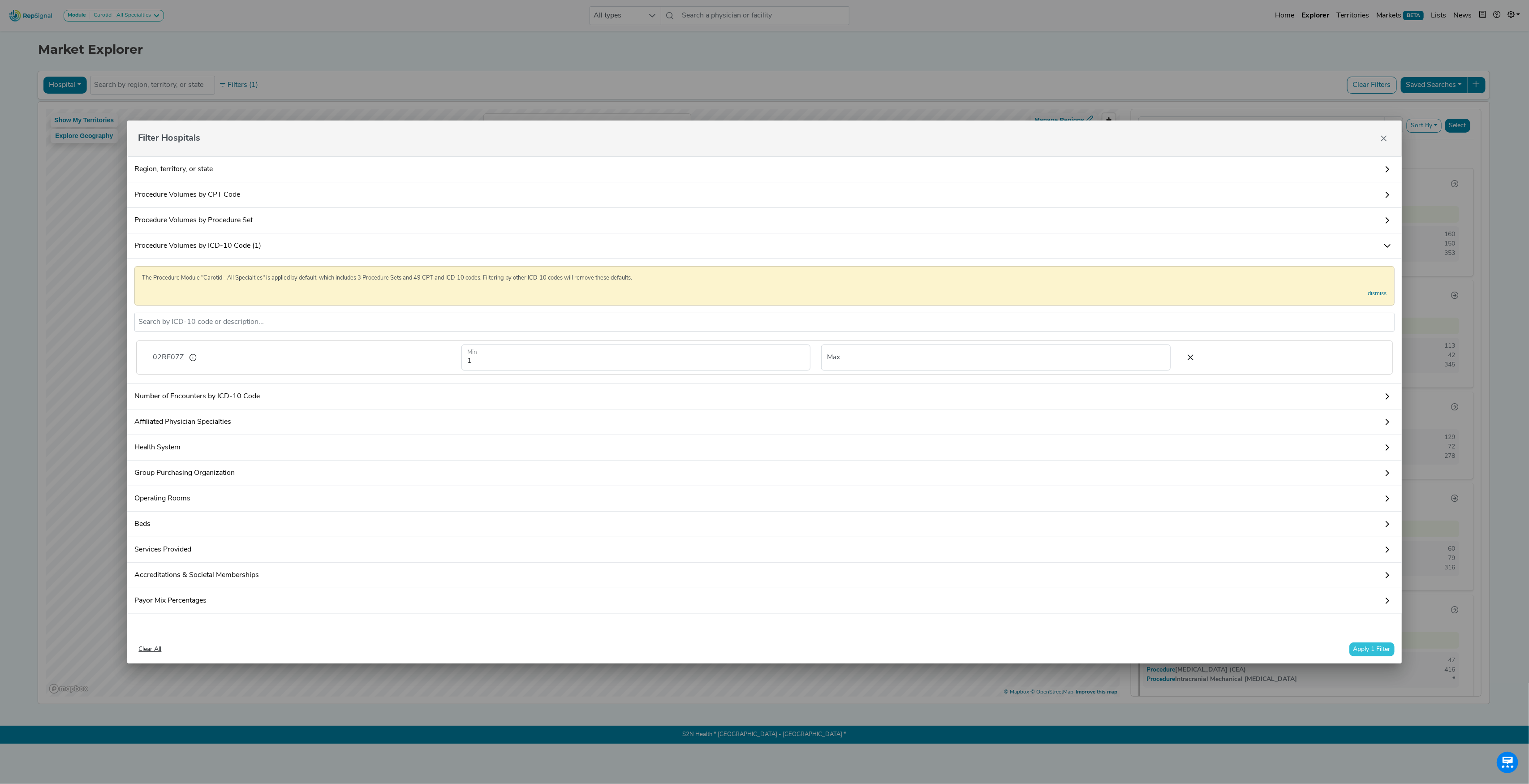
click at [1379, 656] on button "Apply 1 Filter" at bounding box center [1372, 649] width 45 height 14
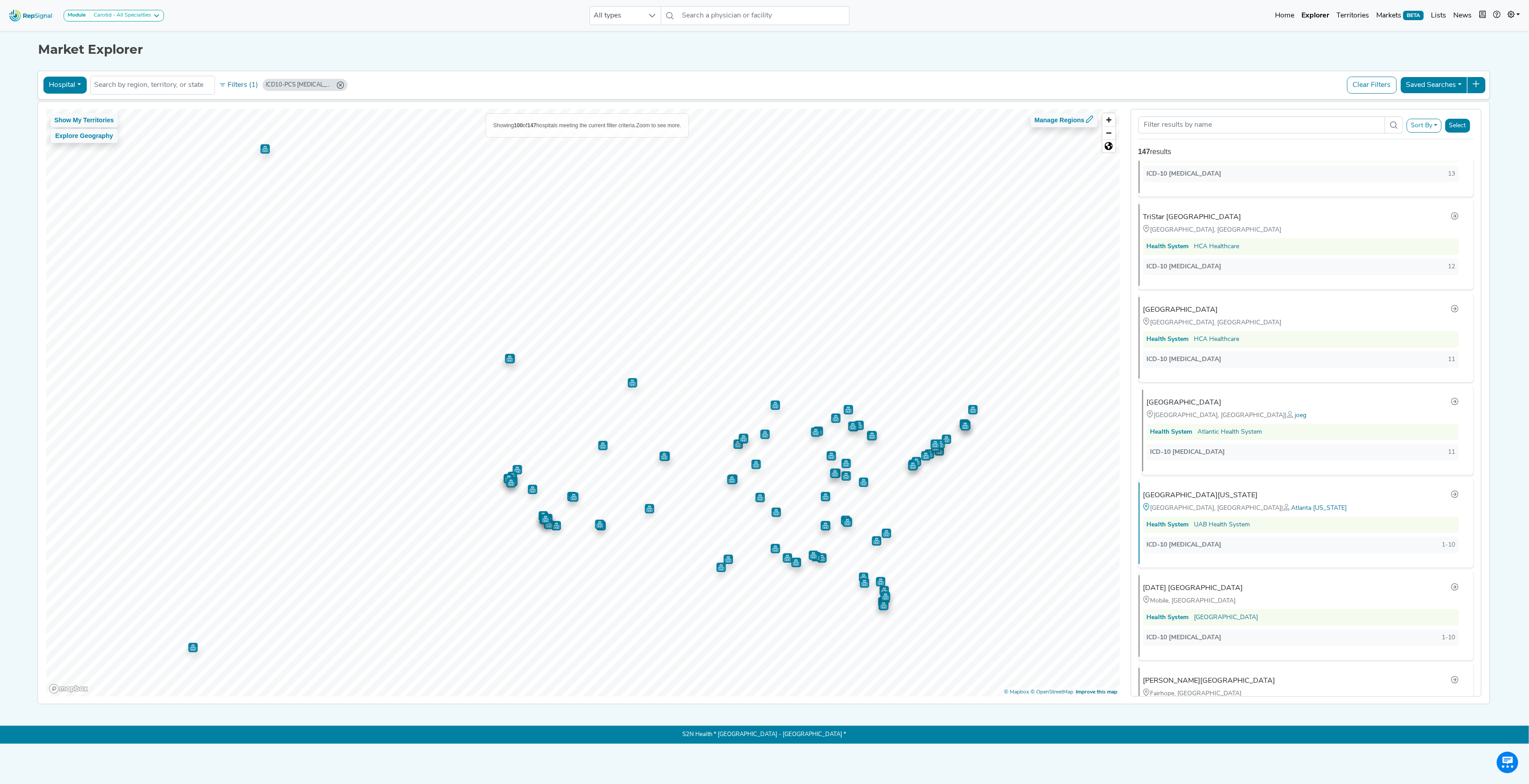
scroll to position [1240, 0]
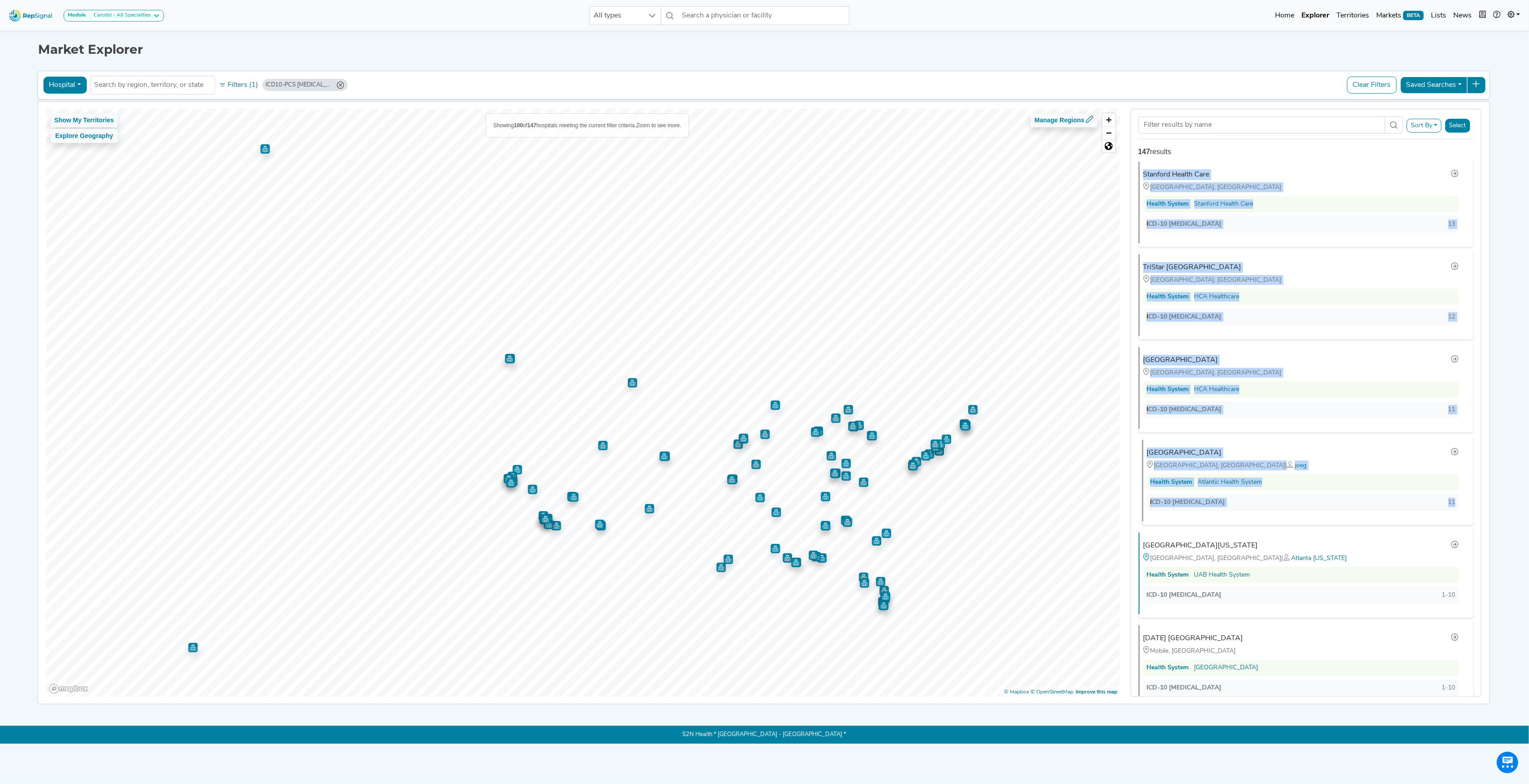
drag, startPoint x: 1131, startPoint y: 180, endPoint x: 1456, endPoint y: 522, distance: 471.8
click at [1456, 522] on div "UW Medicine/[GEOGRAPHIC_DATA][US_STATE] [GEOGRAPHIC_DATA], [GEOGRAPHIC_DATA] He…" at bounding box center [1306, 428] width 350 height 536
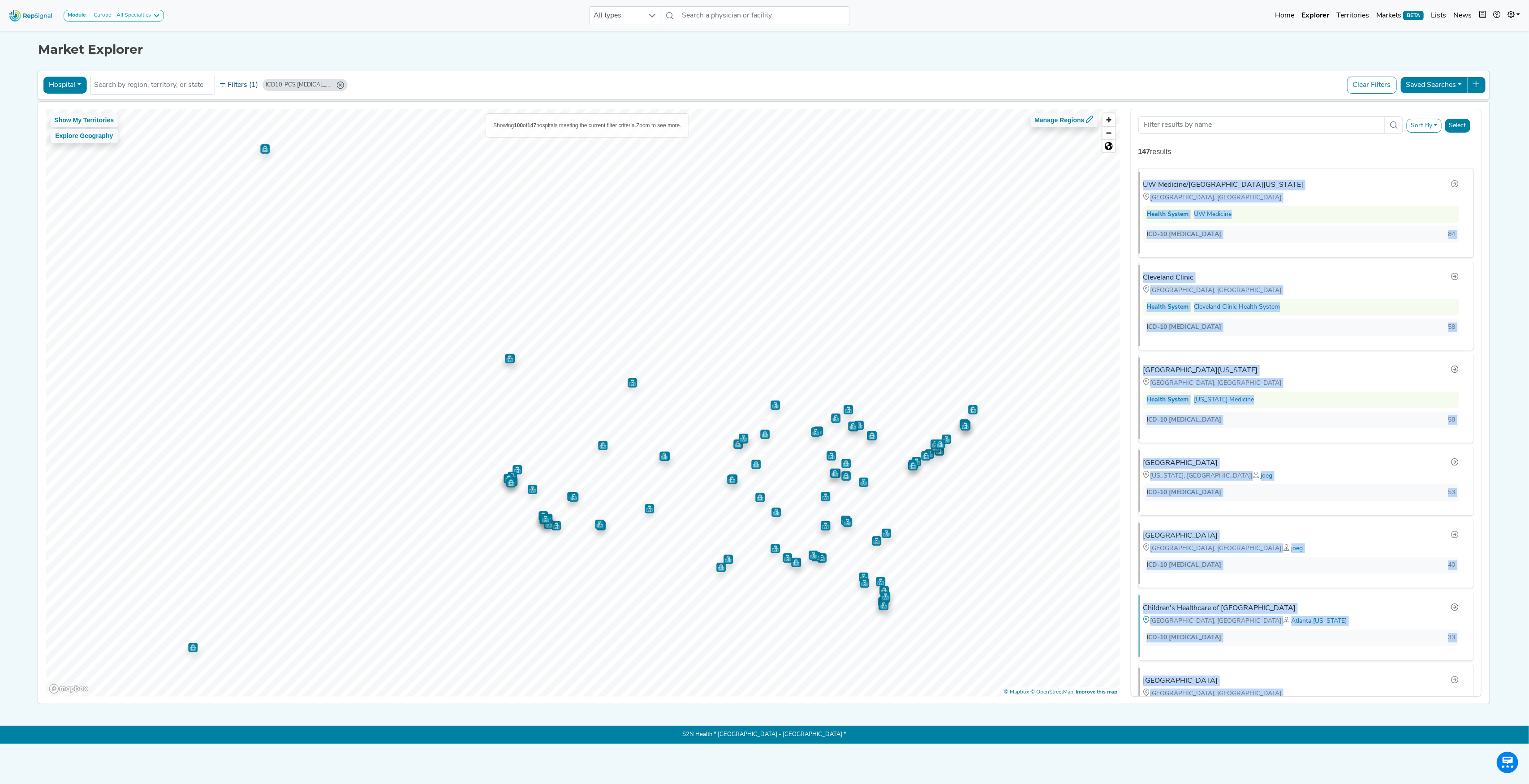
click at [235, 85] on button "Filters (1)" at bounding box center [239, 85] width 44 height 15
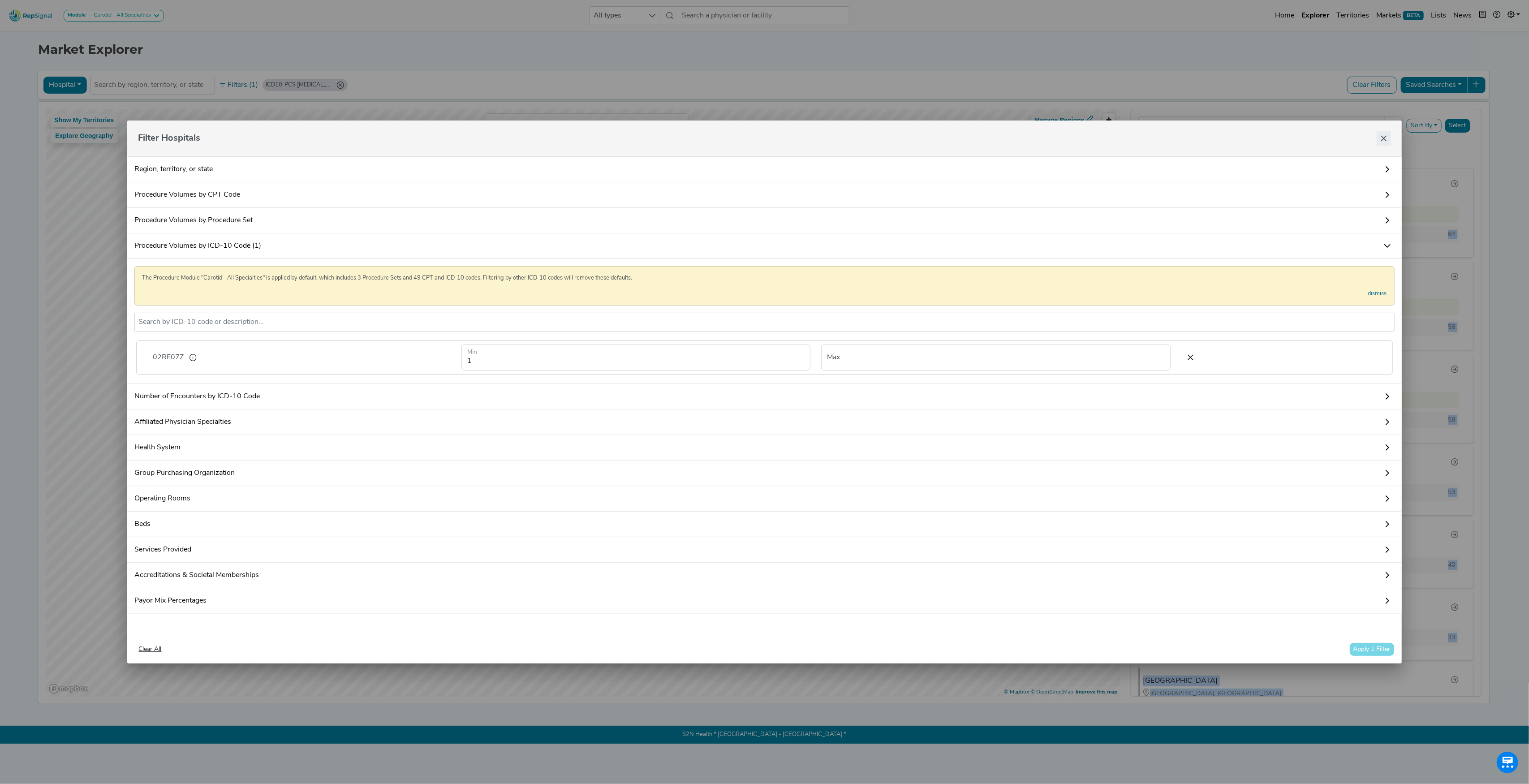
click at [1384, 136] on icon "Close" at bounding box center [1384, 139] width 6 height 6
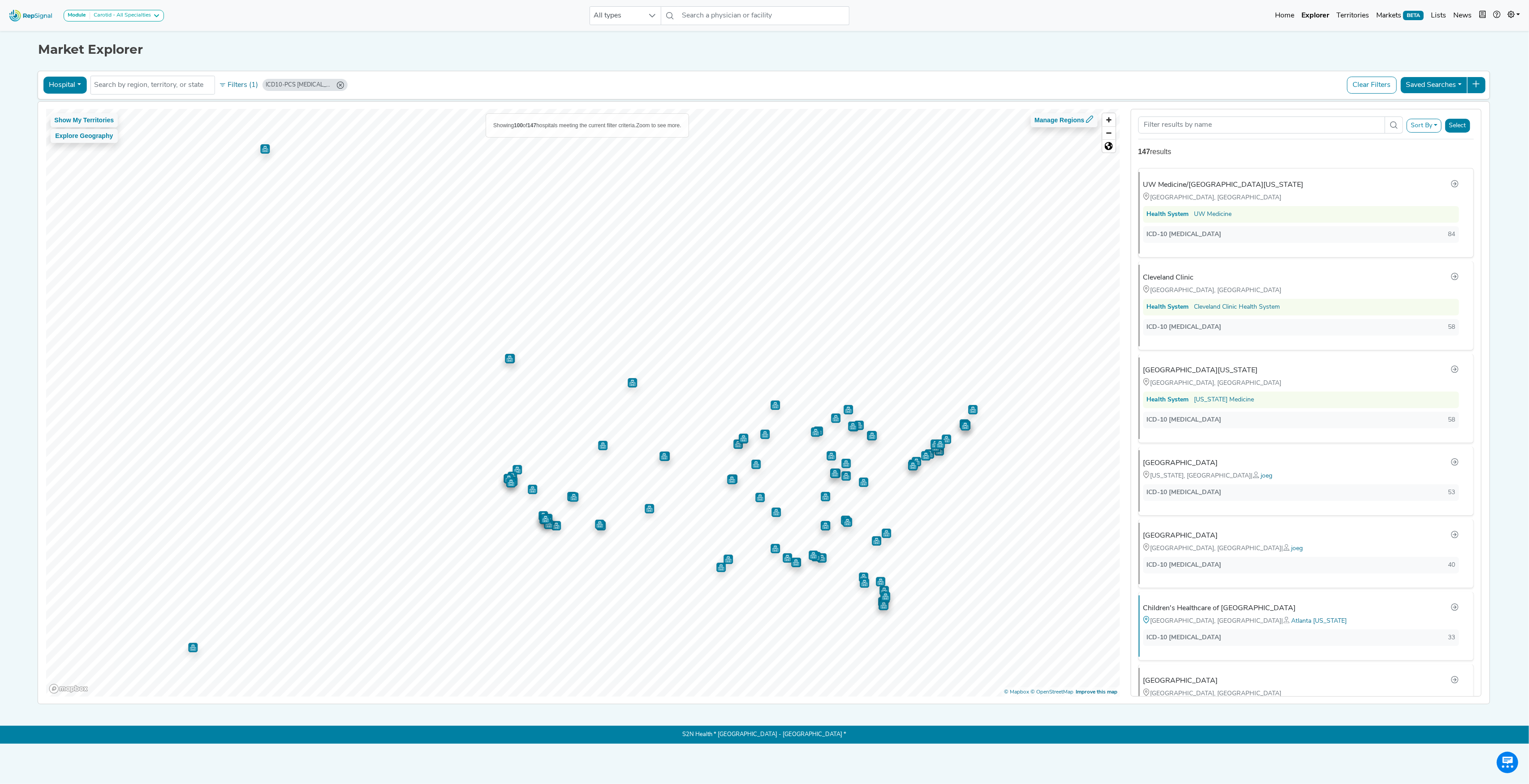
click at [343, 86] on icon "ICD10-PCS 02RF07Z (Min: 1)" at bounding box center [340, 85] width 7 height 7
click at [237, 83] on button "Filters (1)" at bounding box center [239, 85] width 44 height 15
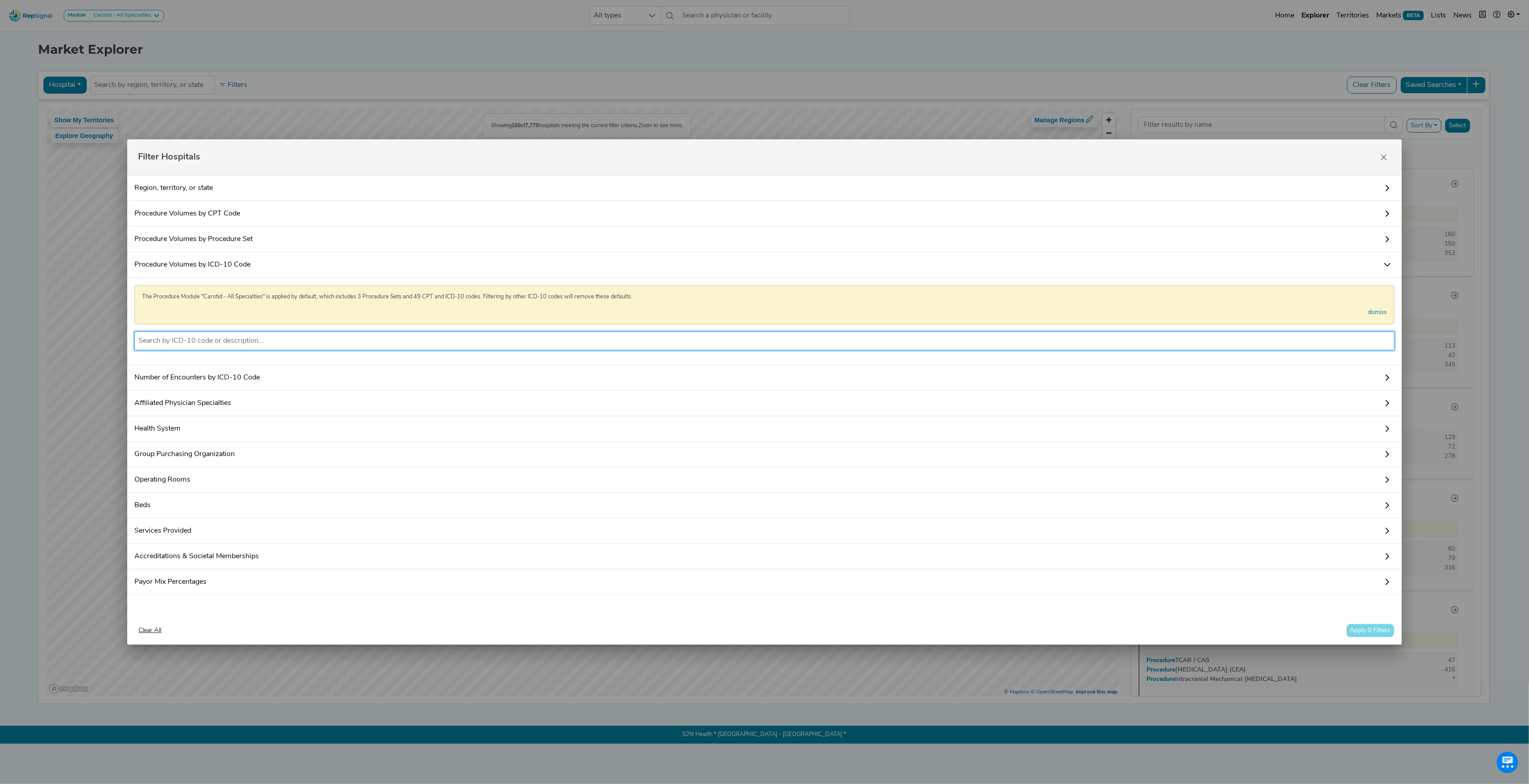
click at [271, 341] on input "text" at bounding box center [764, 341] width 1252 height 11
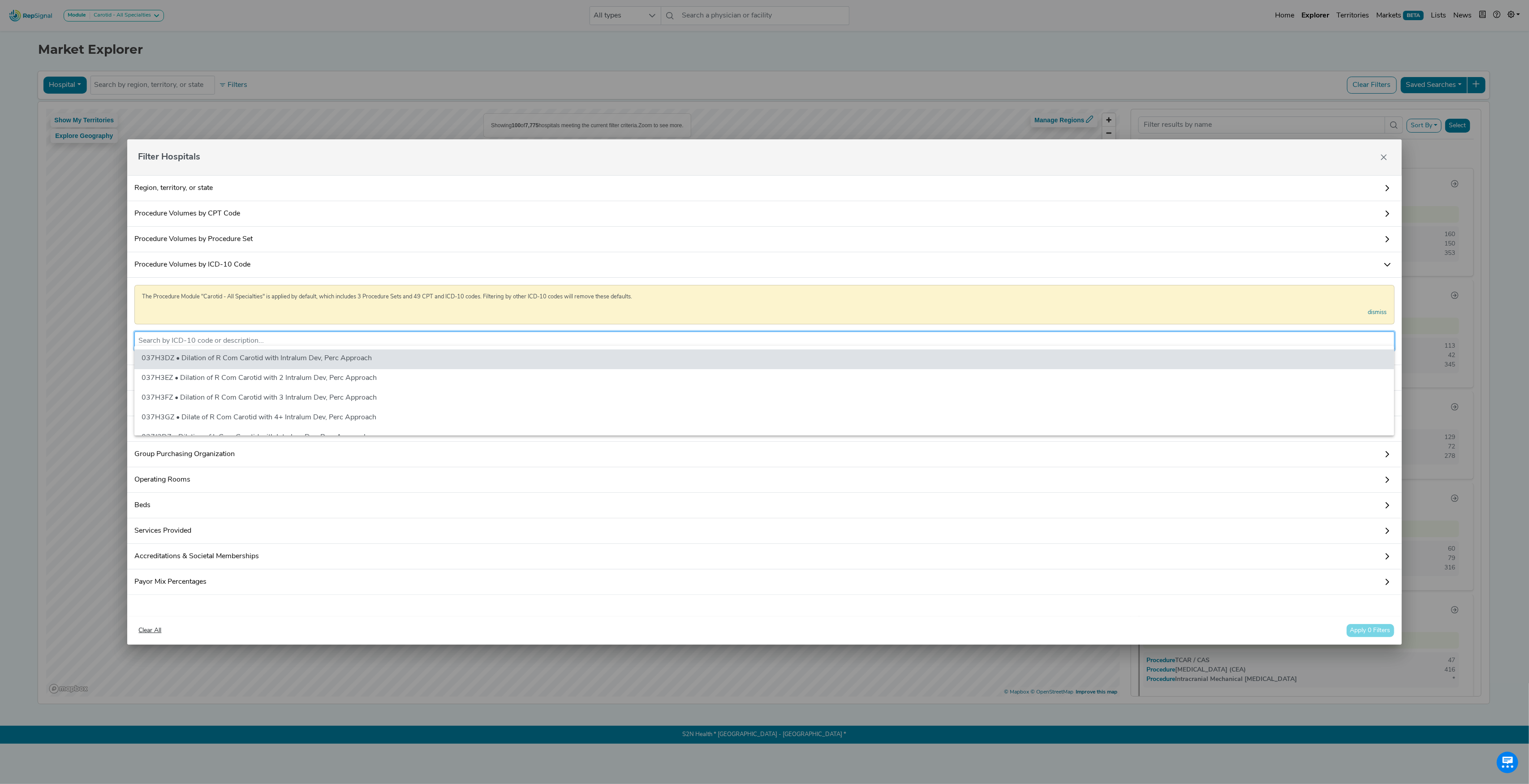
paste input "02RF0KZ"
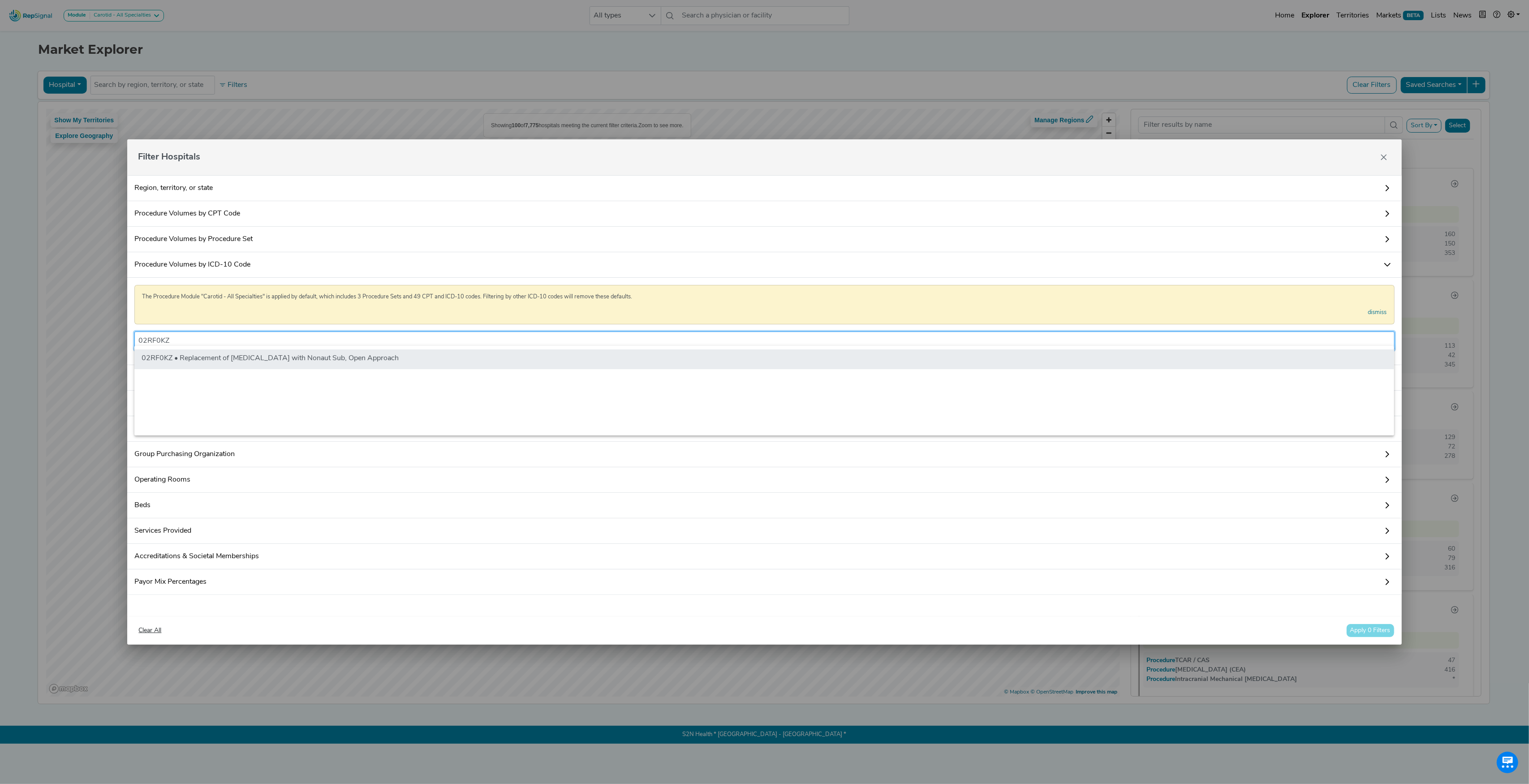
type input "02RF0KZ"
click at [309, 360] on li "02RF0KZ • Replacement of [MEDICAL_DATA] with Nonaut Sub, Open Approach" at bounding box center [764, 359] width 1260 height 20
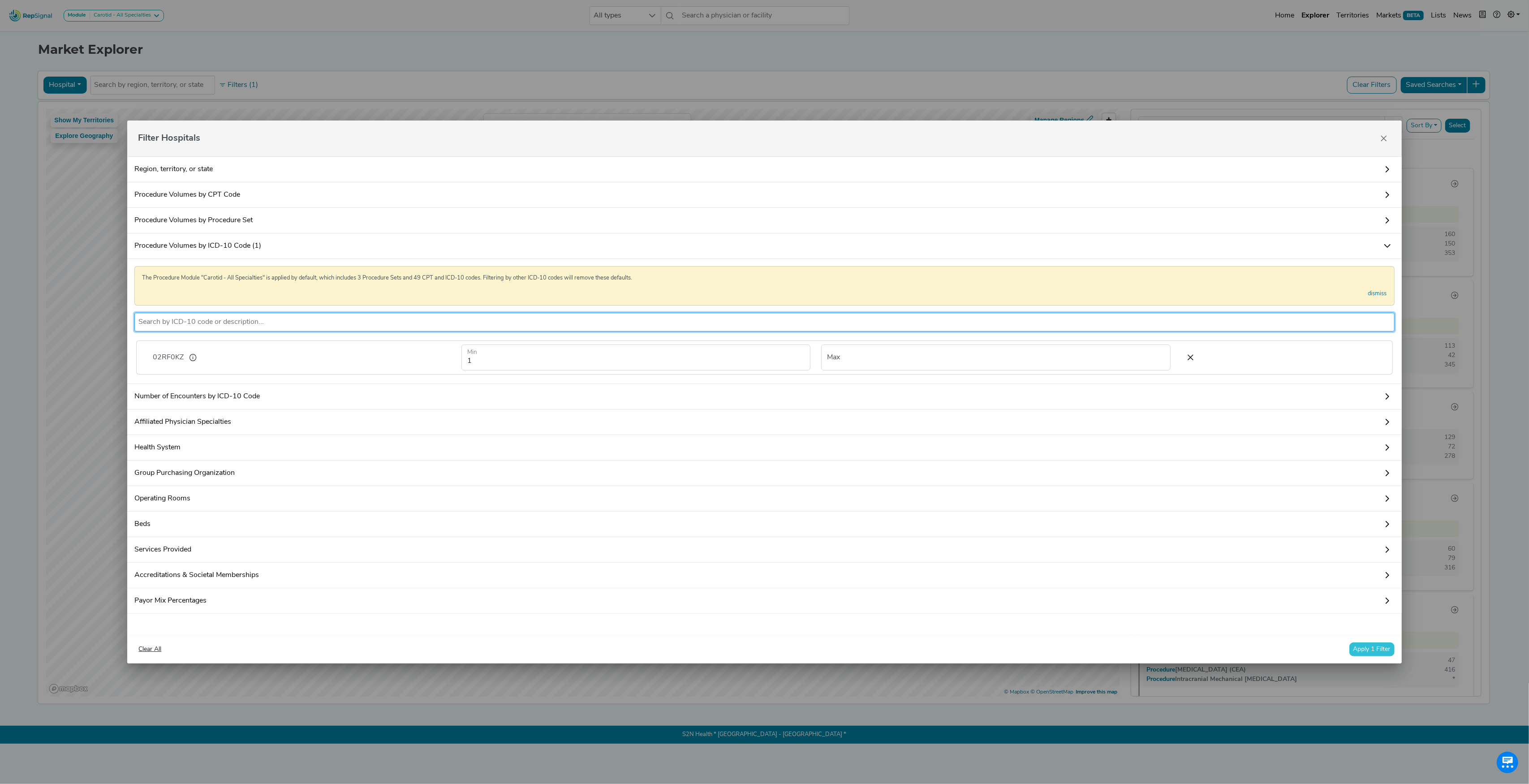
click at [1370, 656] on button "Apply 1 Filter" at bounding box center [1372, 649] width 45 height 14
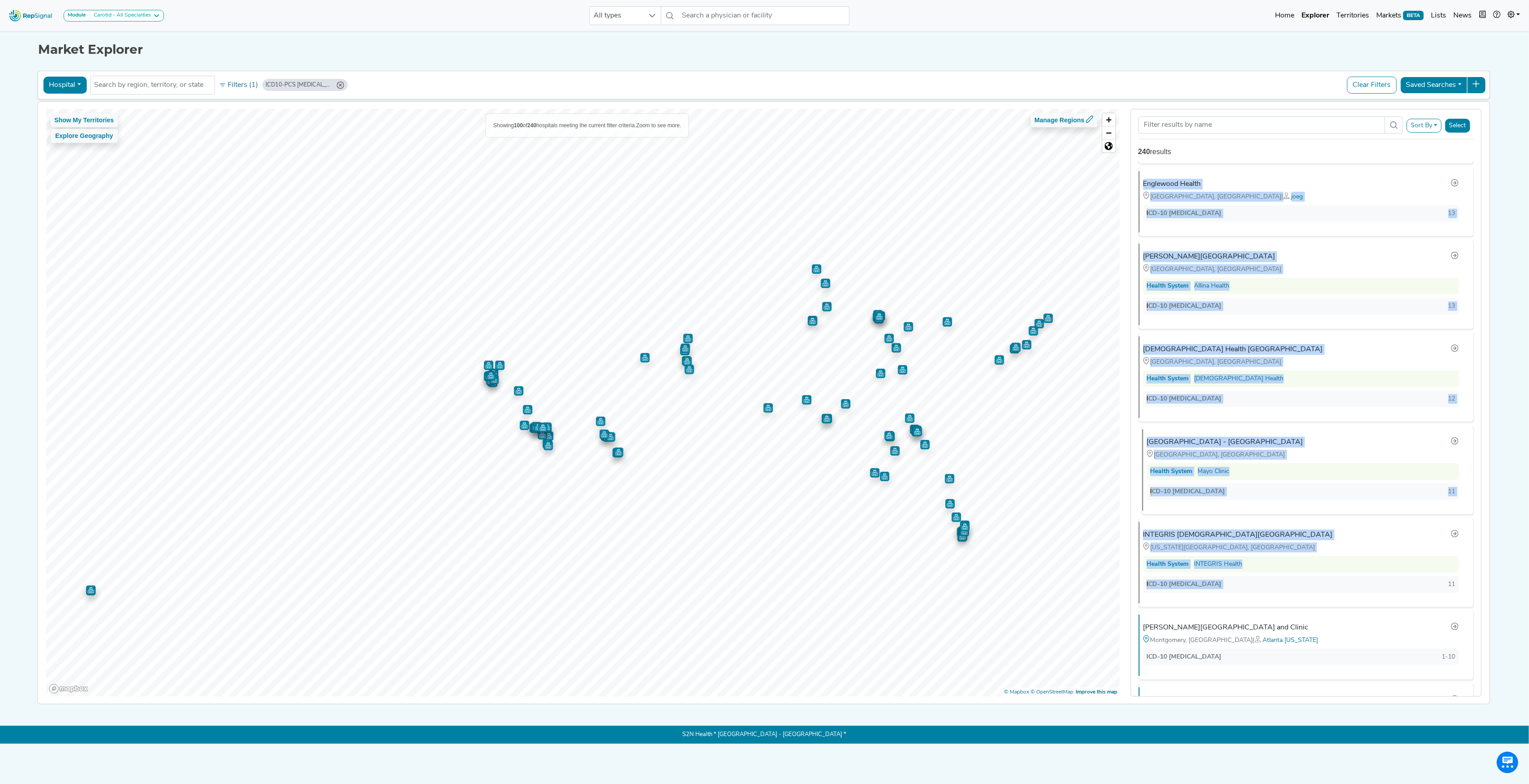
scroll to position [418, 0]
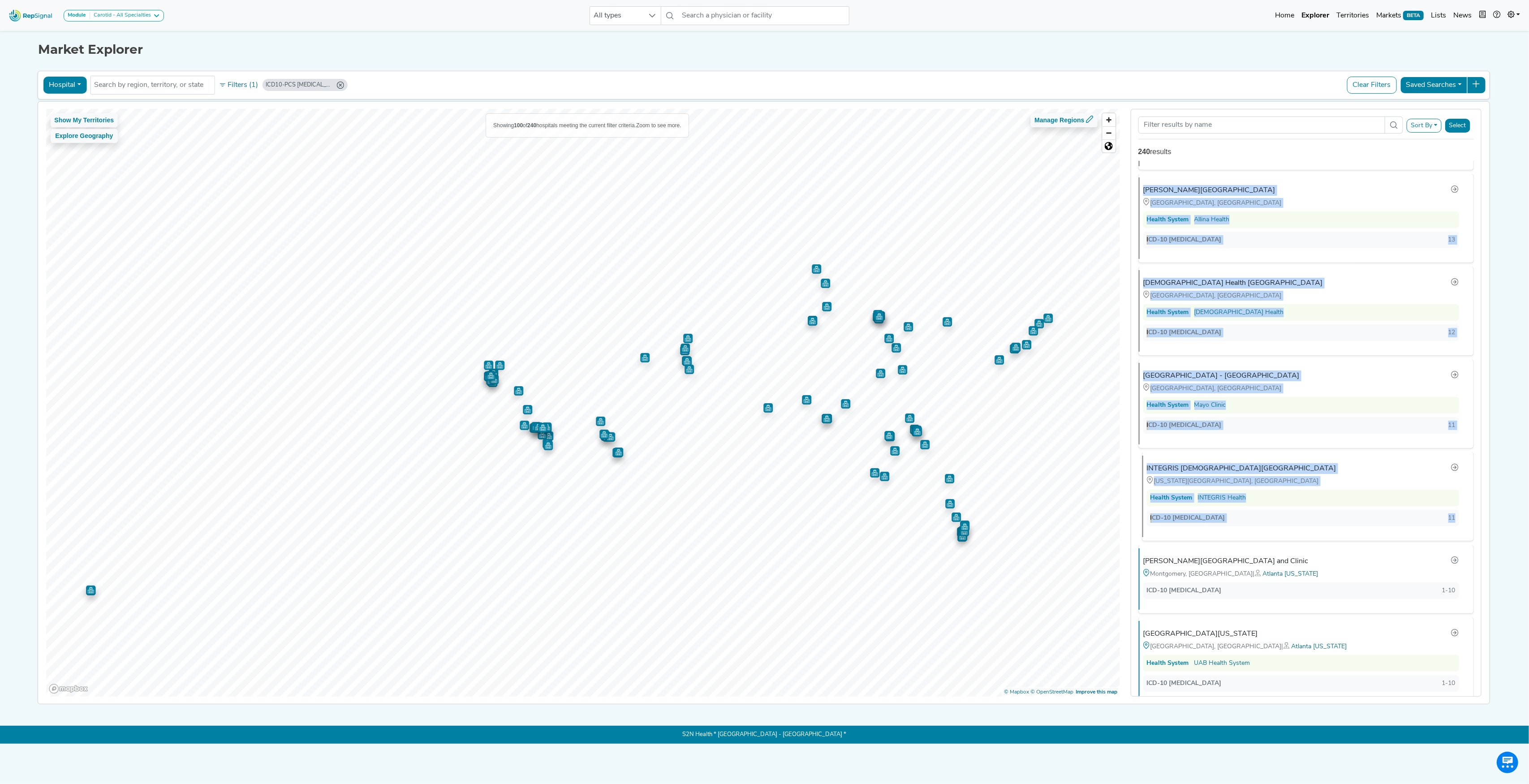
drag, startPoint x: 1134, startPoint y: 185, endPoint x: 1454, endPoint y: 528, distance: 469.1
click at [1454, 528] on div "[PERSON_NAME] Heart and [GEOGRAPHIC_DATA] [GEOGRAPHIC_DATA], [GEOGRAPHIC_DATA] …" at bounding box center [1306, 428] width 350 height 536
copy ul "[PERSON_NAME] Heart and [GEOGRAPHIC_DATA] [GEOGRAPHIC_DATA], [GEOGRAPHIC_DATA] …"
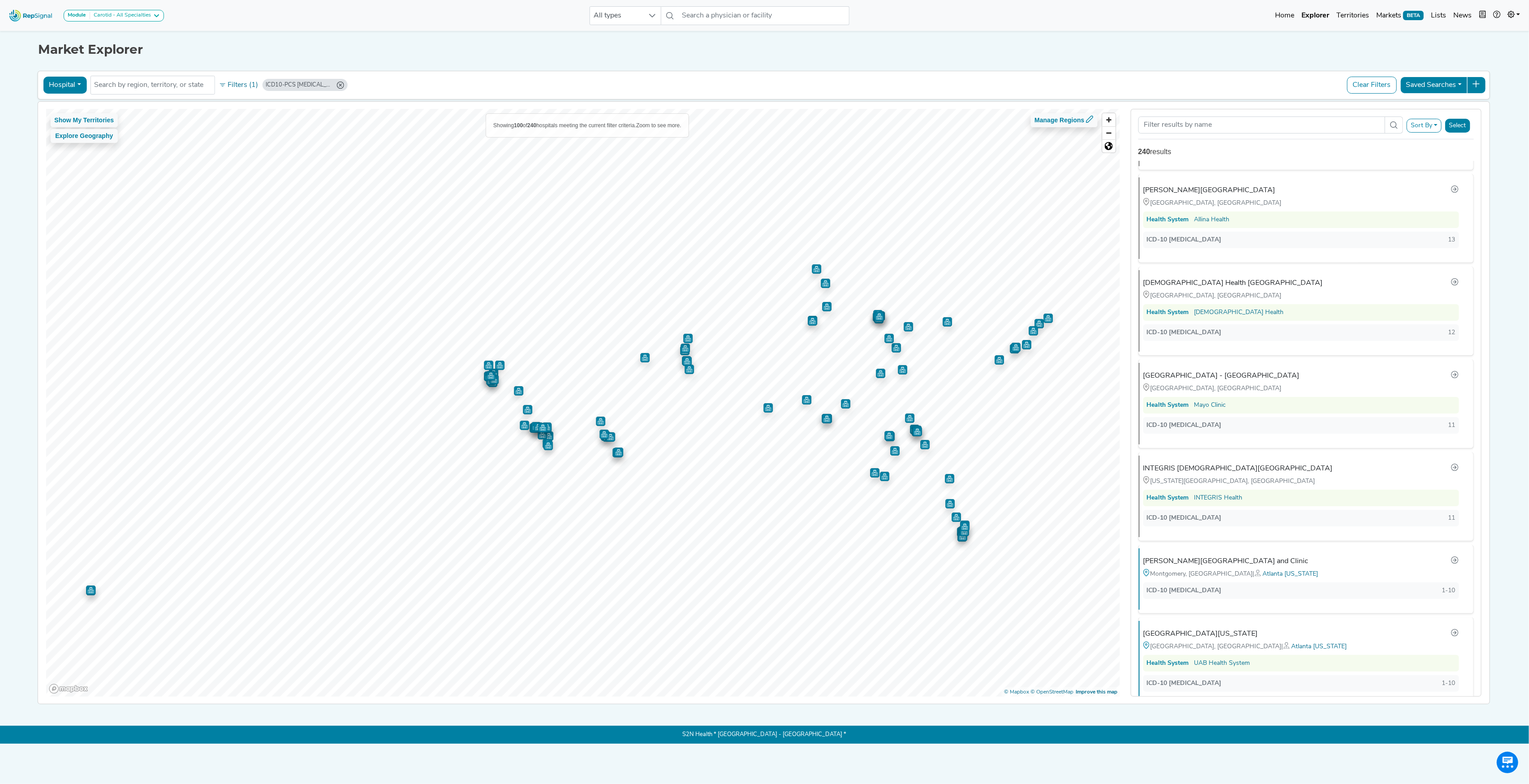
click at [340, 86] on icon "ICD10-PCS 02RF0KZ (Min: 1)" at bounding box center [340, 85] width 7 height 7
click at [242, 85] on button "Filters (1)" at bounding box center [239, 85] width 44 height 15
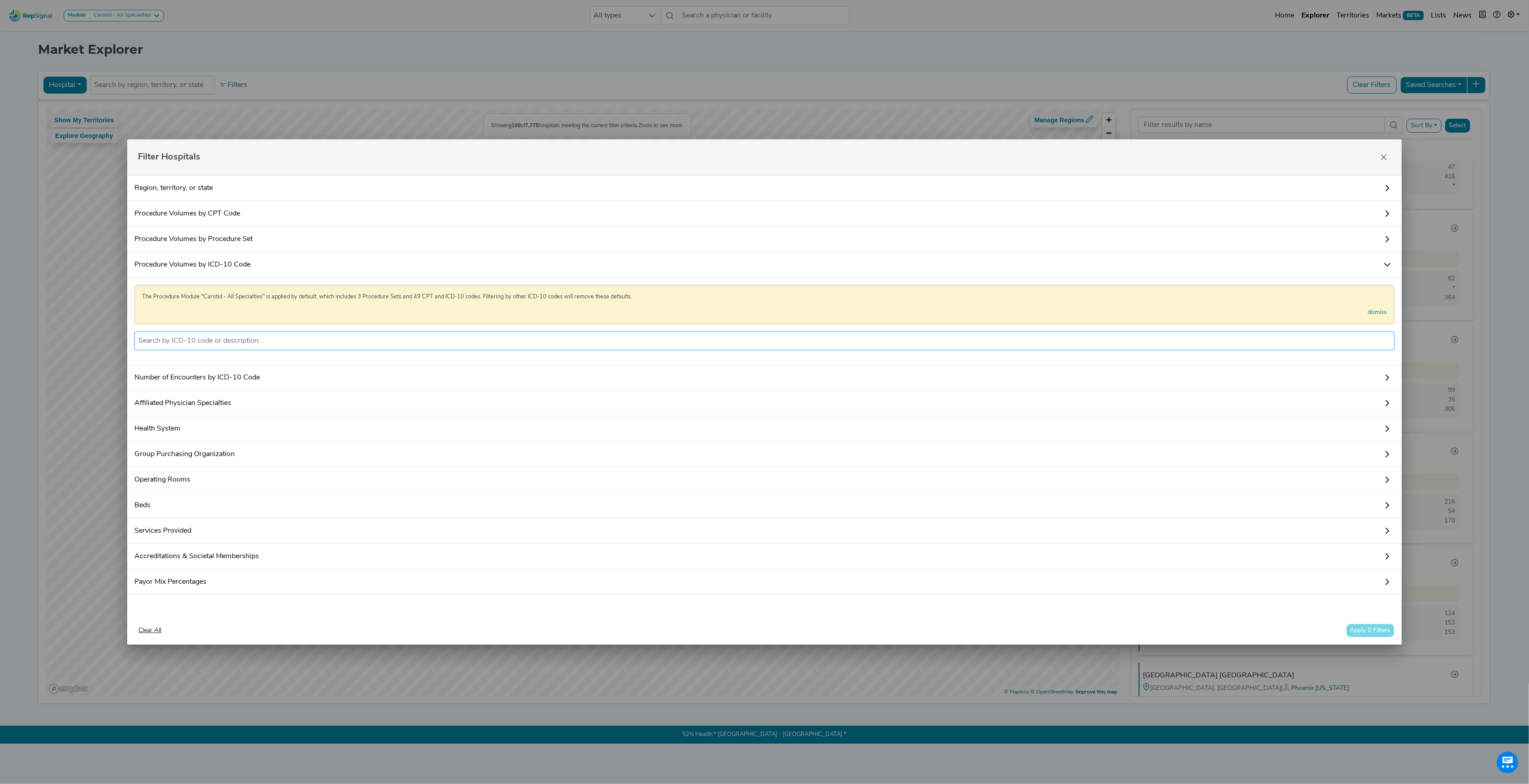
scroll to position [0, 0]
click at [223, 337] on input "text" at bounding box center [764, 341] width 1252 height 11
click at [223, 335] on input "text" at bounding box center [764, 341] width 1252 height 11
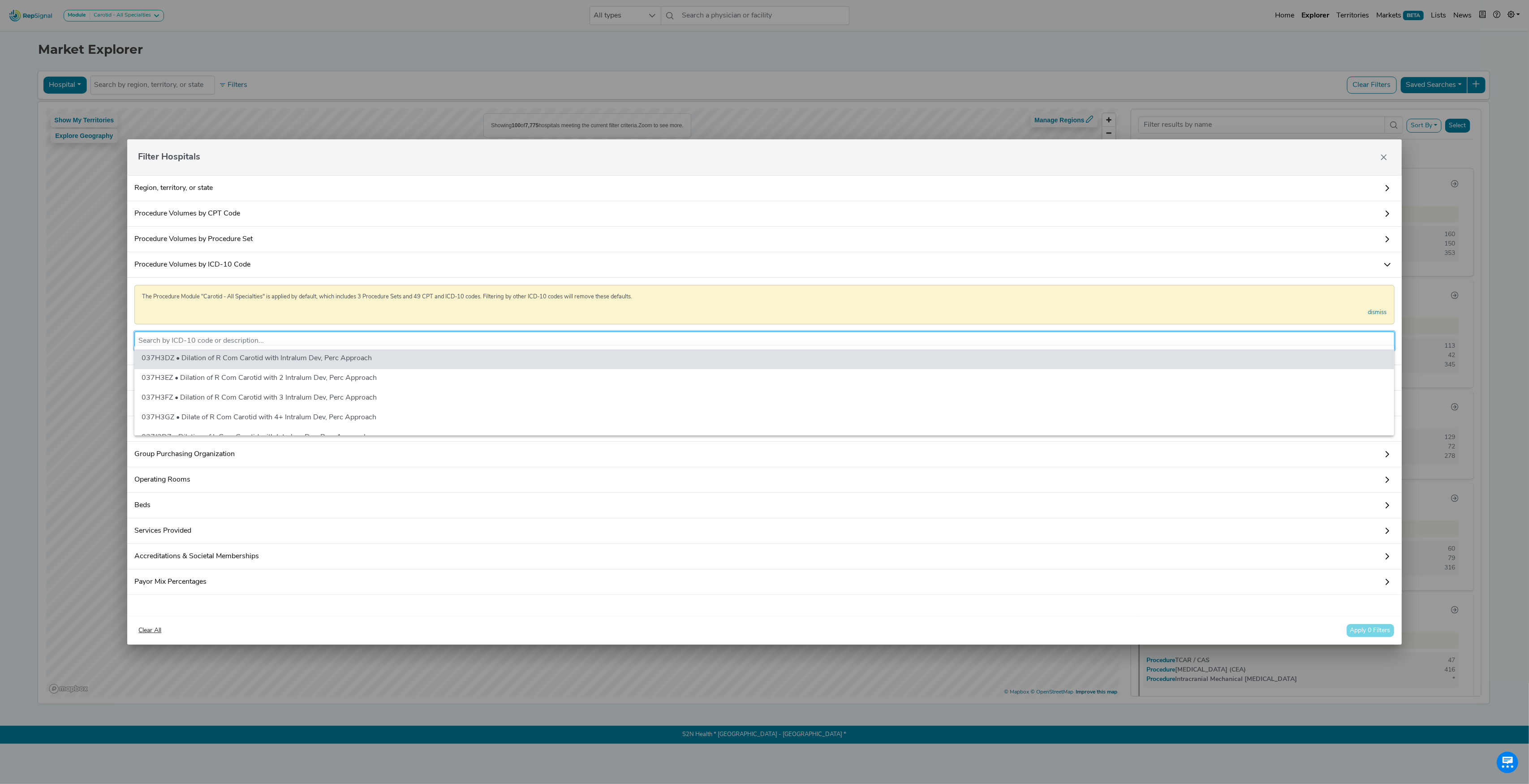
paste input "02RF0JZ"
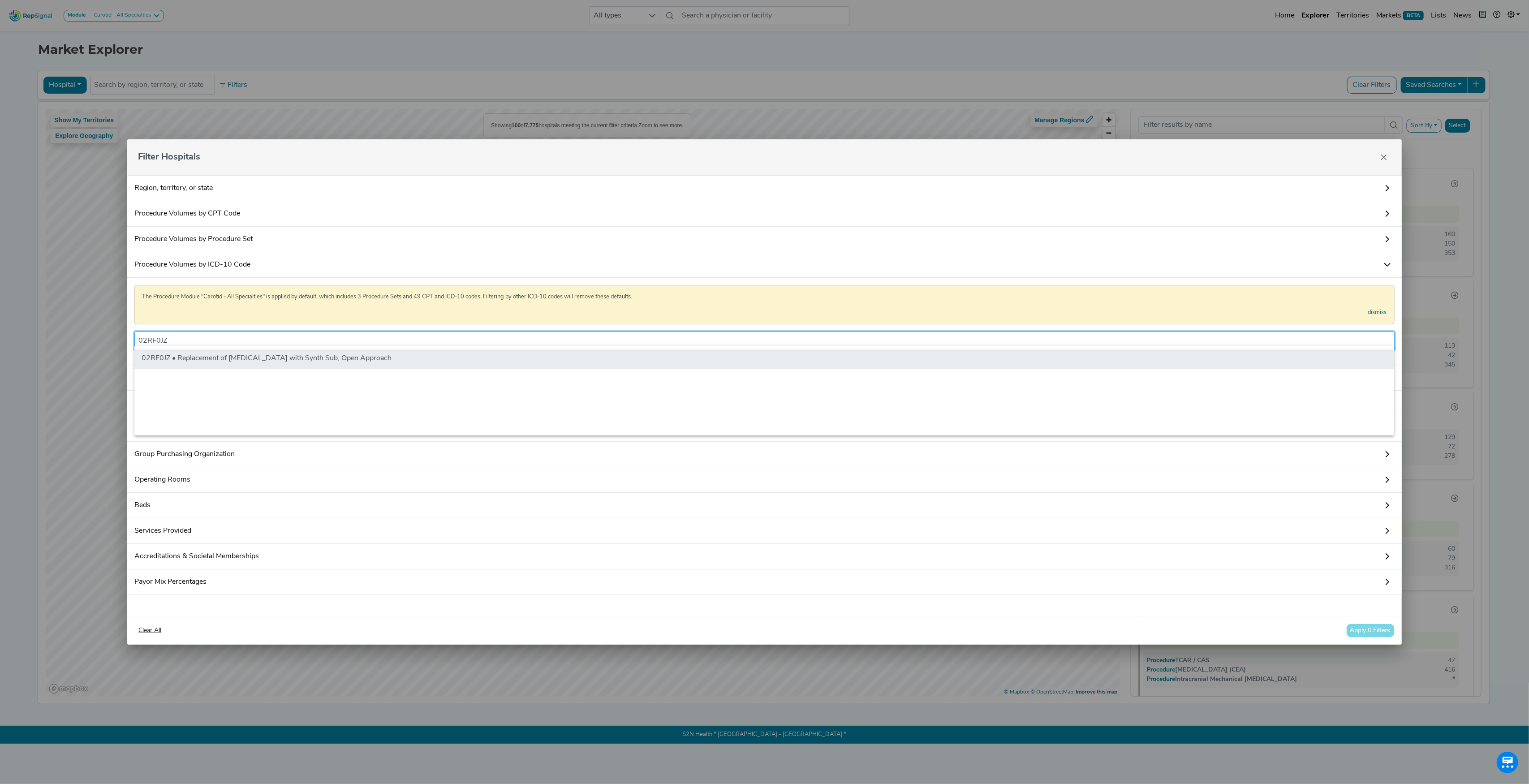
type input "02RF0JZ"
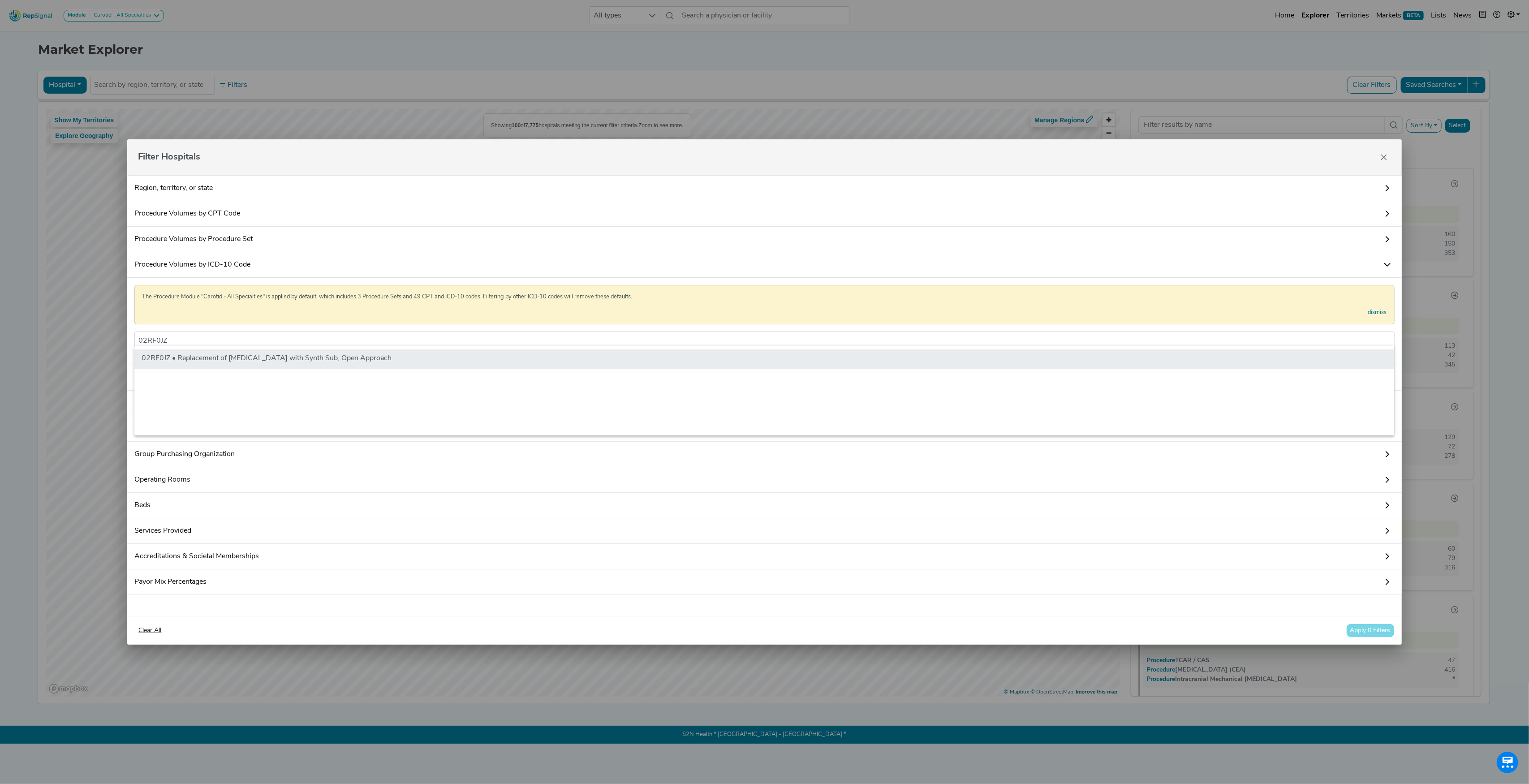
click at [227, 359] on li "02RF0JZ • Replacement of [MEDICAL_DATA] with Synth Sub, Open Approach" at bounding box center [764, 359] width 1260 height 20
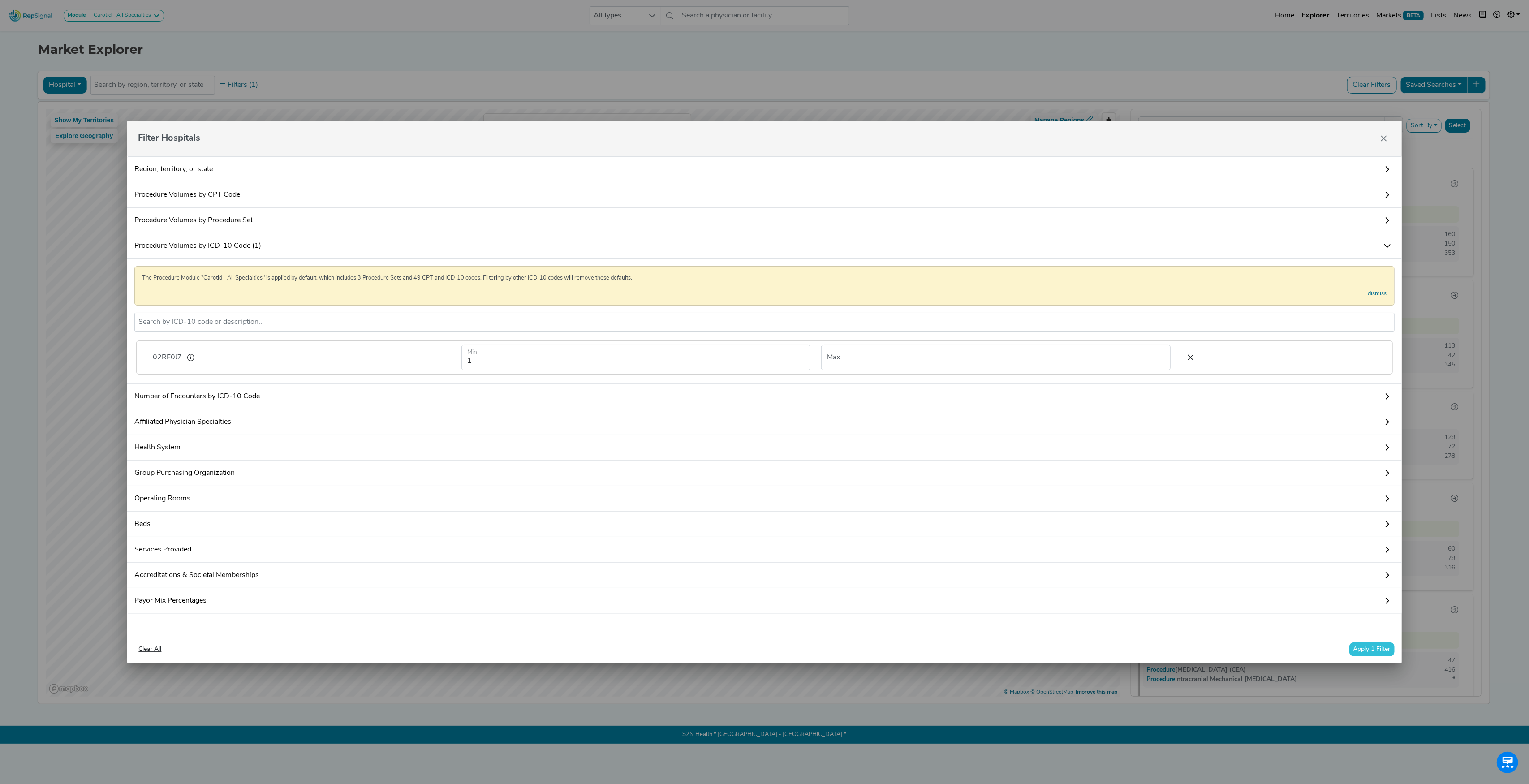
click at [1382, 652] on button "Apply 1 Filter" at bounding box center [1372, 649] width 45 height 14
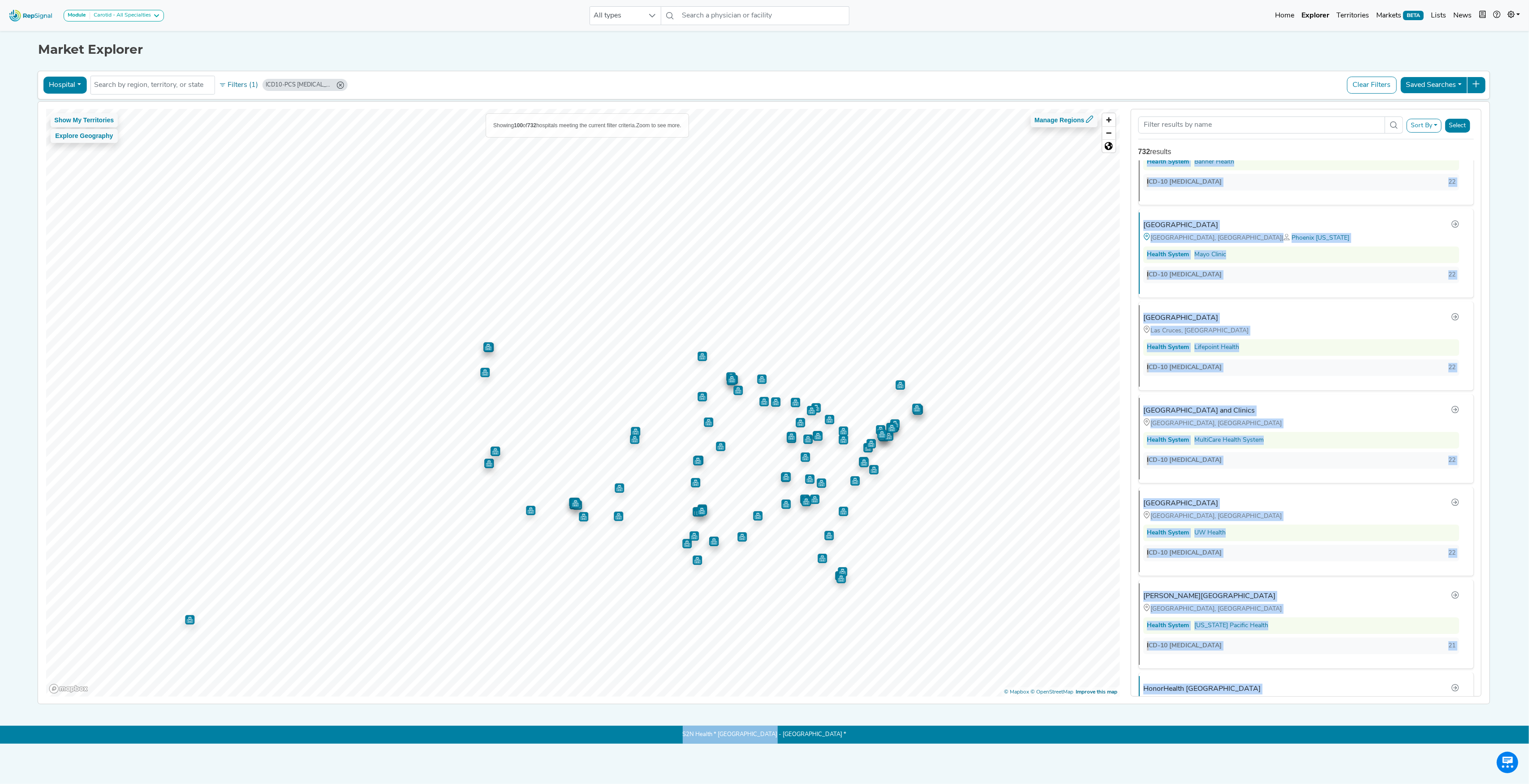
scroll to position [8619, 0]
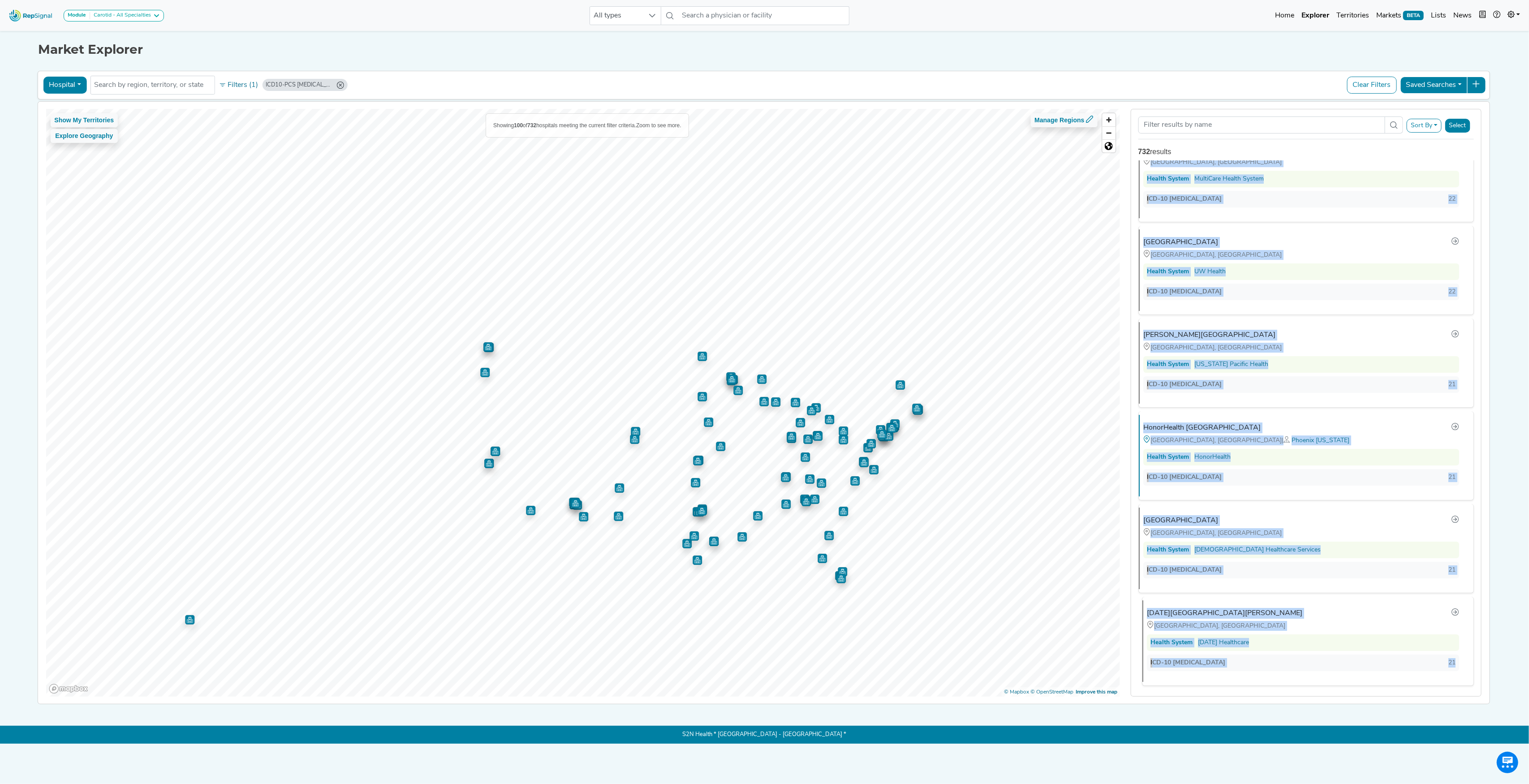
drag, startPoint x: 1133, startPoint y: 183, endPoint x: 1455, endPoint y: 661, distance: 576.3
click at [1455, 661] on div "Abbott Northwestern Hospital Minneapolis, MN Health System Allina Health ICD-10…" at bounding box center [1306, 428] width 350 height 536
copy ul "Abbott Northwestern Hospital Minneapolis, MN Health System Allina Health ICD-10…"
click at [239, 85] on button "Filters (1)" at bounding box center [239, 85] width 44 height 15
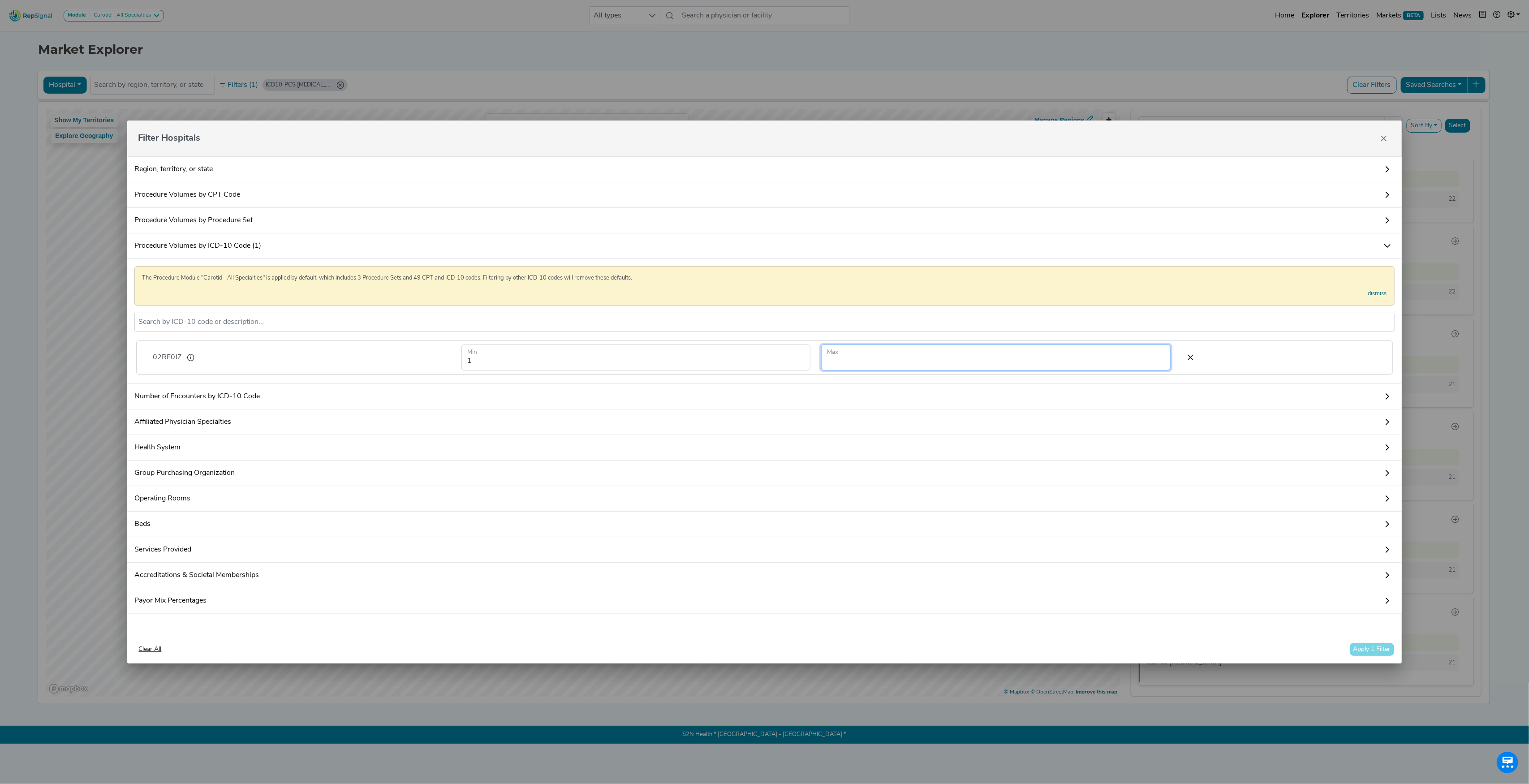
click at [841, 350] on input "number" at bounding box center [995, 357] width 349 height 26
click at [1375, 656] on button "Apply 1 Filter" at bounding box center [1372, 649] width 45 height 14
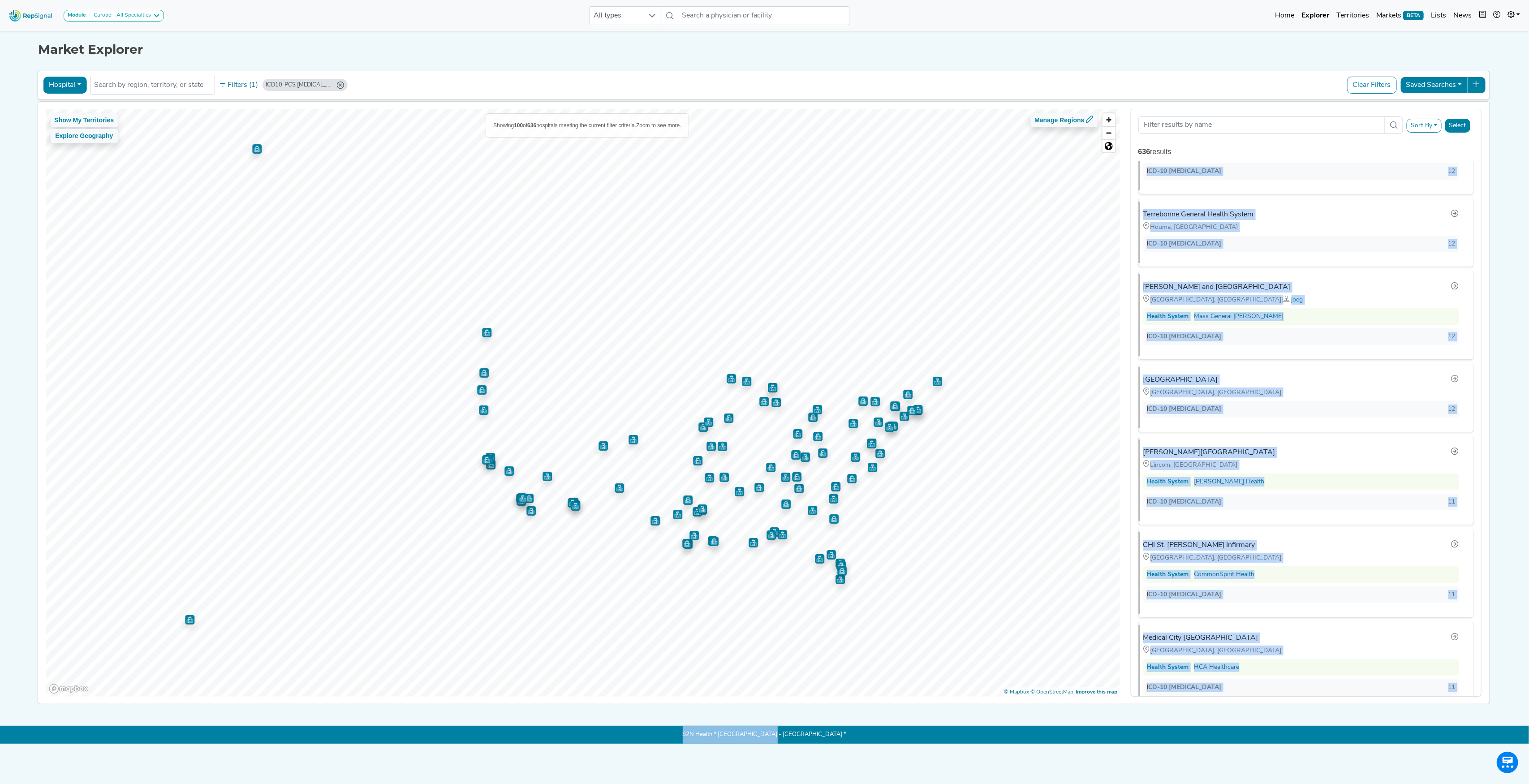
scroll to position [8518, 0]
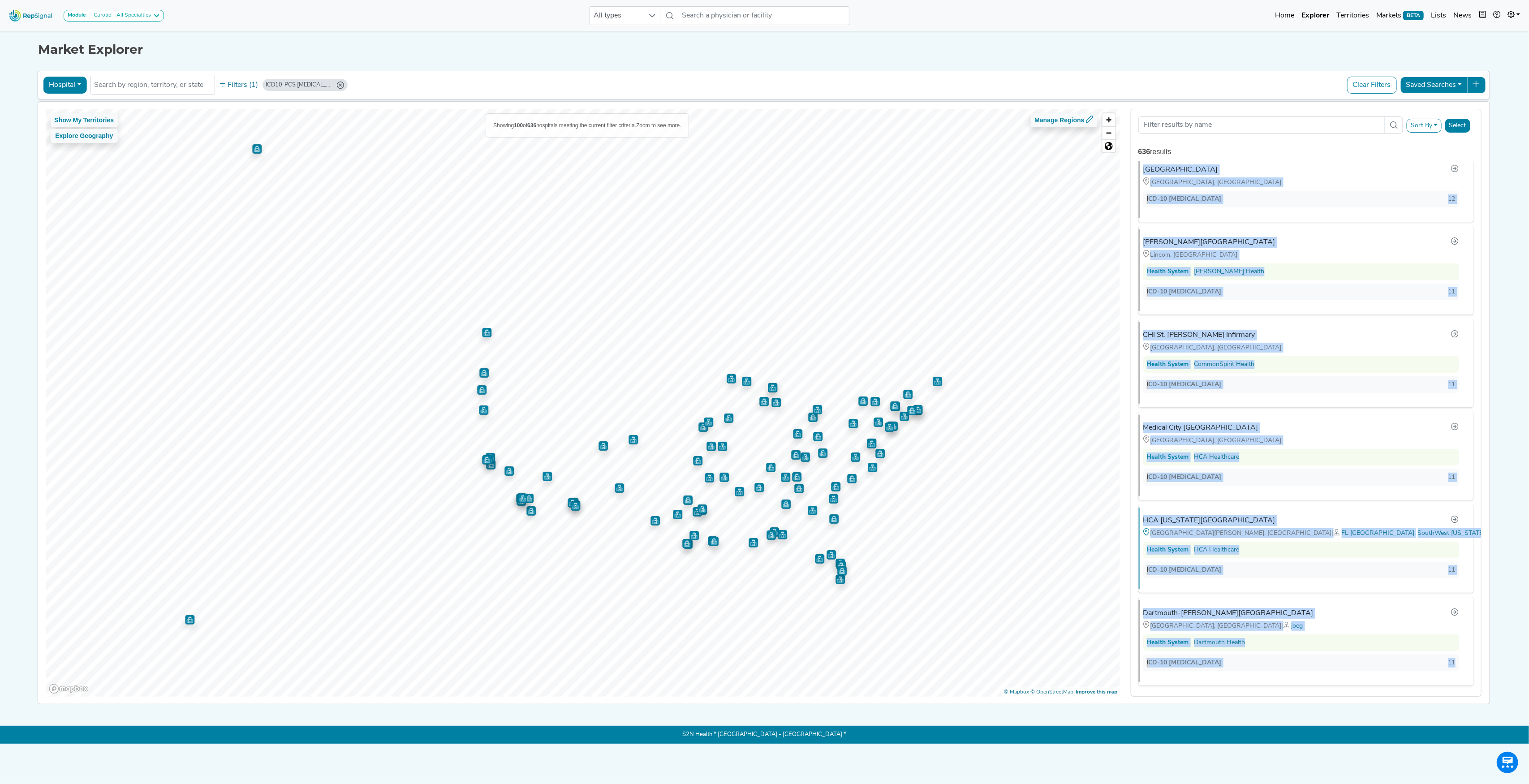
drag, startPoint x: 1129, startPoint y: 185, endPoint x: 1468, endPoint y: 679, distance: 599.1
click at [1468, 679] on div "Sort By RepSignal Annual Procedure Volume Estimate 02RF0JZ Total Procedures Rel…" at bounding box center [1306, 402] width 361 height 588
copy ul "Straub Medical Center Honolulu, HI Health System Hawaii Pacific Health ICD-10 0…"
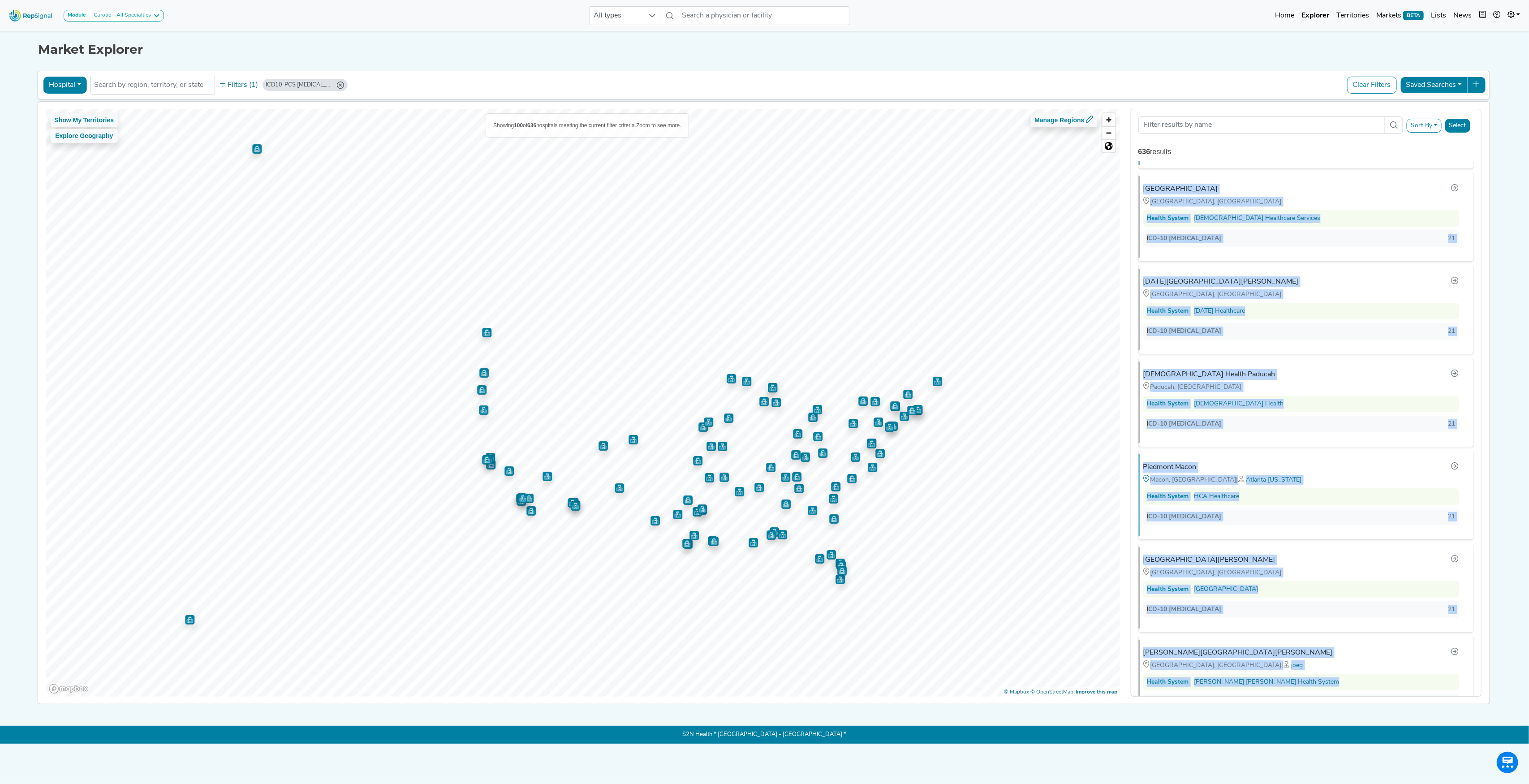
scroll to position [0, 0]
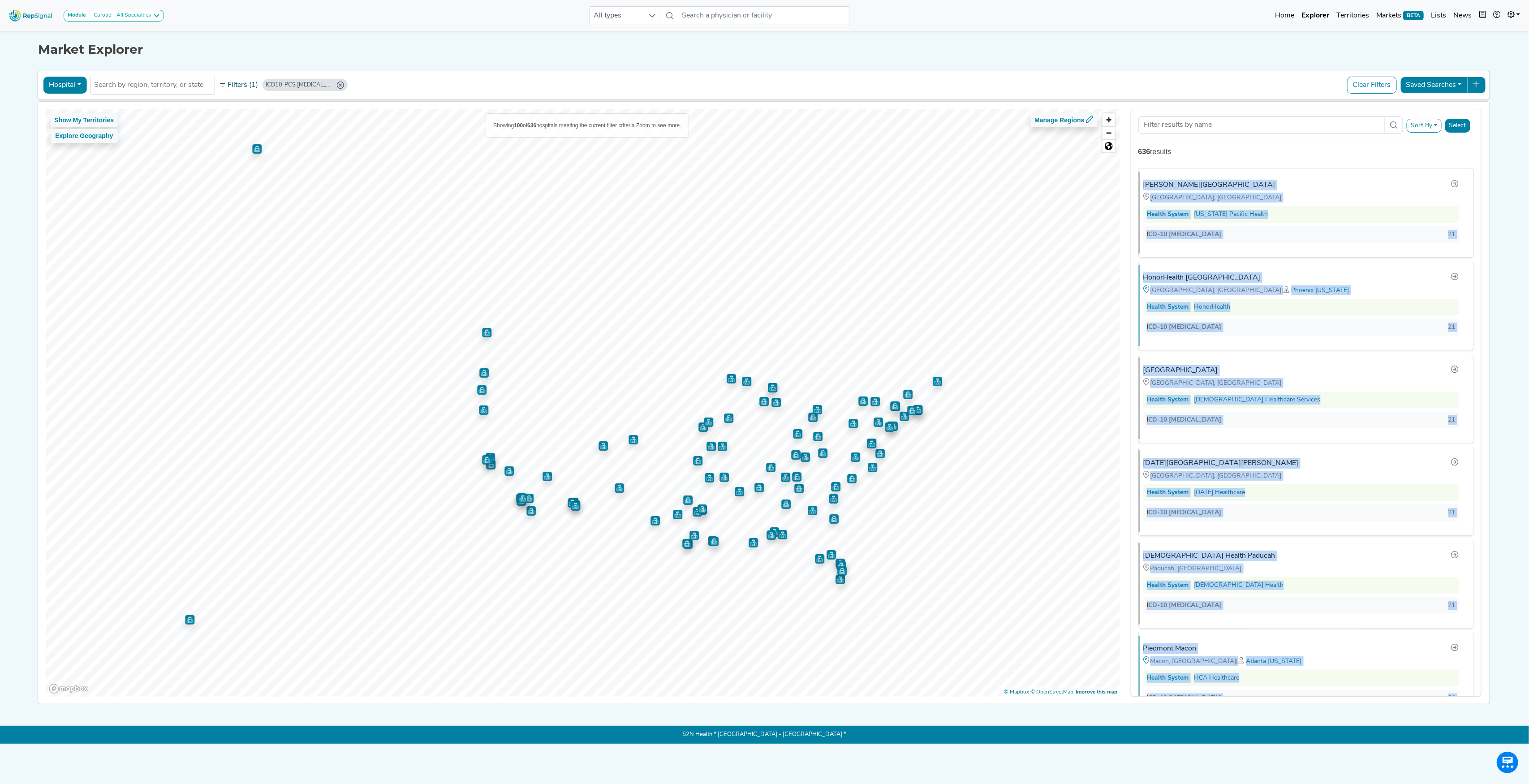
click at [246, 88] on button "Filters (1)" at bounding box center [239, 85] width 44 height 15
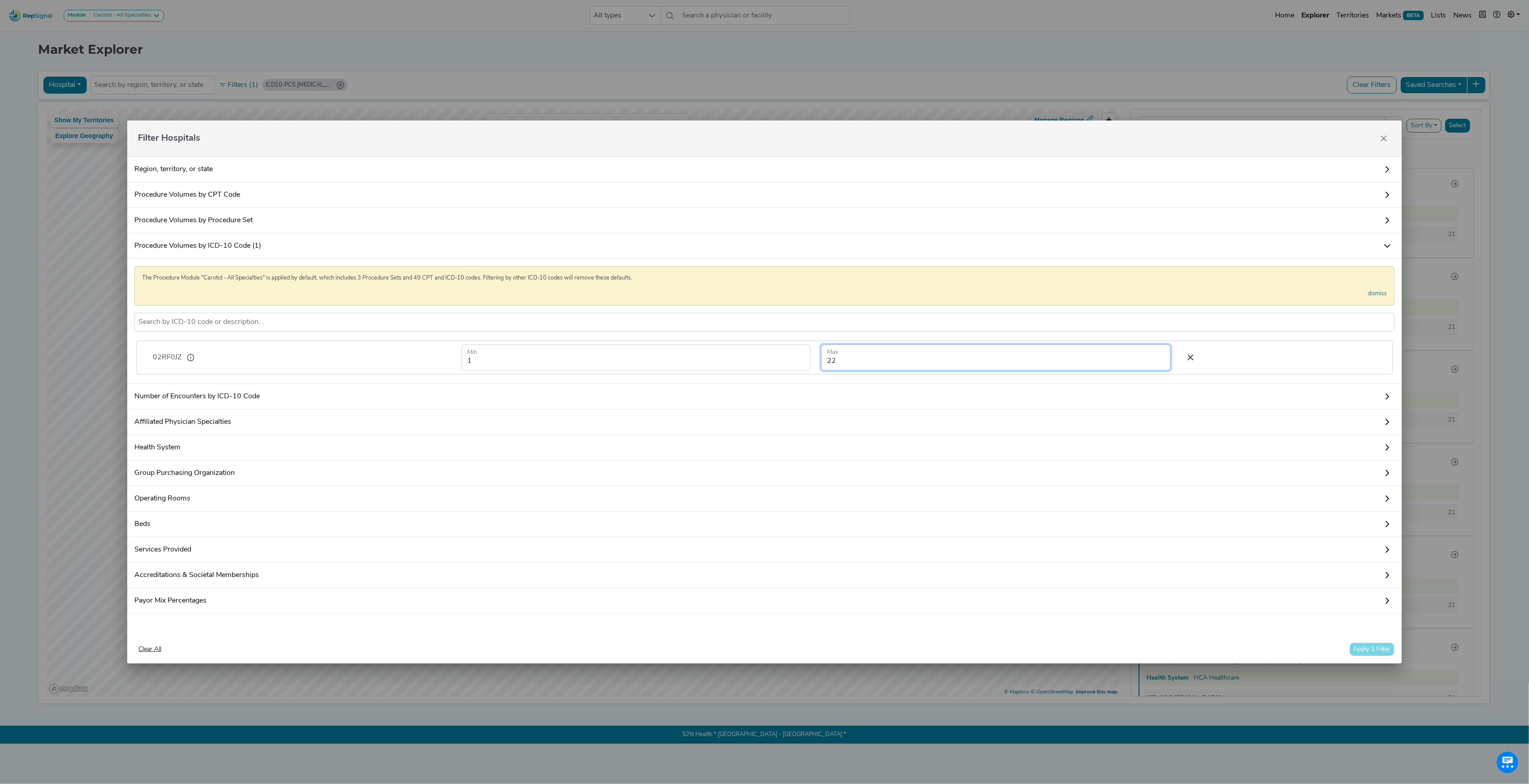
drag, startPoint x: 852, startPoint y: 361, endPoint x: 748, endPoint y: 358, distance: 104.0
click at [748, 358] on form "1 Min 22 Max" at bounding box center [816, 357] width 720 height 26
click at [1368, 656] on button "Apply 1 Filter" at bounding box center [1372, 649] width 45 height 14
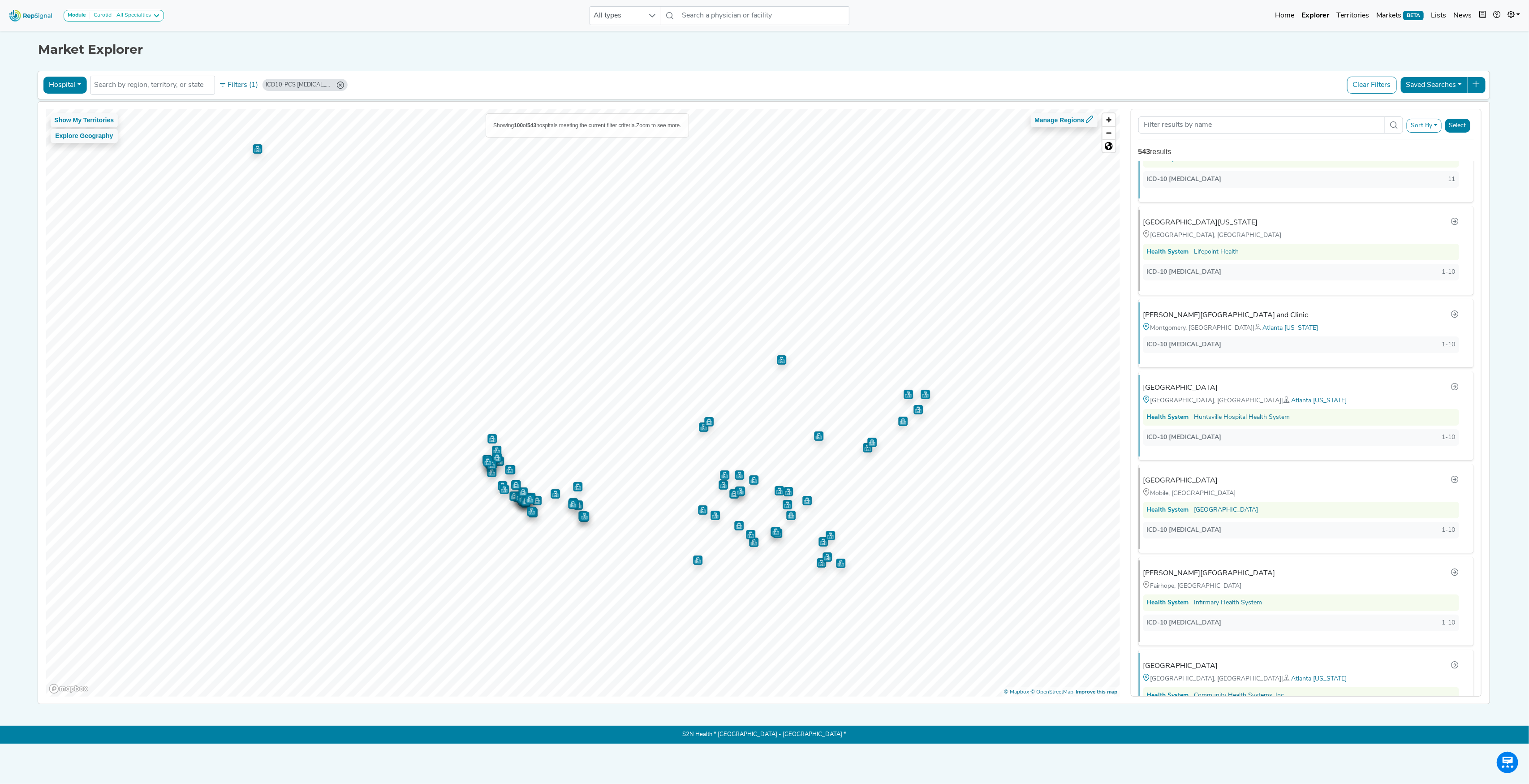
scroll to position [1882, 0]
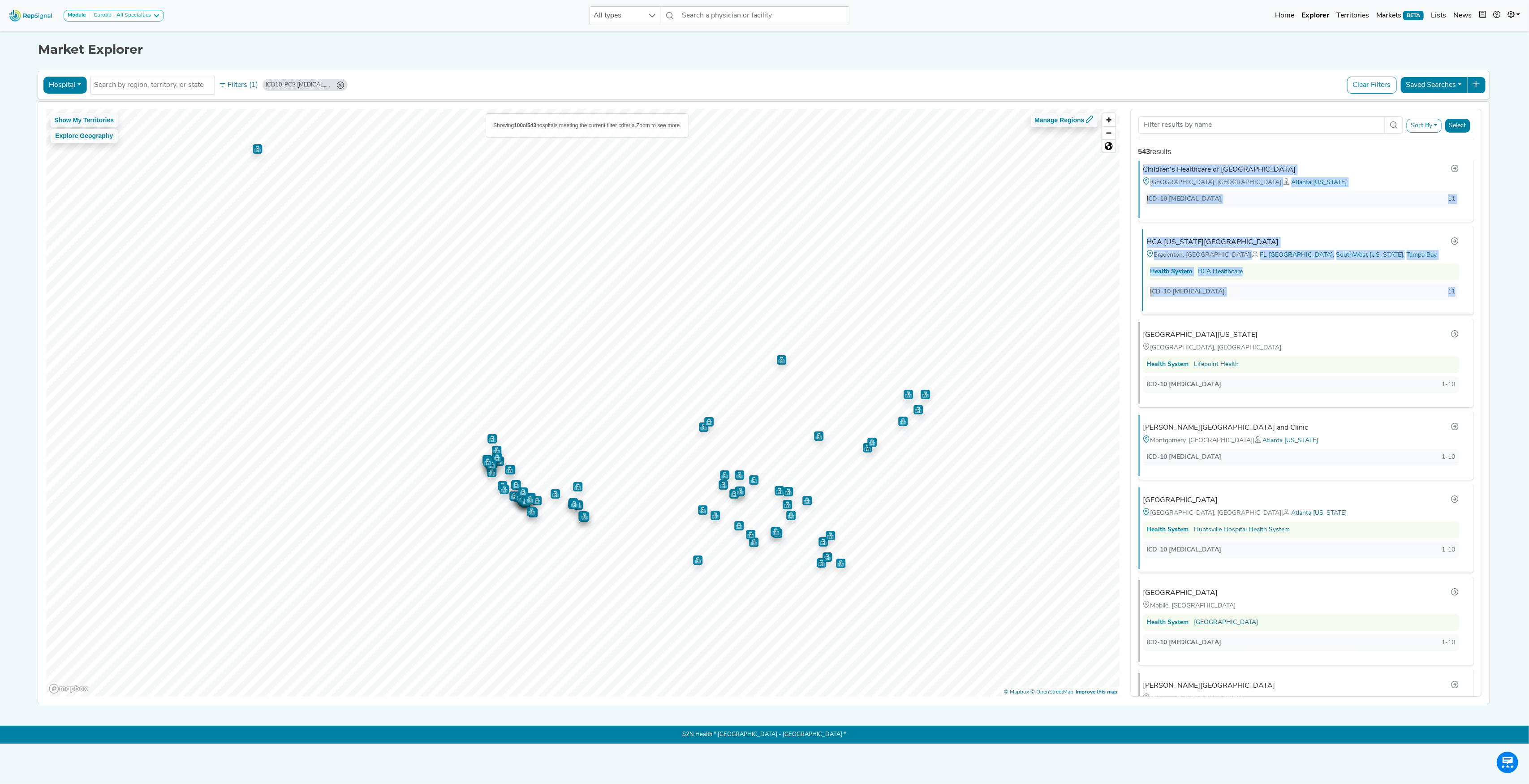
drag, startPoint x: 1138, startPoint y: 185, endPoint x: 1449, endPoint y: 307, distance: 334.1
copy ul "Terrebonne General Health System Houma, LA ICD-10 02RF0JZ 12 Brigham and Women'…"
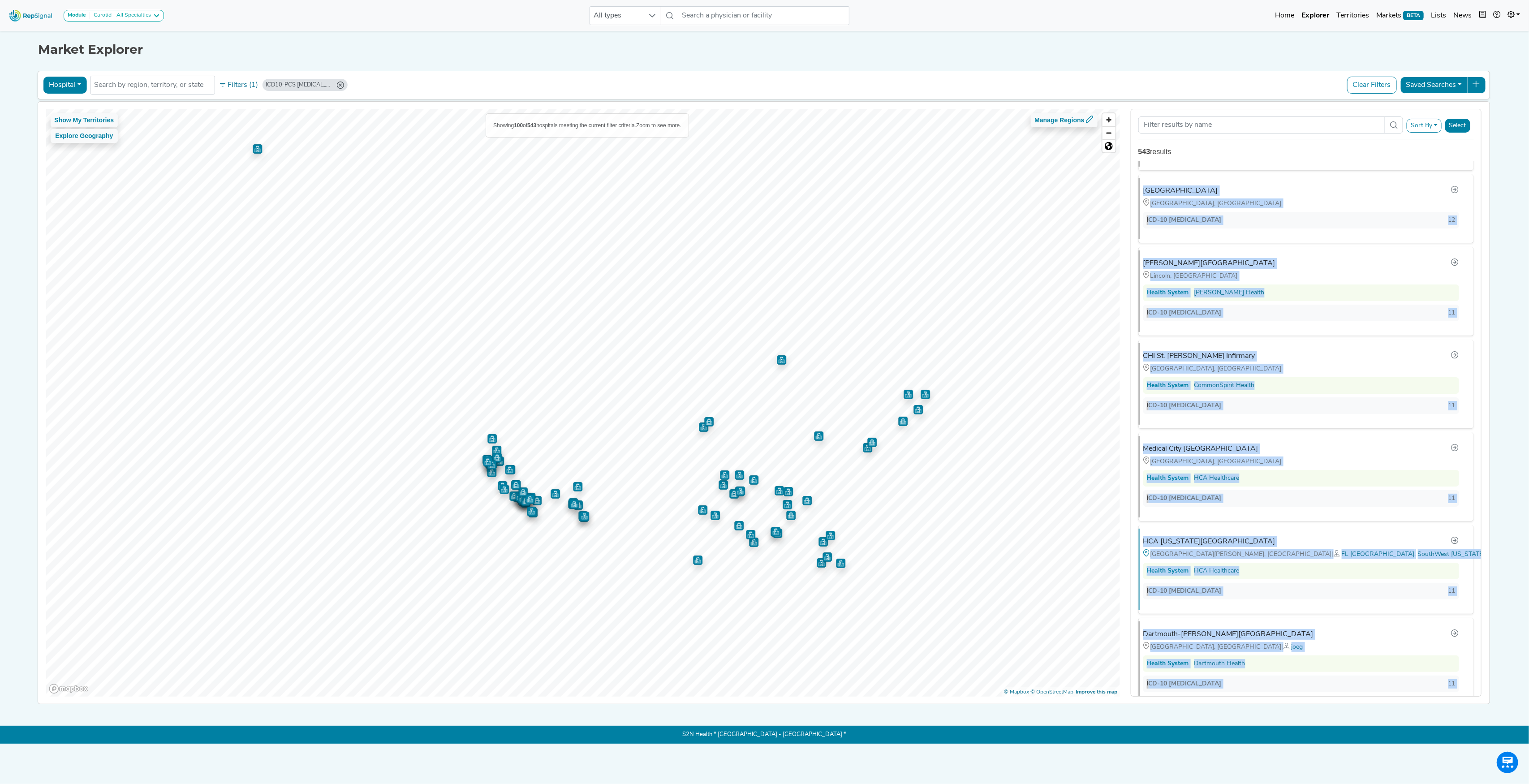
scroll to position [0, 0]
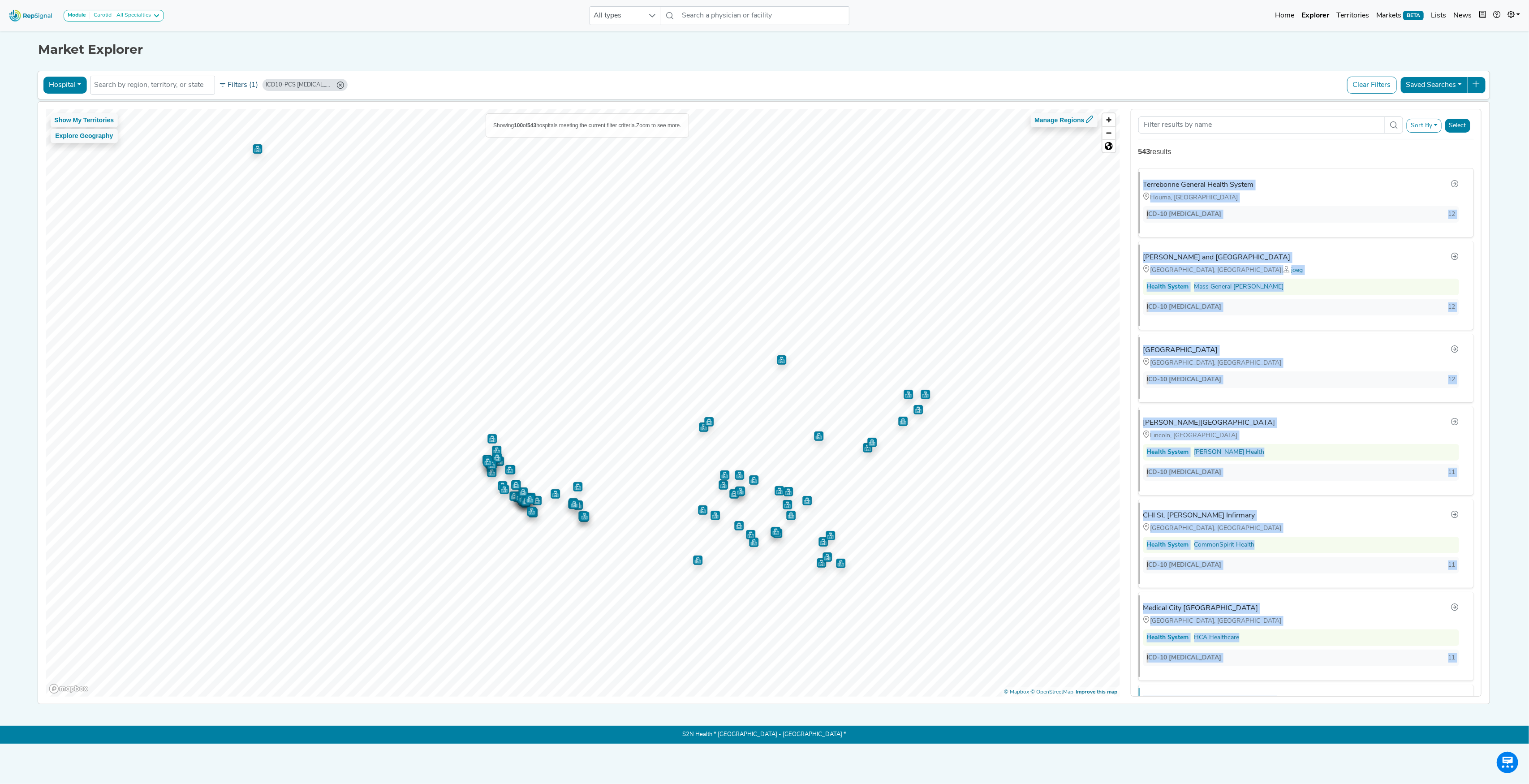
click at [246, 85] on button "Filters (1)" at bounding box center [239, 85] width 44 height 15
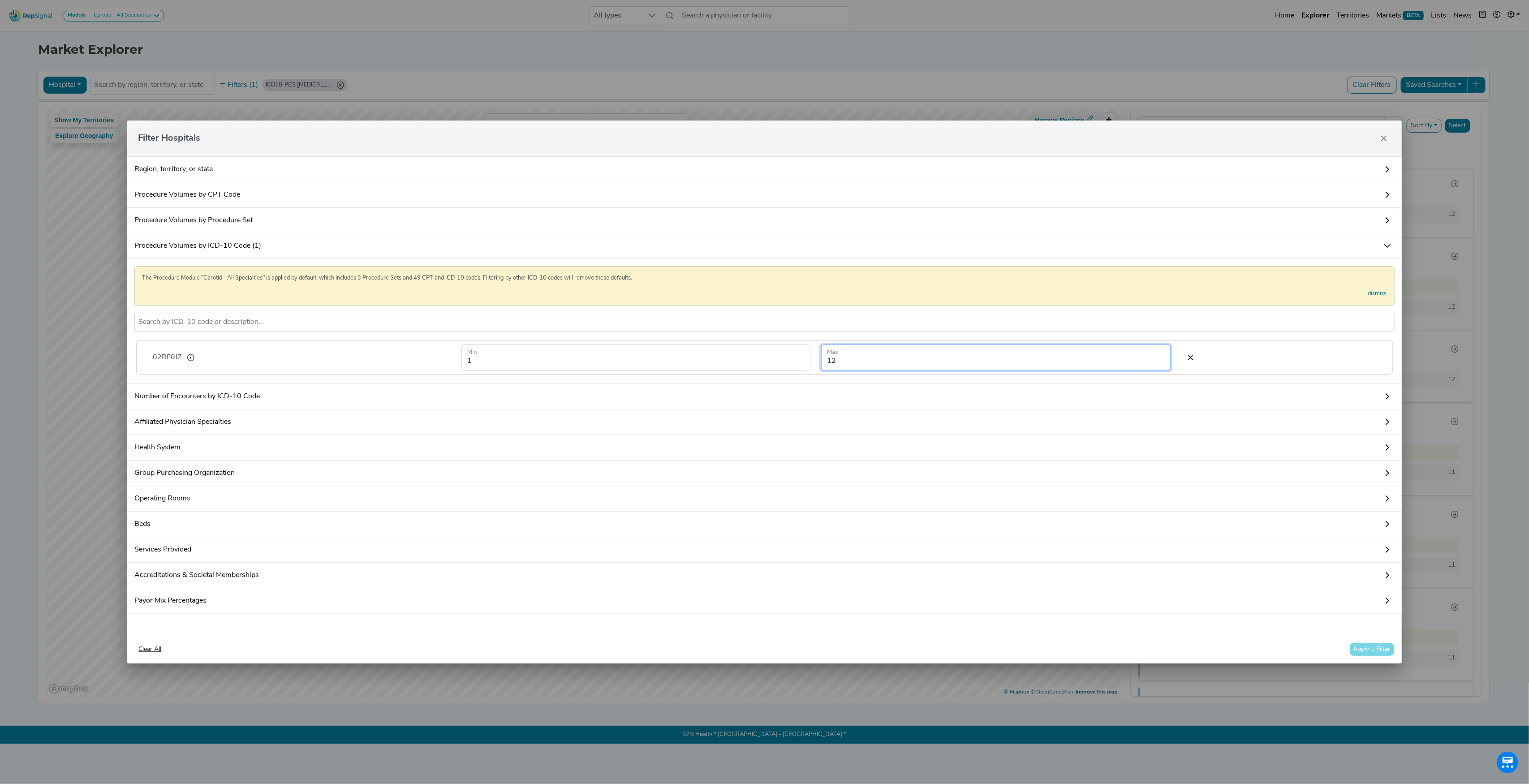
click at [857, 359] on input "12" at bounding box center [995, 357] width 349 height 26
type input "1"
click at [1362, 653] on button "Apply 1 Filter" at bounding box center [1372, 649] width 45 height 14
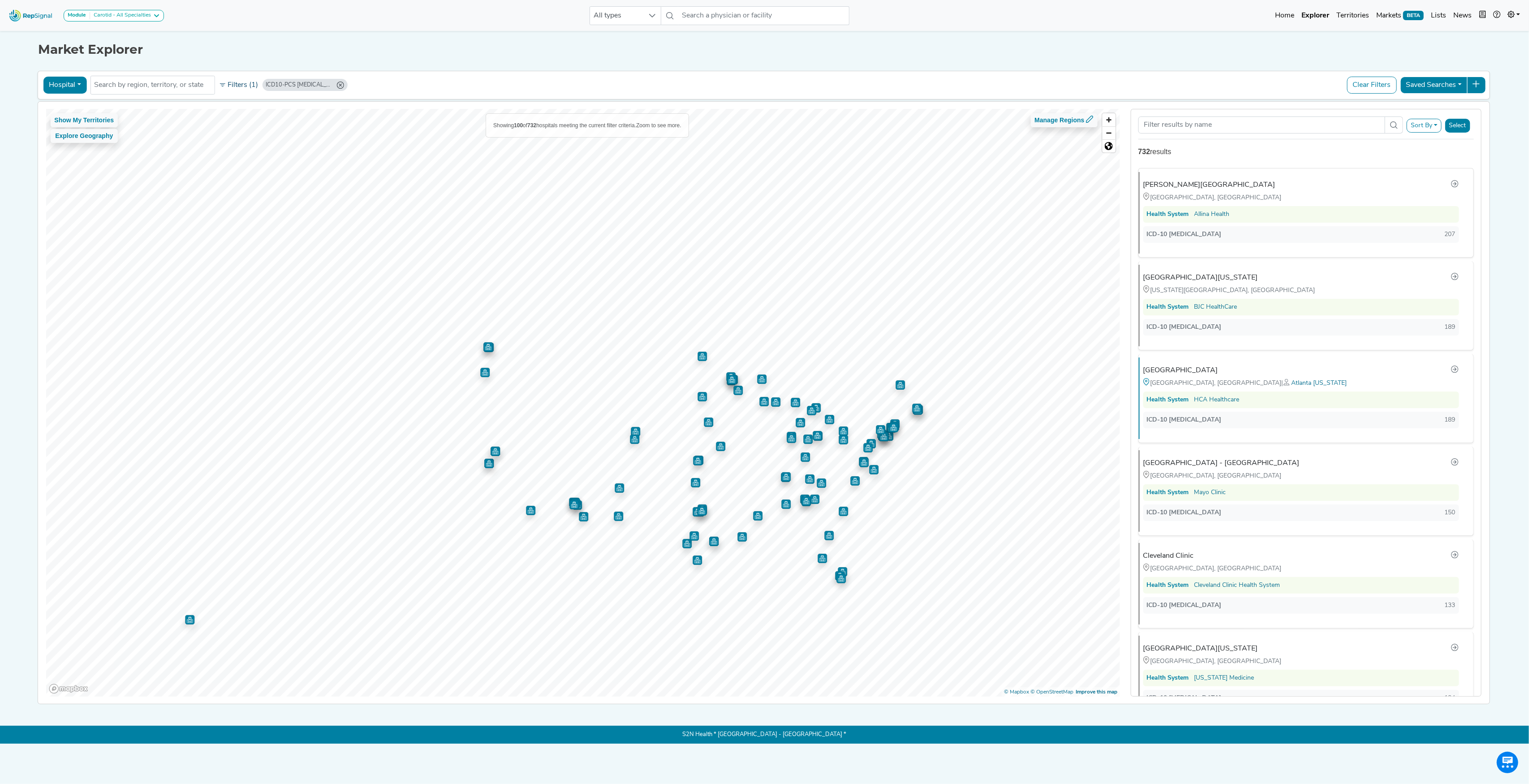
click at [242, 87] on button "Filters (1)" at bounding box center [239, 85] width 44 height 15
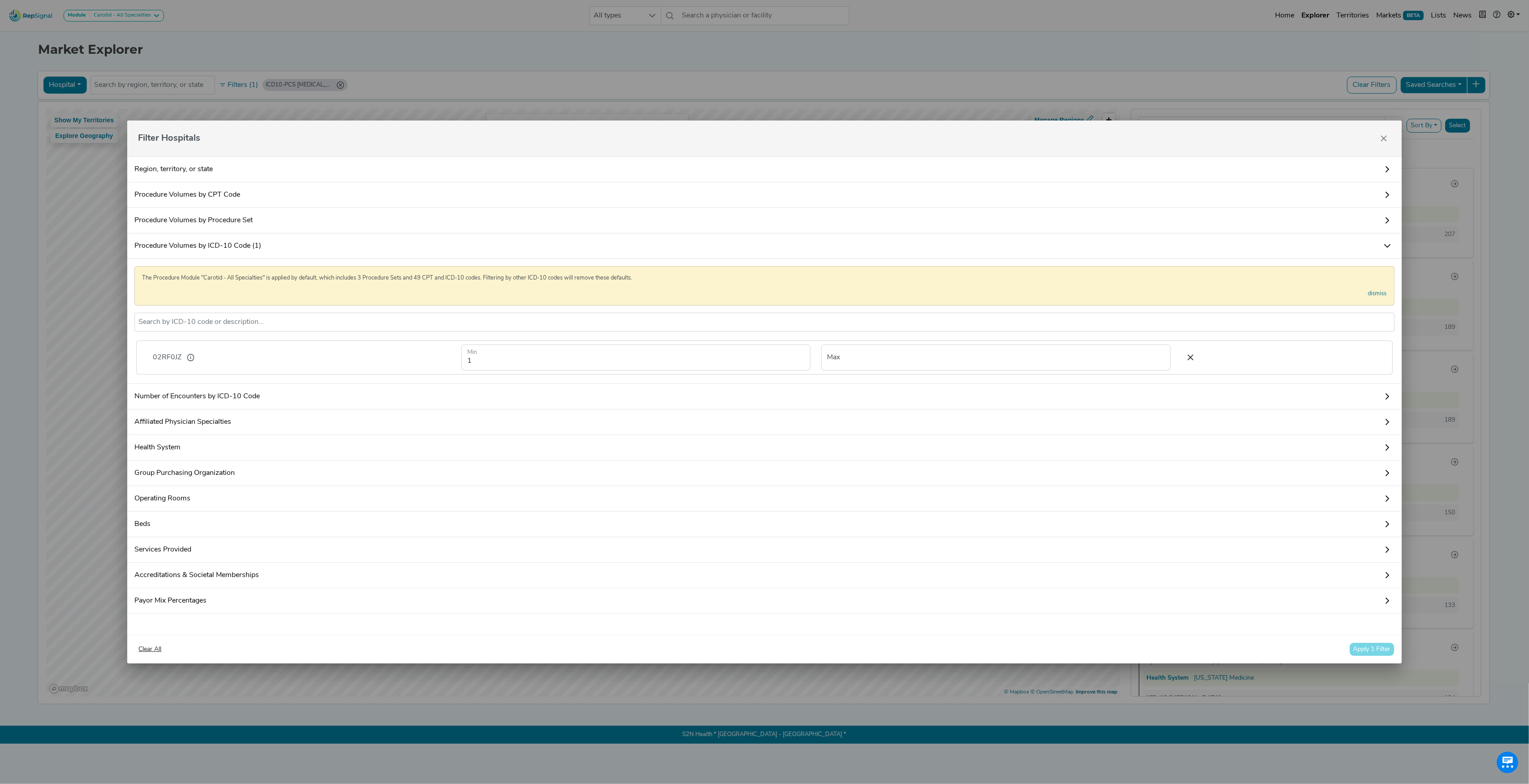
click at [160, 352] on span "02RF0JZ" at bounding box center [167, 357] width 28 height 11
click at [160, 352] on span "02RF0JZ" at bounding box center [167, 357] width 28 height 11
click at [1182, 351] on icon at bounding box center [1191, 357] width 19 height 14
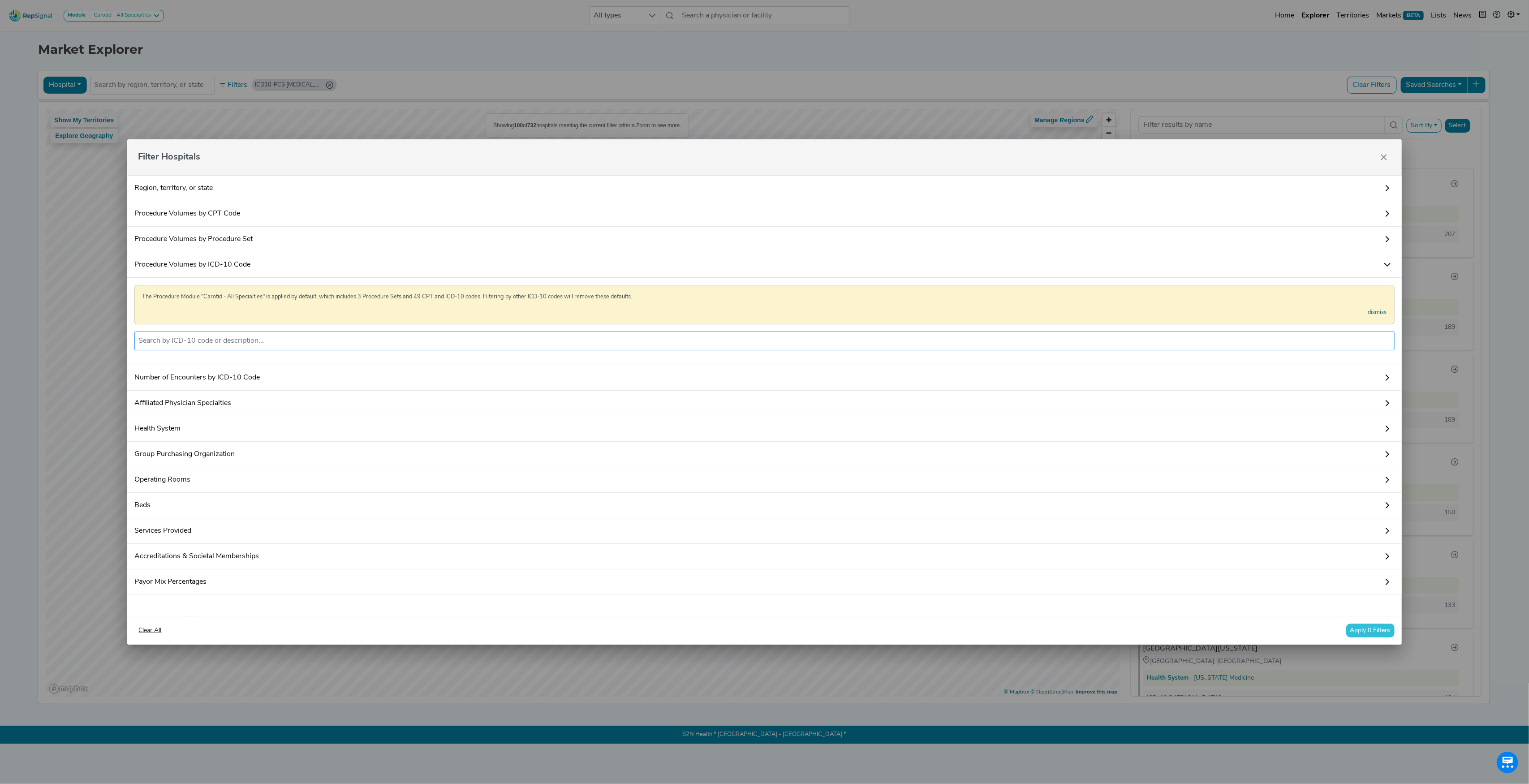
click at [219, 341] on input "text" at bounding box center [764, 341] width 1252 height 11
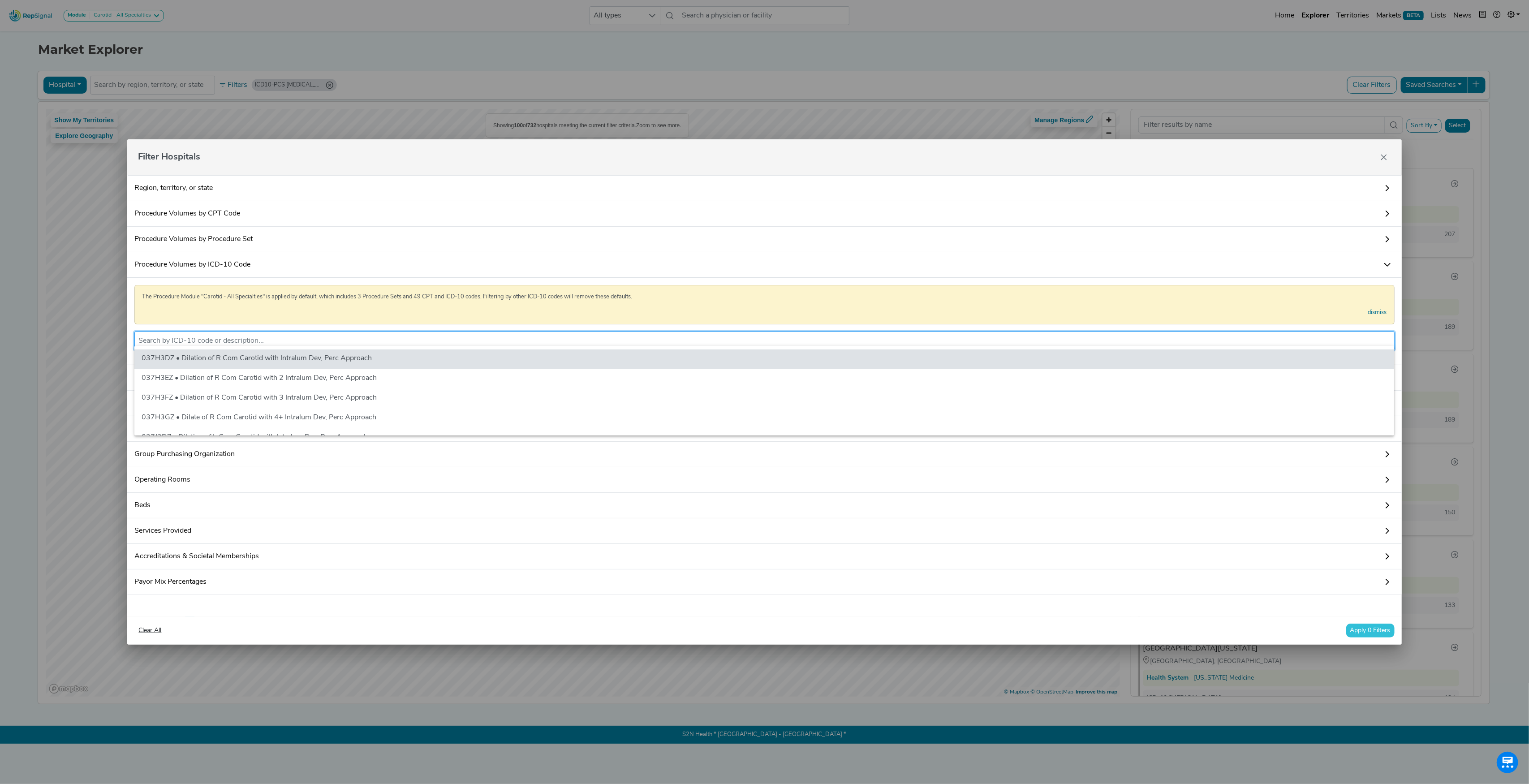
paste input "02RF47Z"
type input "02RF47Z"
click at [1362, 637] on button "Apply 0 Filters" at bounding box center [1371, 630] width 49 height 14
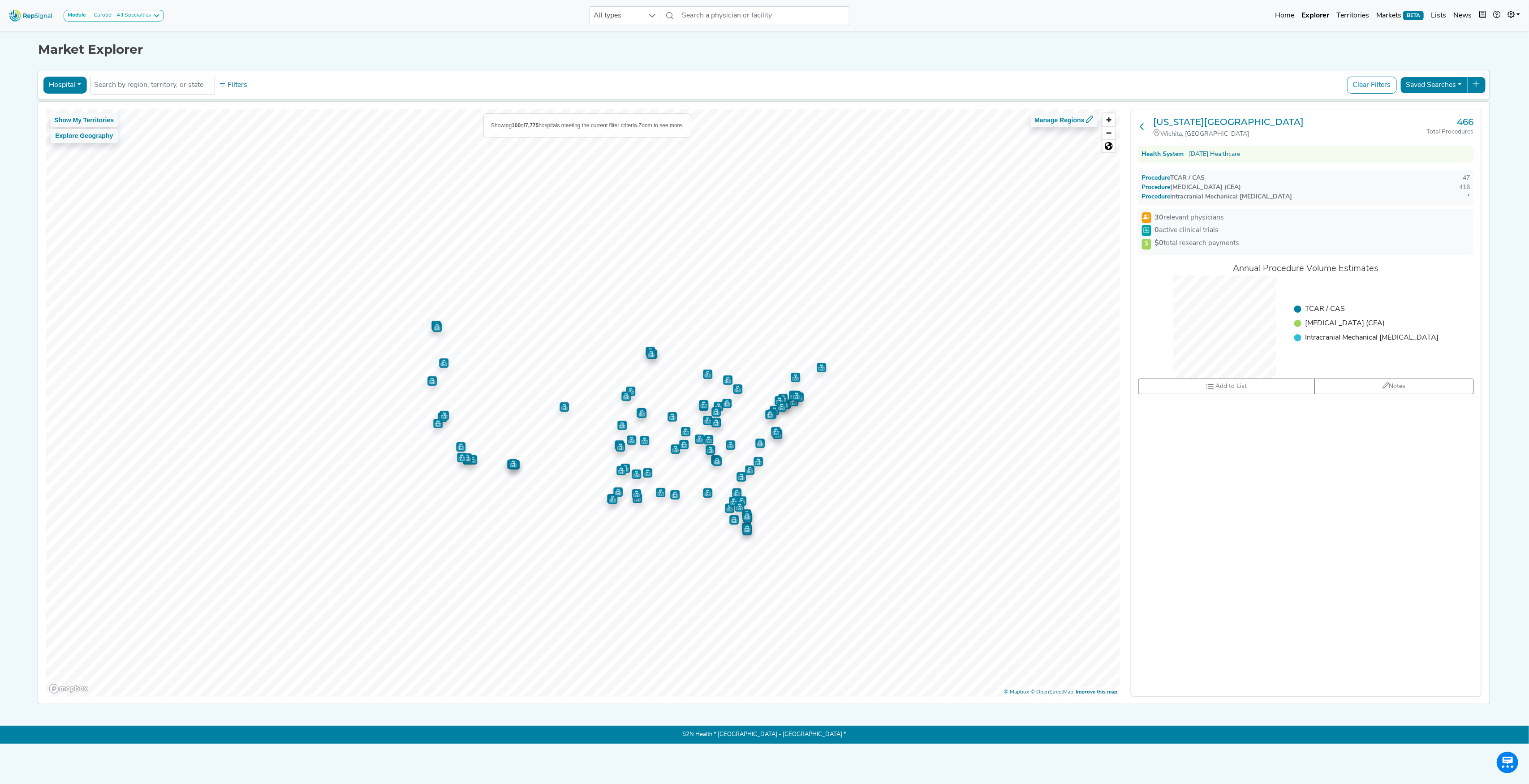
click at [1144, 128] on icon at bounding box center [1143, 126] width 7 height 7
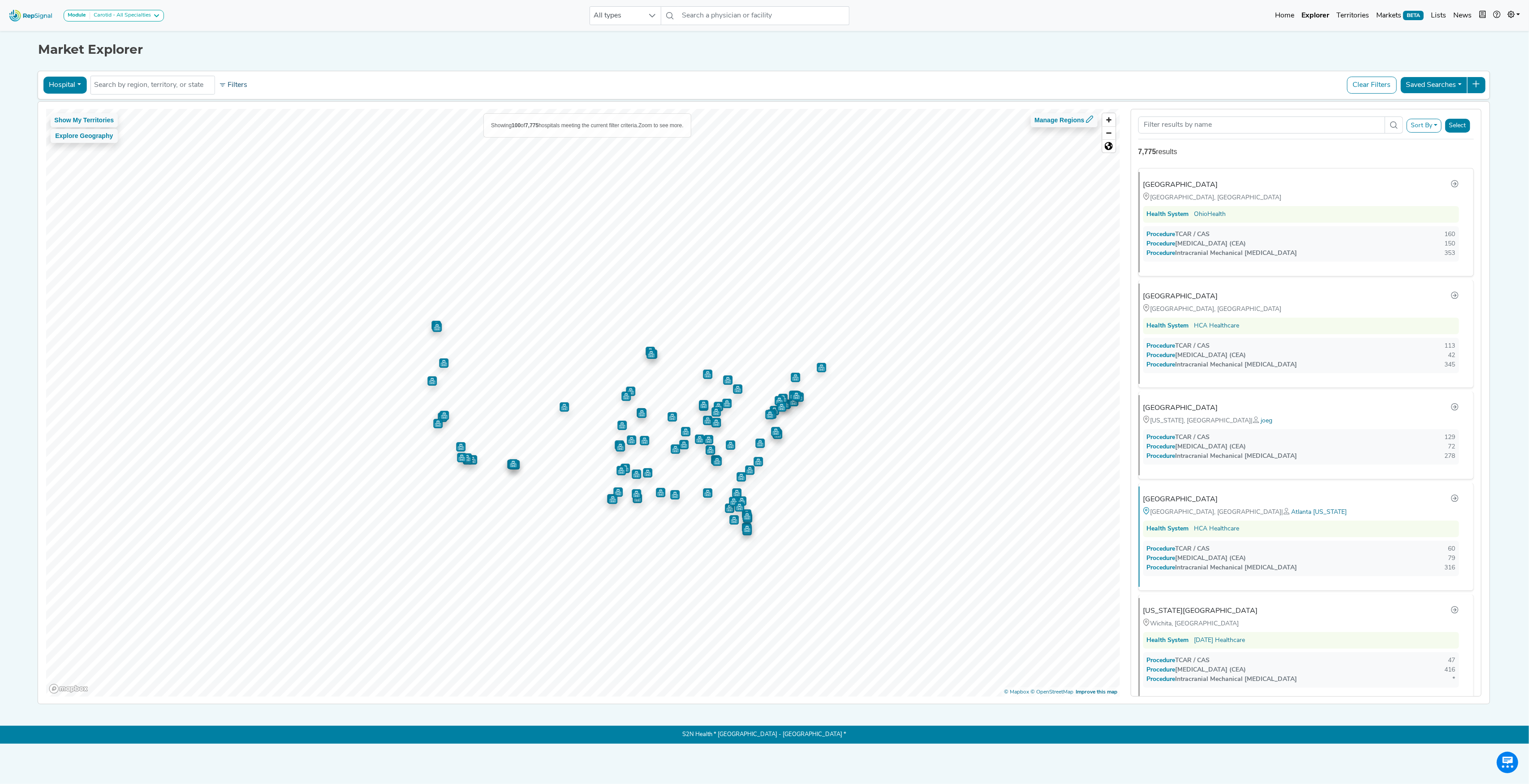
click at [240, 88] on button "Filters" at bounding box center [233, 85] width 33 height 15
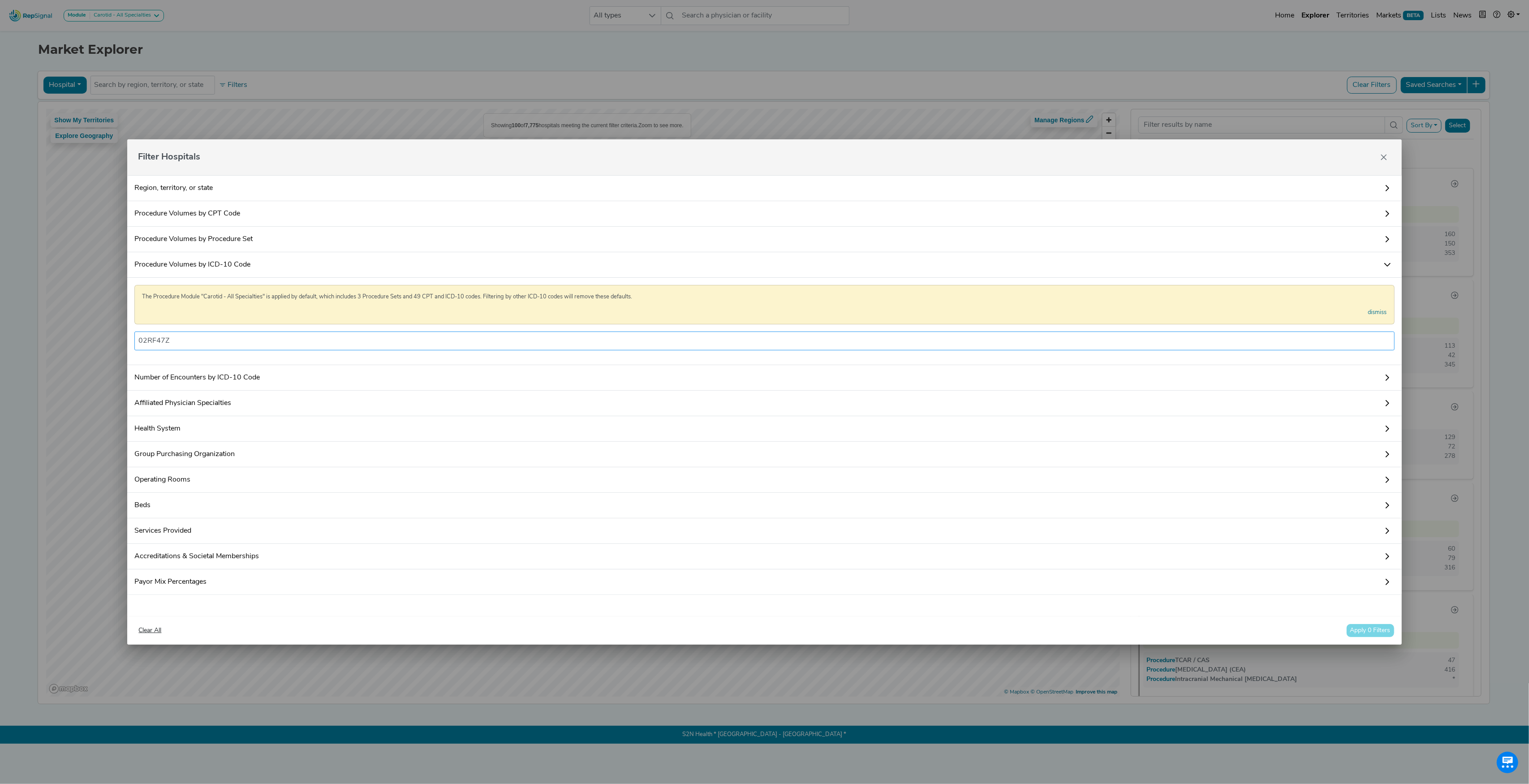
click at [212, 342] on li "02RF47Z" at bounding box center [764, 341] width 1252 height 14
click at [211, 339] on input "02RF47Z" at bounding box center [764, 341] width 1252 height 11
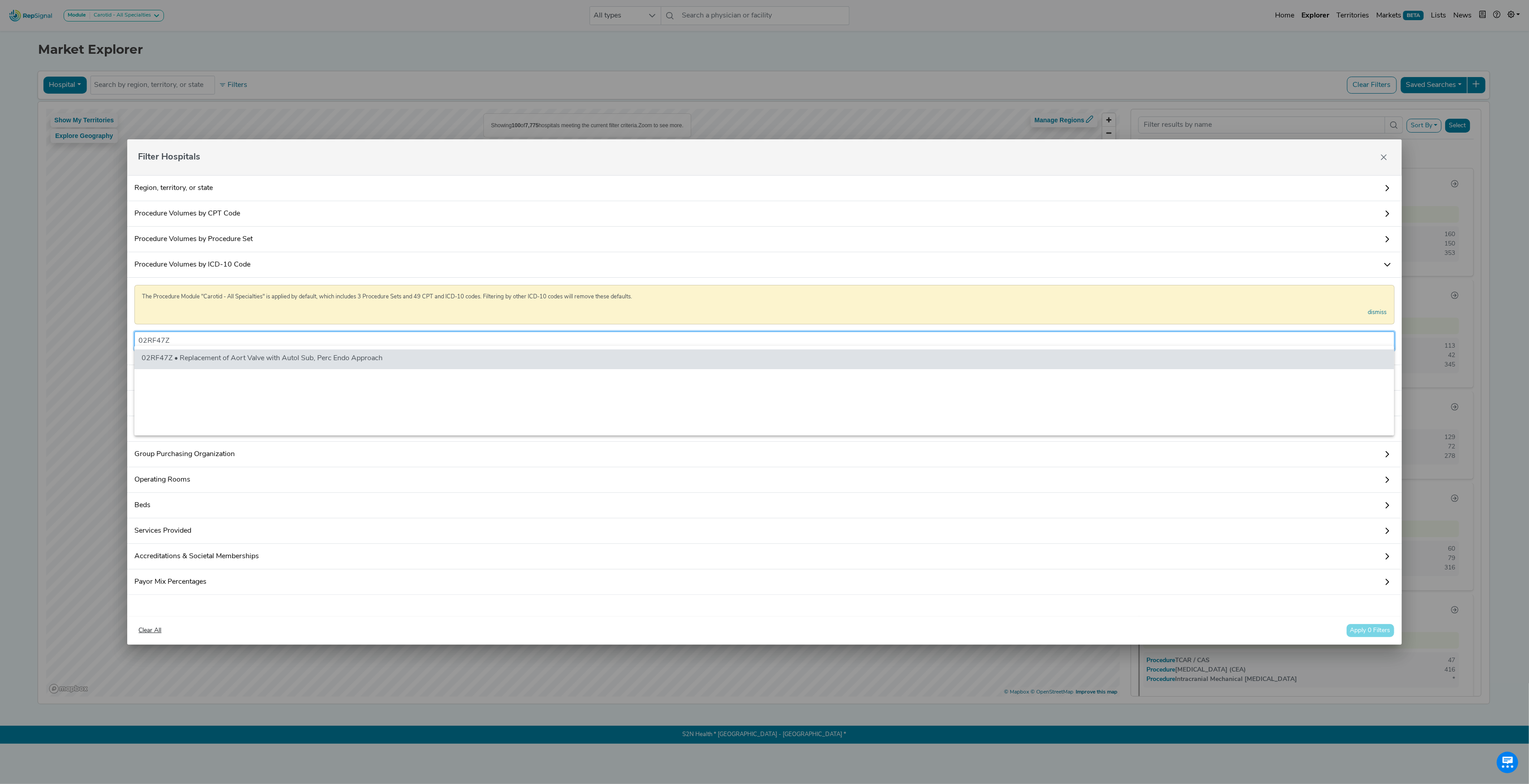
click at [211, 339] on input "02RF47Z" at bounding box center [764, 341] width 1252 height 11
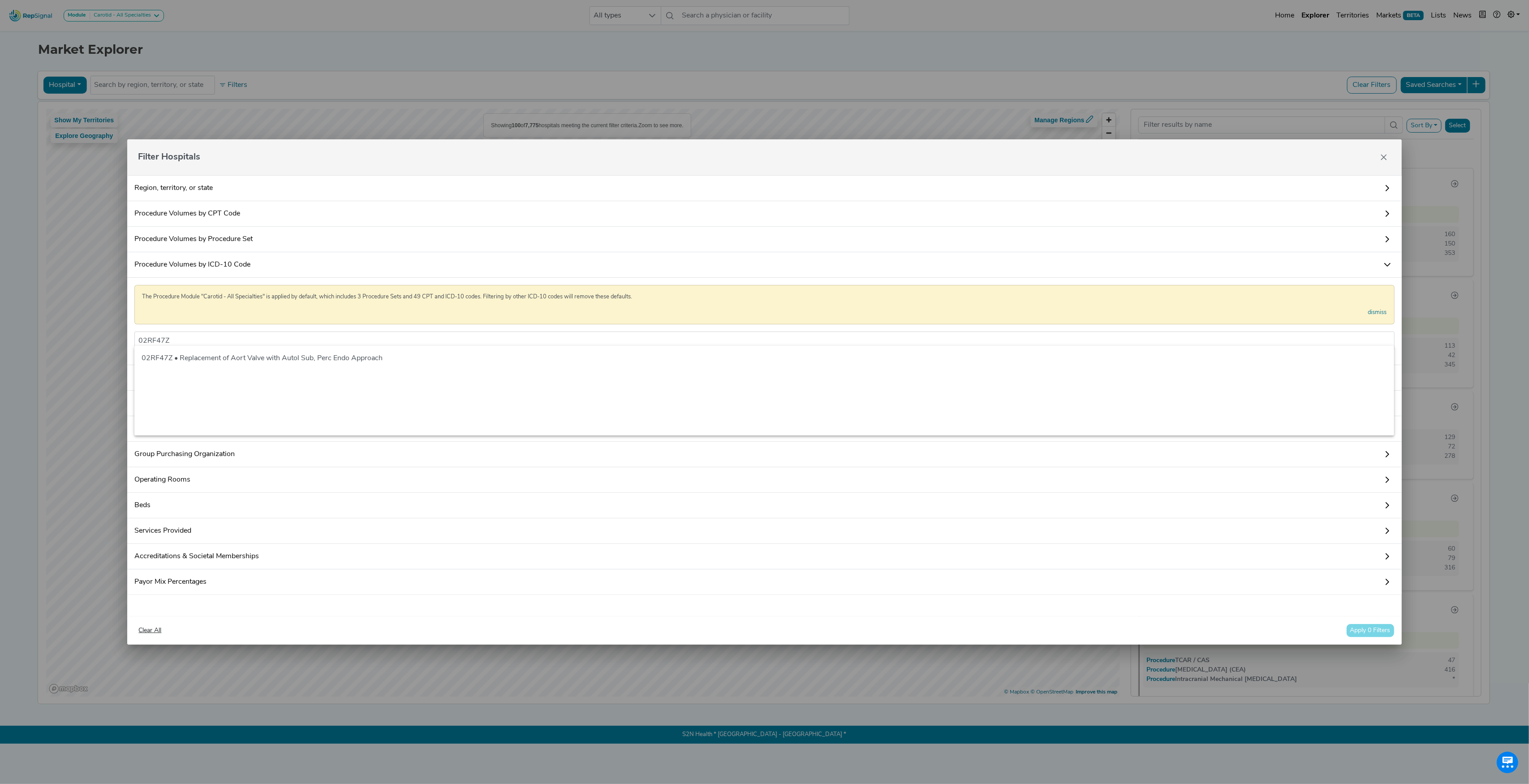
click at [1379, 634] on div "Clear All Apply 0 Filters" at bounding box center [764, 630] width 1260 height 14
click at [237, 335] on input "02RF47Z" at bounding box center [764, 341] width 1252 height 11
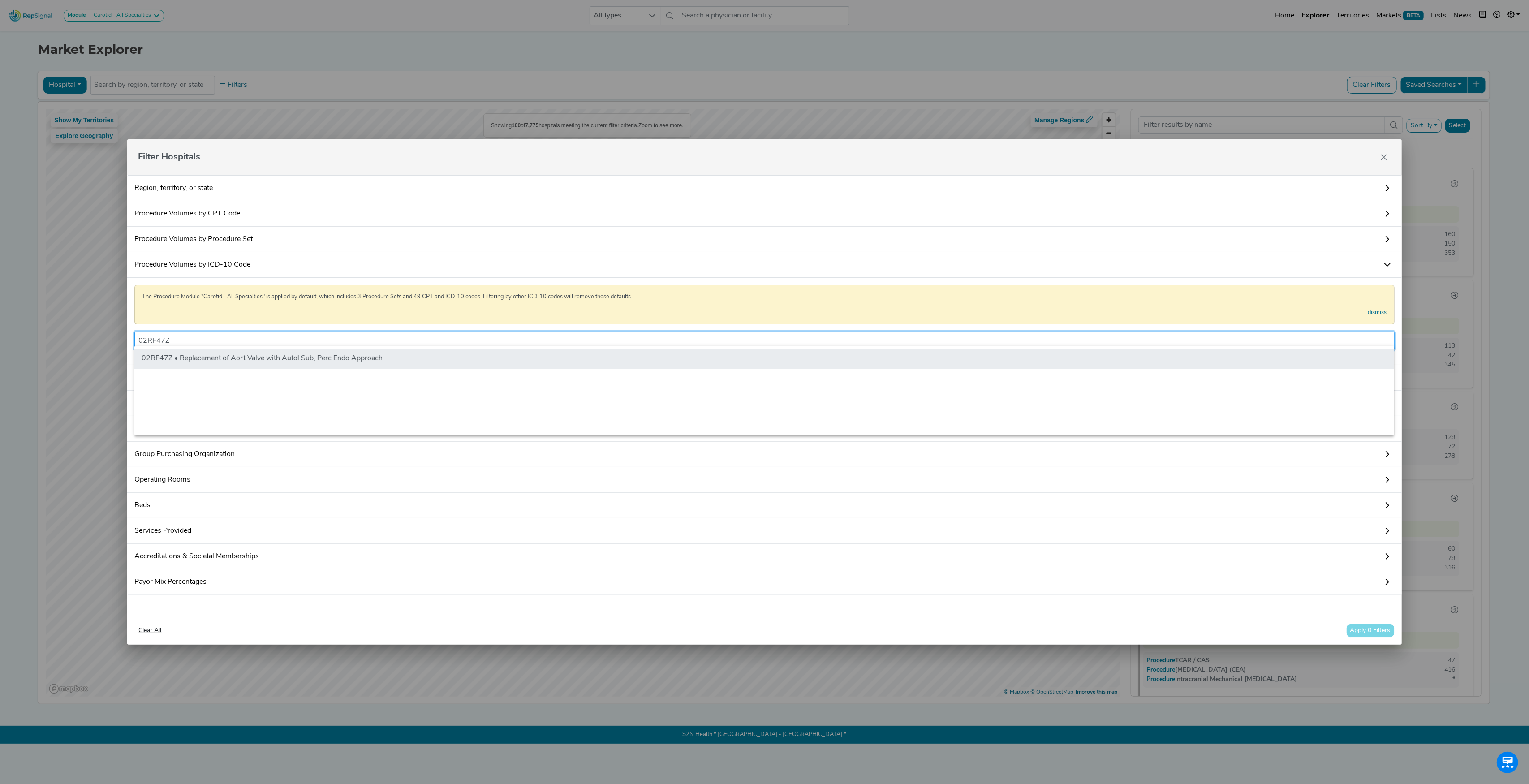
click at [198, 360] on li "02RF47Z • Replacement of Aort Valve with Autol Sub, Perc Endo Approach" at bounding box center [764, 359] width 1260 height 20
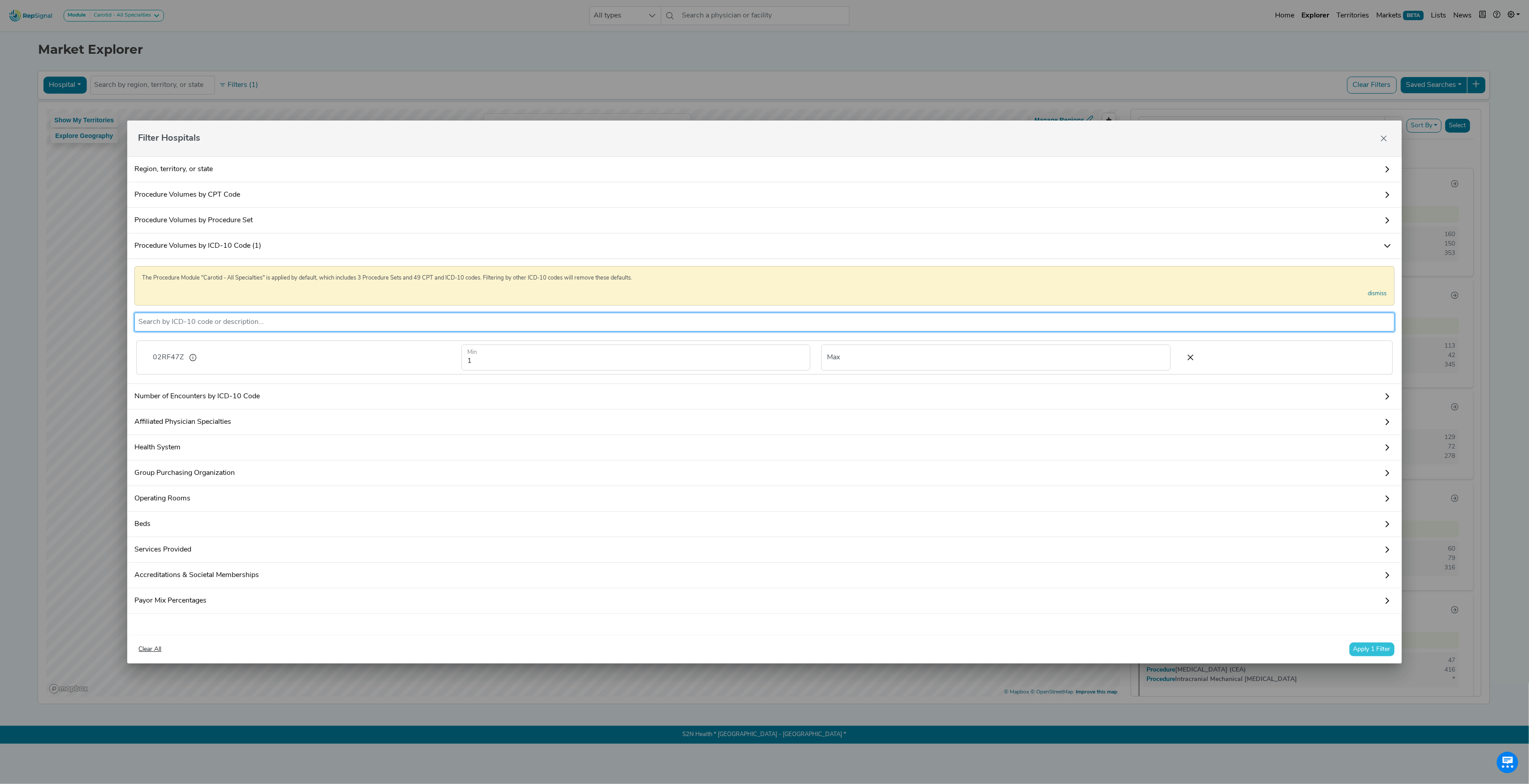
click at [1370, 656] on button "Apply 1 Filter" at bounding box center [1372, 649] width 45 height 14
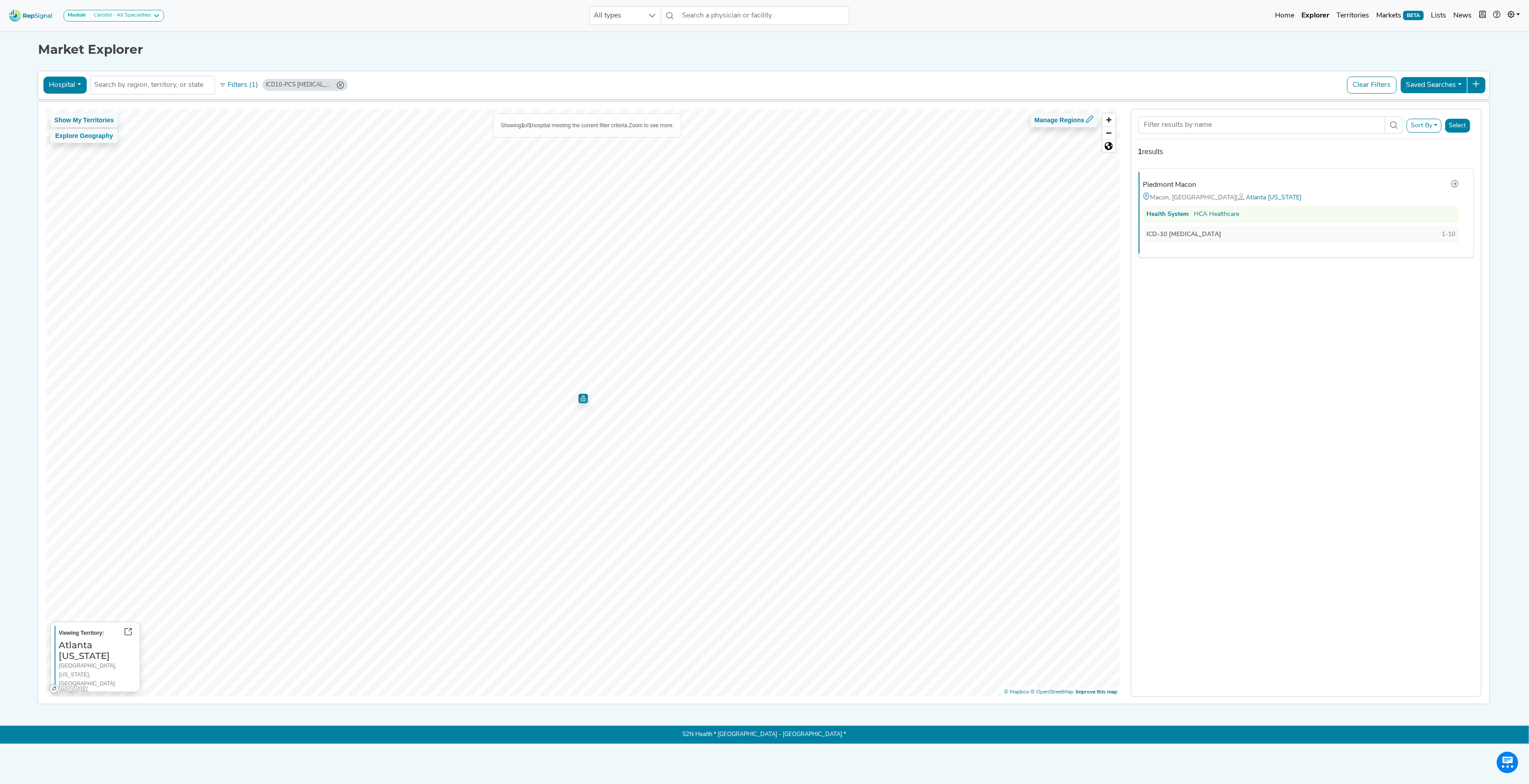
click at [338, 85] on icon "ICD10-PCS 02RF47Z (Min: 1)" at bounding box center [340, 85] width 7 height 7
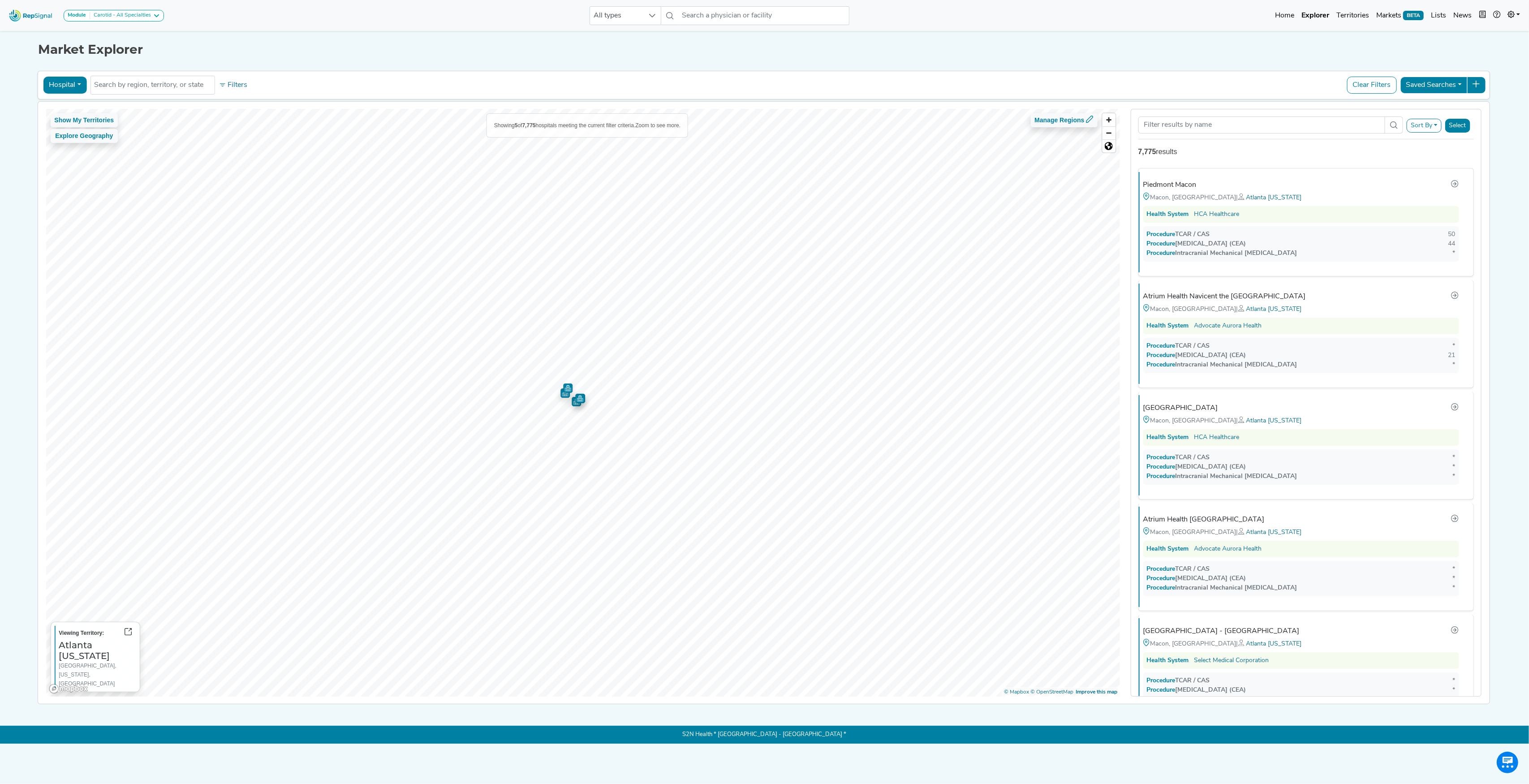
click at [242, 87] on button "Filters" at bounding box center [233, 85] width 33 height 15
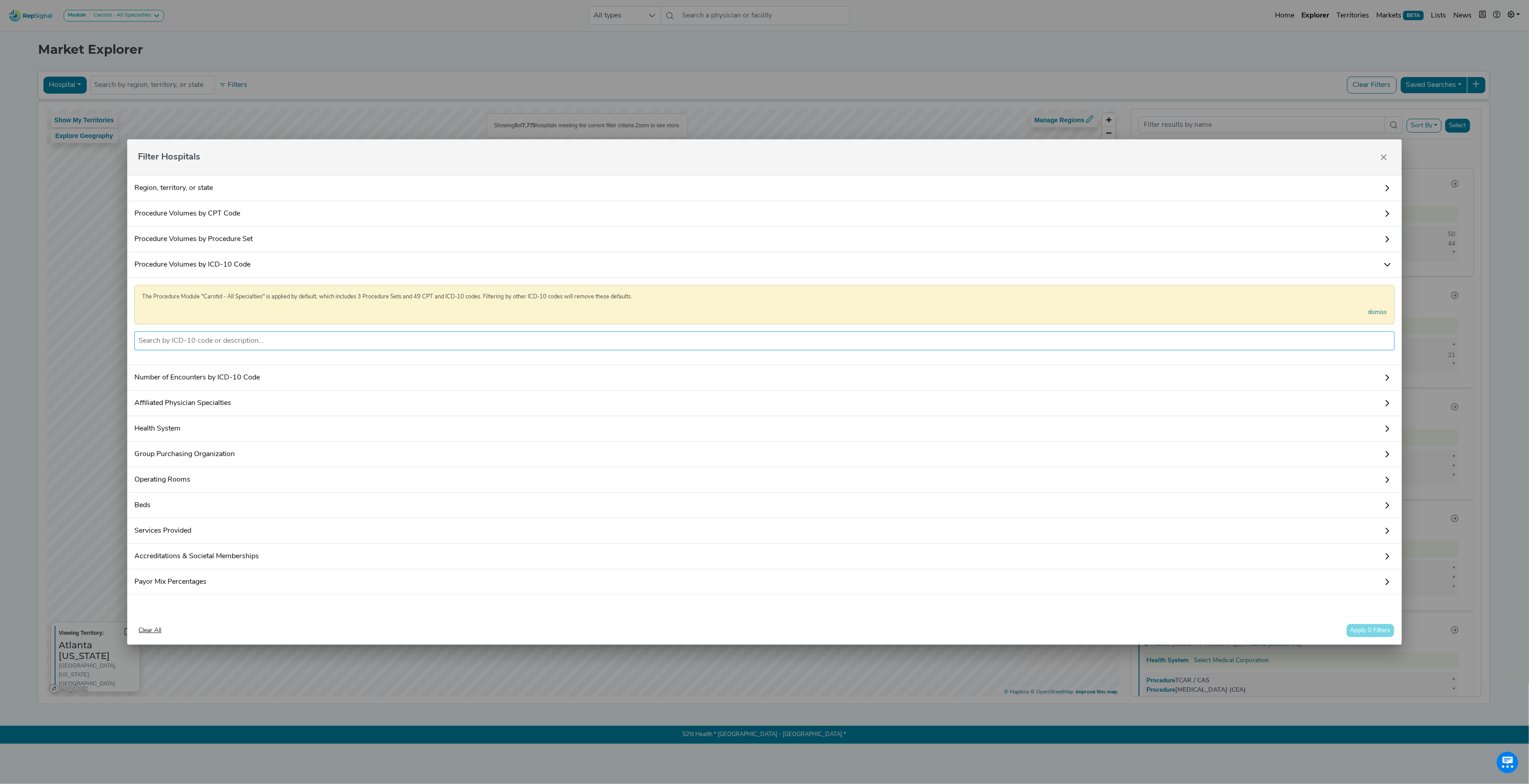
click at [237, 337] on input "text" at bounding box center [764, 341] width 1252 height 11
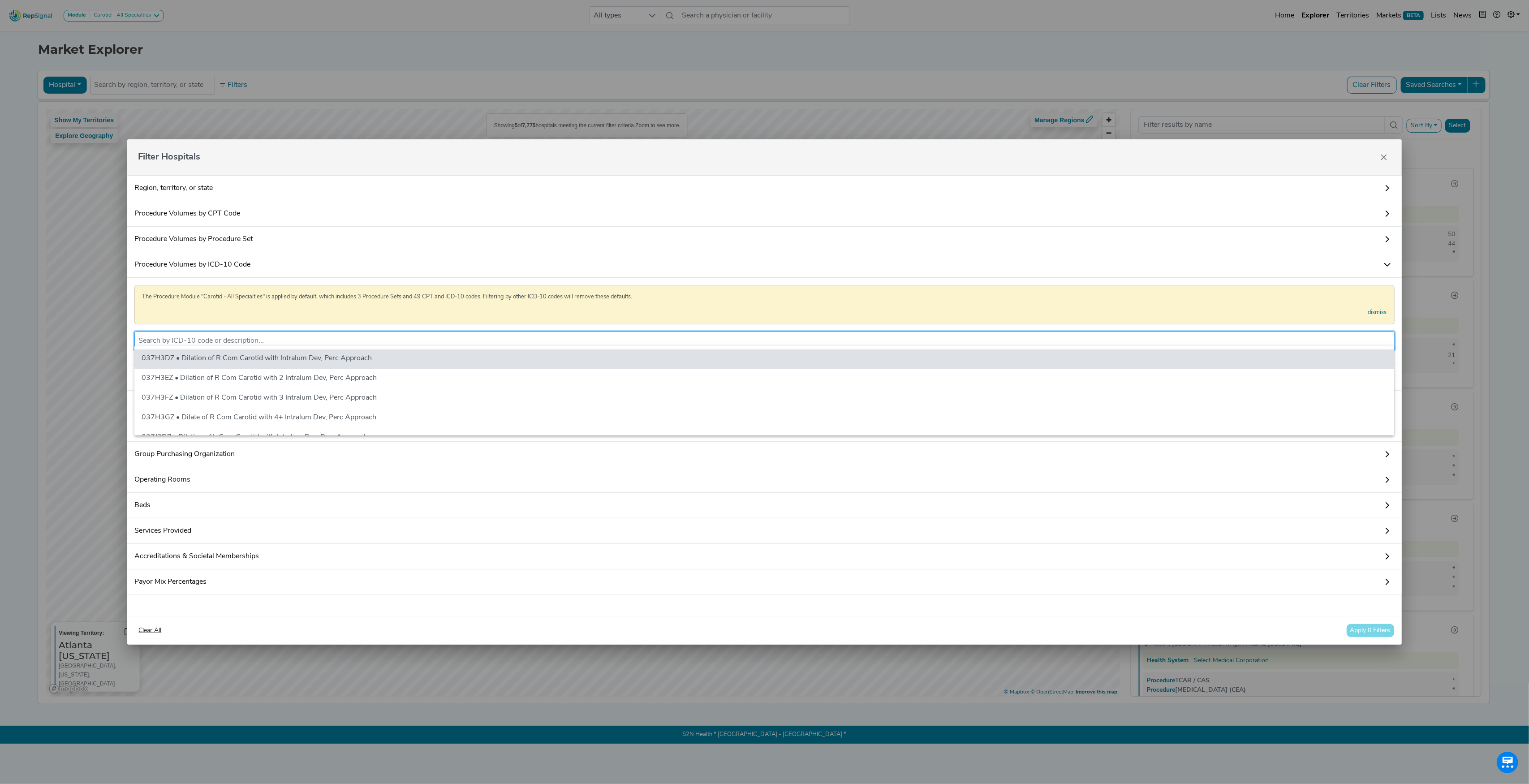
paste input "02RF48Z"
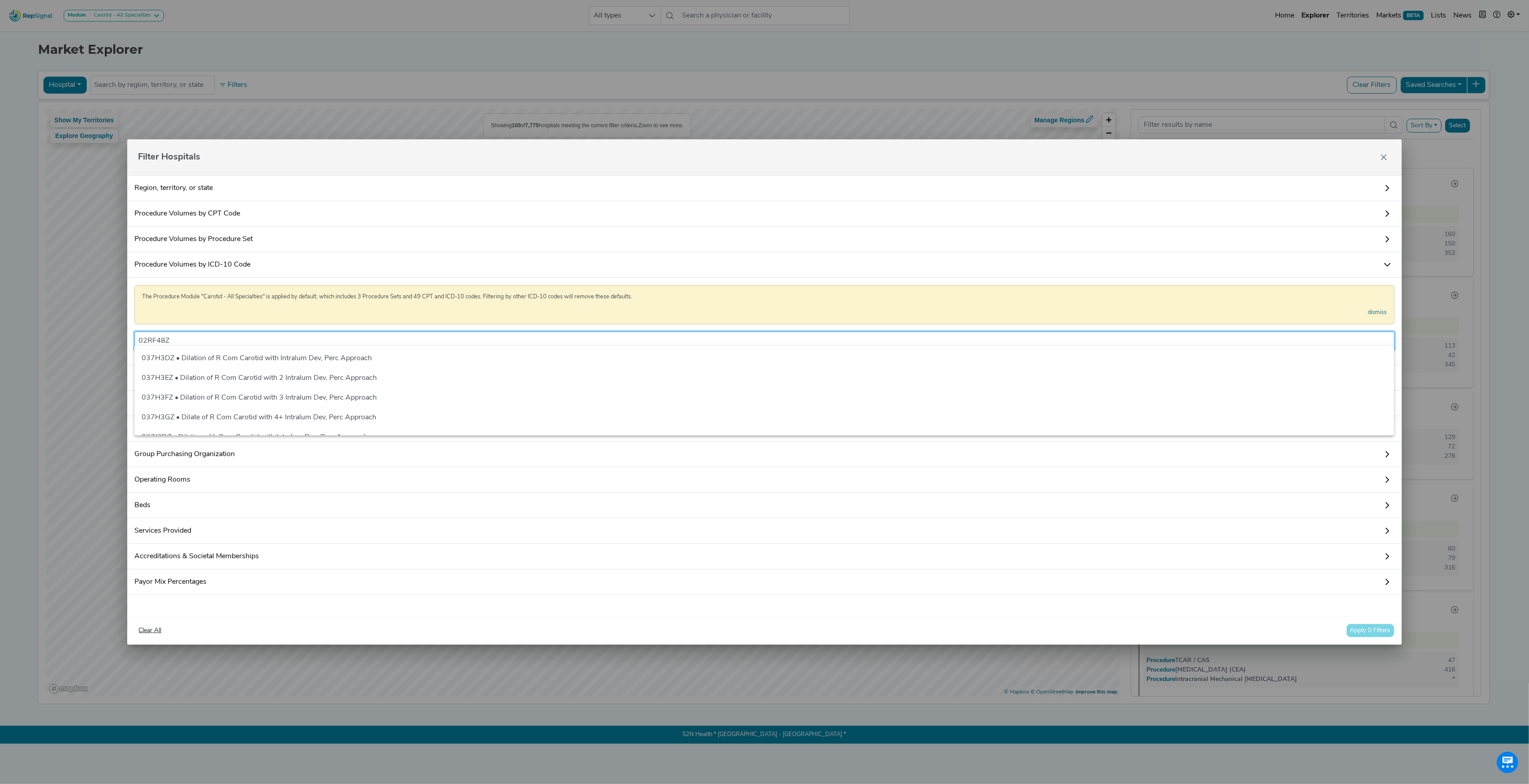
paste input "02RF48Z"
type input "02RF48Z02RF48Z"
click at [183, 339] on input "02RF48Z02RF48Z" at bounding box center [764, 341] width 1252 height 11
paste input "02RF48Z"
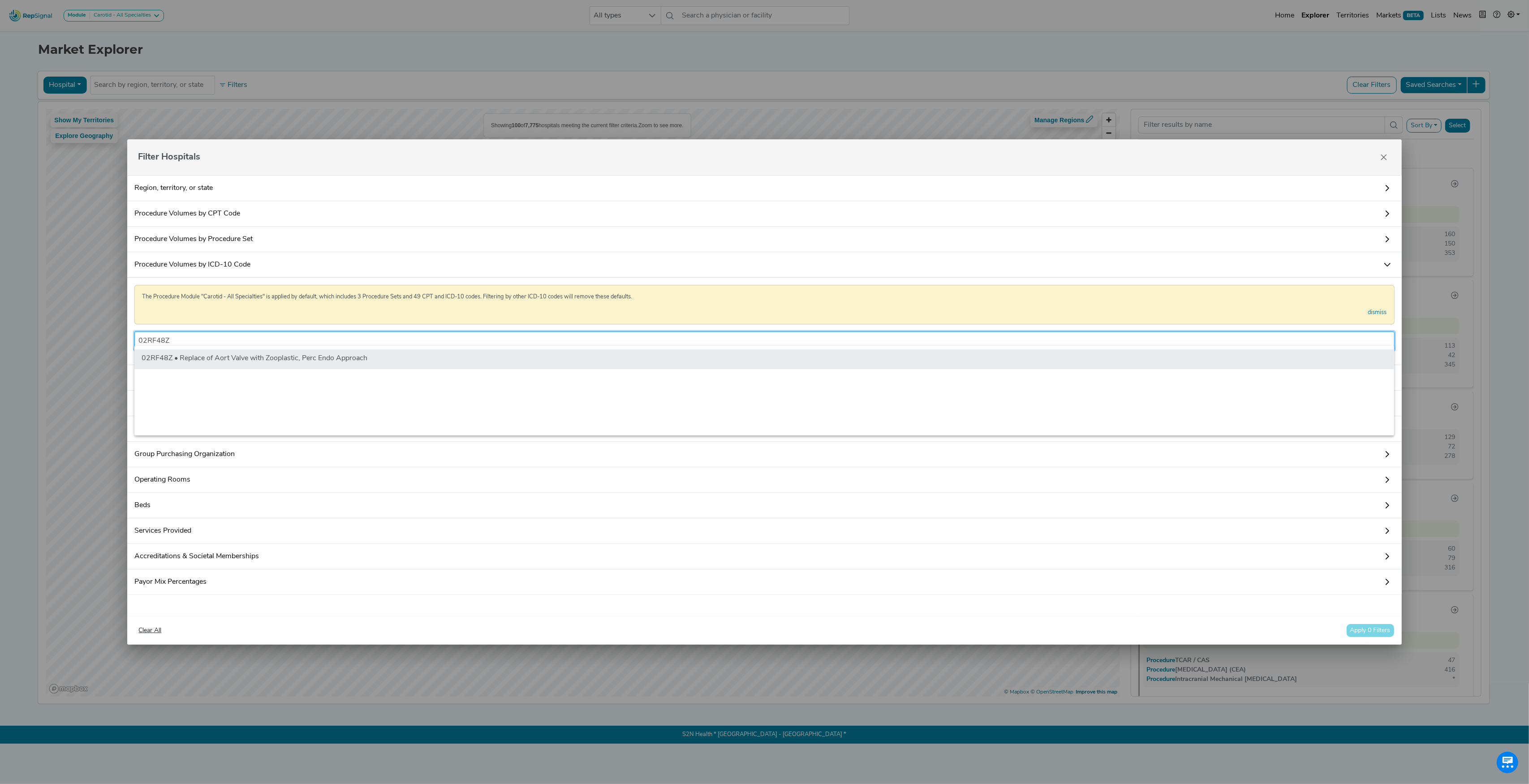
type input "02RF48Z"
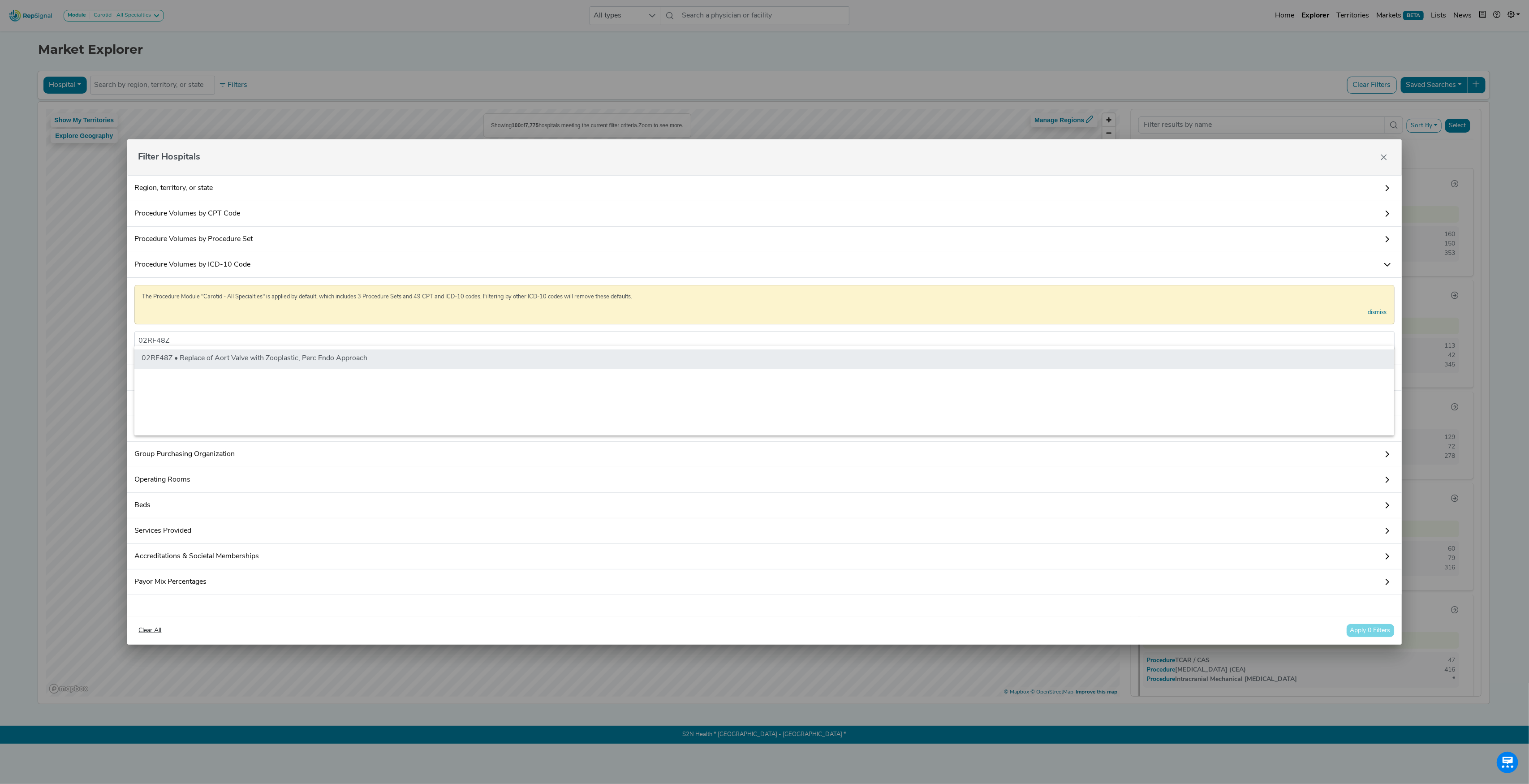
click at [185, 357] on li "02RF48Z • Replace of Aort Valve with Zooplastic, Perc Endo Approach" at bounding box center [764, 359] width 1260 height 20
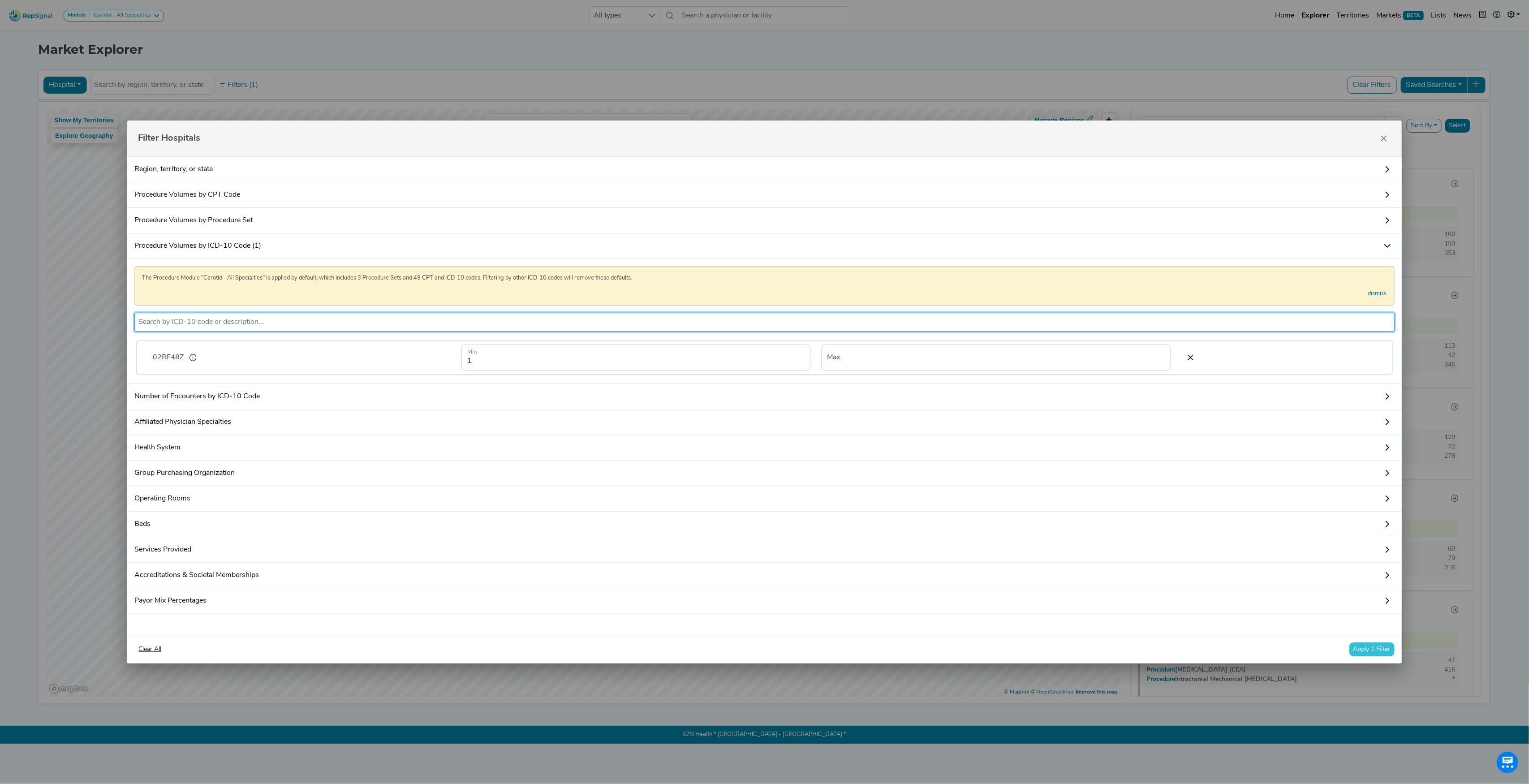
click at [1368, 656] on button "Apply 1 Filter" at bounding box center [1372, 649] width 45 height 14
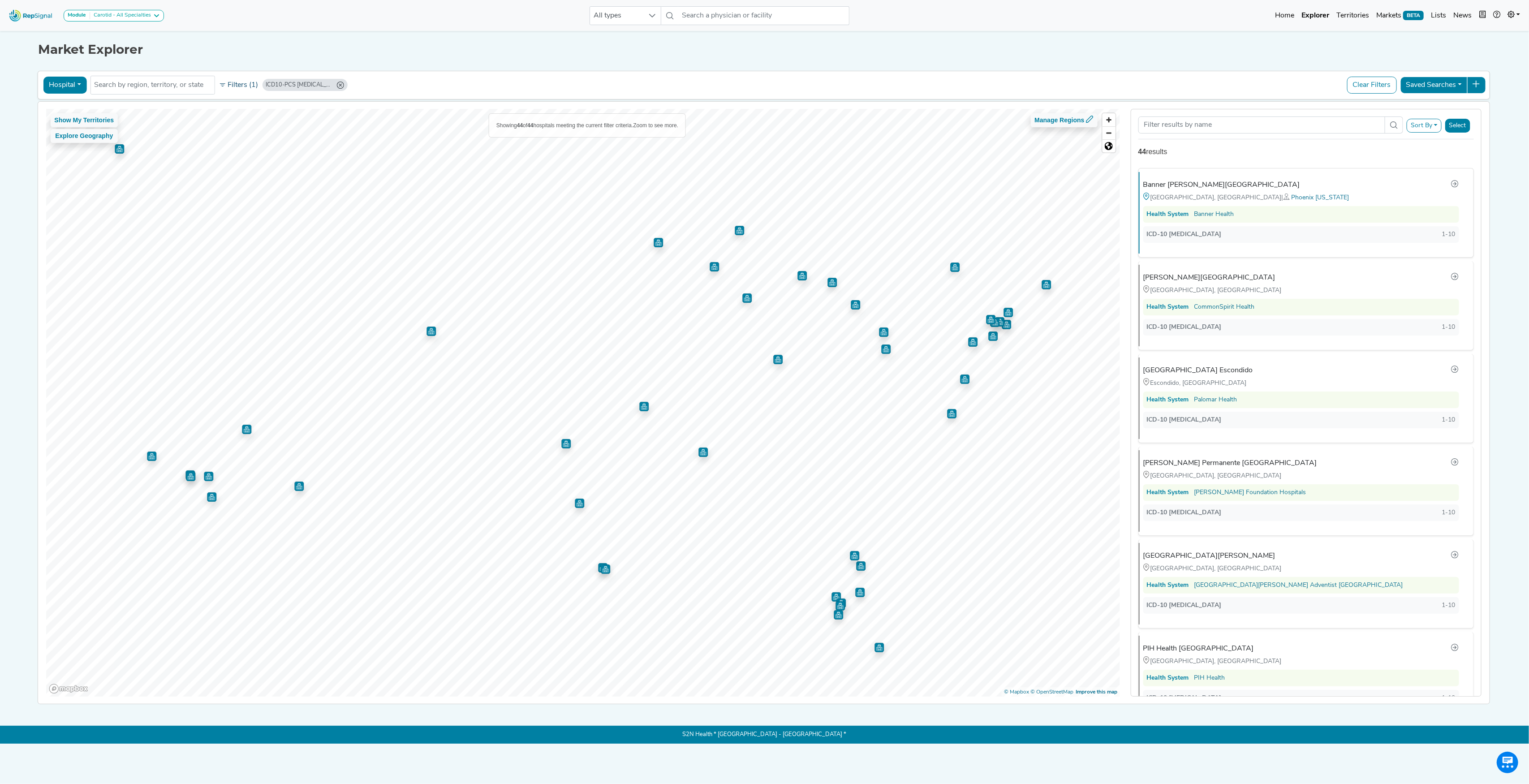
click at [237, 83] on button "Filters (1)" at bounding box center [239, 85] width 44 height 15
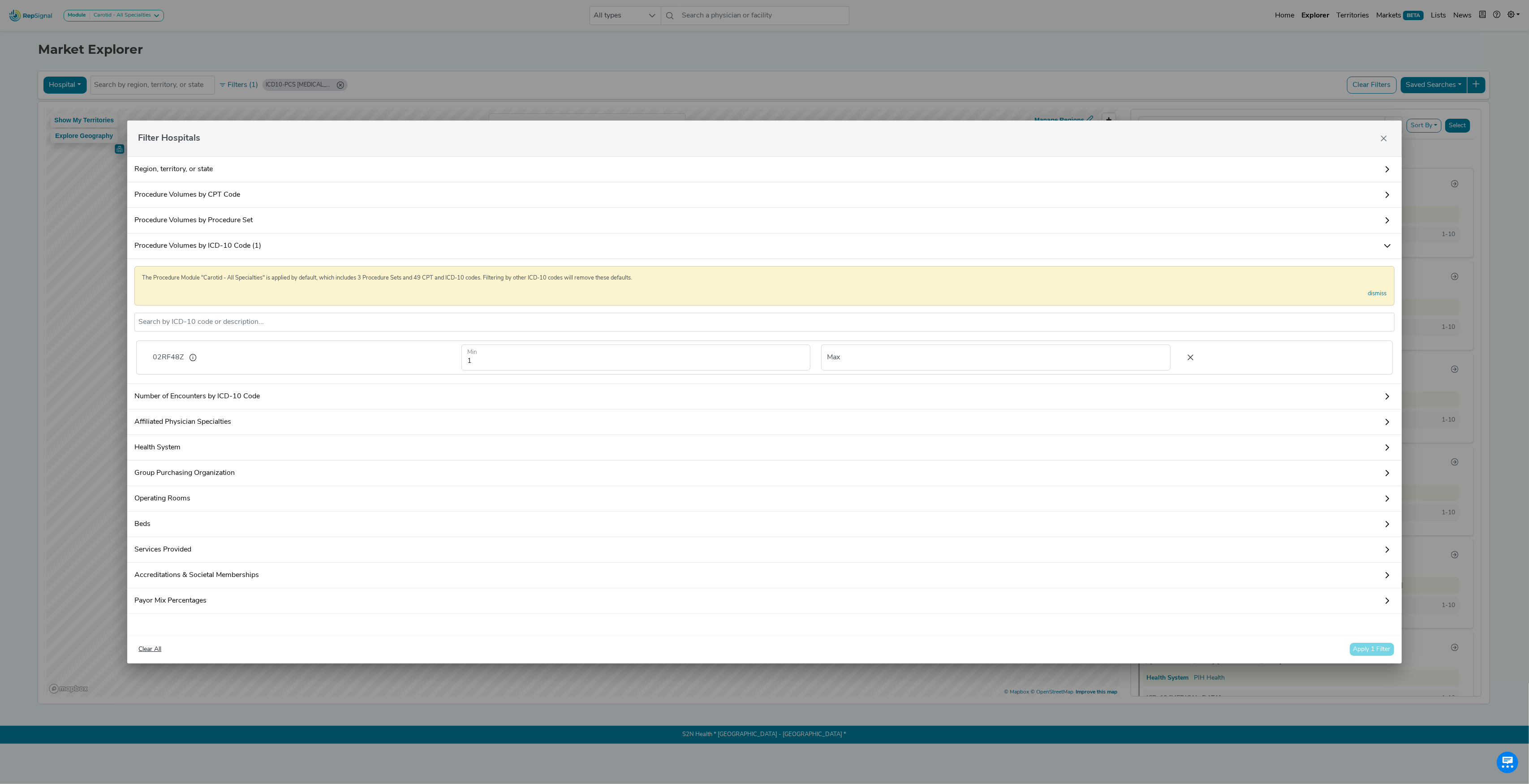
click at [1181, 352] on icon at bounding box center [1191, 357] width 19 height 14
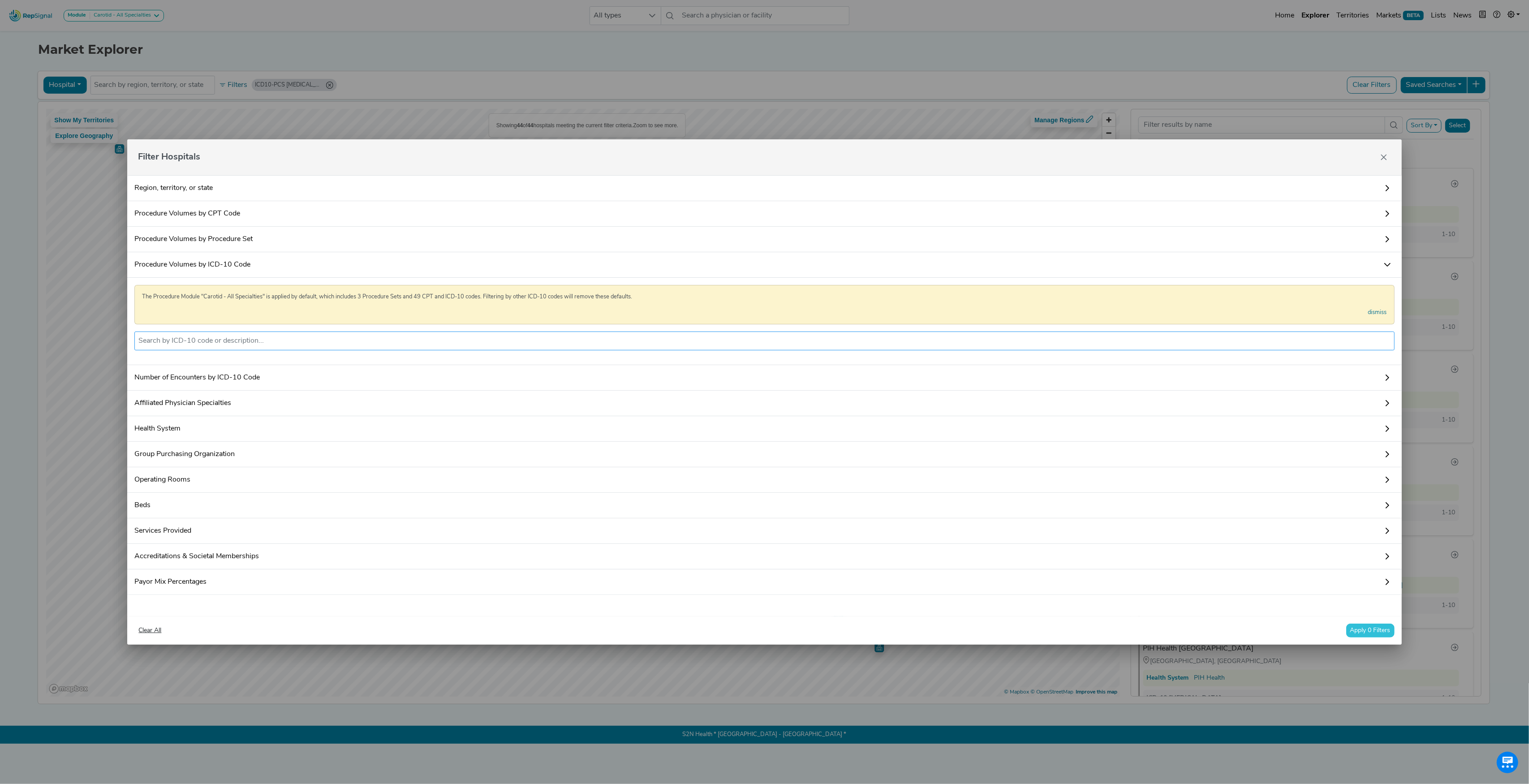
click at [169, 341] on input "text" at bounding box center [764, 341] width 1252 height 11
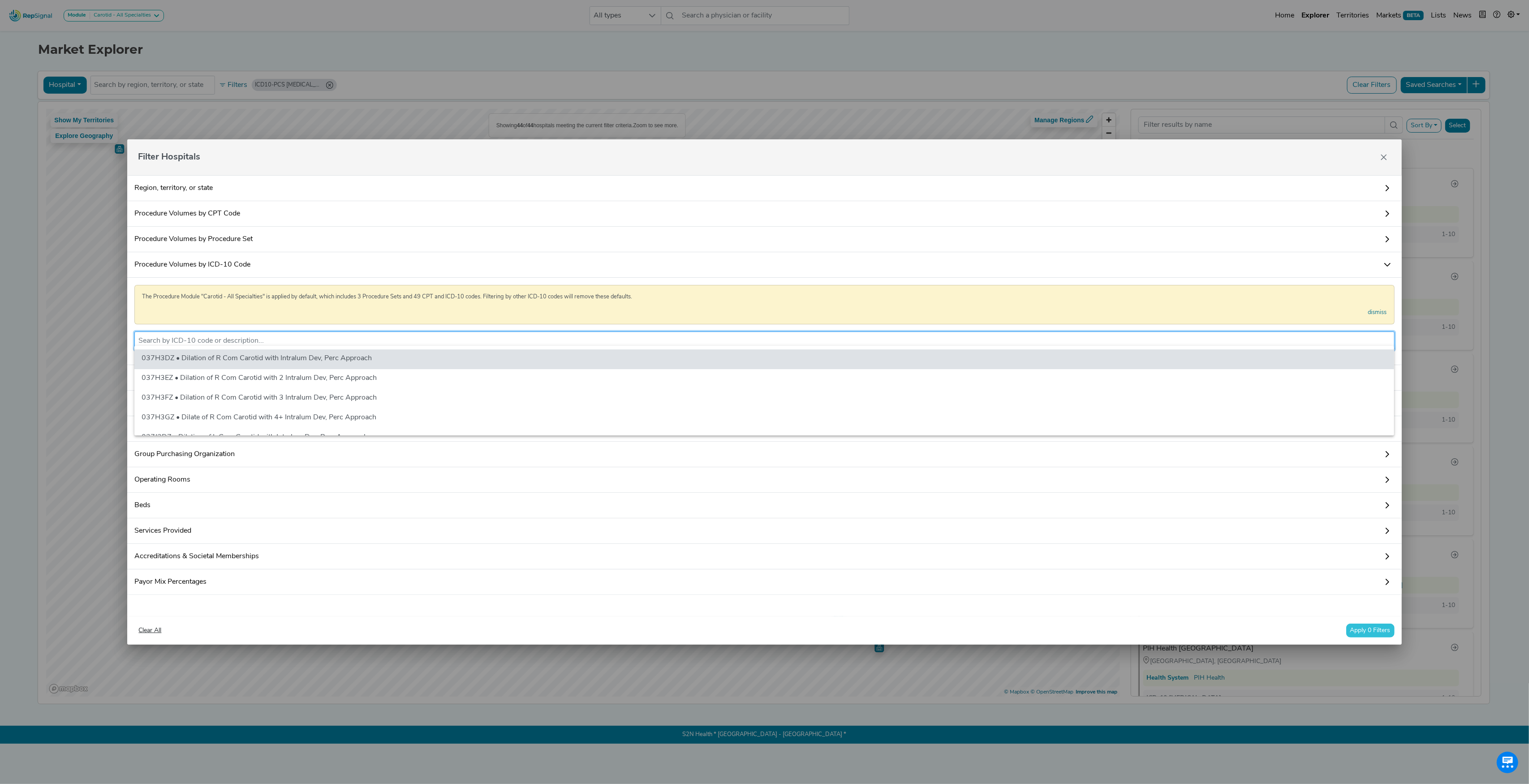
paste input "02RF4KZ"
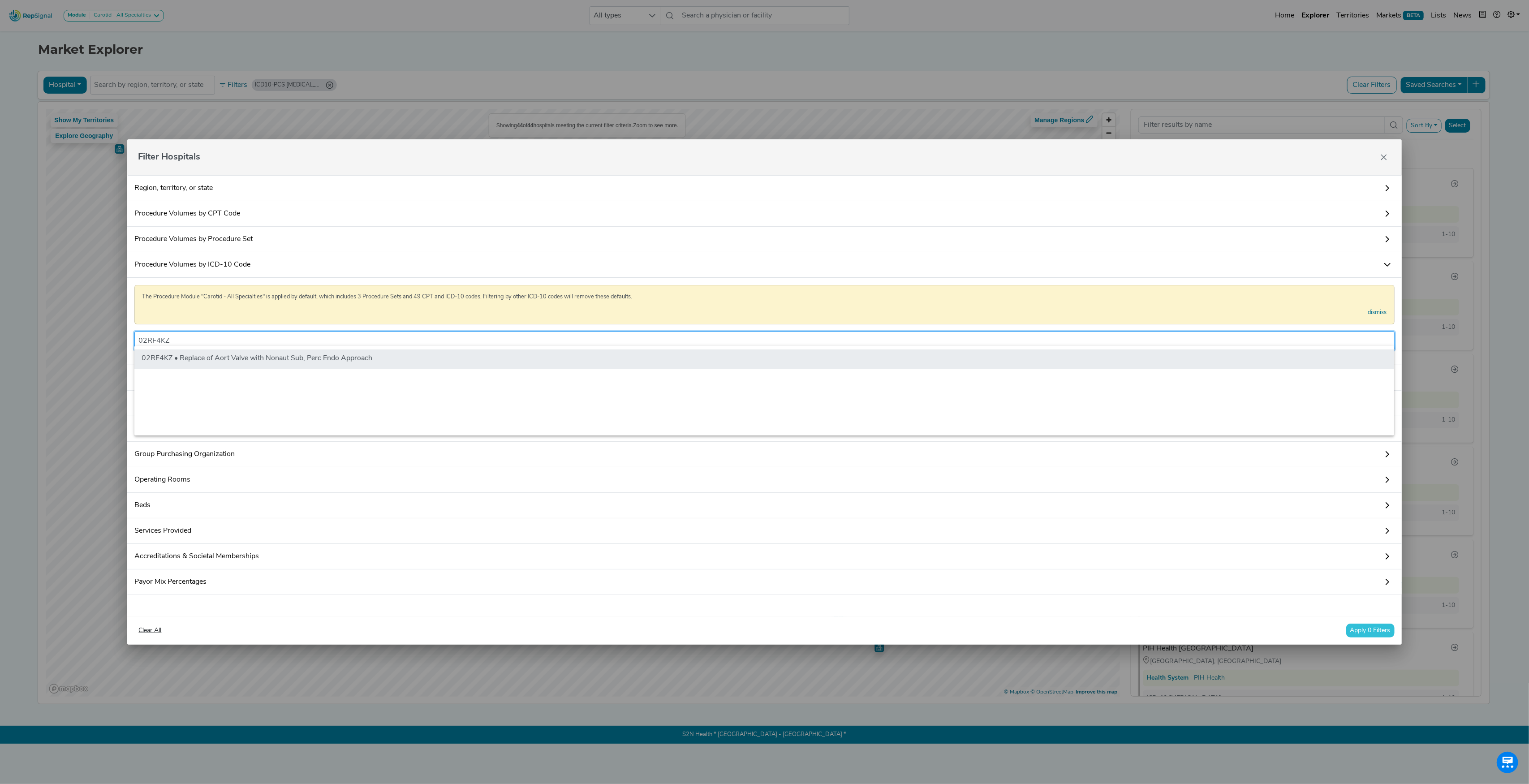
type input "02RF4KZ"
click at [199, 357] on li "02RF4KZ • Replace of Aort Valve with Nonaut Sub, Perc Endo Approach" at bounding box center [764, 359] width 1260 height 20
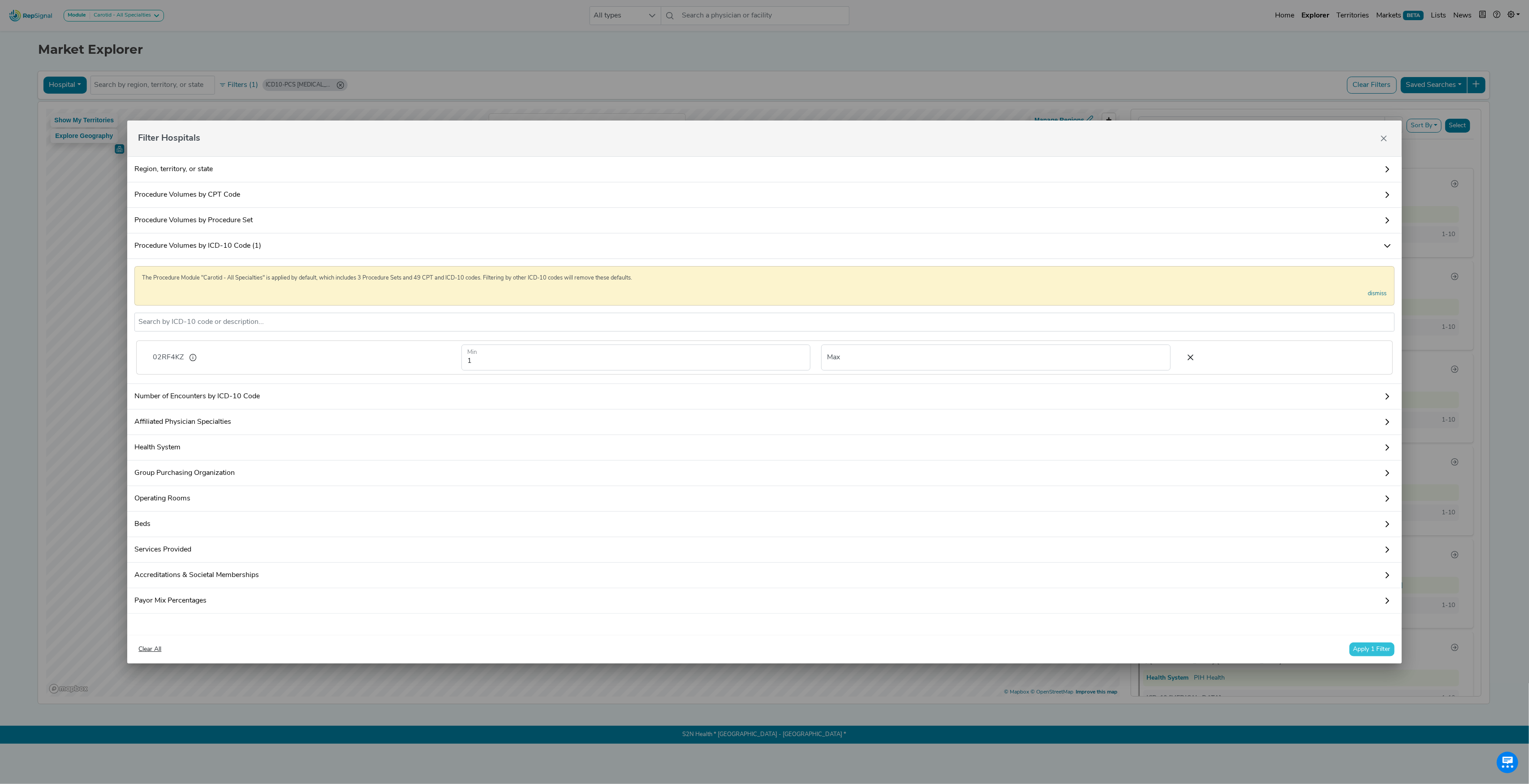
click at [1386, 656] on button "Apply 1 Filter" at bounding box center [1372, 649] width 45 height 14
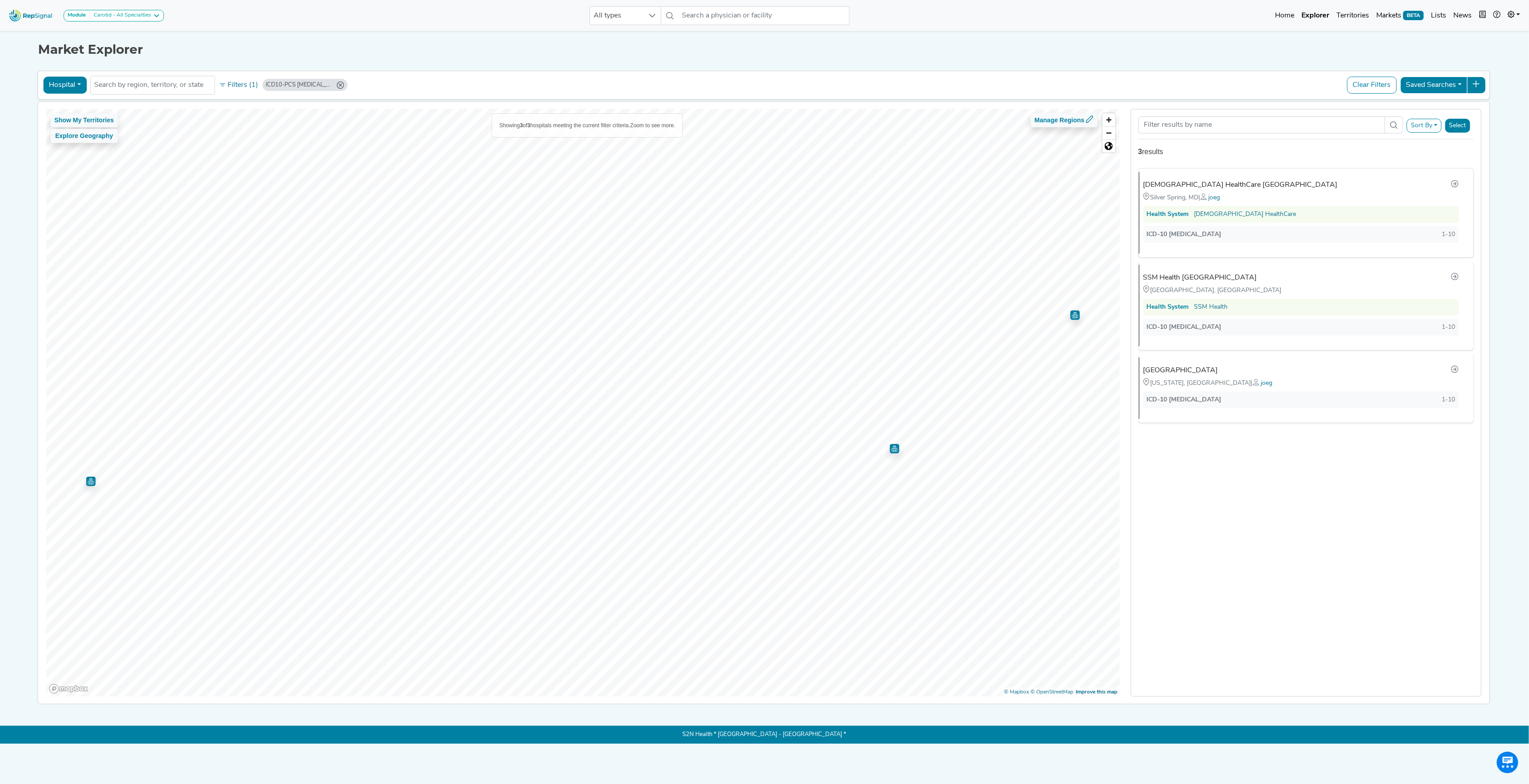
click at [341, 86] on icon "ICD10-PCS 02RF4KZ (Min: 1)" at bounding box center [340, 85] width 7 height 7
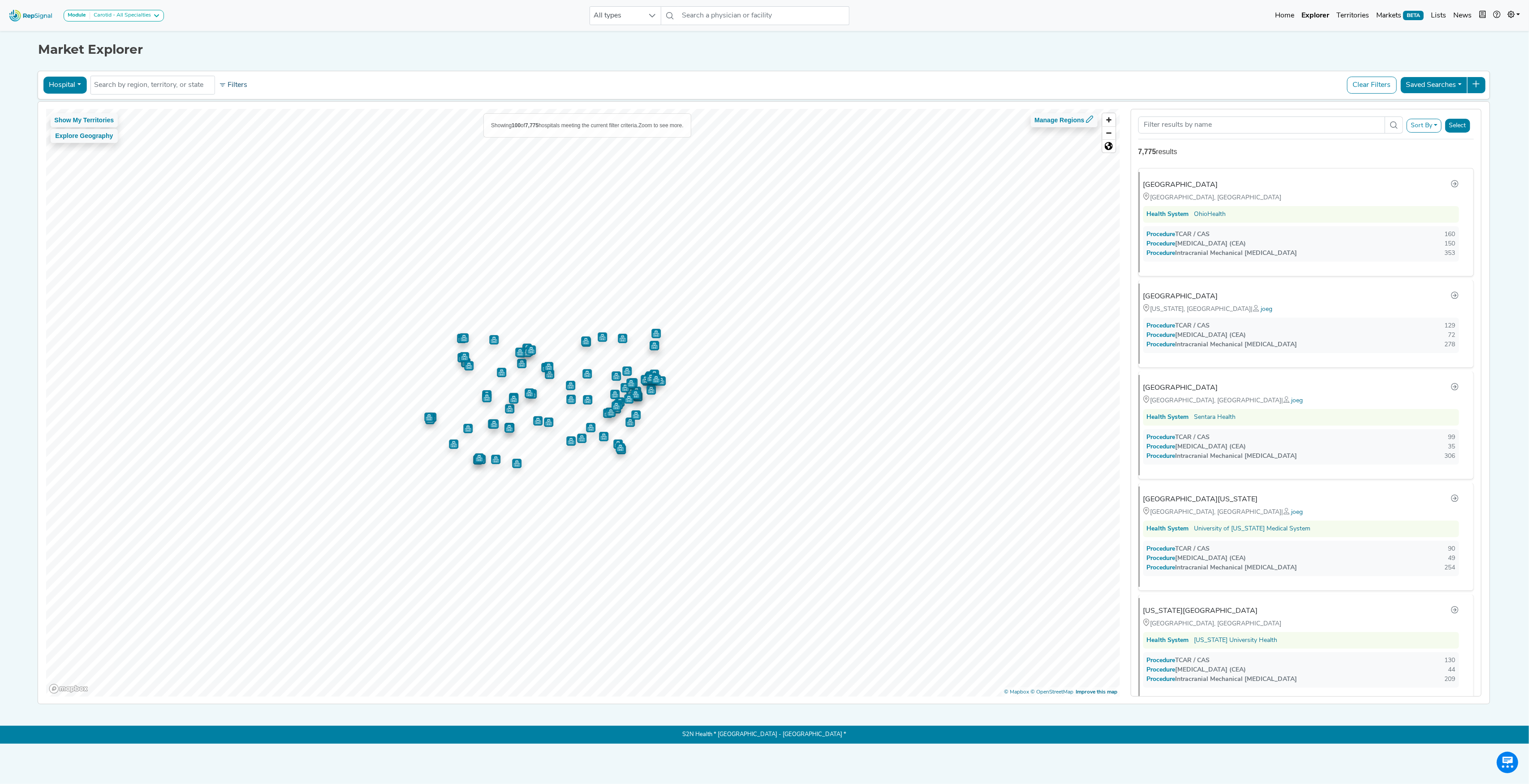
click at [240, 83] on button "Filters" at bounding box center [233, 85] width 33 height 15
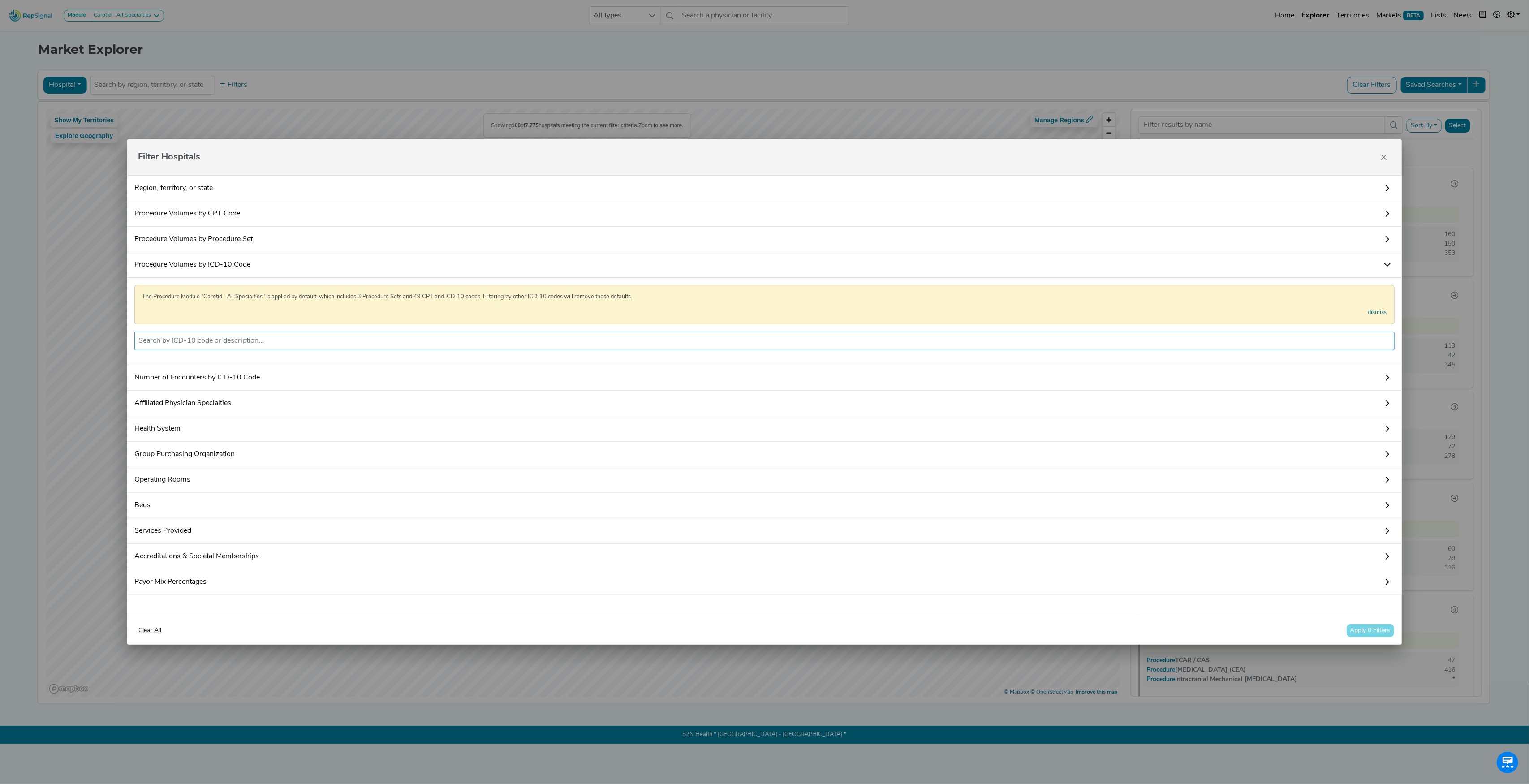
click at [201, 335] on input "text" at bounding box center [764, 341] width 1252 height 11
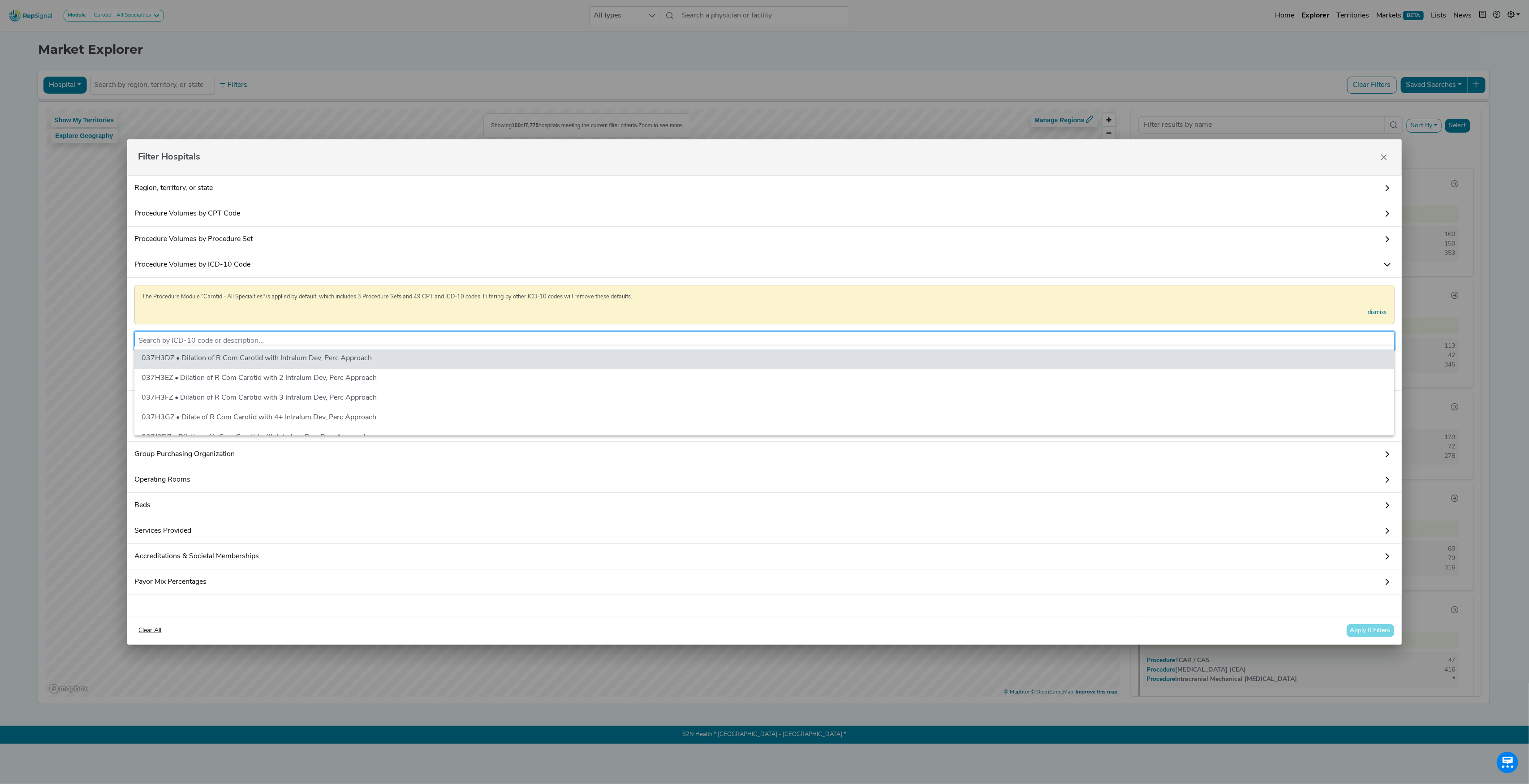
paste input "02RF4JZ"
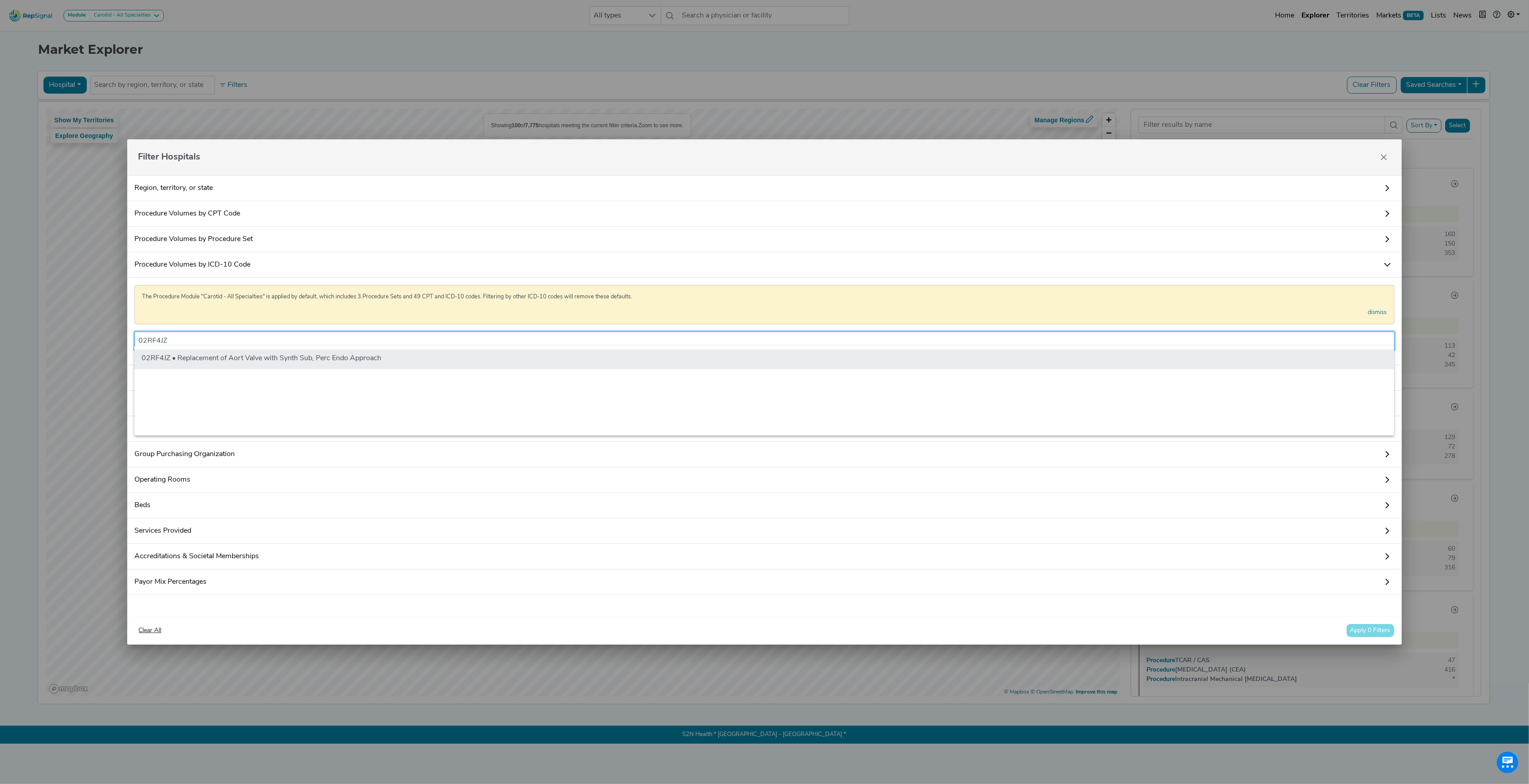
type input "02RF4JZ"
click at [204, 354] on li "02RF4JZ • Replacement of Aort Valve with Synth Sub, Perc Endo Approach" at bounding box center [764, 359] width 1260 height 20
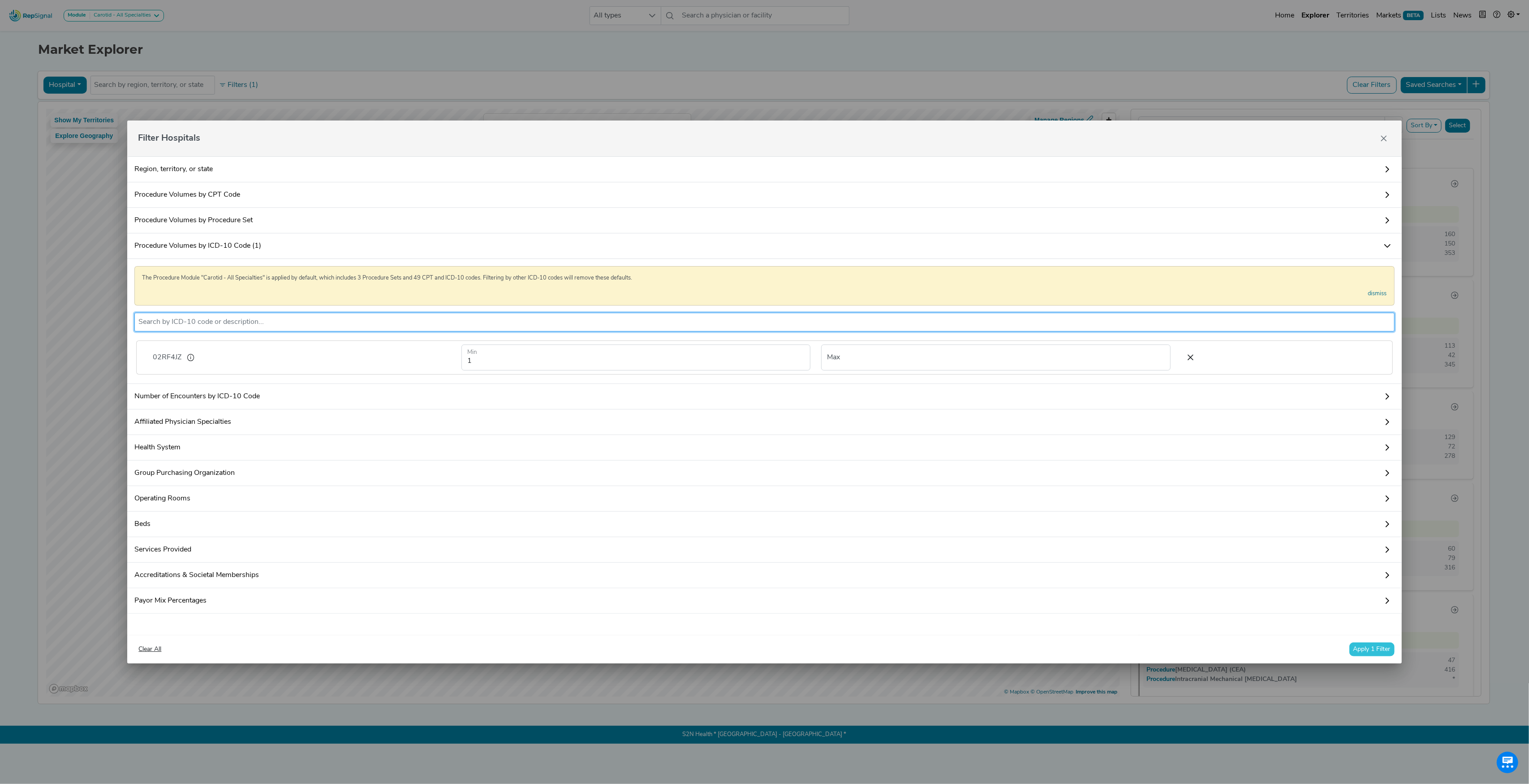
click at [1363, 655] on button "Apply 1 Filter" at bounding box center [1372, 649] width 45 height 14
